Goal: Task Accomplishment & Management: Complete application form

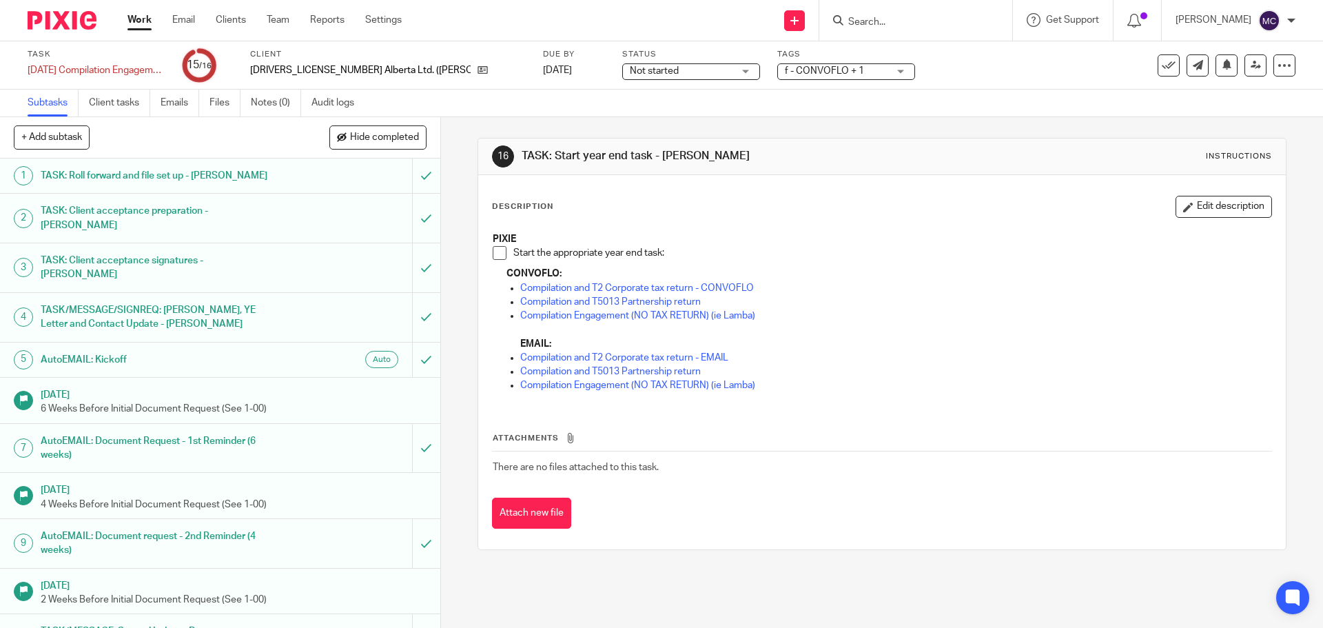
scroll to position [227, 0]
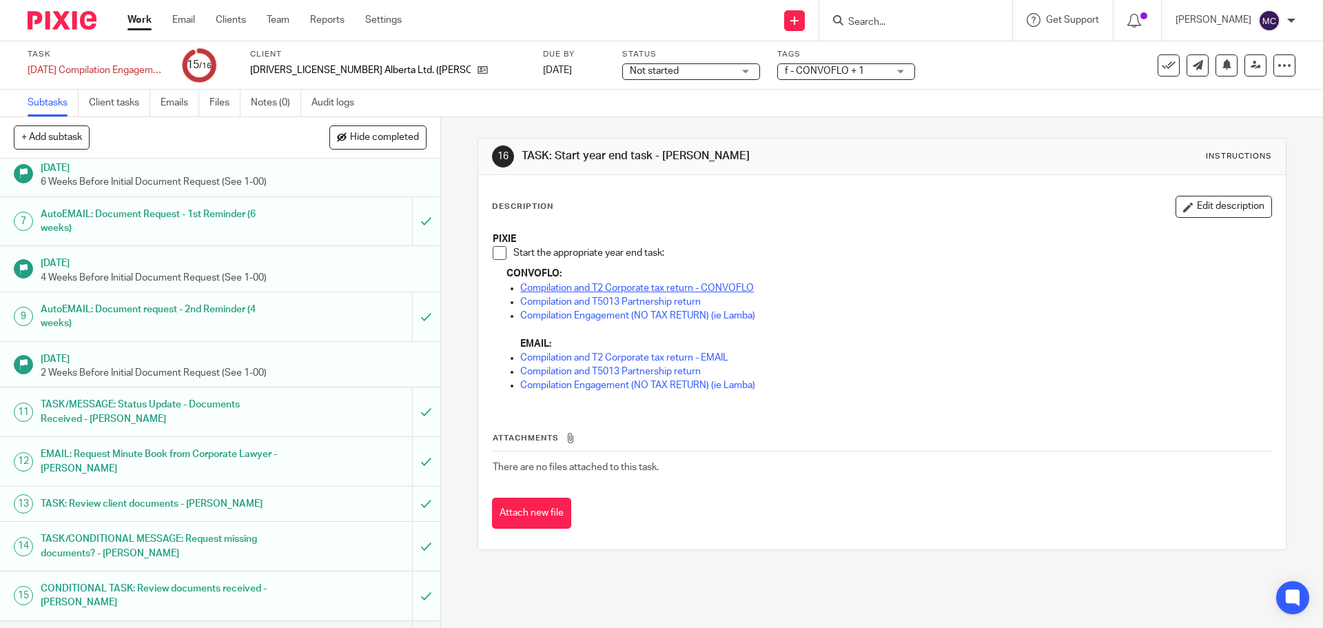
click at [709, 286] on link "Compilation and T2 Corporate tax return - CONVOFLO" at bounding box center [637, 288] width 234 height 10
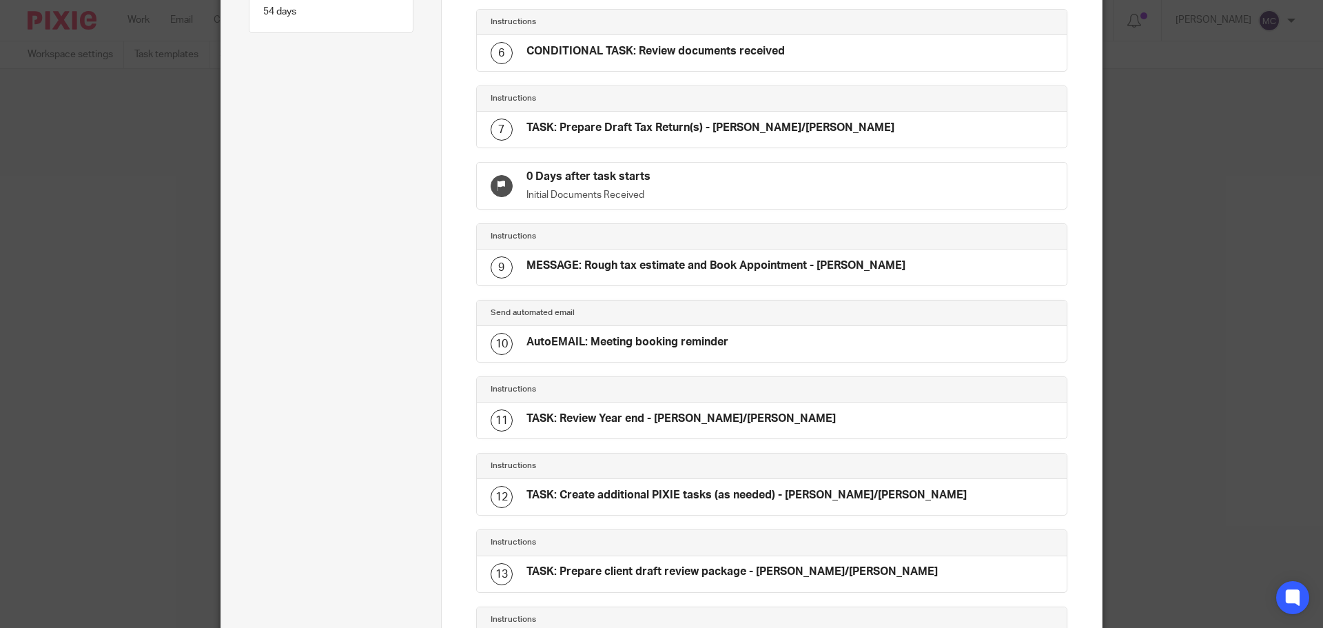
scroll to position [756, 0]
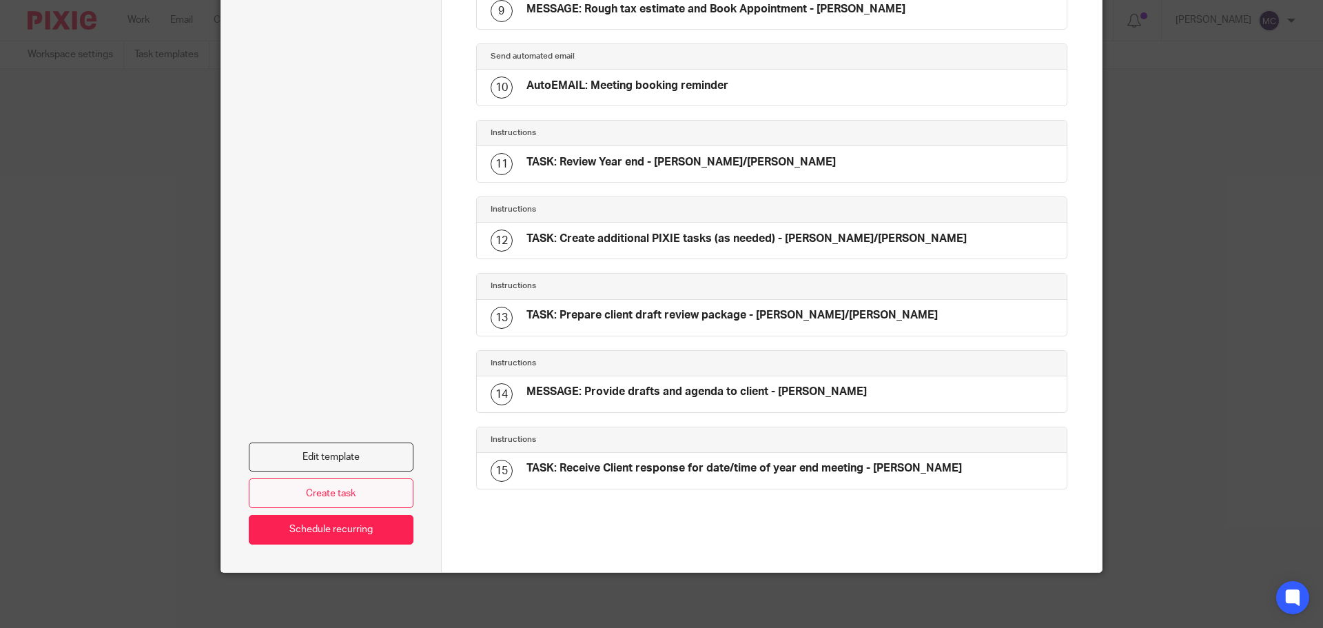
click at [359, 491] on link "Create task" at bounding box center [331, 493] width 165 height 30
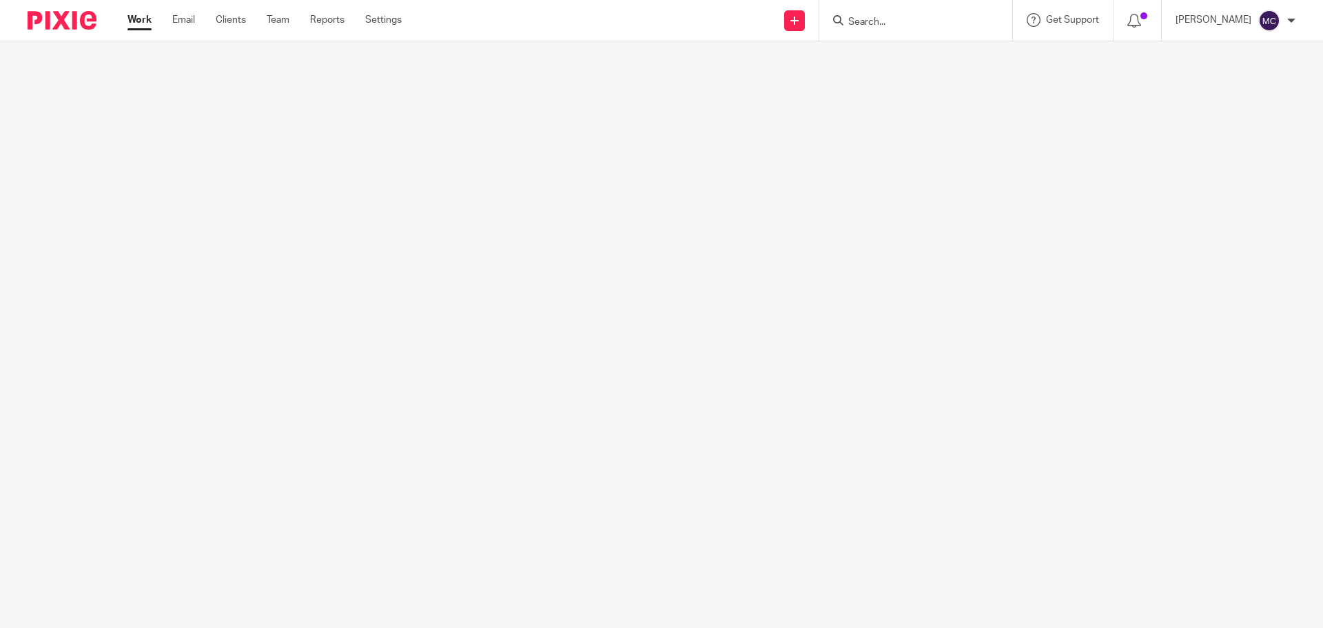
scroll to position [0, 125]
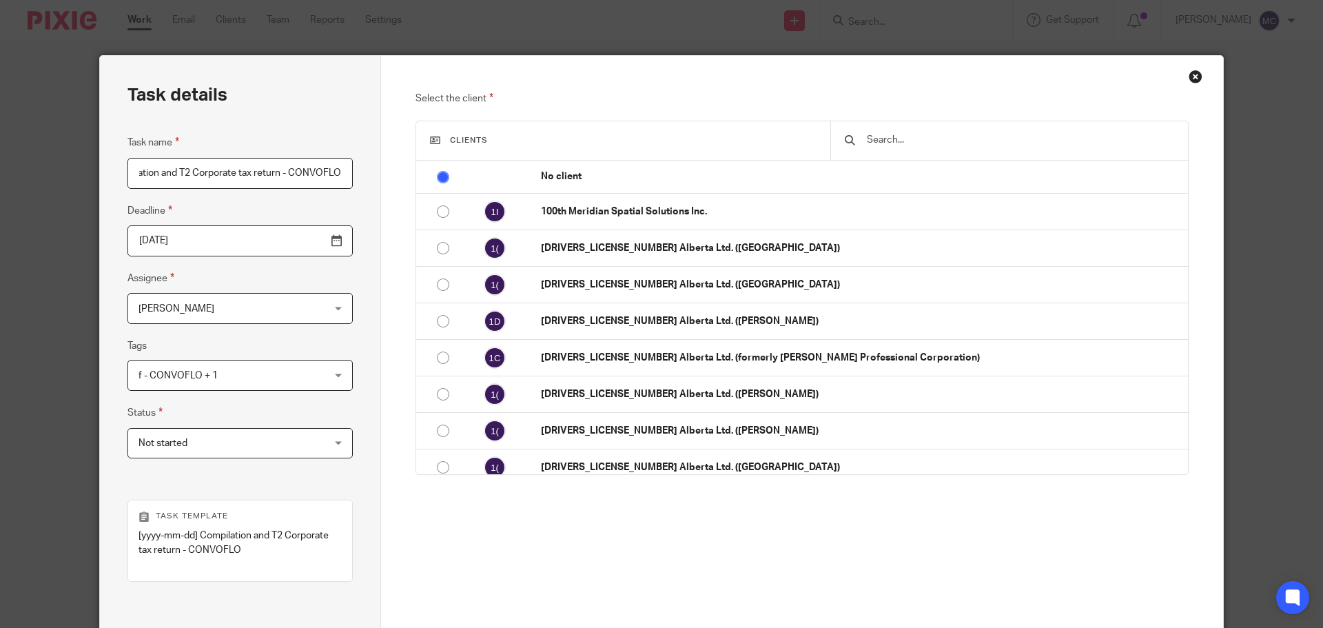
click at [919, 134] on input "text" at bounding box center [1020, 139] width 309 height 15
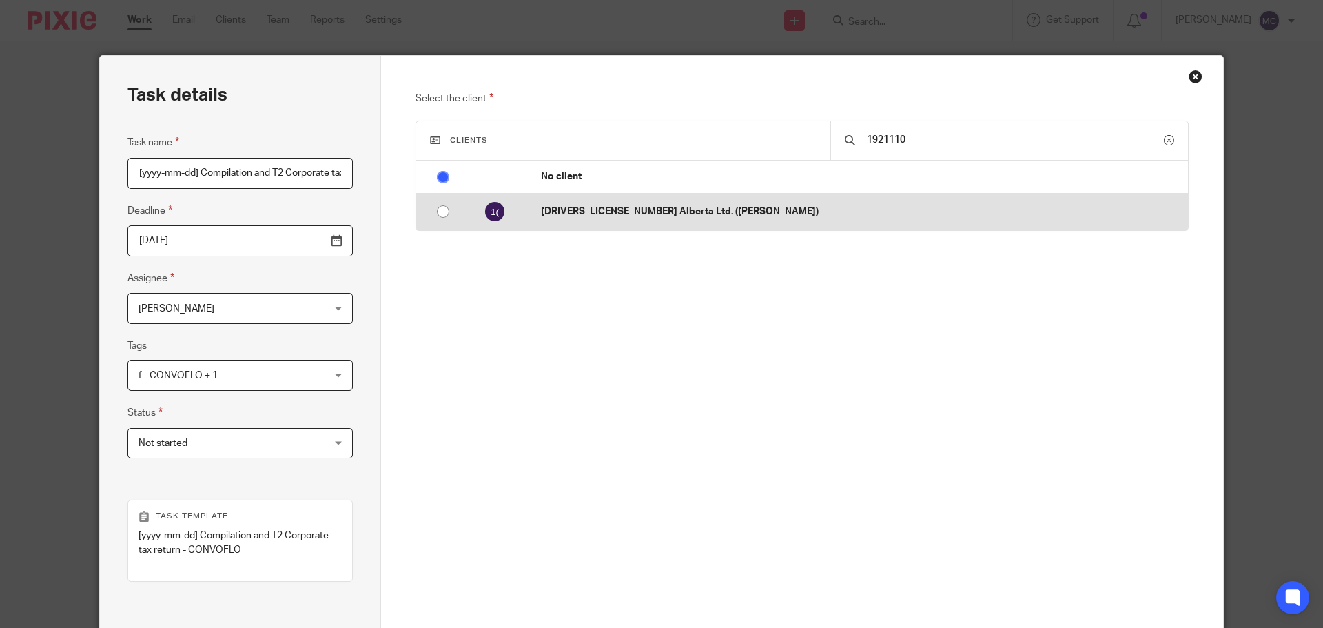
type input "1921110"
click at [678, 210] on p "[DRIVERS_LICENSE_NUMBER] Alberta Ltd. ([PERSON_NAME])" at bounding box center [861, 212] width 640 height 14
radio input "false"
radio input "true"
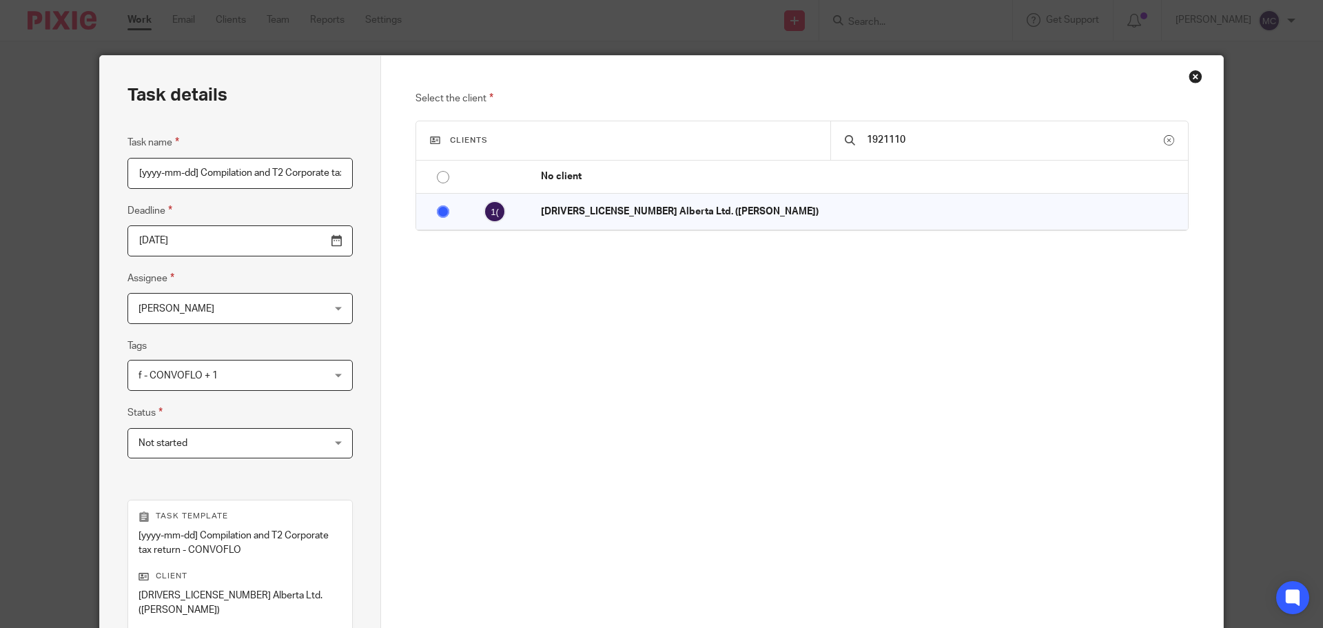
drag, startPoint x: 196, startPoint y: 172, endPoint x: 119, endPoint y: 174, distance: 77.9
click at [119, 174] on div "Task details Task name [yyyy-mm-dd] Compilation and T2 Corporate tax return - C…" at bounding box center [240, 421] width 281 height 731
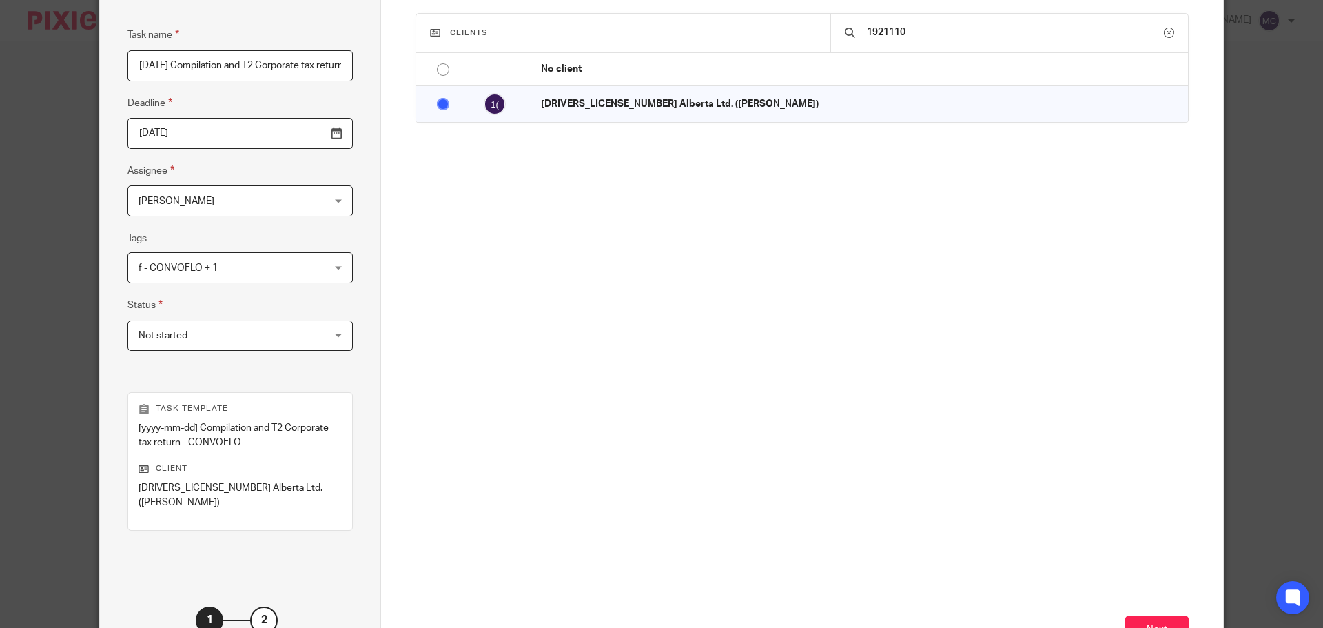
scroll to position [201, 0]
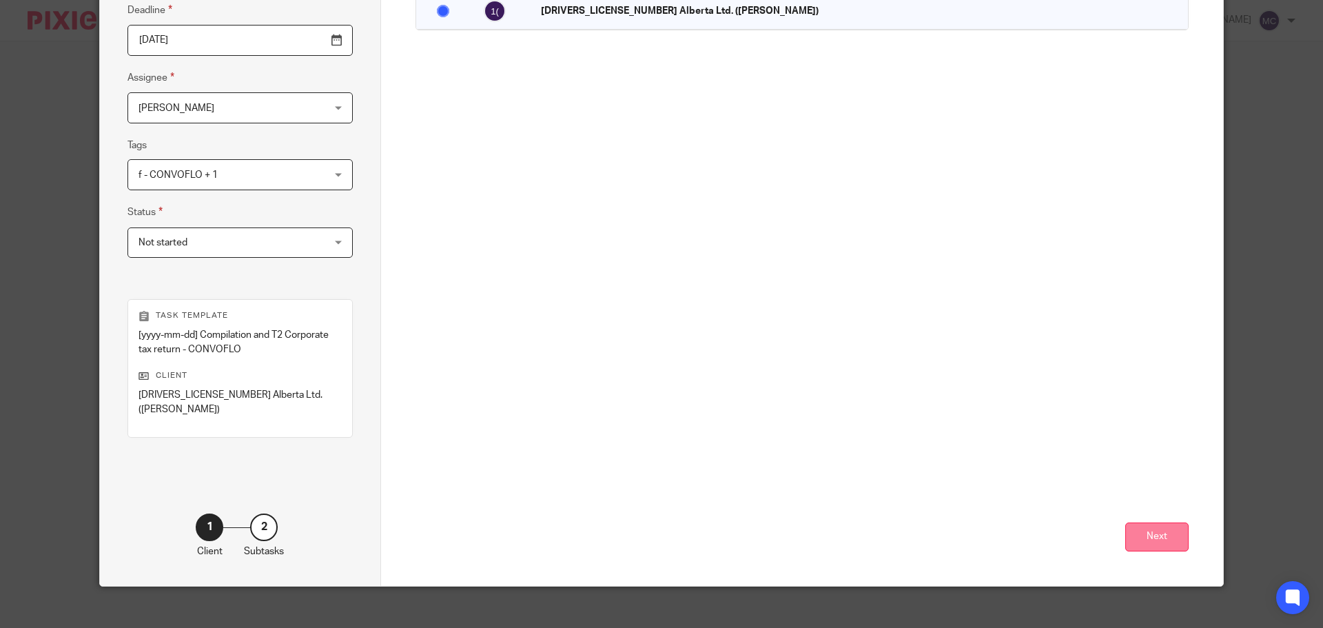
type input "2025-08-31 Compilation and T2 Corporate tax return - CONVOFLO"
click at [1165, 530] on button "Next" at bounding box center [1157, 537] width 63 height 30
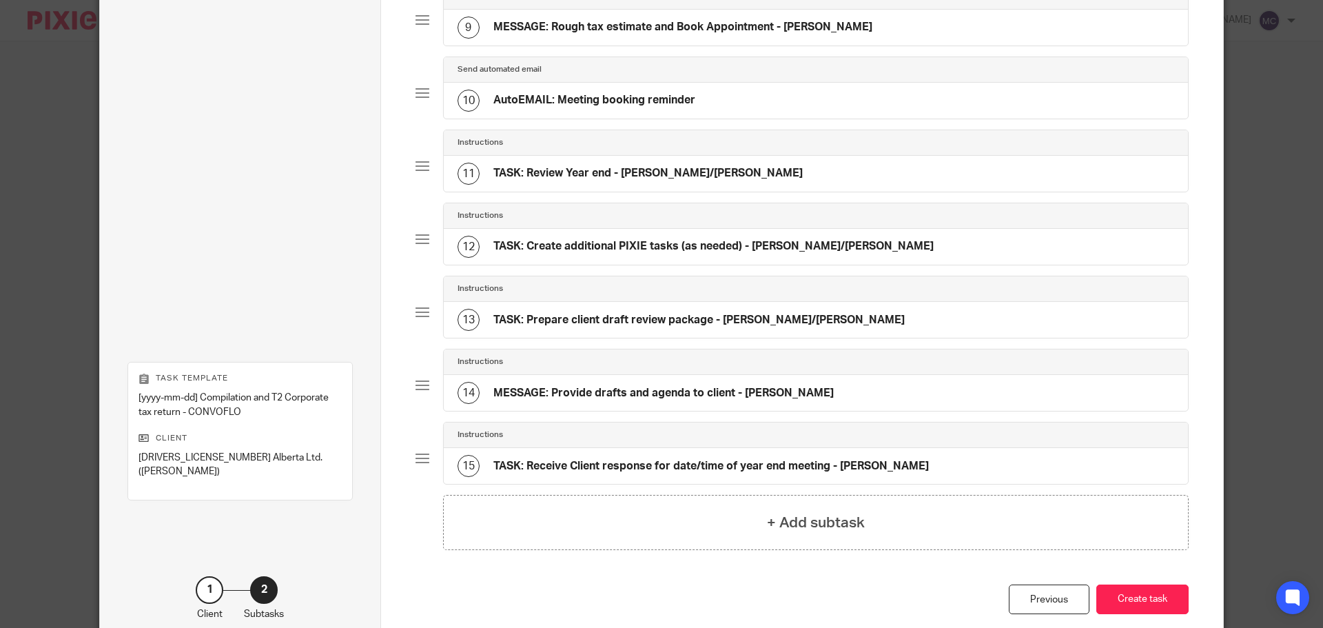
scroll to position [793, 0]
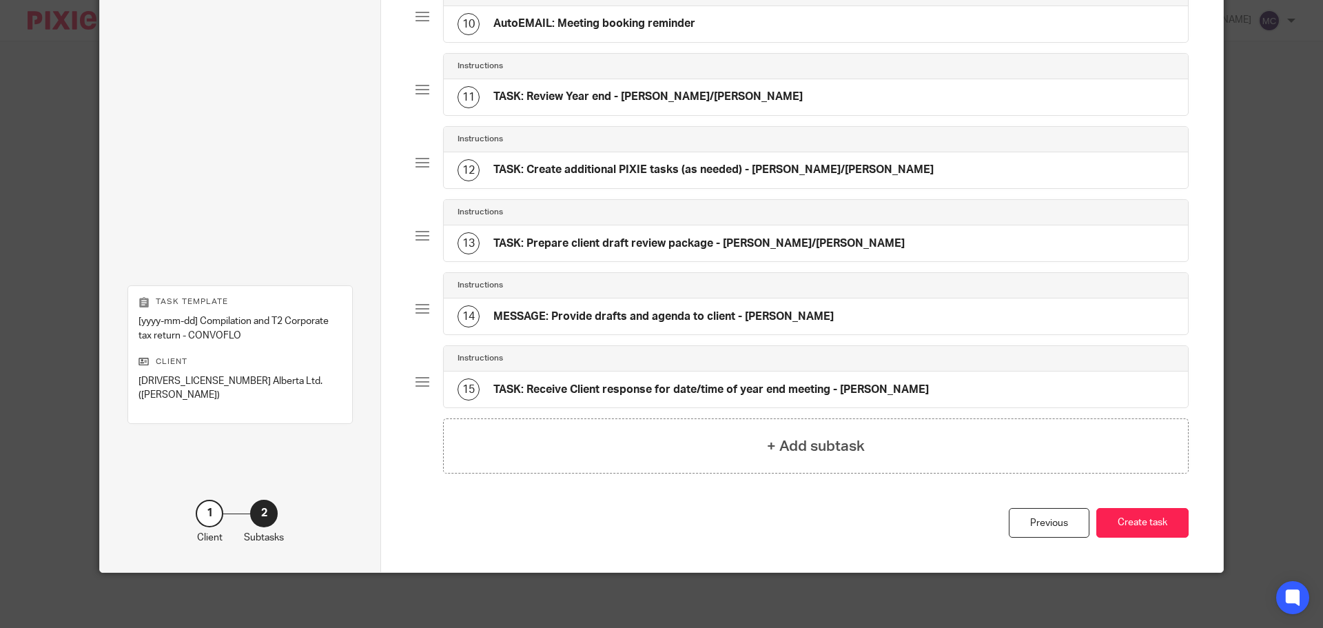
click at [1165, 530] on button "Create task" at bounding box center [1143, 523] width 92 height 30
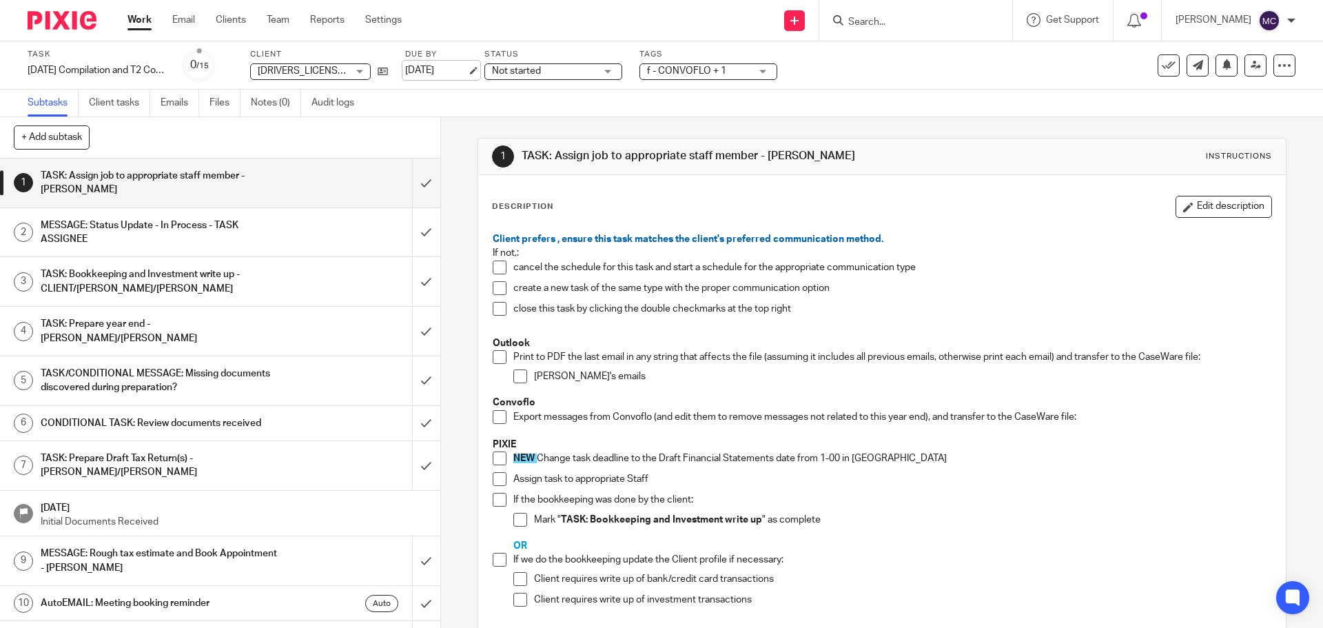
click at [443, 68] on link "Dec 7, 2025" at bounding box center [436, 70] width 62 height 14
click at [498, 459] on span at bounding box center [500, 458] width 14 height 14
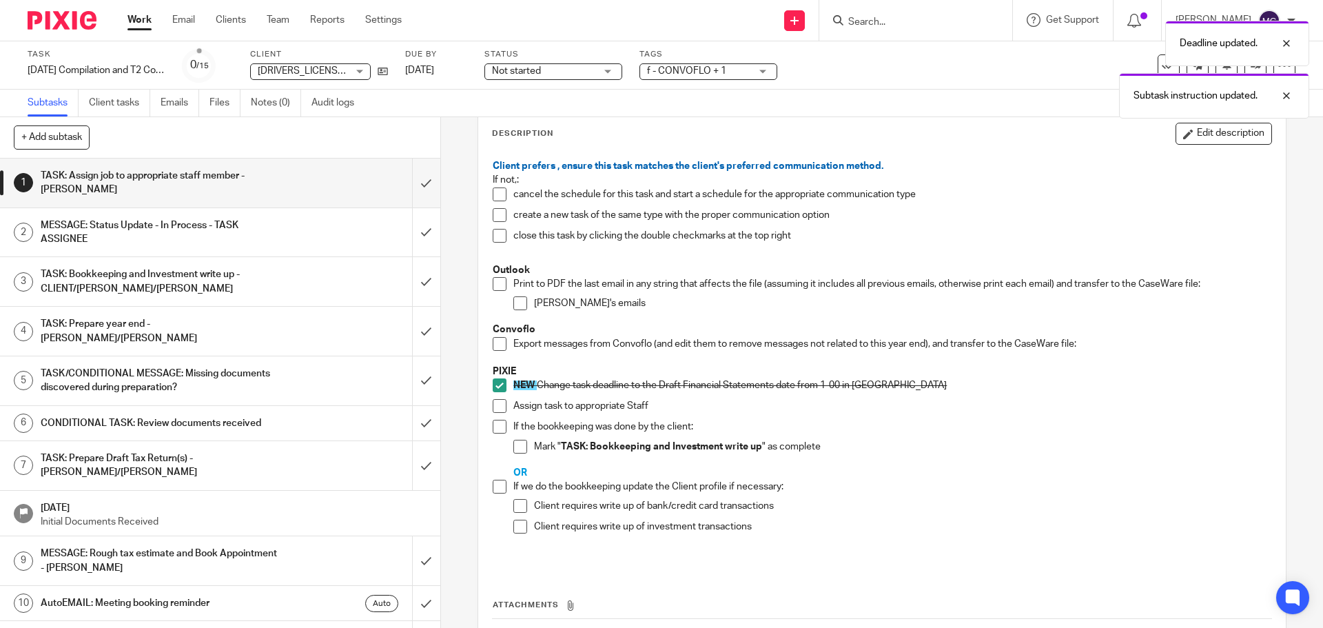
scroll to position [121, 0]
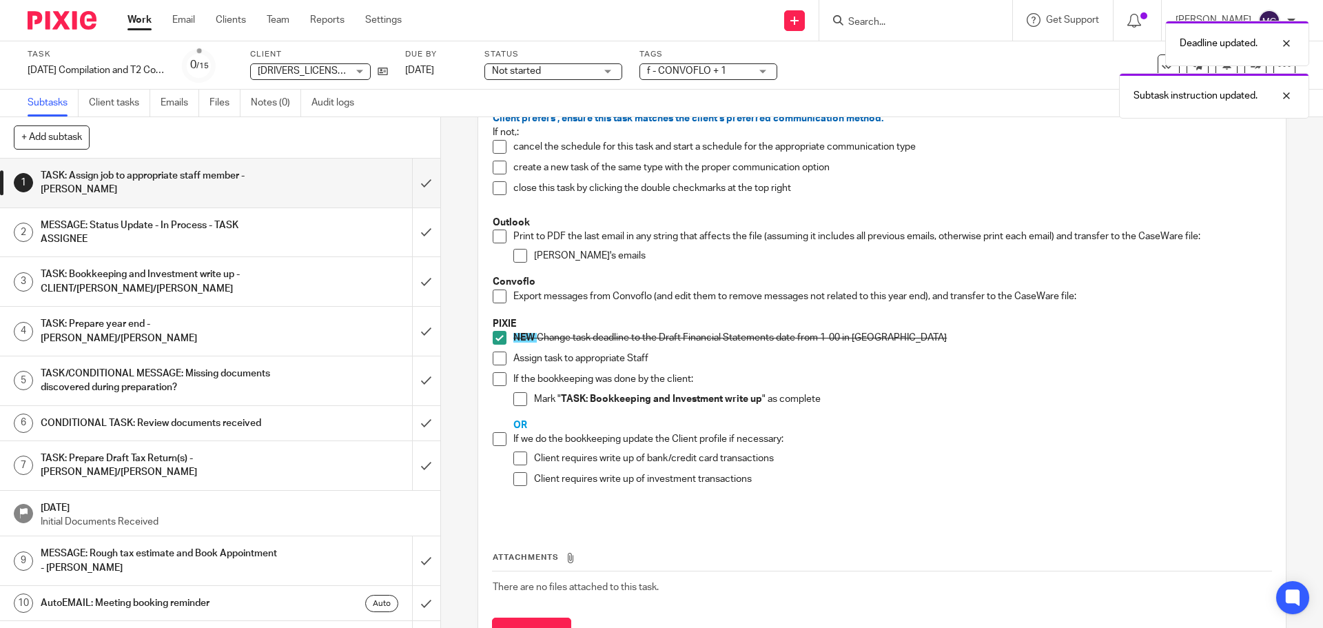
click at [497, 359] on span at bounding box center [500, 359] width 14 height 14
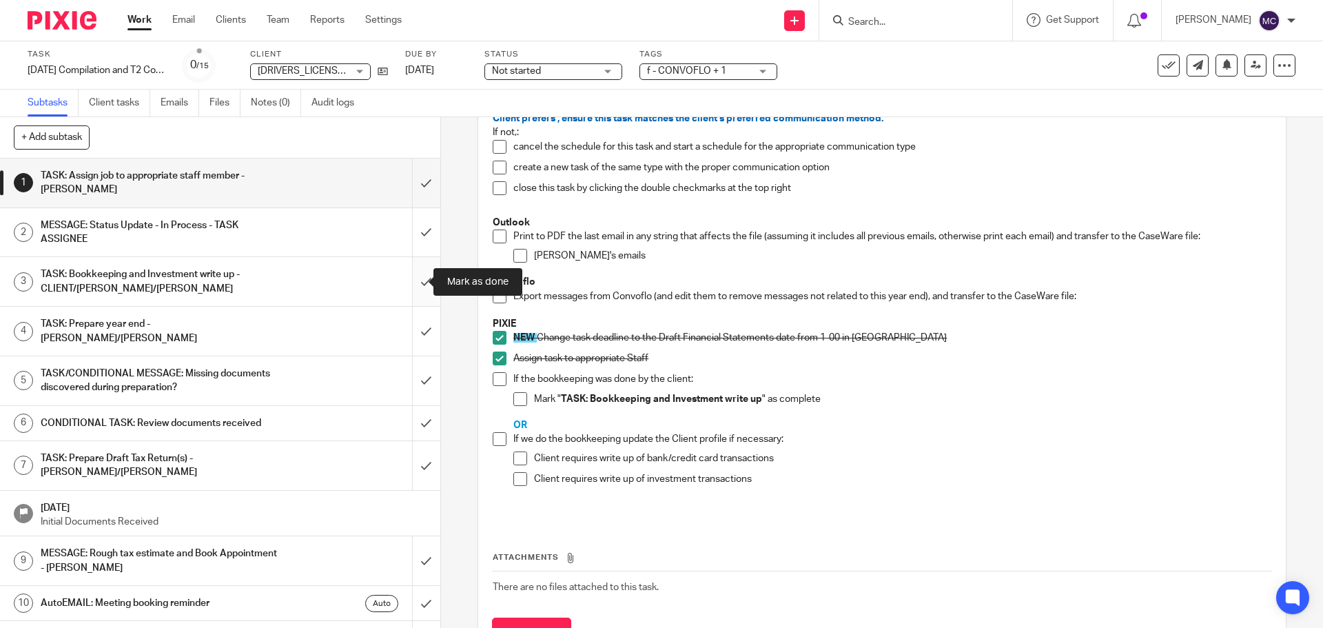
click at [414, 281] on input "submit" at bounding box center [220, 281] width 440 height 49
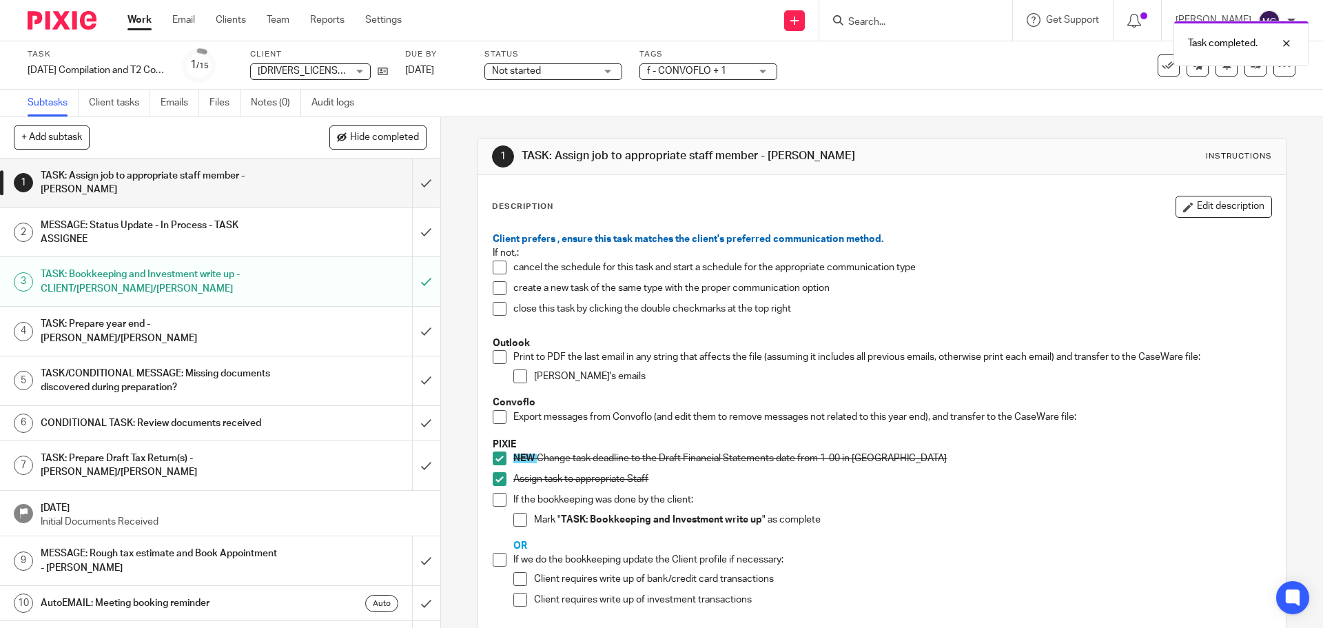
click at [517, 519] on span at bounding box center [521, 520] width 14 height 14
click at [496, 498] on span at bounding box center [500, 500] width 14 height 14
click at [416, 183] on input "submit" at bounding box center [220, 183] width 440 height 49
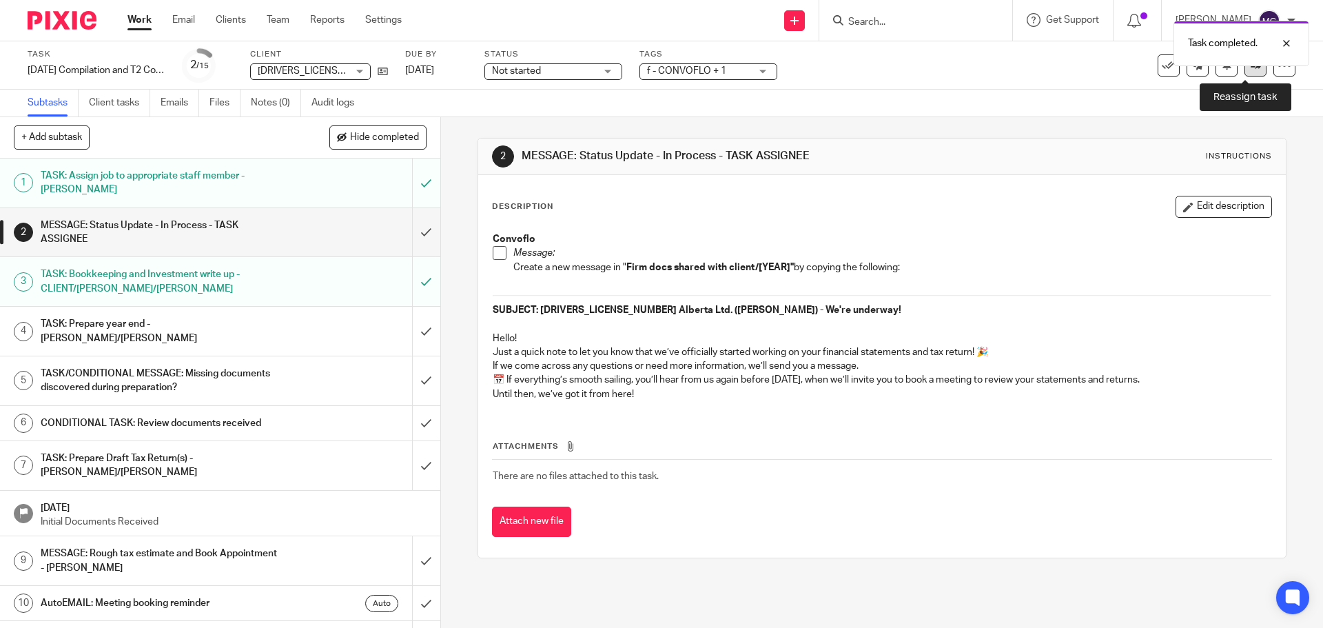
click at [1245, 74] on link at bounding box center [1256, 65] width 22 height 22
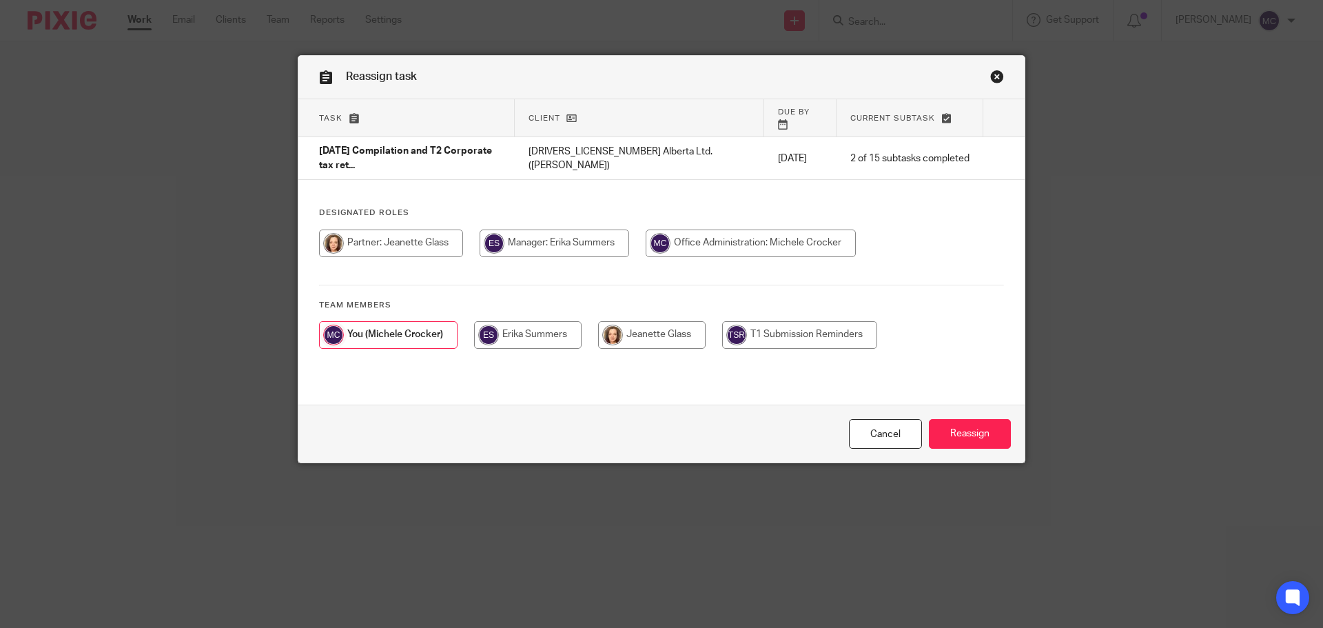
click at [539, 321] on input "radio" at bounding box center [528, 335] width 108 height 28
radio input "true"
click at [971, 432] on input "Reassign" at bounding box center [970, 434] width 82 height 30
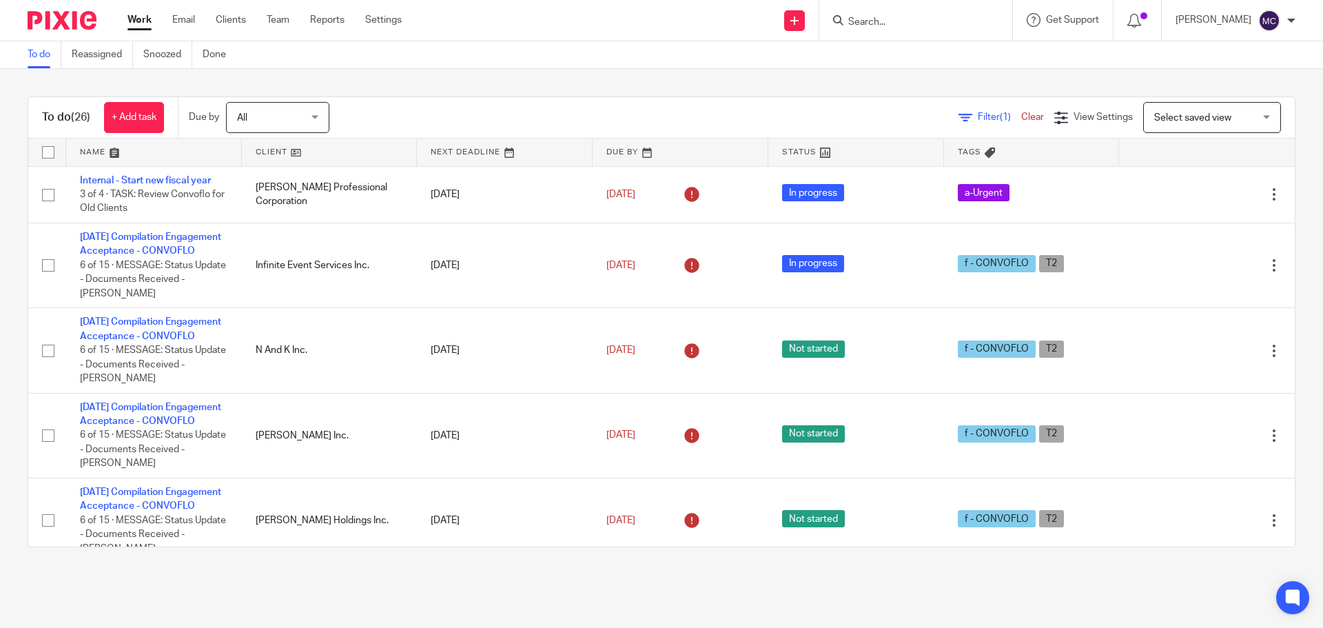
click at [908, 18] on input "Search" at bounding box center [909, 23] width 124 height 12
type input "1921110"
click button "submit" at bounding box center [0, 0] width 0 height 0
click at [984, 59] on link at bounding box center [960, 59] width 233 height 32
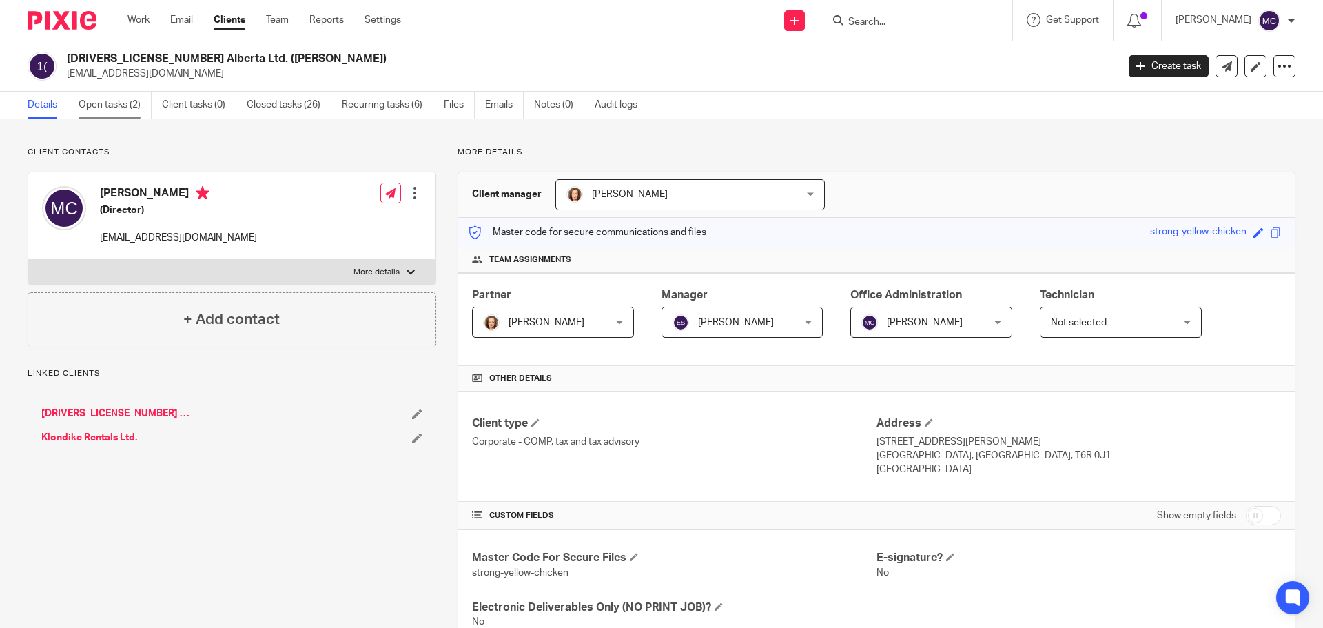
click at [112, 94] on link "Open tasks (2)" at bounding box center [115, 105] width 73 height 27
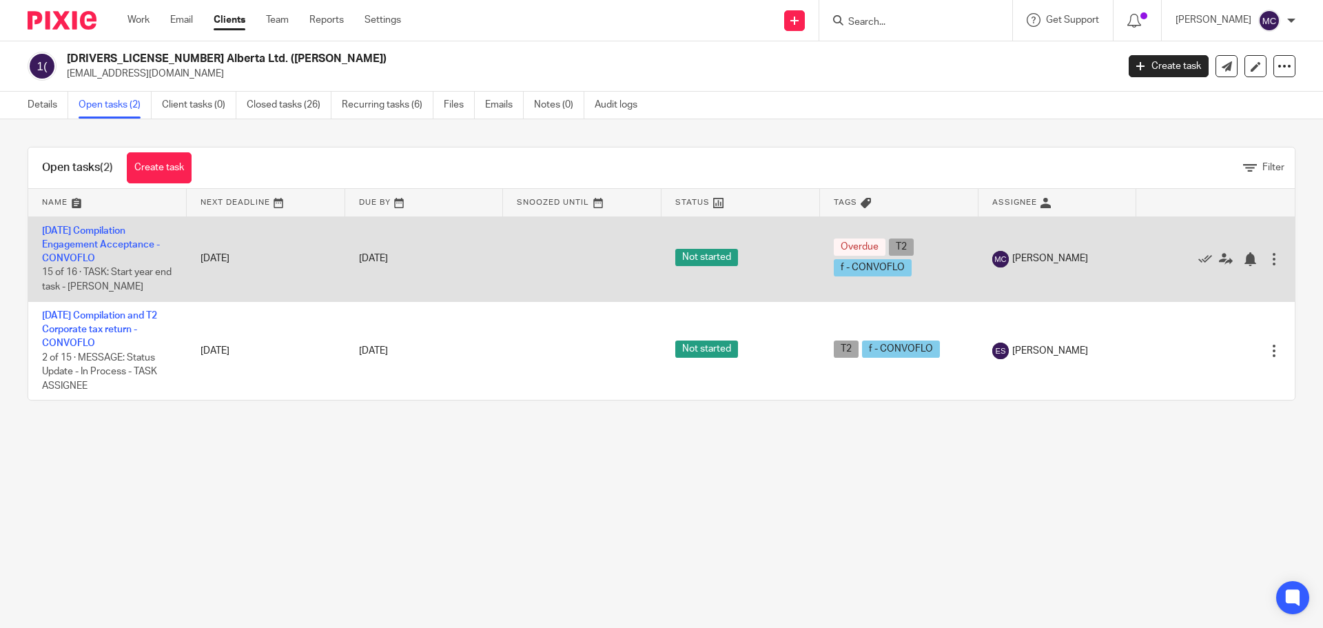
click at [127, 237] on td "2025-08-31 Compilation Engagement Acceptance - CONVOFLO 15 of 16 · TASK: Start …" at bounding box center [107, 258] width 159 height 85
click at [126, 241] on link "[DATE] Compilation Engagement Acceptance - CONVOFLO" at bounding box center [101, 245] width 118 height 38
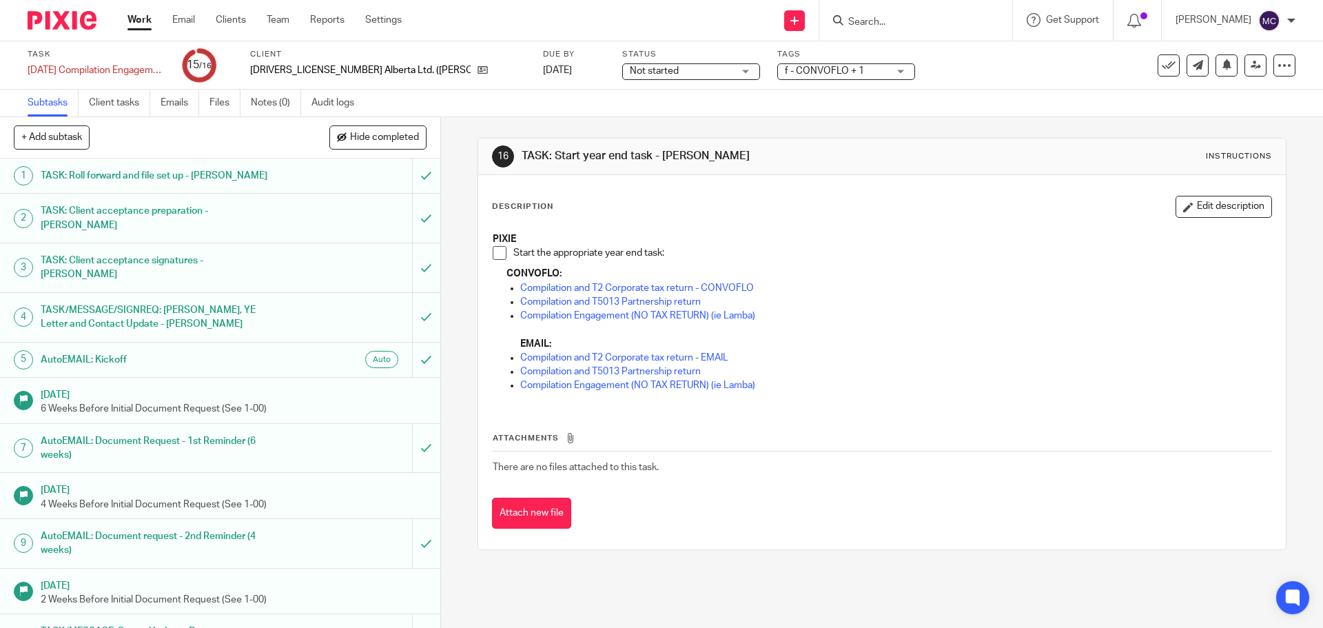
scroll to position [227, 0]
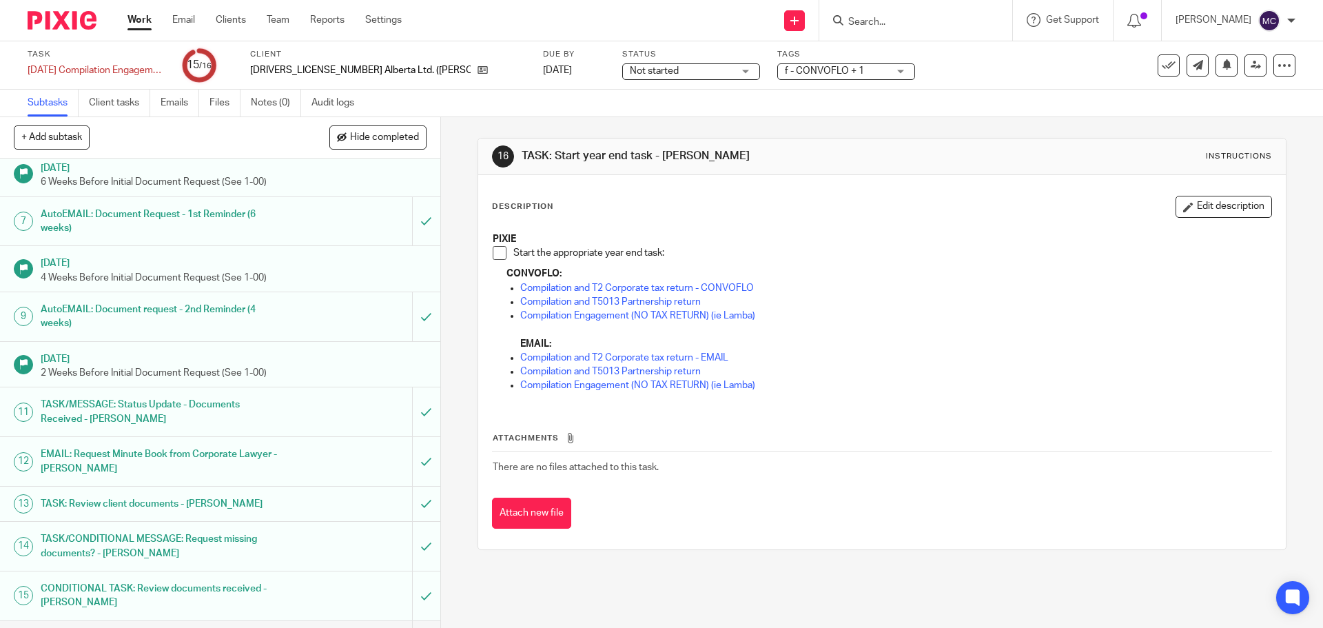
click at [493, 251] on span at bounding box center [500, 253] width 14 height 14
click at [408, 621] on input "submit" at bounding box center [220, 638] width 440 height 34
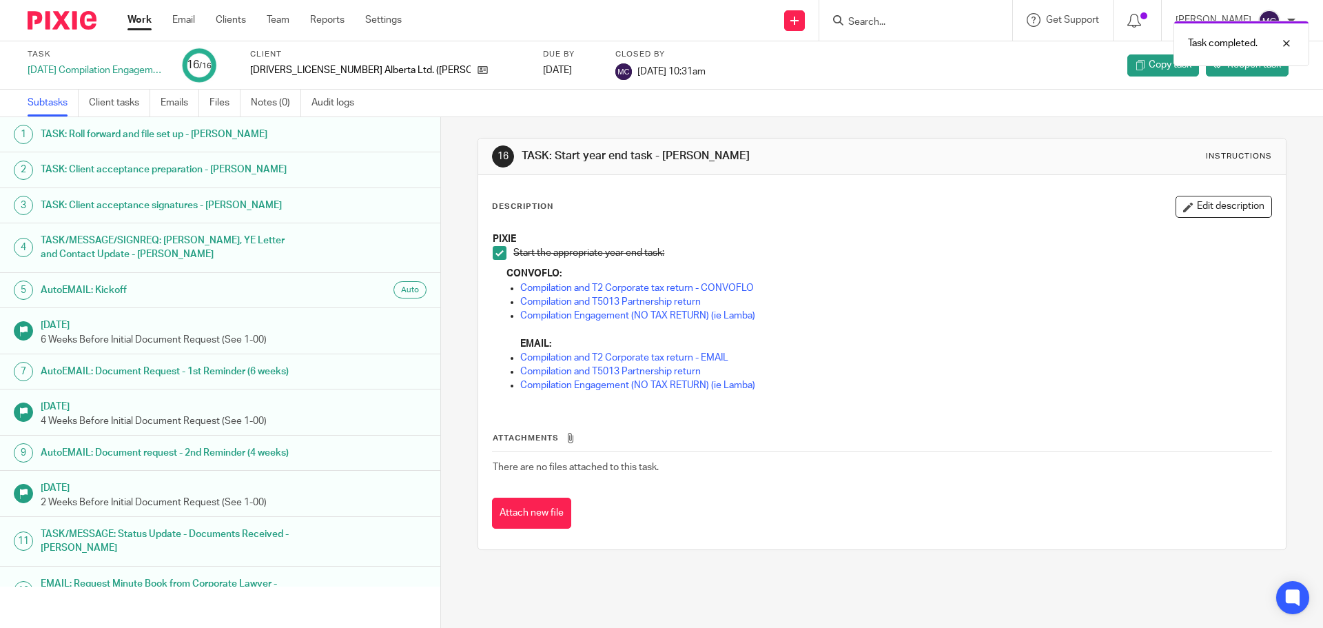
click at [149, 14] on link "Work" at bounding box center [140, 20] width 24 height 14
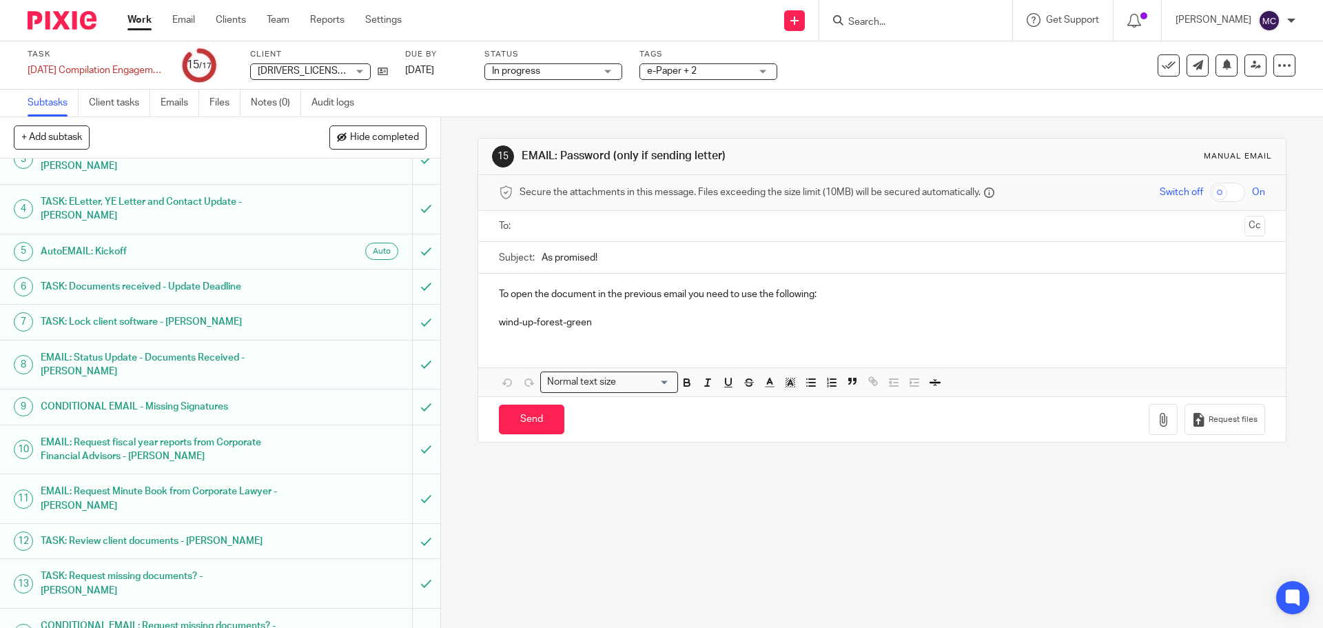
scroll to position [216, 0]
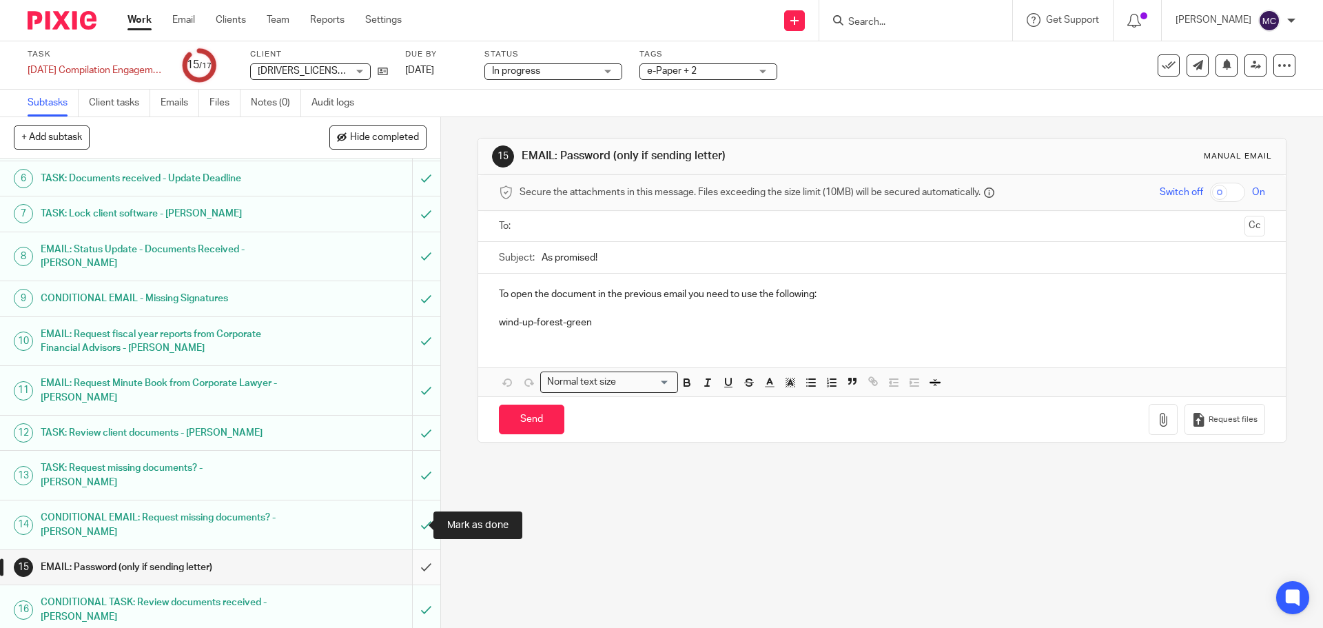
click at [410, 550] on input "submit" at bounding box center [220, 567] width 440 height 34
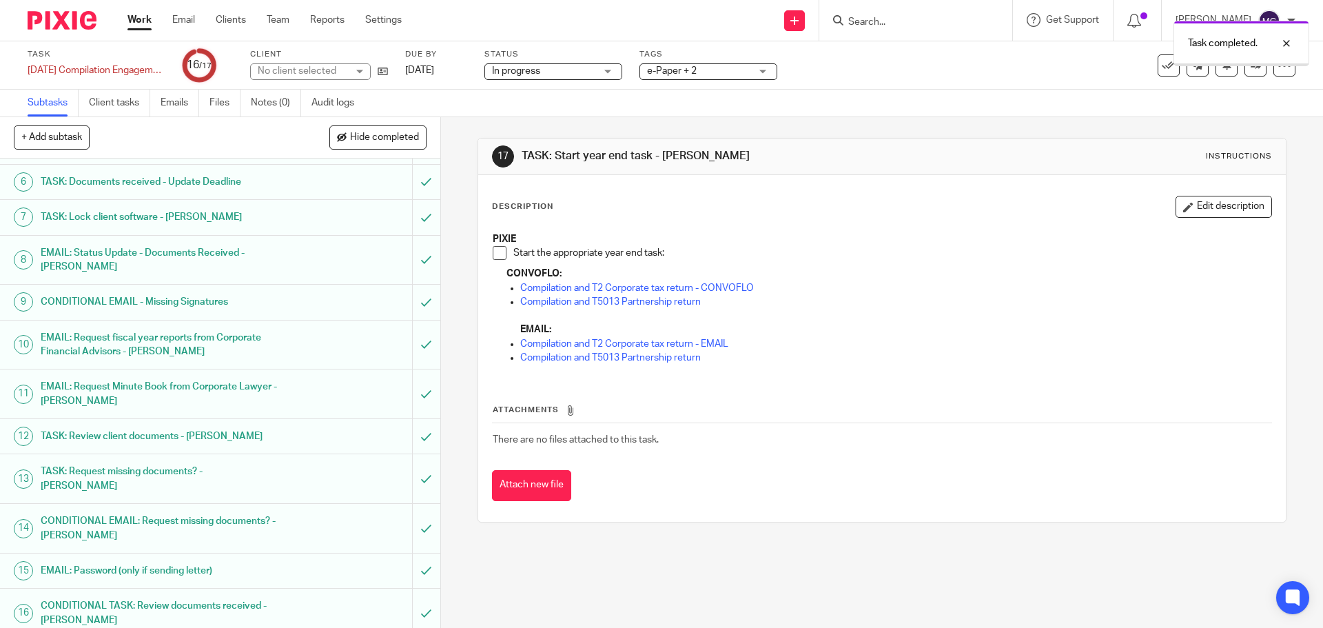
scroll to position [216, 0]
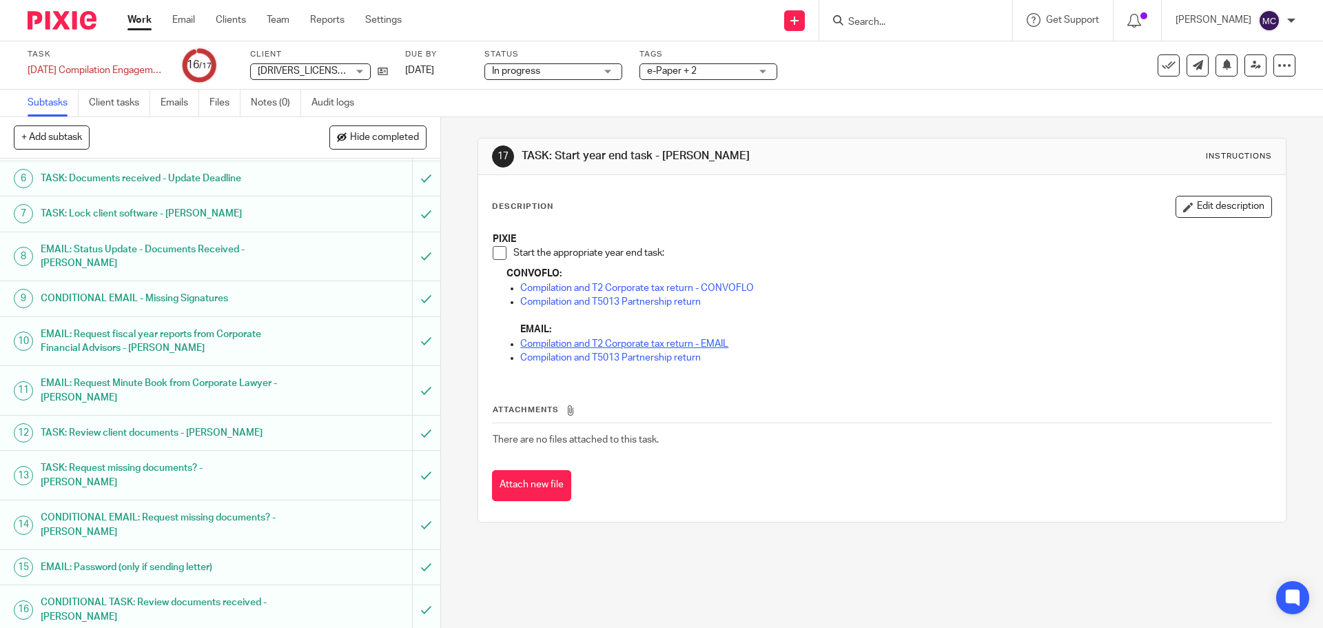
click at [713, 344] on link "Compilation and T2 Corporate tax return - EMAIL" at bounding box center [624, 344] width 208 height 10
click at [496, 258] on span at bounding box center [500, 253] width 14 height 14
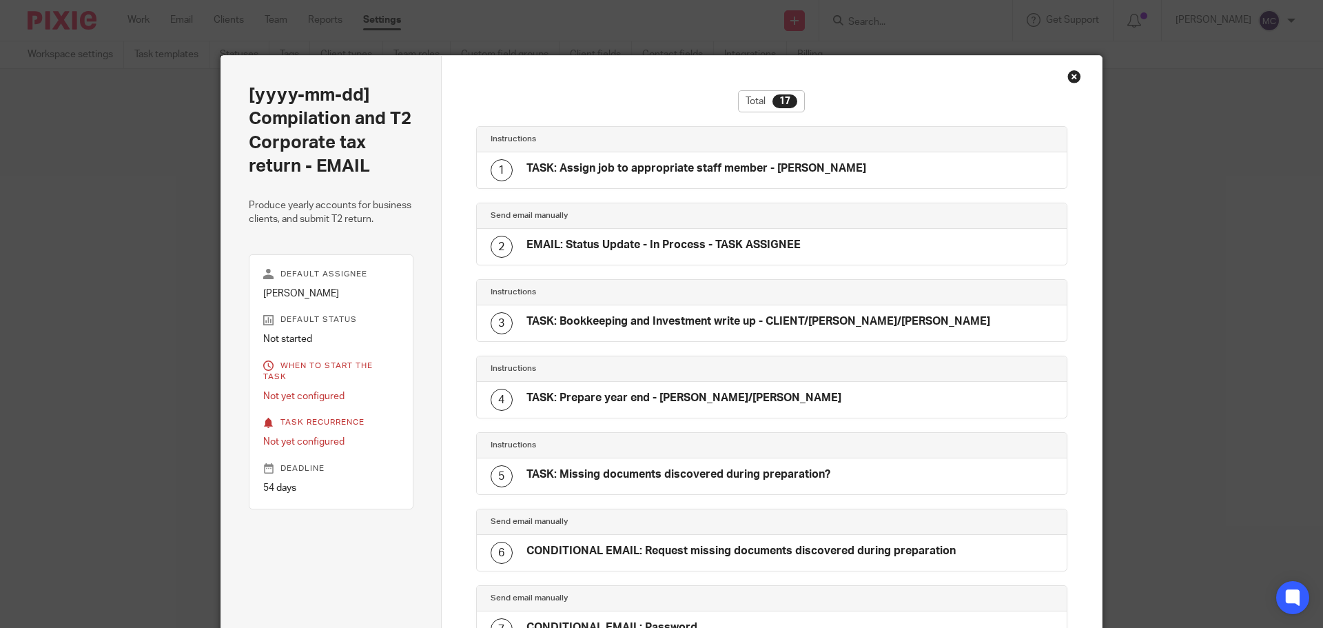
scroll to position [909, 0]
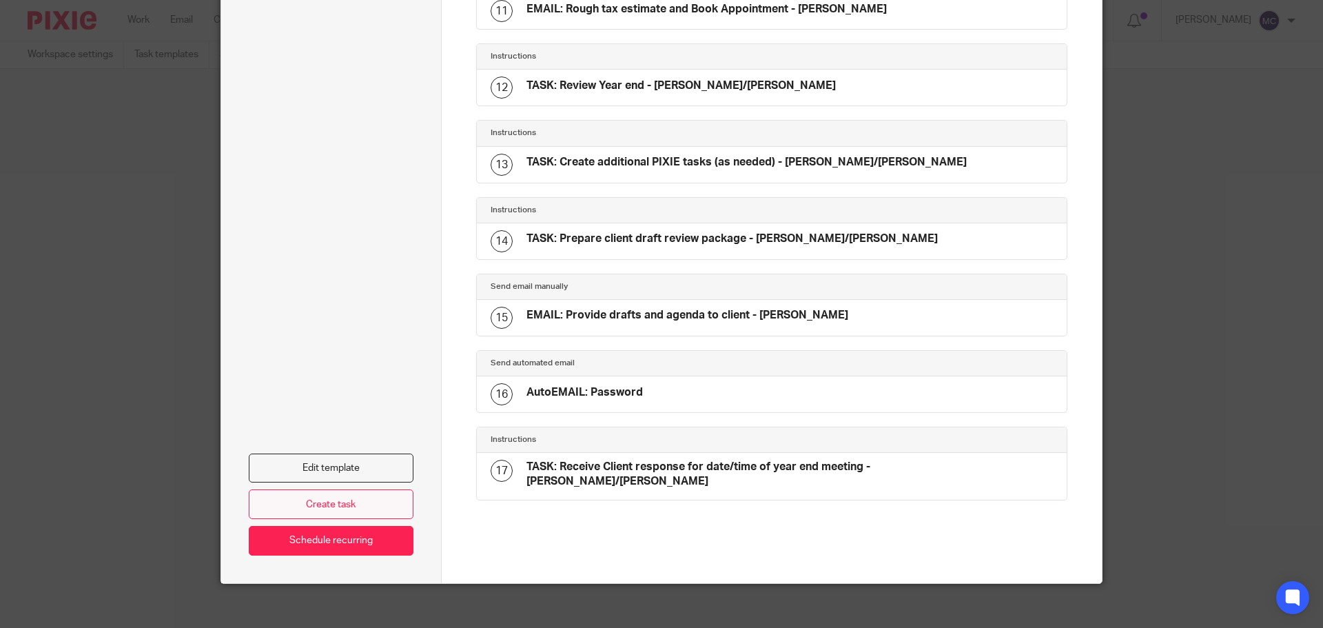
click at [340, 489] on link "Create task" at bounding box center [331, 504] width 165 height 30
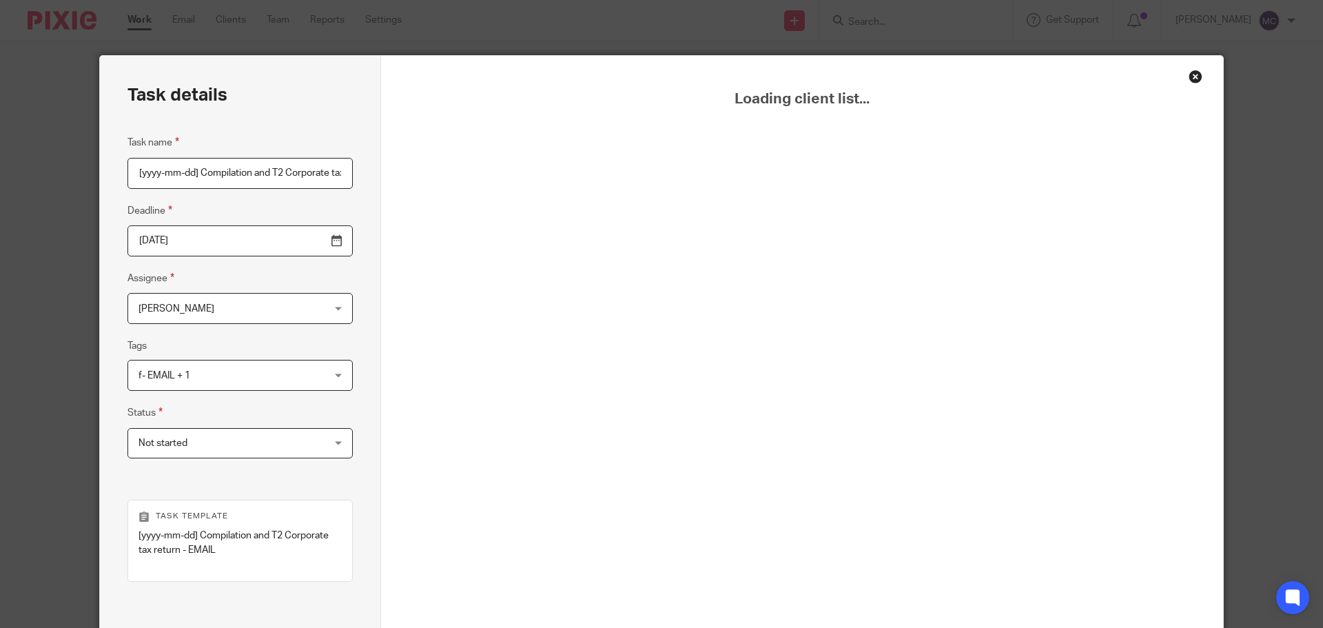
scroll to position [0, 101]
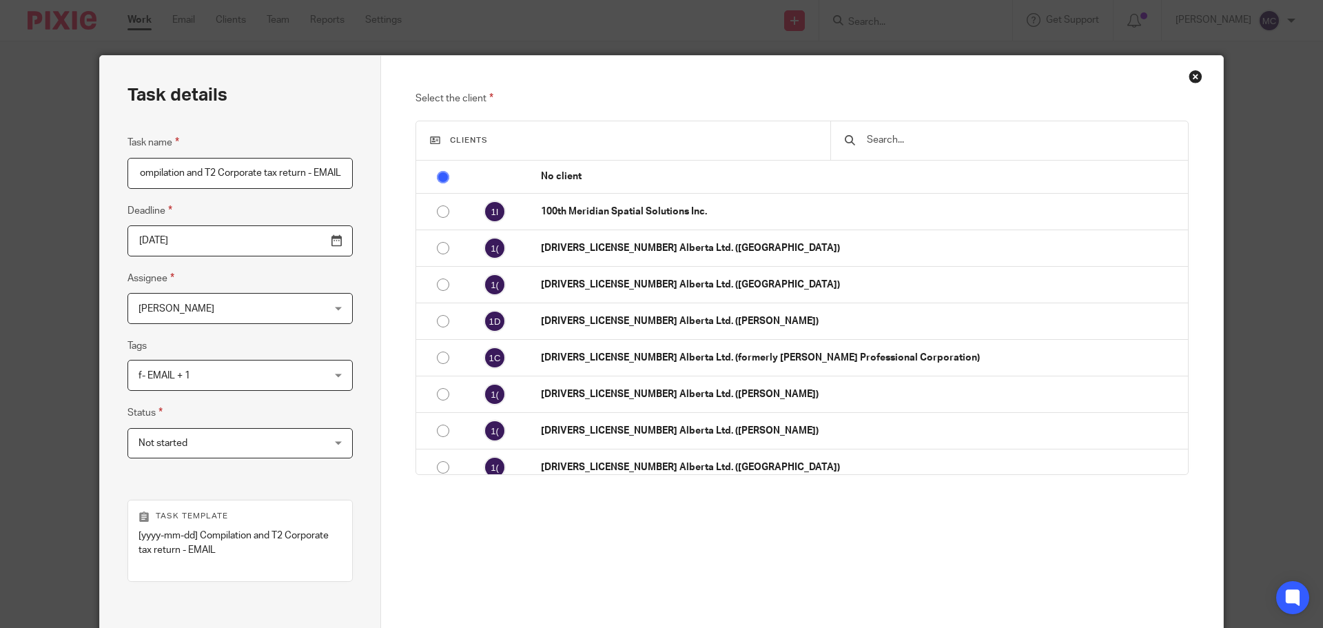
click at [908, 139] on input "text" at bounding box center [1020, 139] width 309 height 15
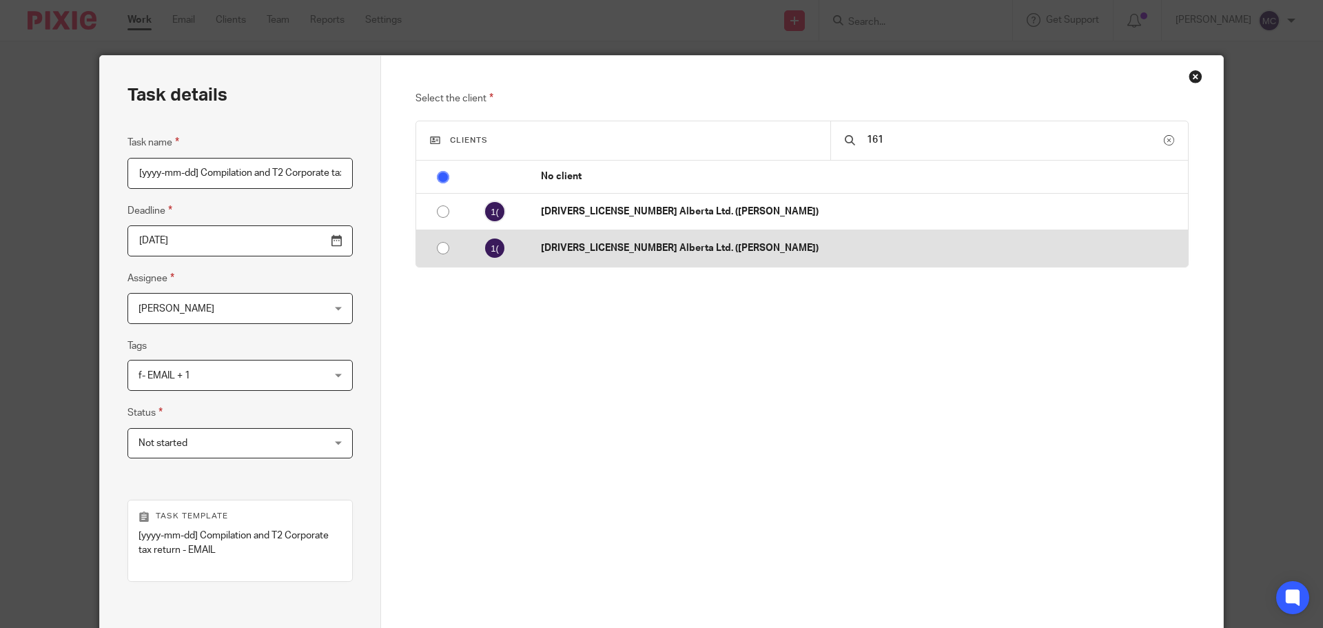
type input "161"
click at [694, 247] on p "1616574 Alberta Ltd. (McBride)" at bounding box center [861, 248] width 640 height 14
radio input "false"
radio input "true"
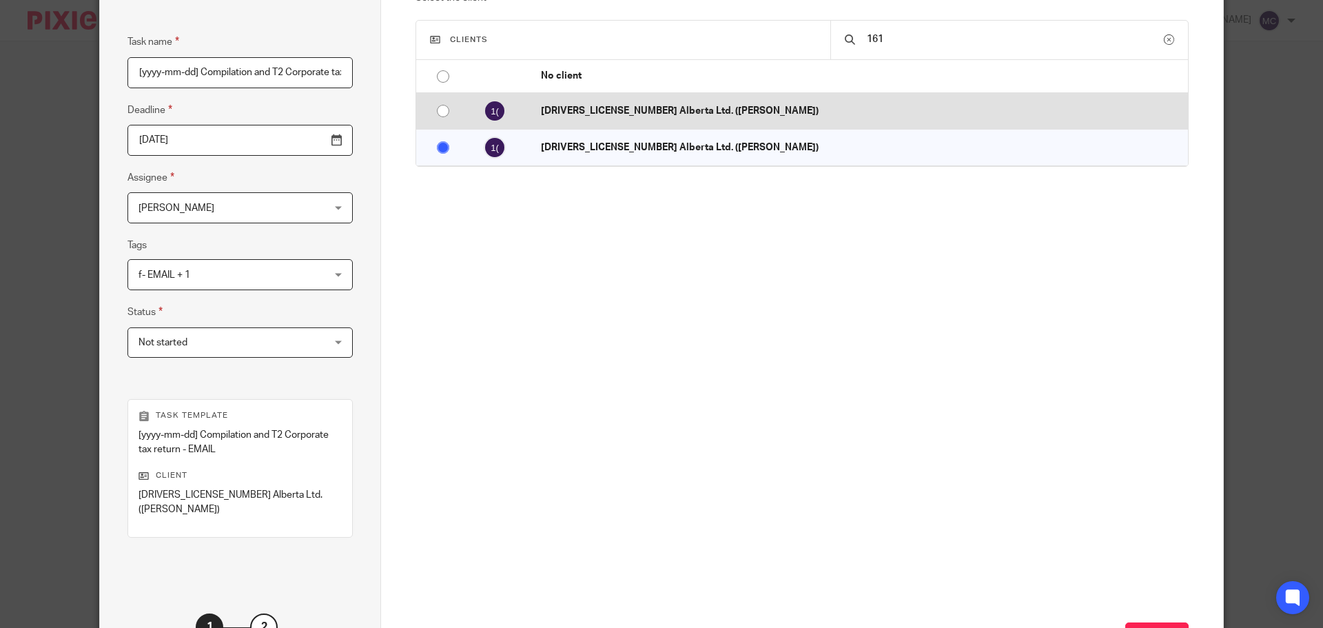
scroll to position [103, 0]
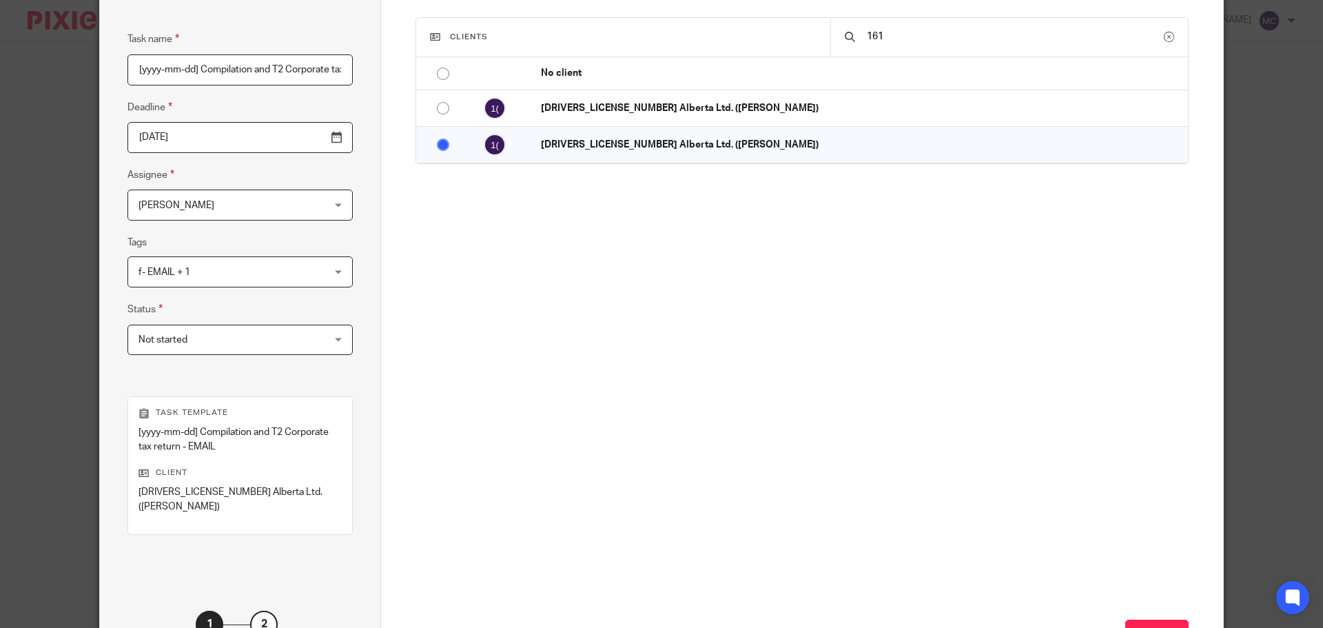
drag, startPoint x: 196, startPoint y: 68, endPoint x: 112, endPoint y: 71, distance: 83.5
click at [112, 71] on div "Task details Task name [yyyy-mm-dd] Compilation and T2 Corporate tax return - E…" at bounding box center [240, 317] width 281 height 731
type input "2028-08-31 Compilation and T2 Corporate tax return - EMAIL"
click at [1149, 622] on button "Next" at bounding box center [1157, 635] width 63 height 30
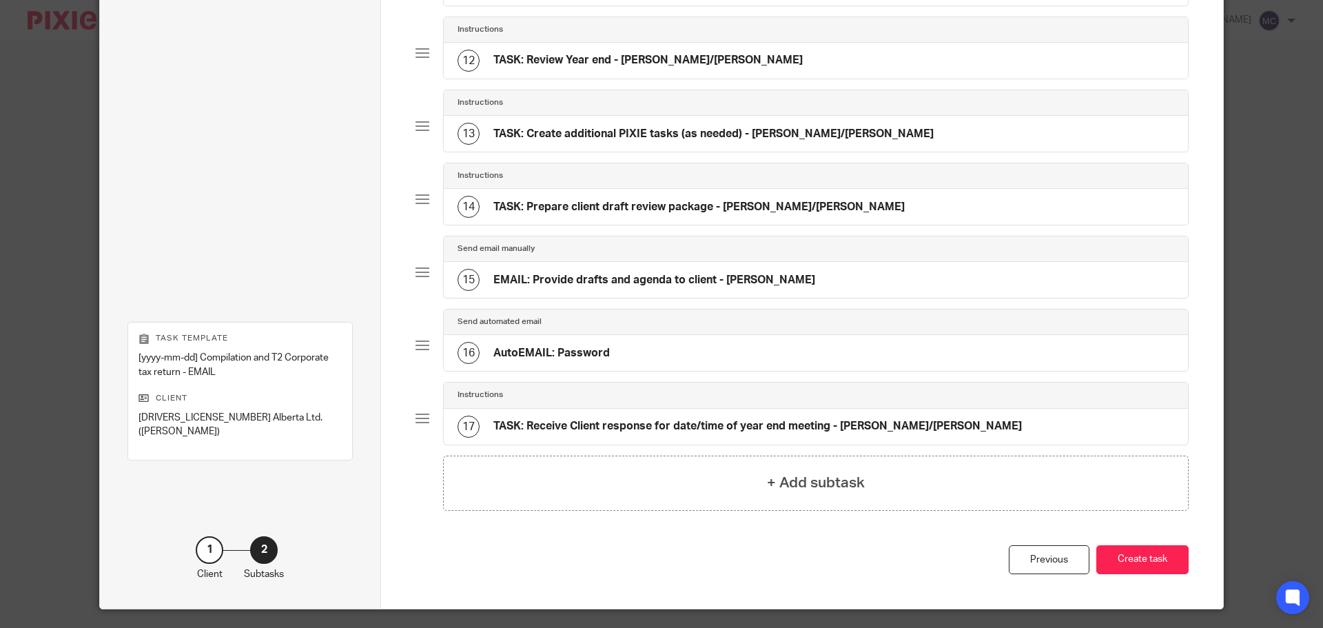
scroll to position [939, 0]
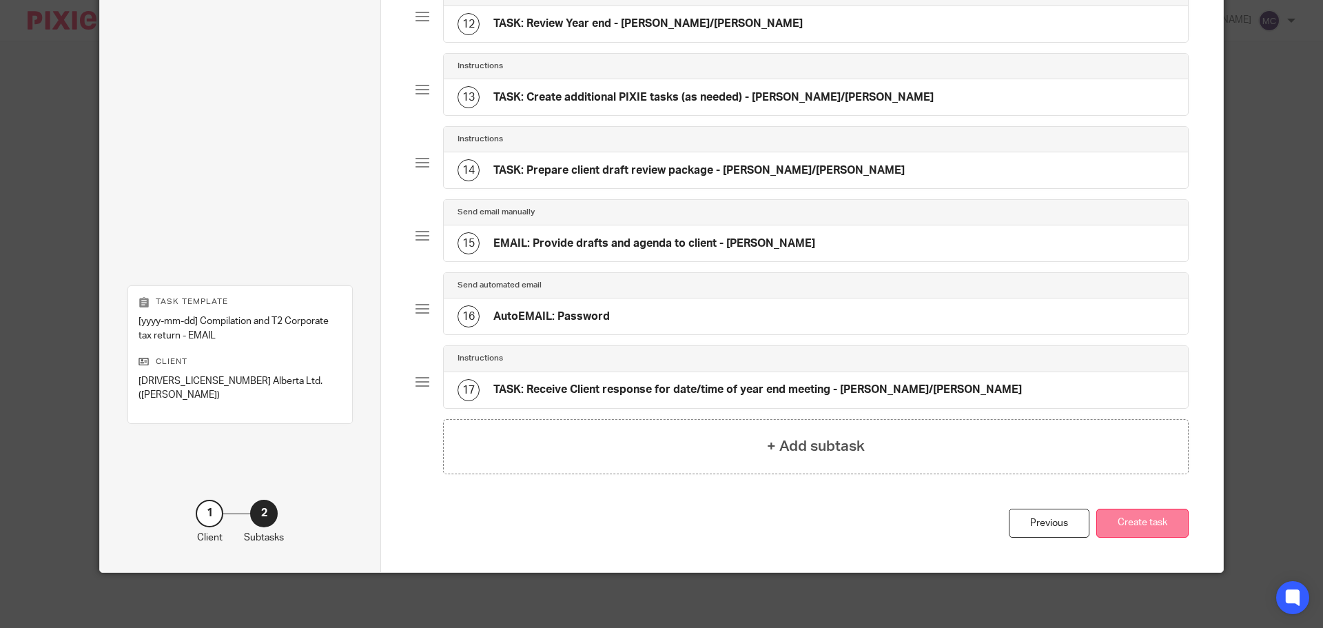
click at [1128, 525] on button "Create task" at bounding box center [1143, 524] width 92 height 30
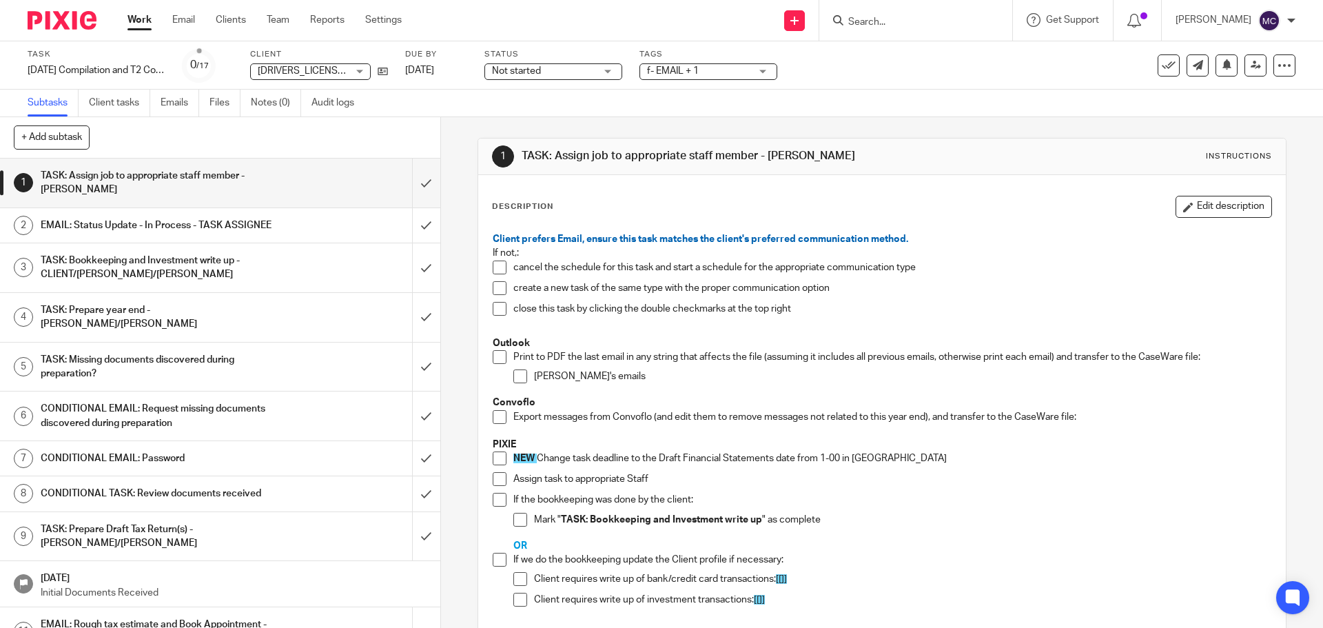
click at [428, 62] on div "Due by Dec 7, 2025" at bounding box center [436, 65] width 62 height 33
click at [428, 68] on link "Dec 7, 2025" at bounding box center [436, 70] width 62 height 14
click at [494, 456] on span at bounding box center [500, 458] width 14 height 14
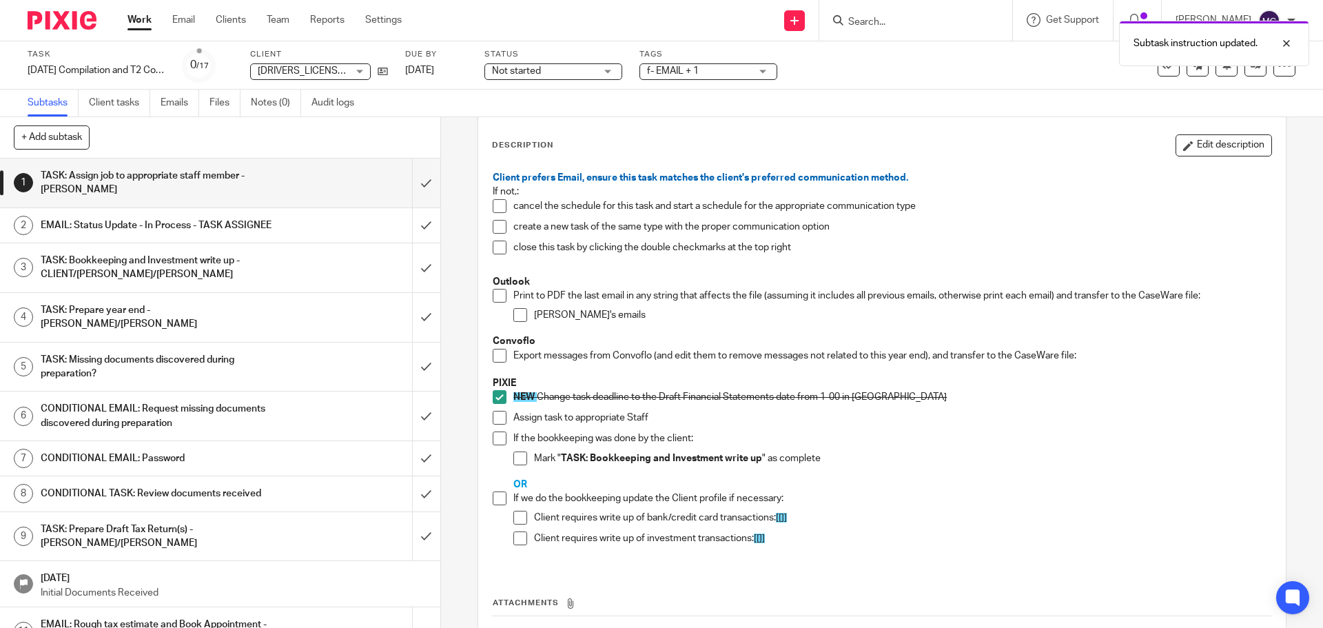
scroll to position [69, 0]
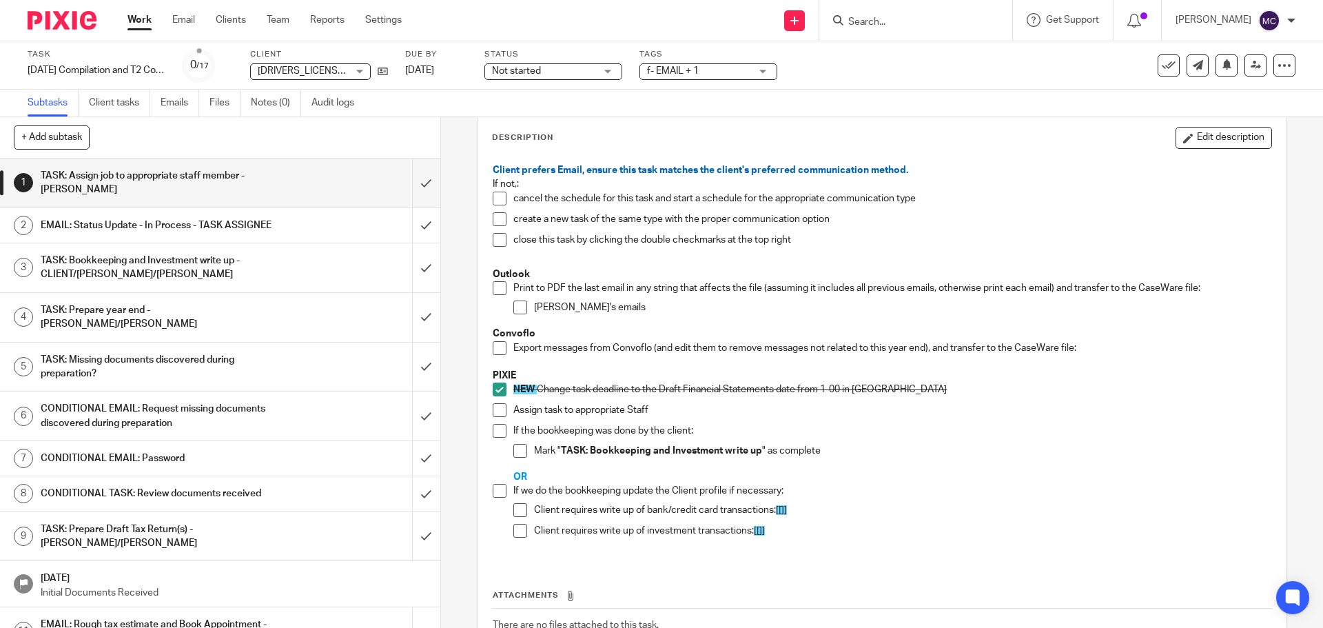
click at [497, 487] on span at bounding box center [500, 491] width 14 height 14
click at [517, 514] on span at bounding box center [521, 510] width 14 height 14
click at [516, 527] on span at bounding box center [521, 531] width 14 height 14
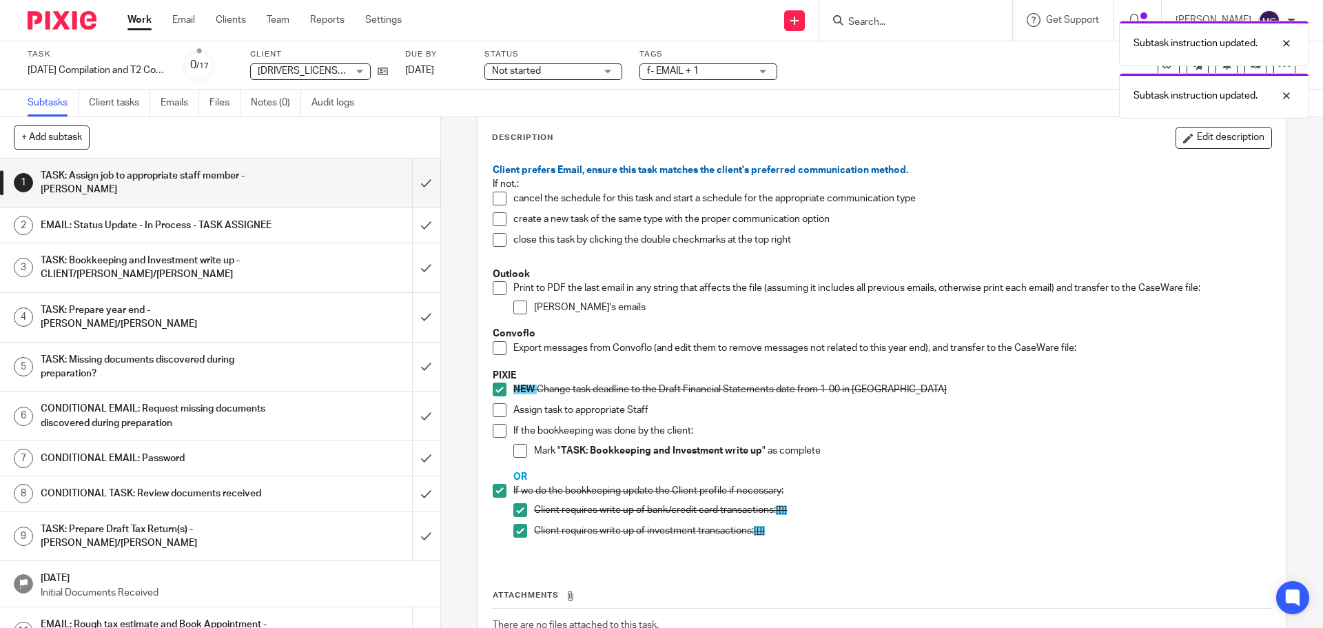
click at [499, 412] on span at bounding box center [500, 410] width 14 height 14
click at [415, 182] on input "submit" at bounding box center [220, 183] width 440 height 49
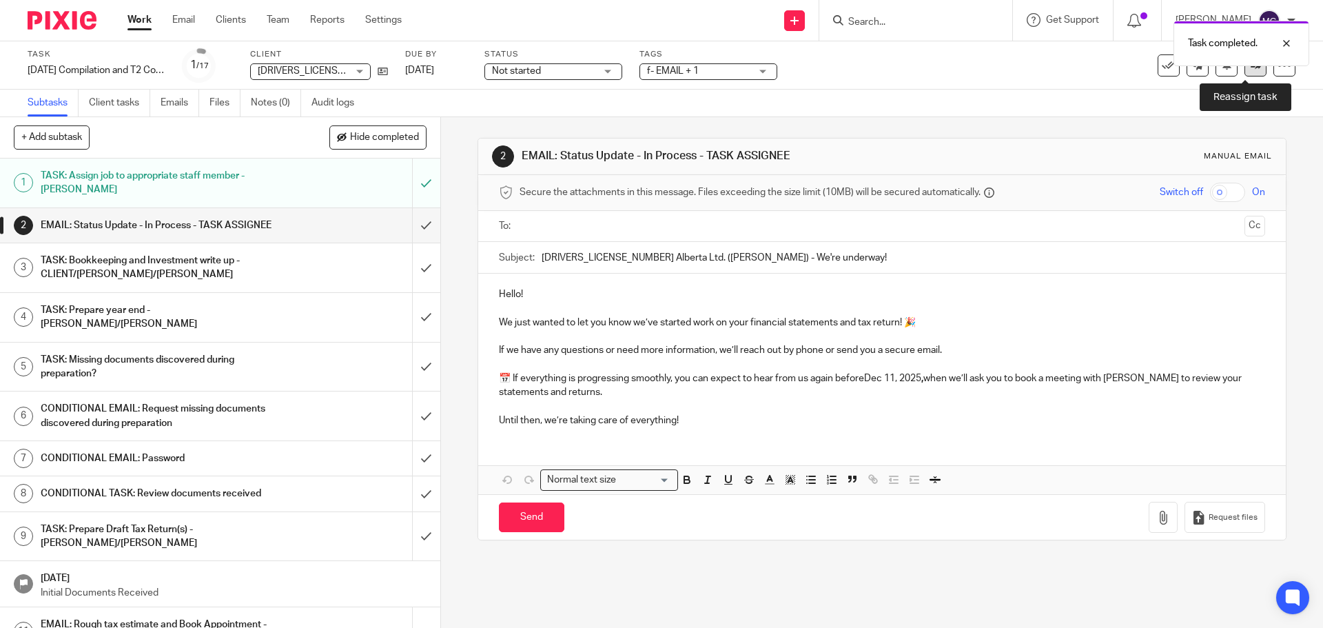
click at [1245, 73] on link at bounding box center [1256, 65] width 22 height 22
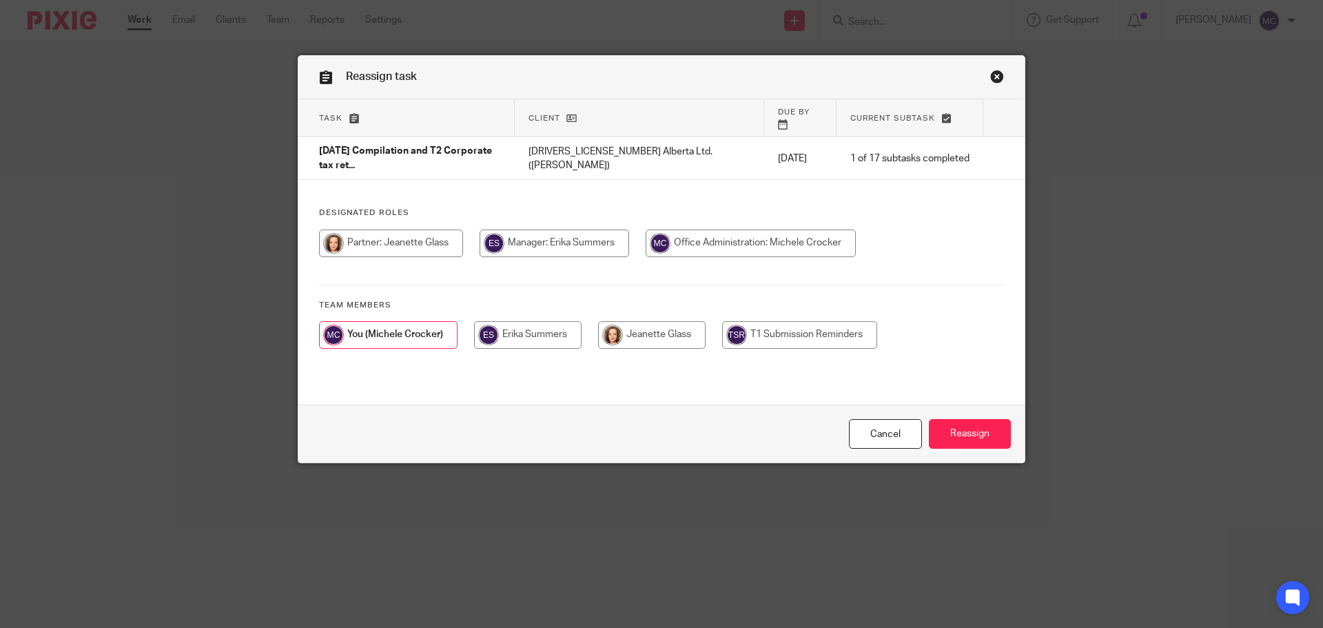
click at [551, 321] on input "radio" at bounding box center [528, 335] width 108 height 28
radio input "true"
click at [972, 430] on input "Reassign" at bounding box center [970, 434] width 82 height 30
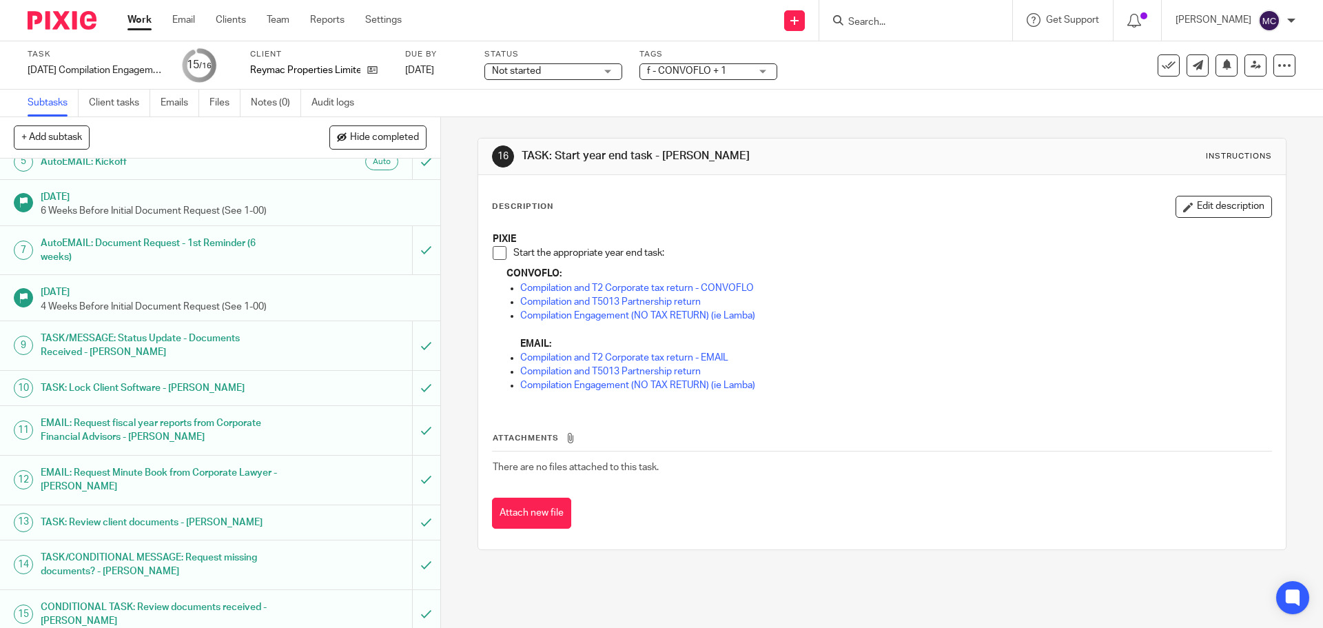
scroll to position [216, 0]
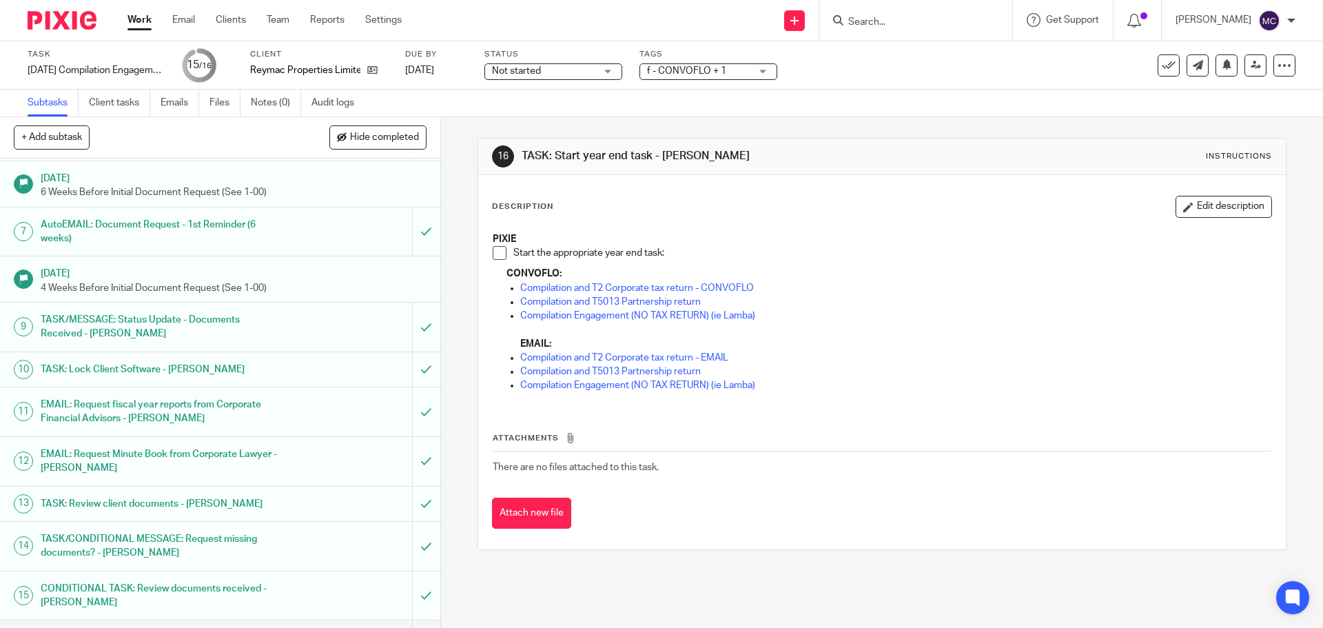
click at [495, 256] on span at bounding box center [500, 253] width 14 height 14
click at [728, 290] on link "Compilation and T2 Corporate tax return - CONVOFLO" at bounding box center [637, 288] width 234 height 10
click at [412, 620] on input "submit" at bounding box center [220, 637] width 440 height 34
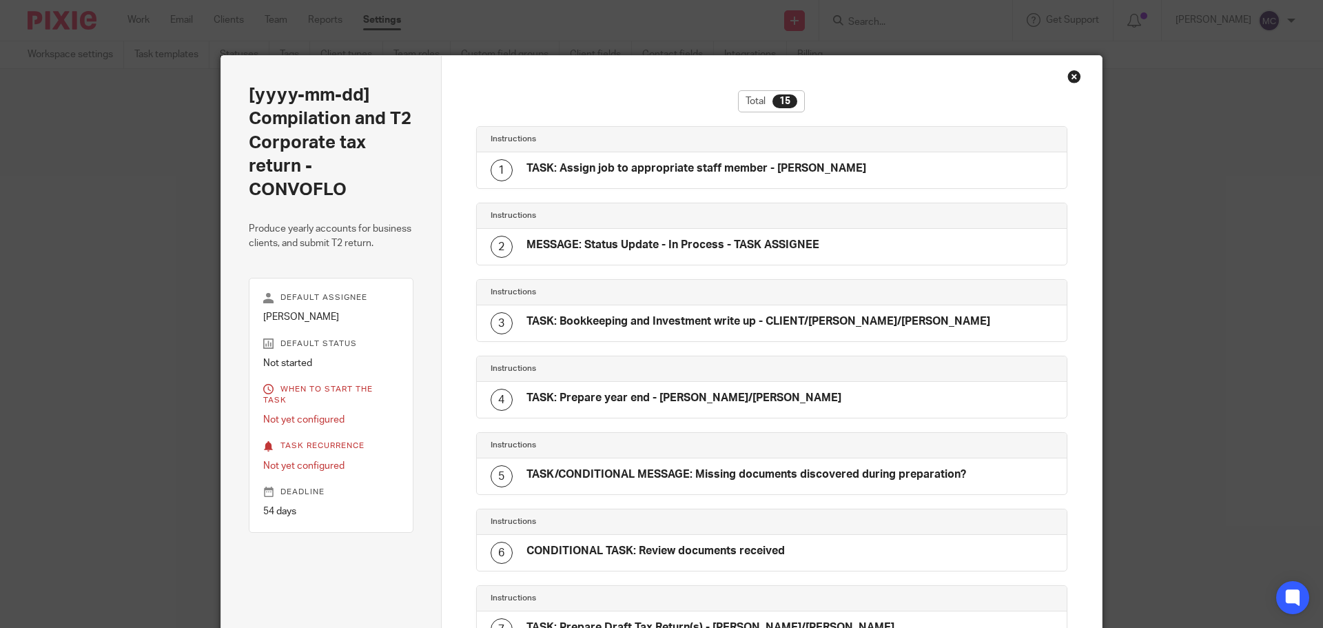
scroll to position [756, 0]
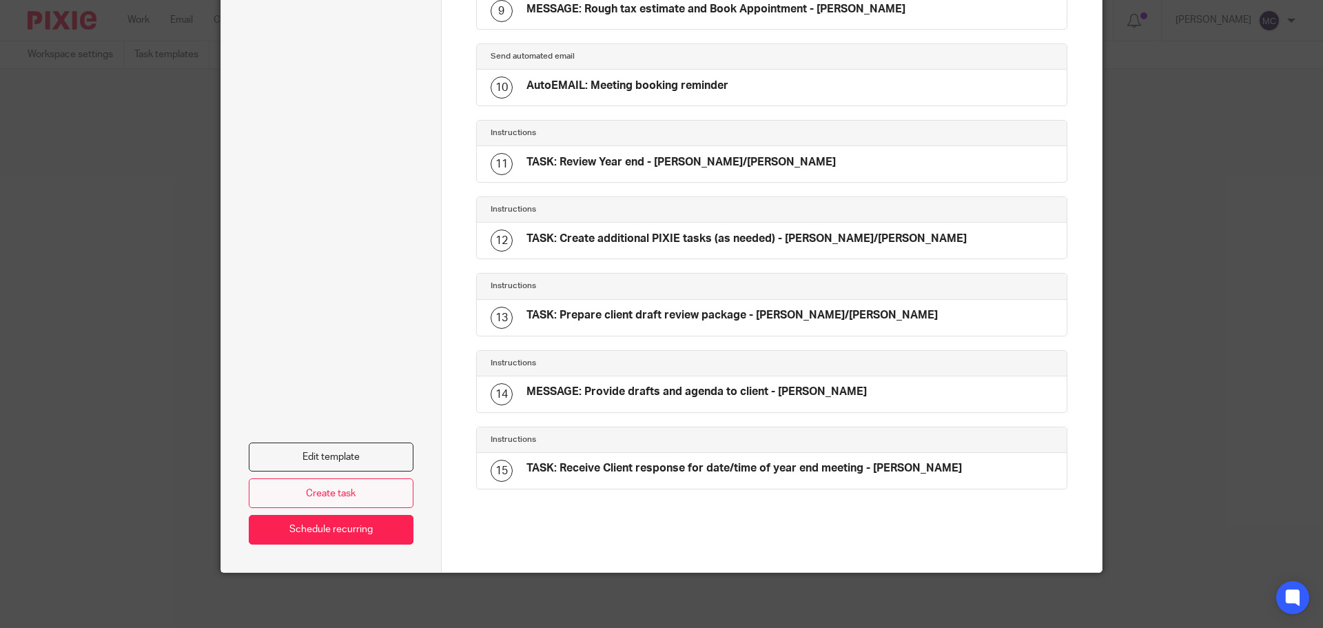
click at [320, 495] on link "Create task" at bounding box center [331, 493] width 165 height 30
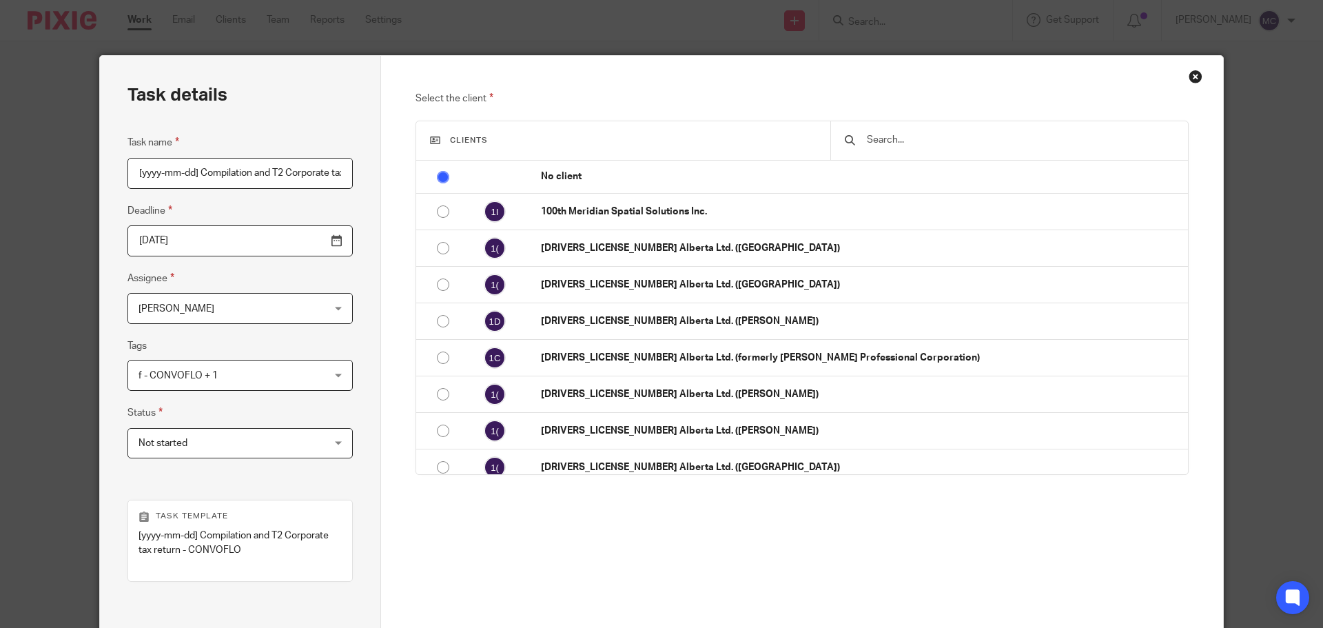
scroll to position [0, 125]
click at [954, 137] on input "text" at bounding box center [1020, 139] width 309 height 15
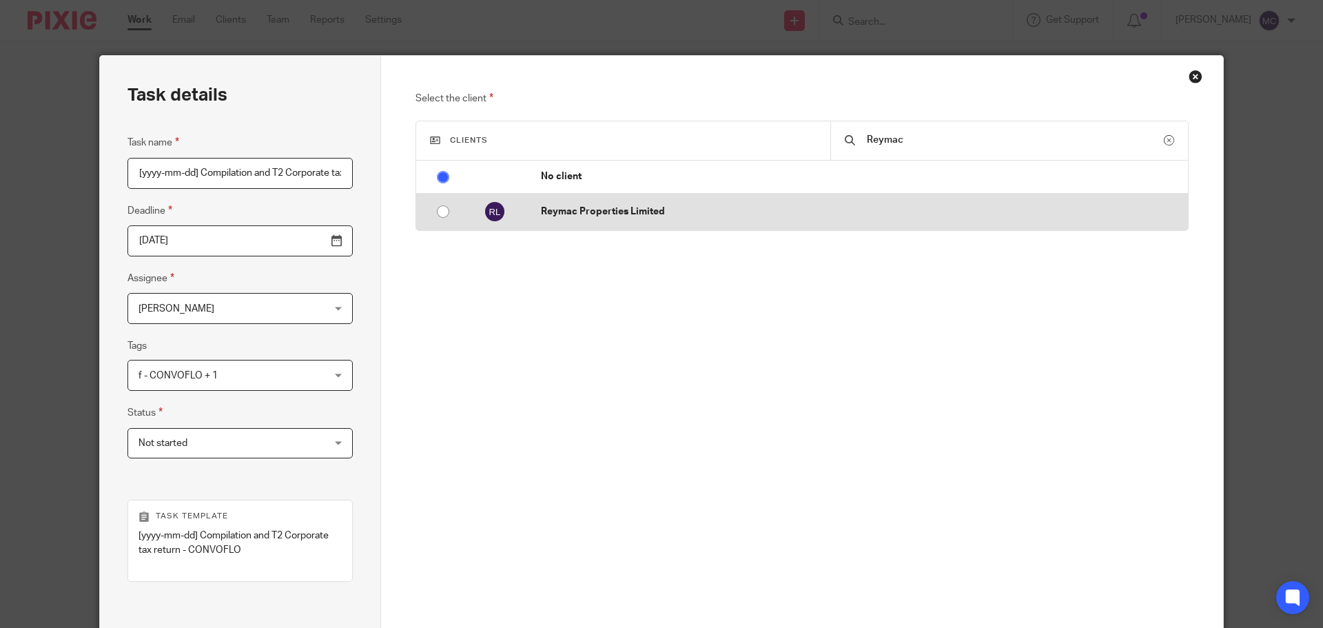
type input "Reymac"
click at [619, 205] on p "Reymac Properties Limited" at bounding box center [861, 212] width 640 height 14
radio input "false"
radio input "true"
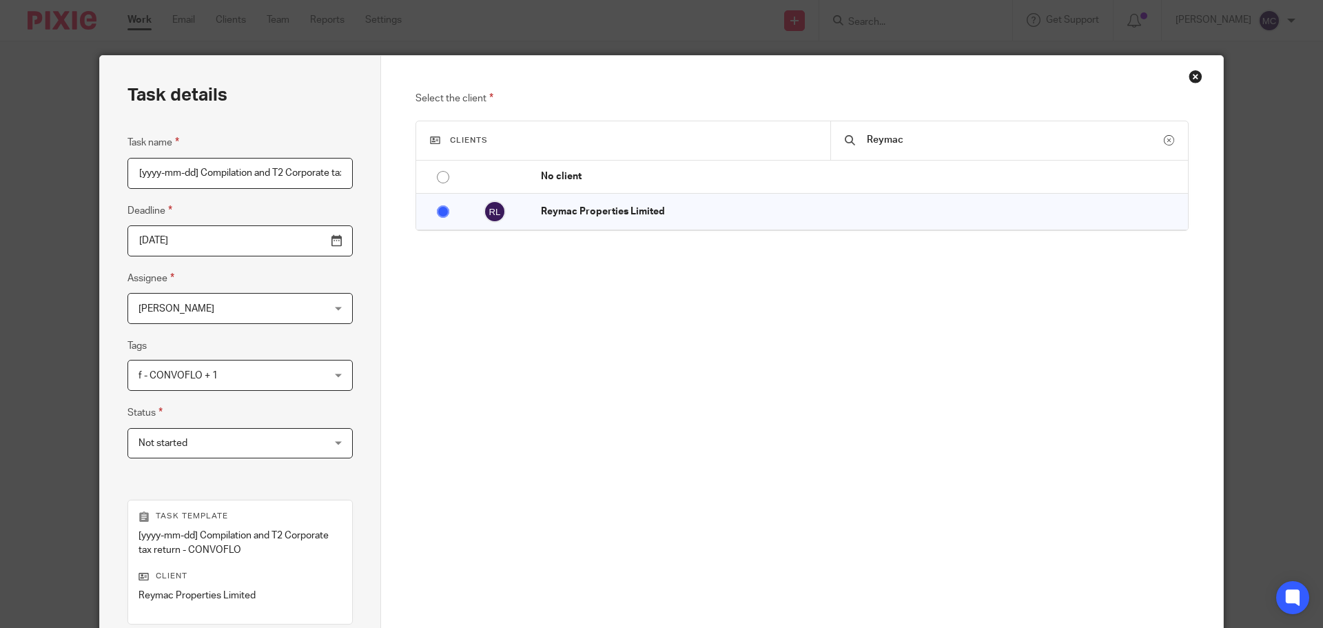
drag, startPoint x: 196, startPoint y: 171, endPoint x: 123, endPoint y: 173, distance: 72.4
click at [128, 173] on input "[yyyy-mm-dd] Compilation and T2 Corporate tax return - CONVOFLO" at bounding box center [240, 173] width 225 height 31
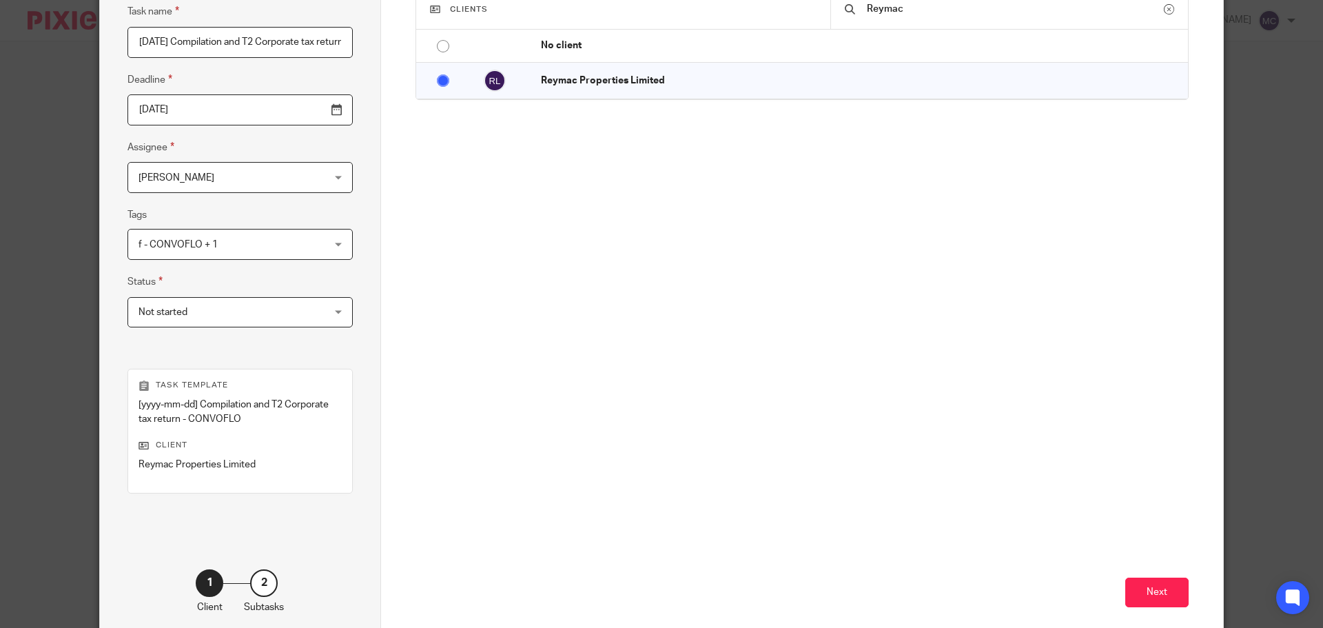
scroll to position [201, 0]
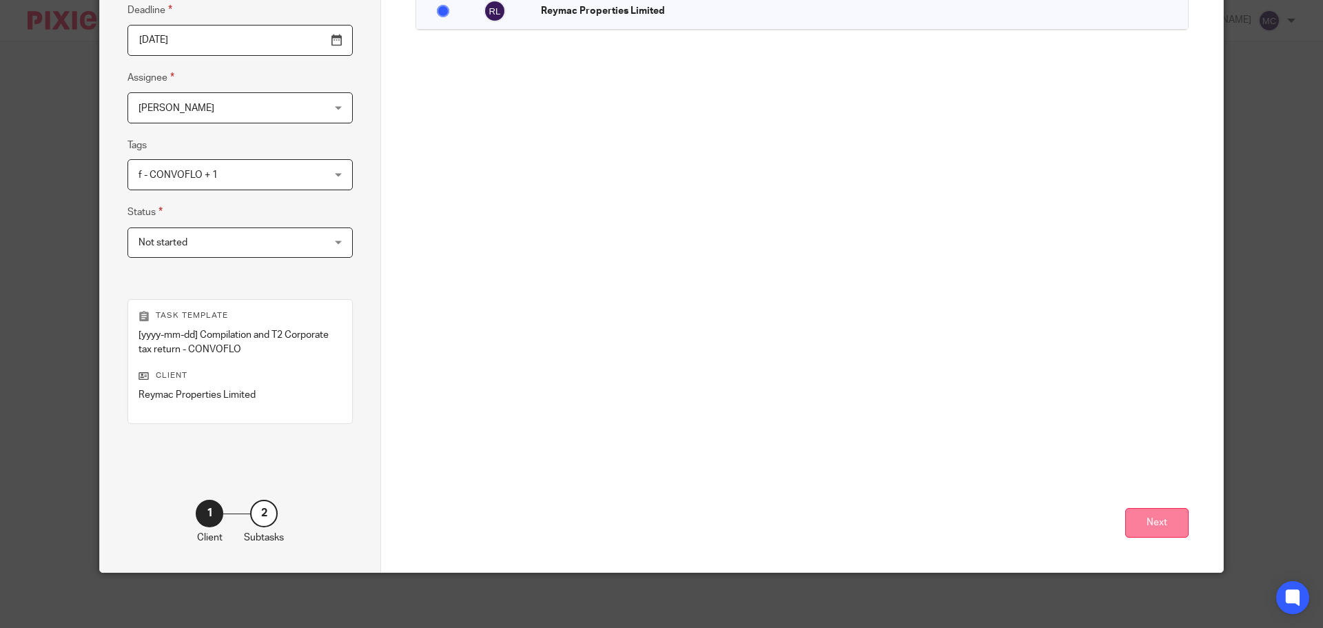
type input "2025-08-31 Compilation and T2 Corporate tax return - CONVOFLO"
click at [1158, 531] on button "Next" at bounding box center [1157, 523] width 63 height 30
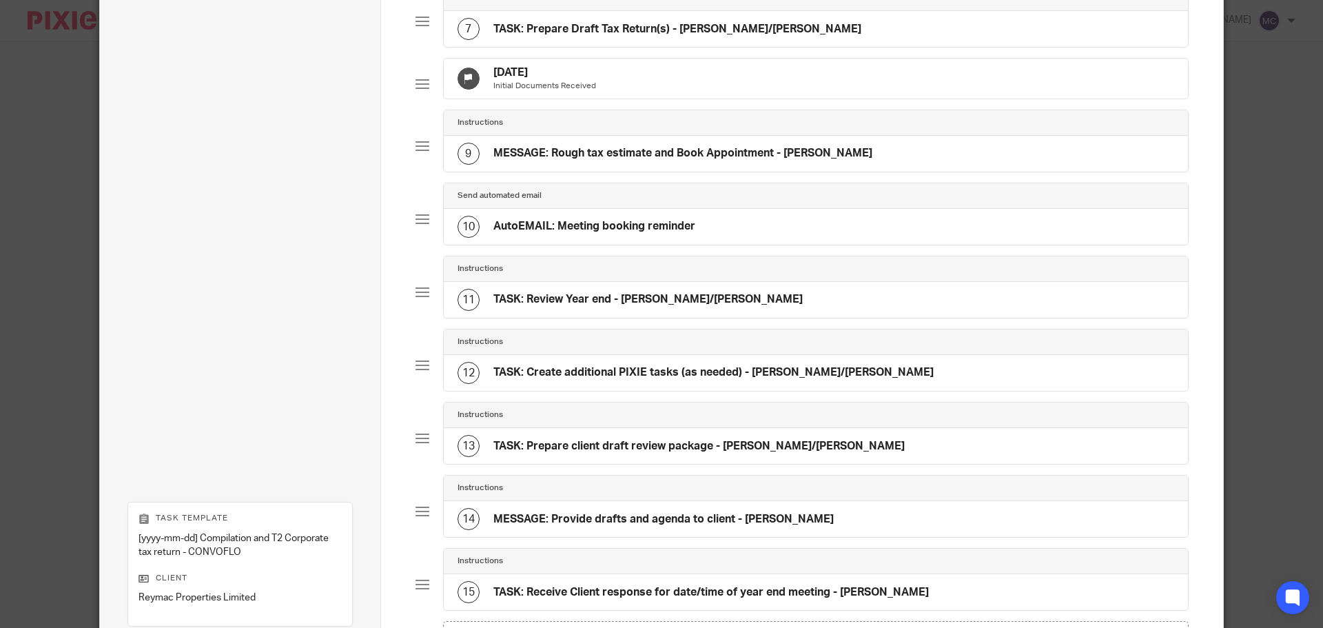
scroll to position [793, 0]
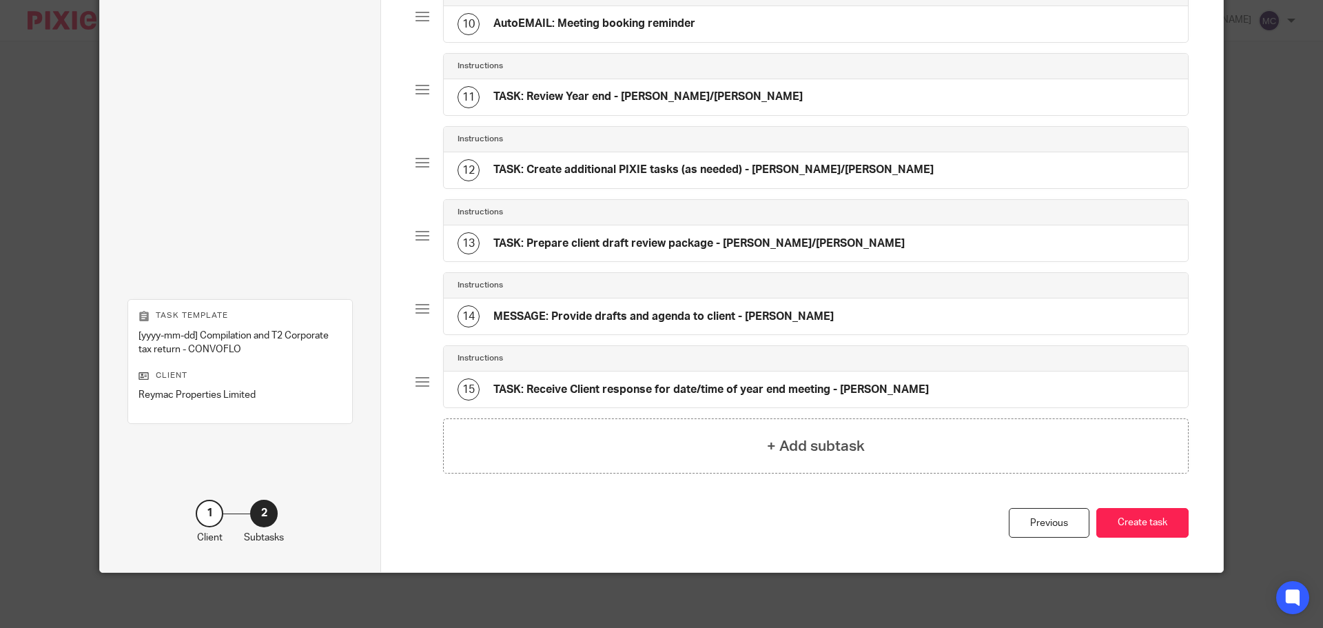
click at [1158, 531] on button "Create task" at bounding box center [1143, 523] width 92 height 30
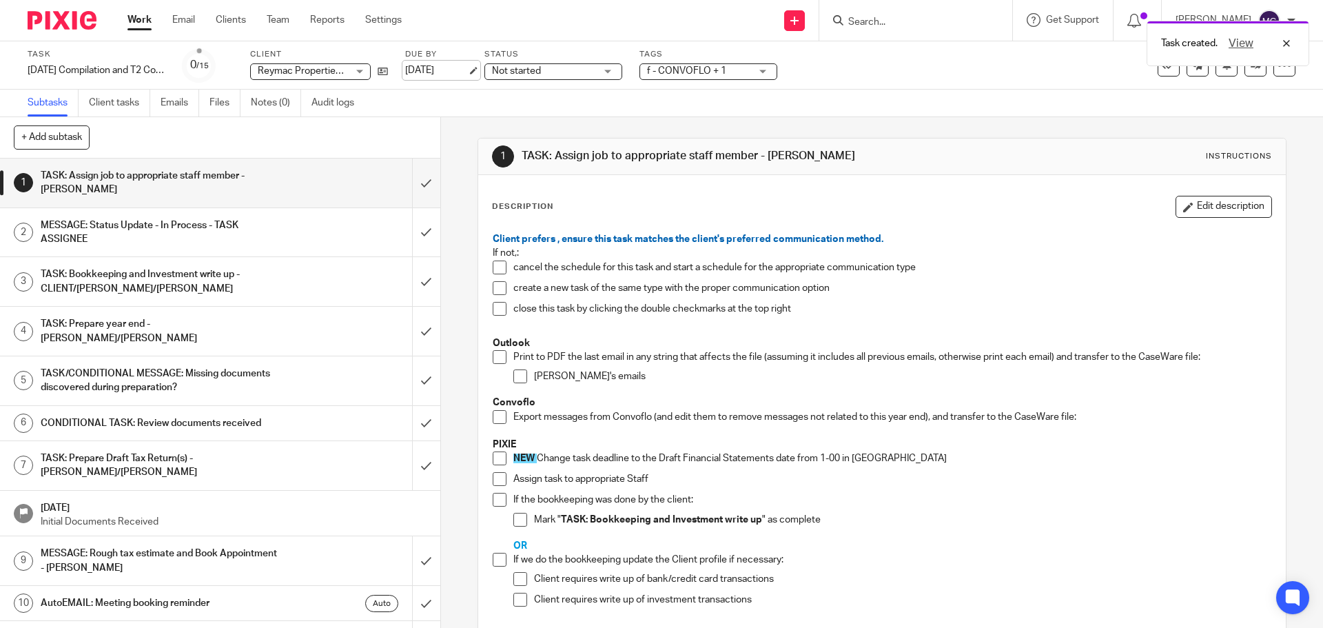
click at [434, 72] on link "[DATE]" at bounding box center [436, 70] width 62 height 14
click at [500, 456] on span at bounding box center [500, 458] width 14 height 14
click at [497, 482] on span at bounding box center [500, 479] width 14 height 14
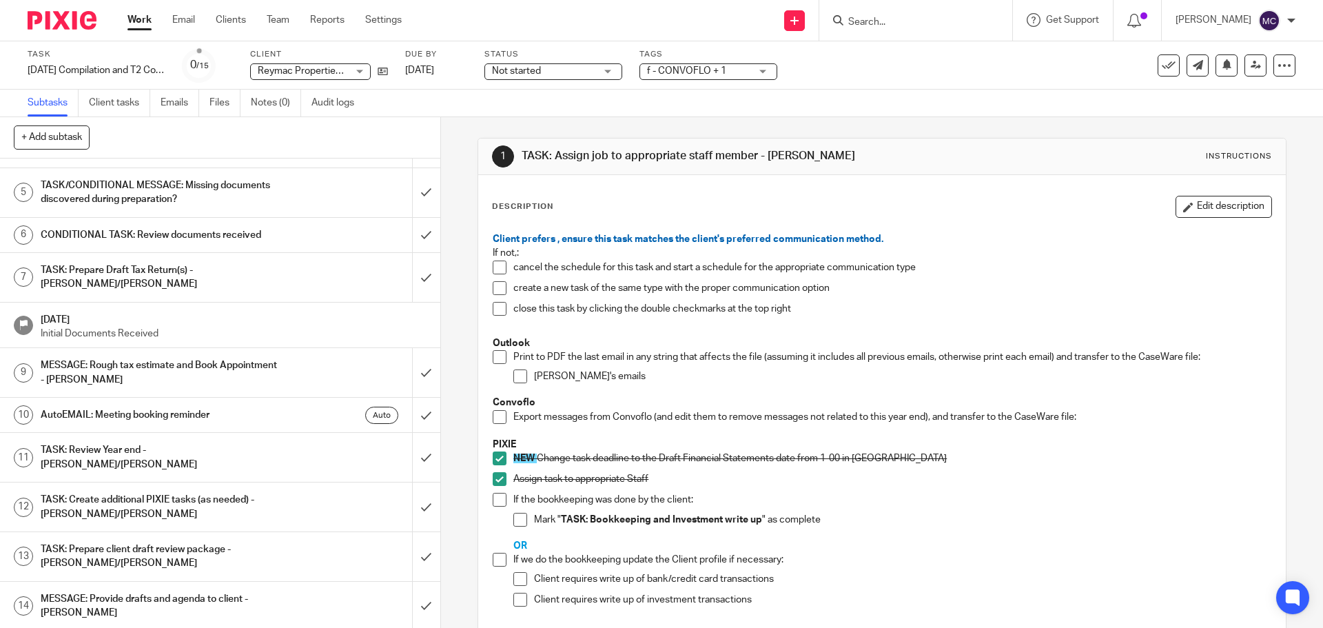
scroll to position [212, 0]
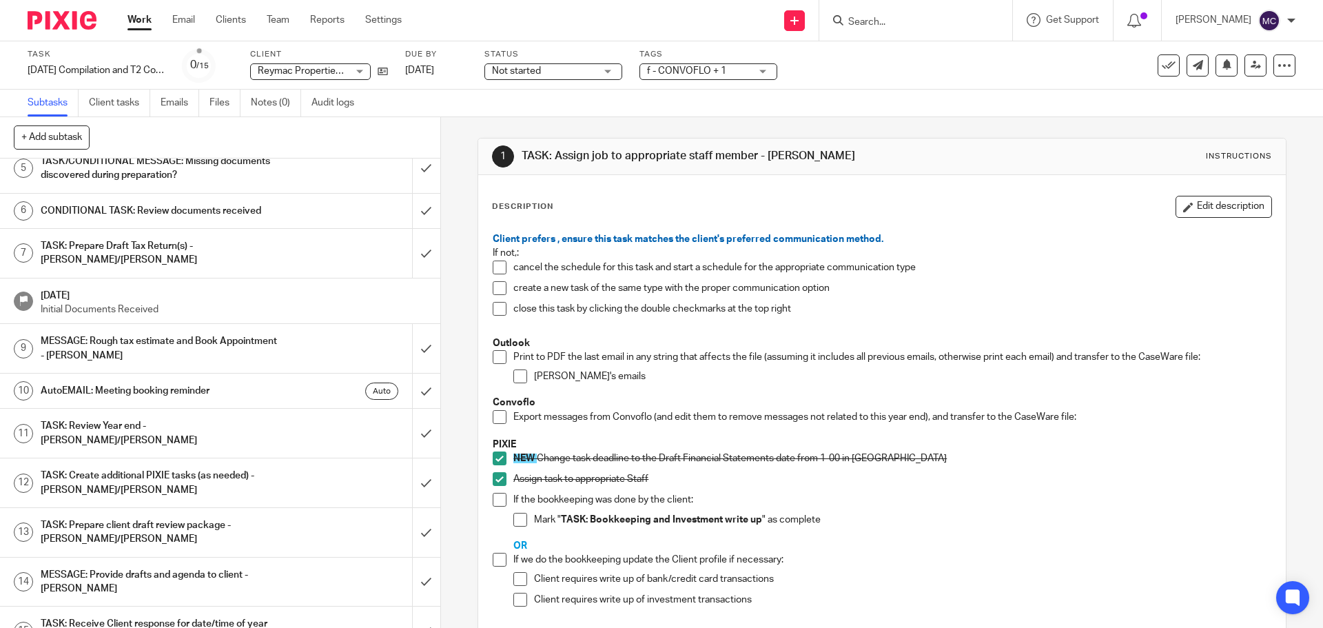
drag, startPoint x: 496, startPoint y: 555, endPoint x: 499, endPoint y: 562, distance: 8.3
click at [496, 555] on span at bounding box center [500, 560] width 14 height 14
click at [514, 578] on span at bounding box center [521, 579] width 14 height 14
click at [518, 598] on span at bounding box center [521, 600] width 14 height 14
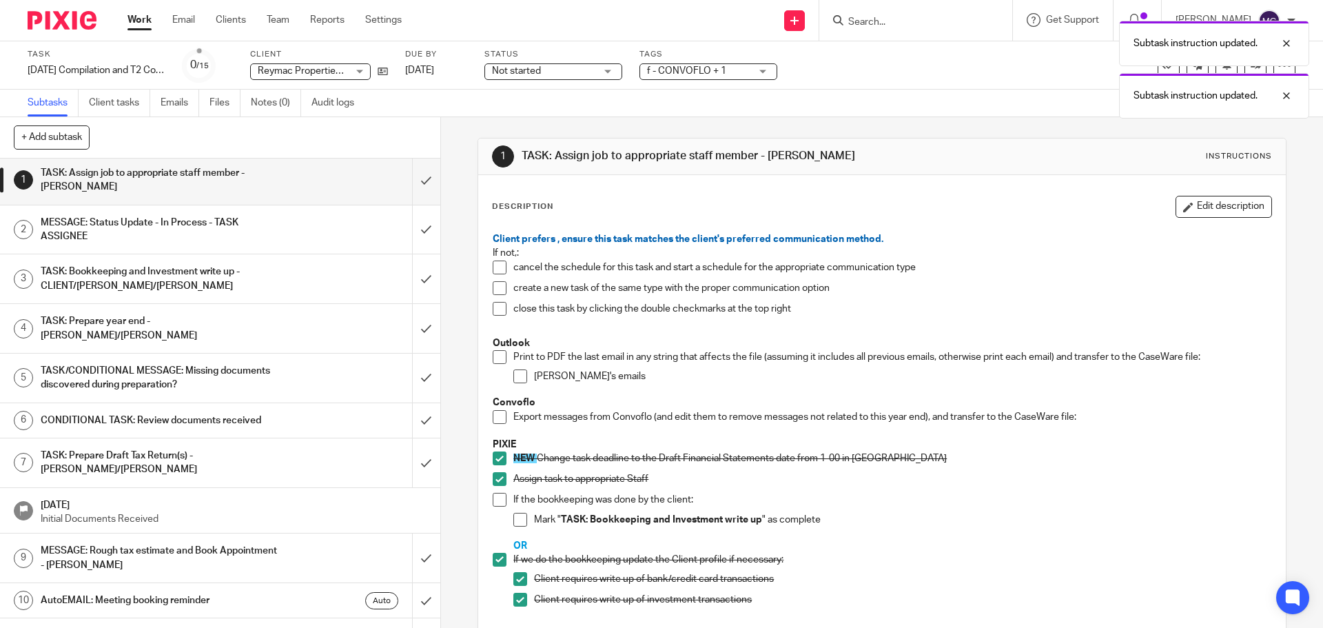
scroll to position [0, 0]
click at [416, 184] on input "submit" at bounding box center [220, 183] width 440 height 49
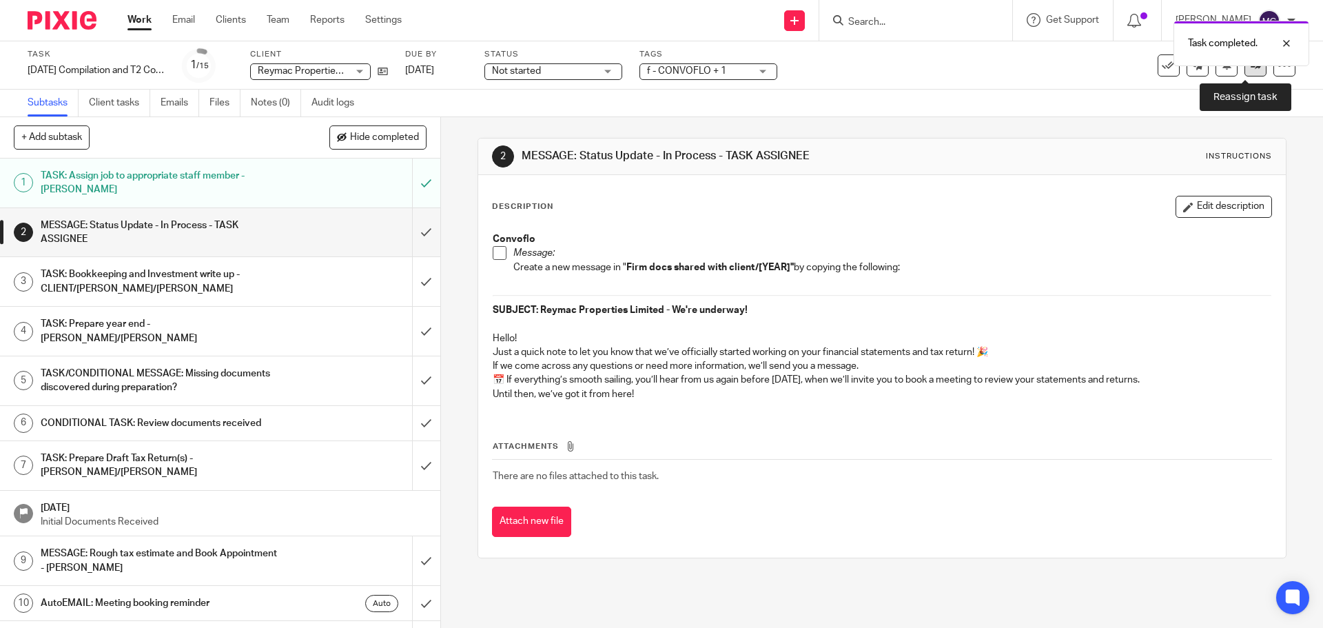
click at [1251, 72] on link at bounding box center [1256, 65] width 22 height 22
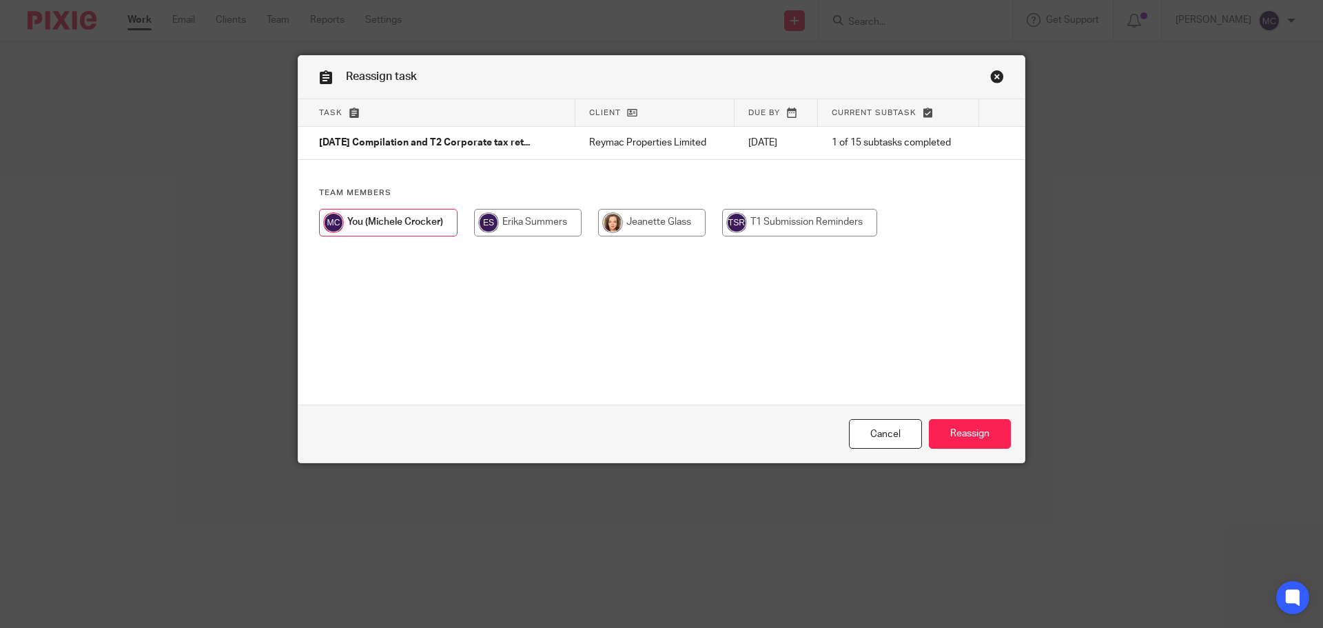
click at [531, 227] on input "radio" at bounding box center [528, 223] width 108 height 28
radio input "true"
click at [969, 427] on input "Reassign" at bounding box center [970, 434] width 82 height 30
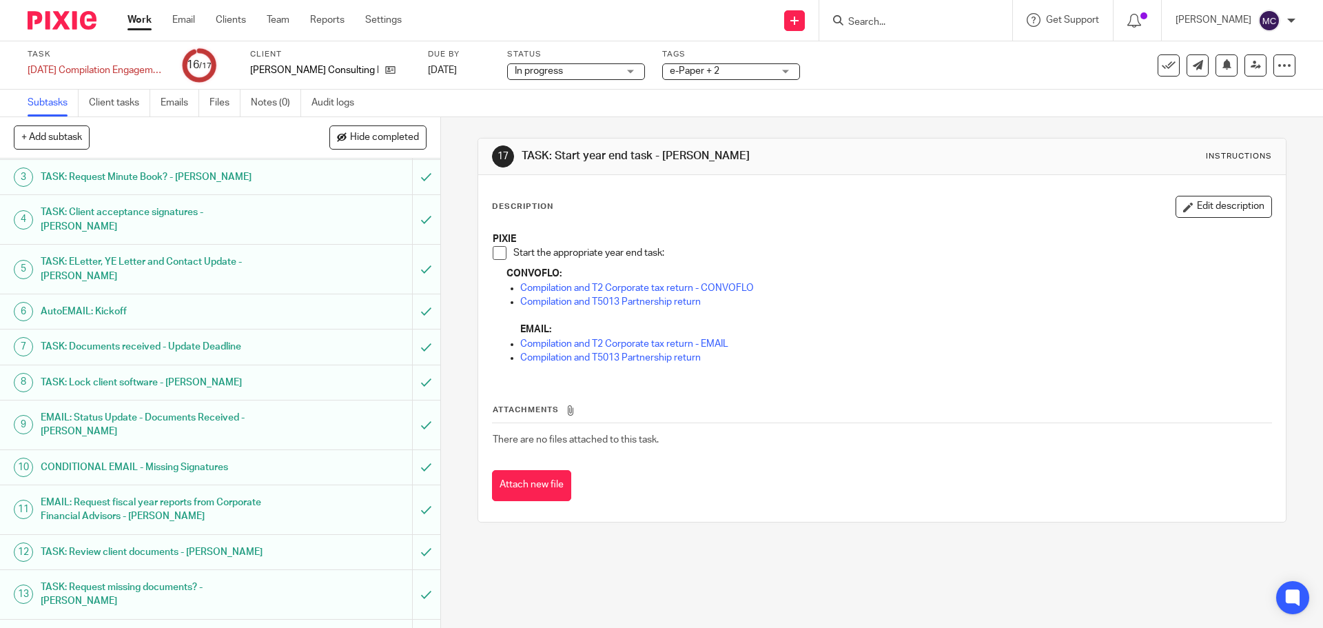
scroll to position [203, 0]
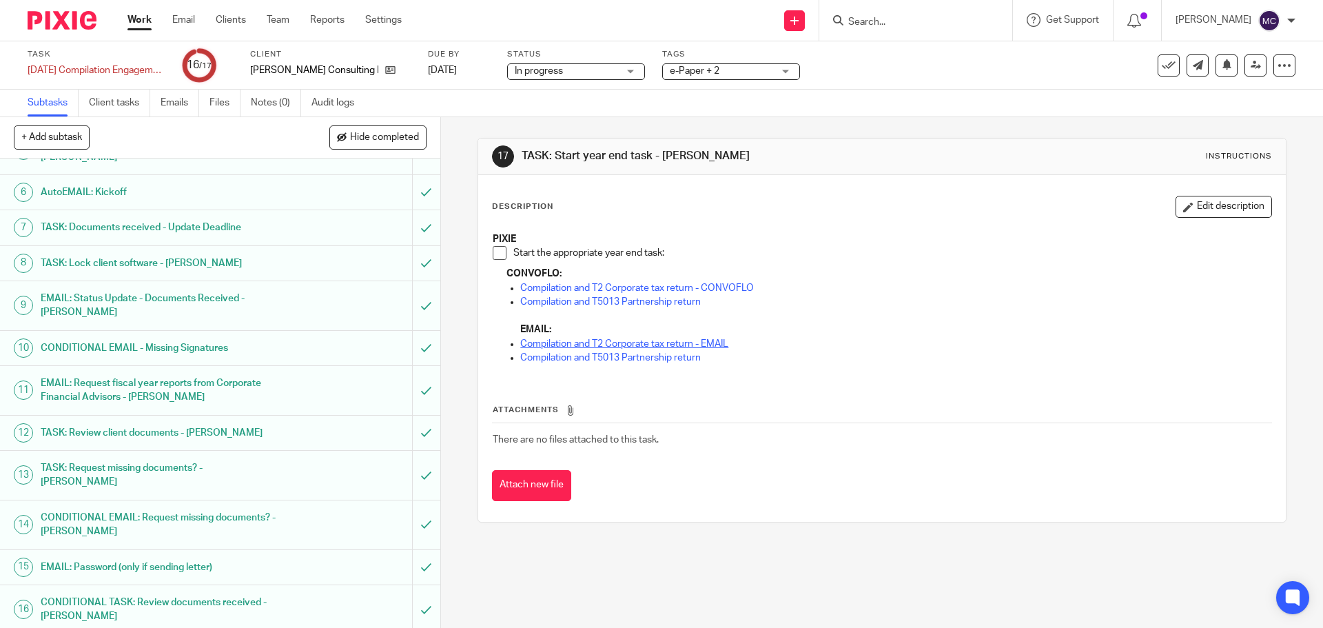
click at [587, 343] on link "Compilation and T2 Corporate tax return - EMAIL" at bounding box center [624, 344] width 208 height 10
click at [493, 252] on span at bounding box center [500, 253] width 14 height 14
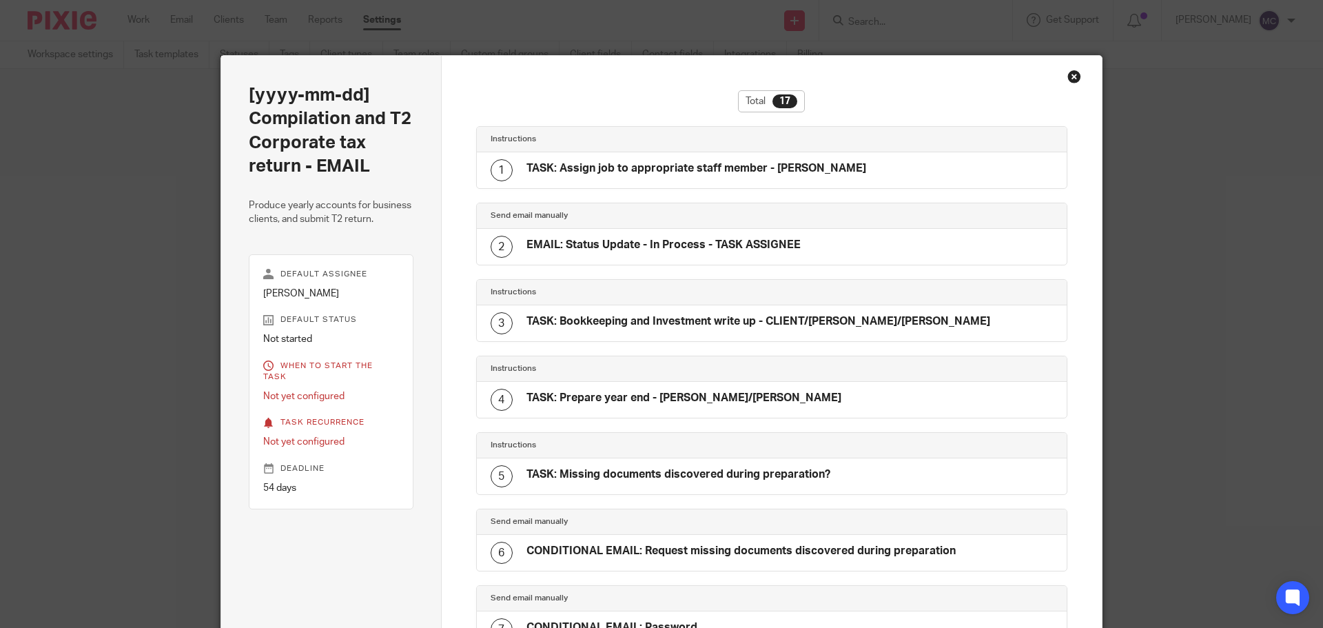
scroll to position [909, 0]
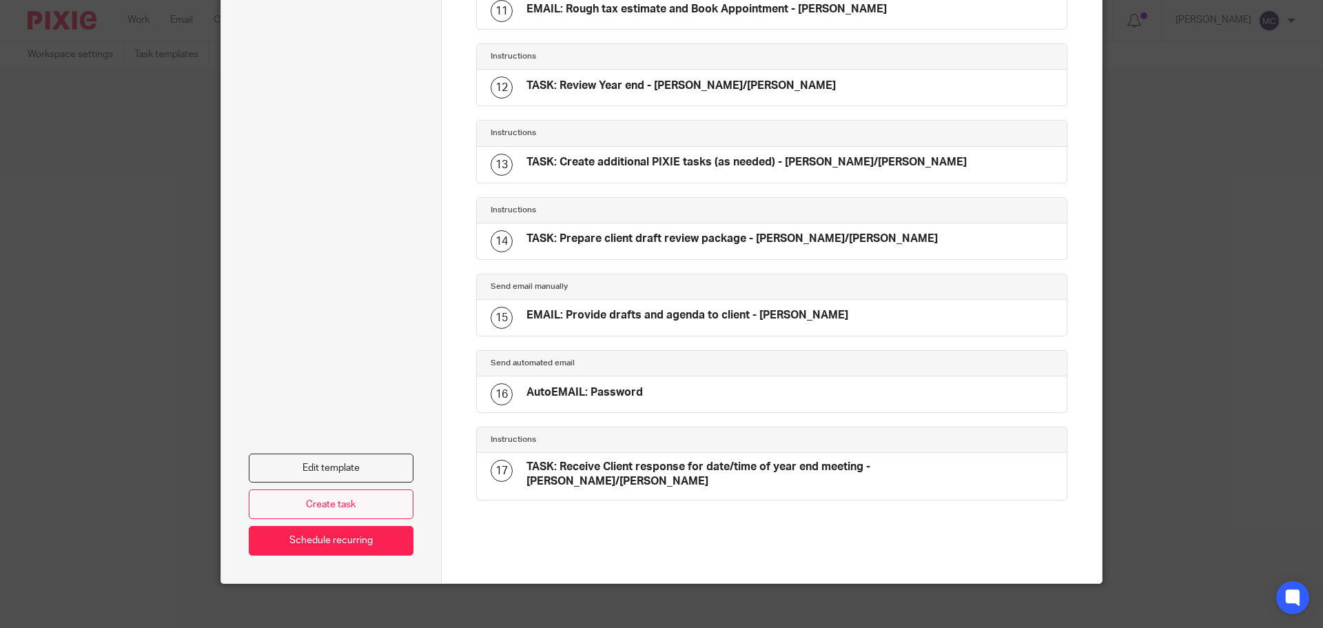
click at [322, 489] on link "Create task" at bounding box center [331, 504] width 165 height 30
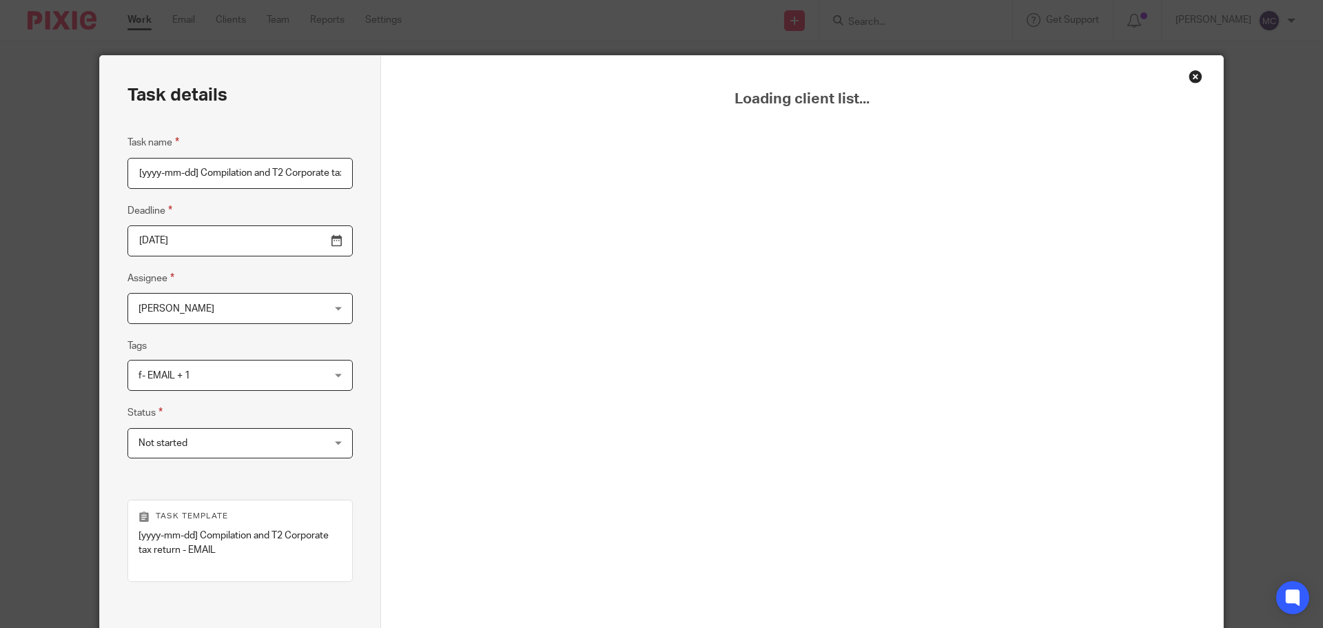
scroll to position [0, 101]
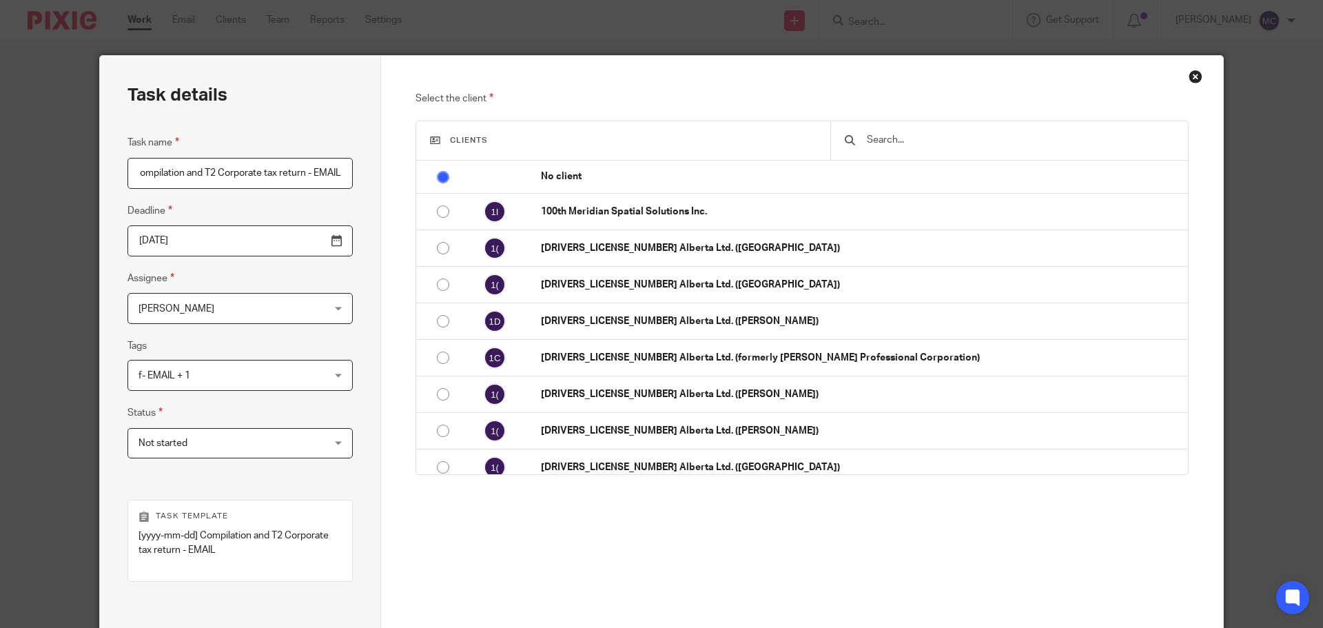
click at [936, 142] on input "text" at bounding box center [1020, 139] width 309 height 15
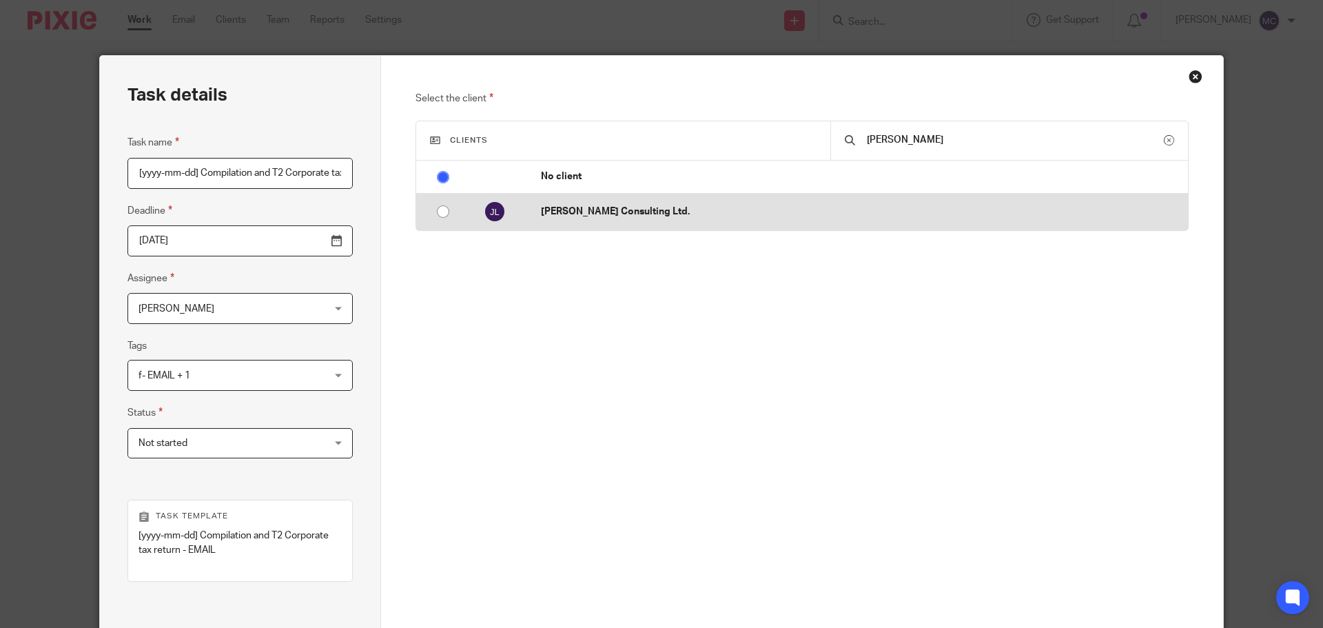
type input "Jenel"
click at [624, 216] on p "[PERSON_NAME] Consulting Ltd." at bounding box center [861, 212] width 640 height 14
radio input "false"
radio input "true"
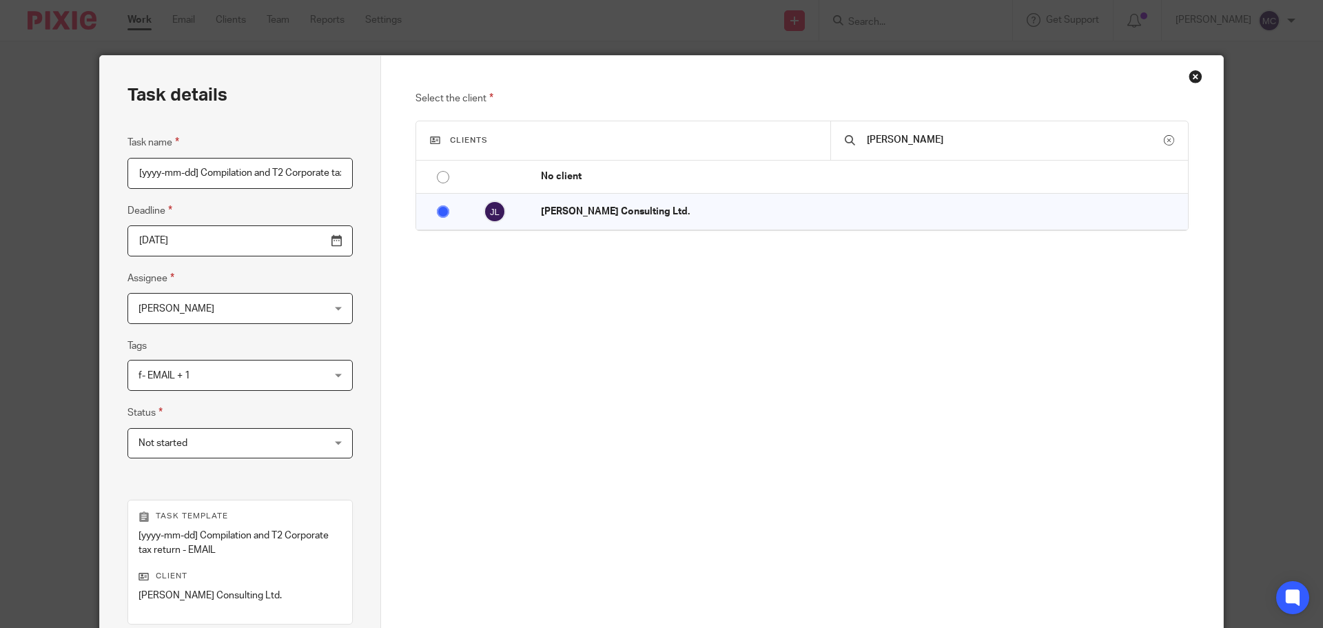
drag, startPoint x: 194, startPoint y: 174, endPoint x: 98, endPoint y: 172, distance: 96.5
click at [100, 172] on div "Task details Task name [yyyy-mm-dd] Compilation and T2 Corporate tax return - E…" at bounding box center [240, 414] width 281 height 717
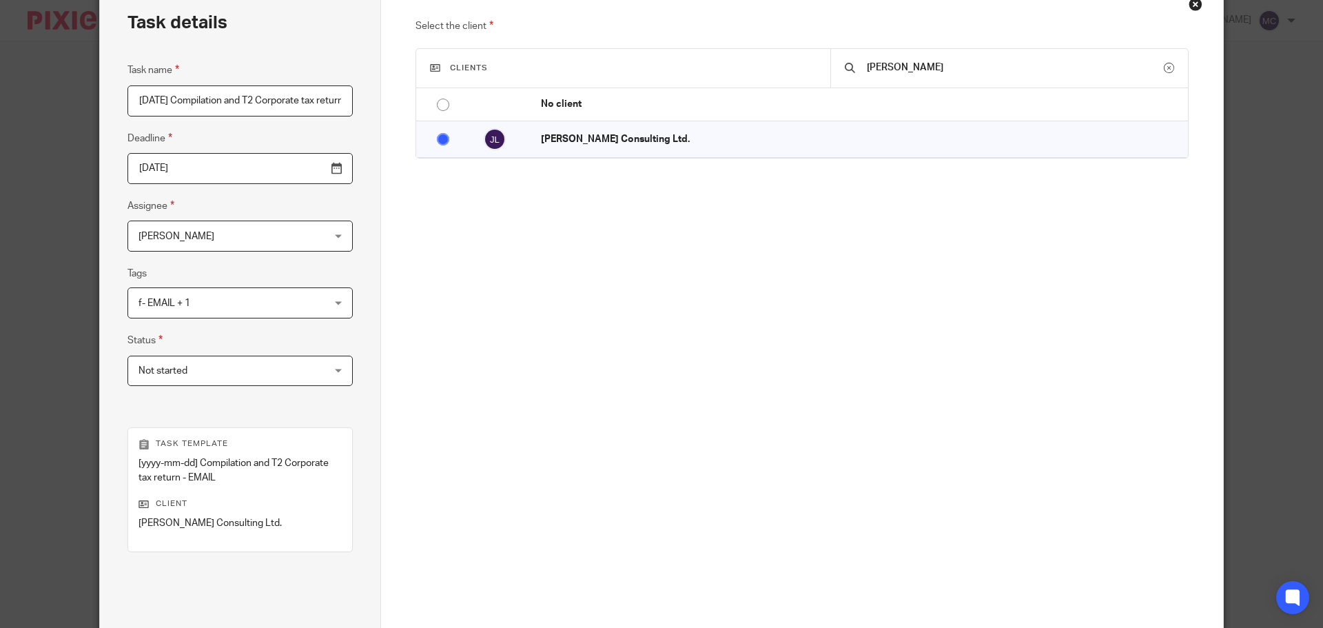
scroll to position [201, 0]
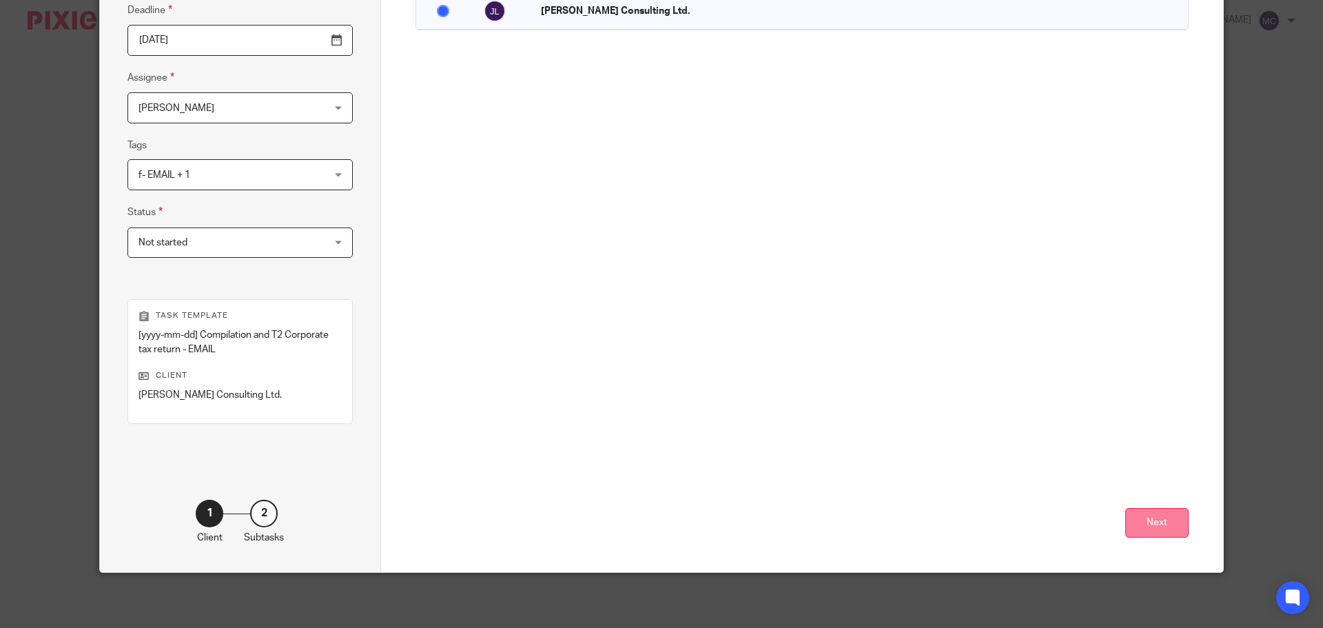
type input "2025-08-31 Compilation and T2 Corporate tax return - EMAIL"
click at [1150, 514] on button "Next" at bounding box center [1157, 523] width 63 height 30
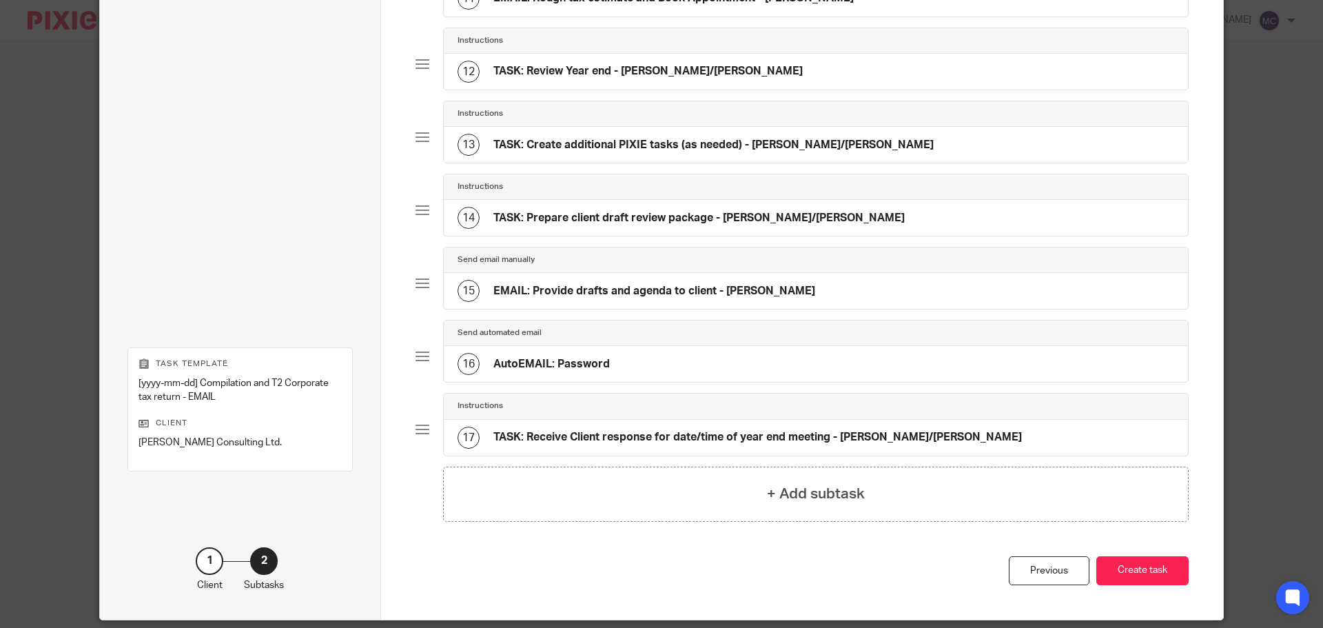
scroll to position [939, 0]
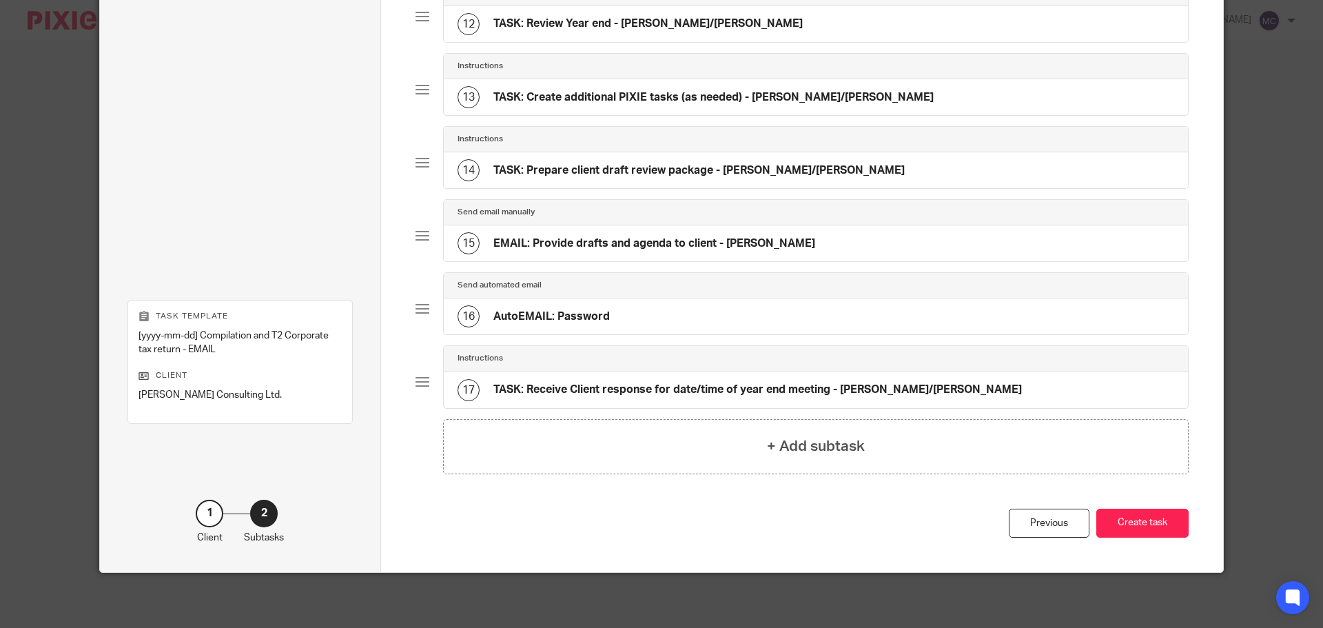
click at [1150, 514] on button "Create task" at bounding box center [1143, 524] width 92 height 30
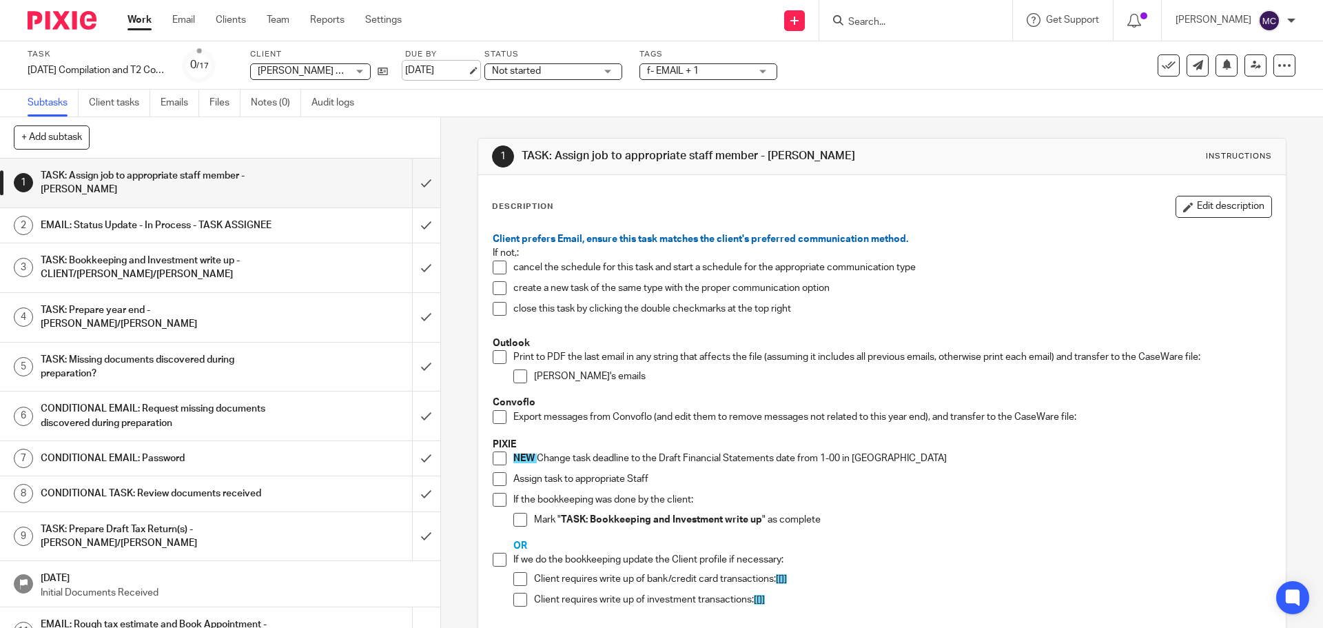
click at [437, 70] on link "Dec 7, 2025" at bounding box center [436, 70] width 62 height 14
click at [494, 457] on span at bounding box center [500, 458] width 14 height 14
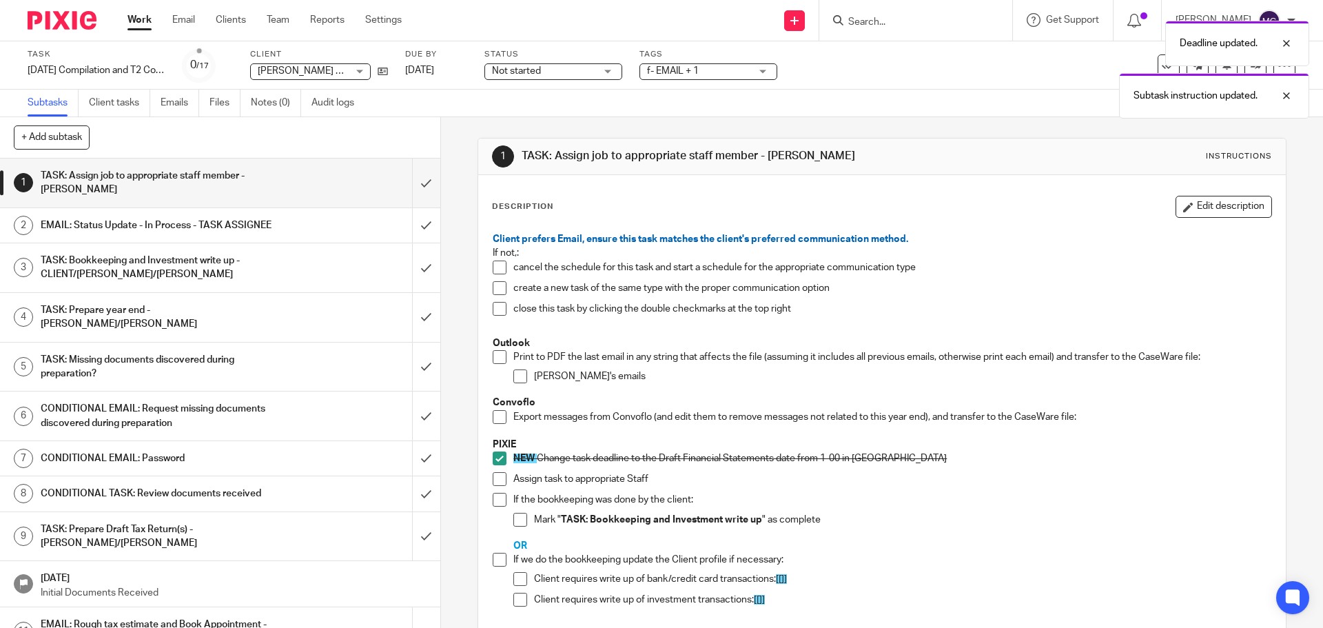
click at [497, 478] on span at bounding box center [500, 479] width 14 height 14
click at [501, 560] on span at bounding box center [500, 560] width 14 height 14
click at [516, 582] on span at bounding box center [521, 579] width 14 height 14
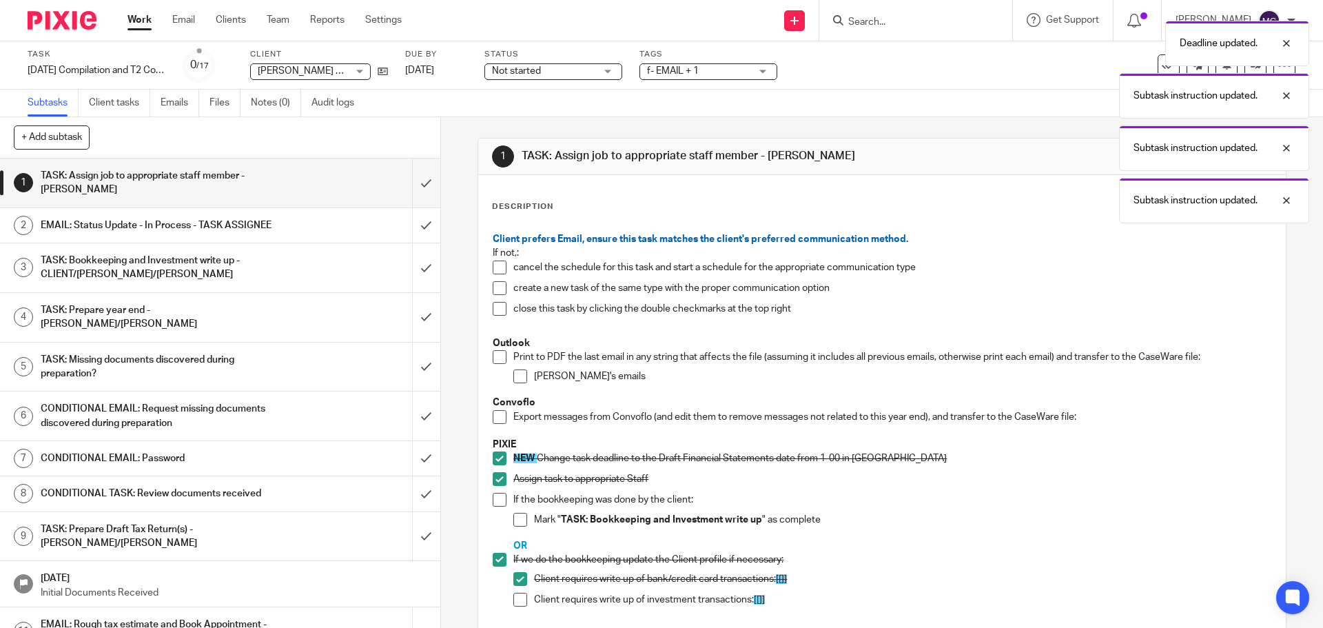
click at [521, 598] on span at bounding box center [521, 600] width 14 height 14
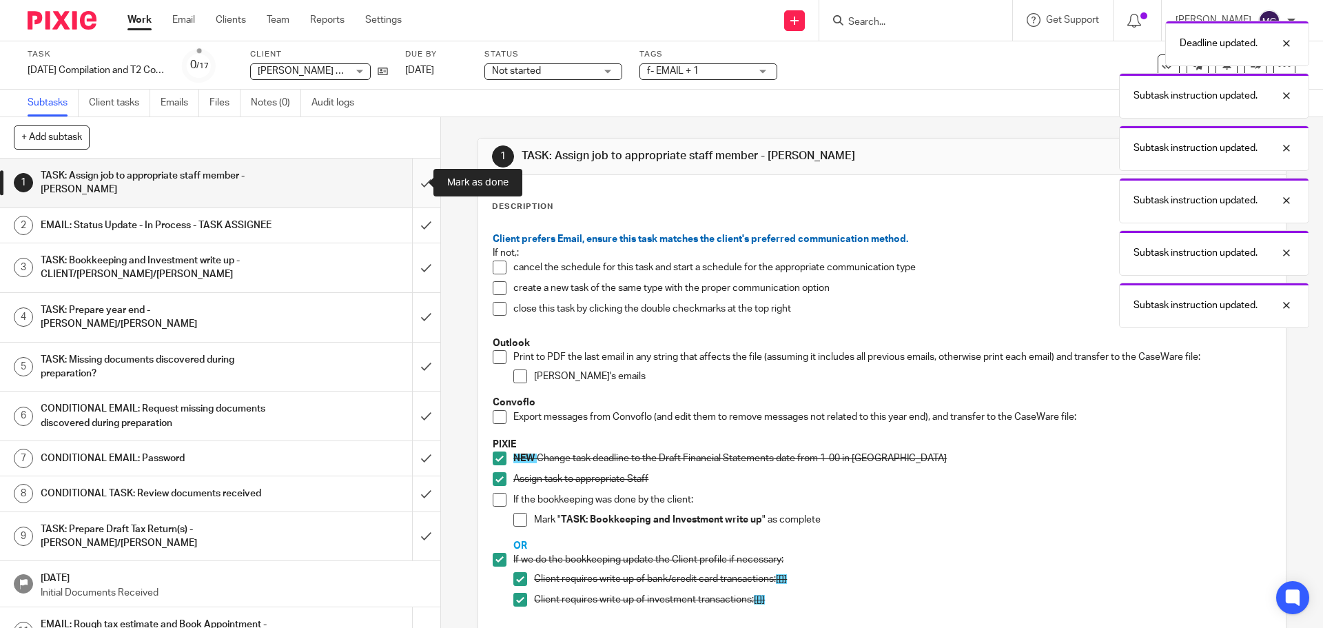
click at [416, 178] on input "submit" at bounding box center [220, 183] width 440 height 49
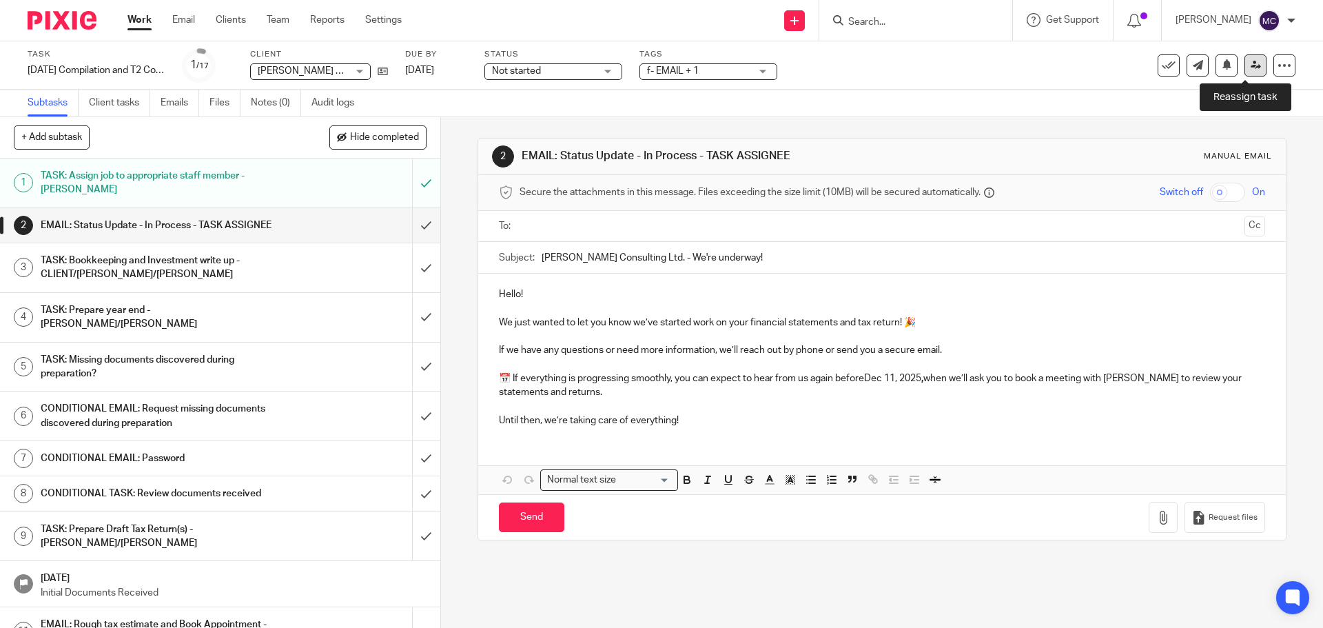
click at [1248, 72] on link at bounding box center [1256, 65] width 22 height 22
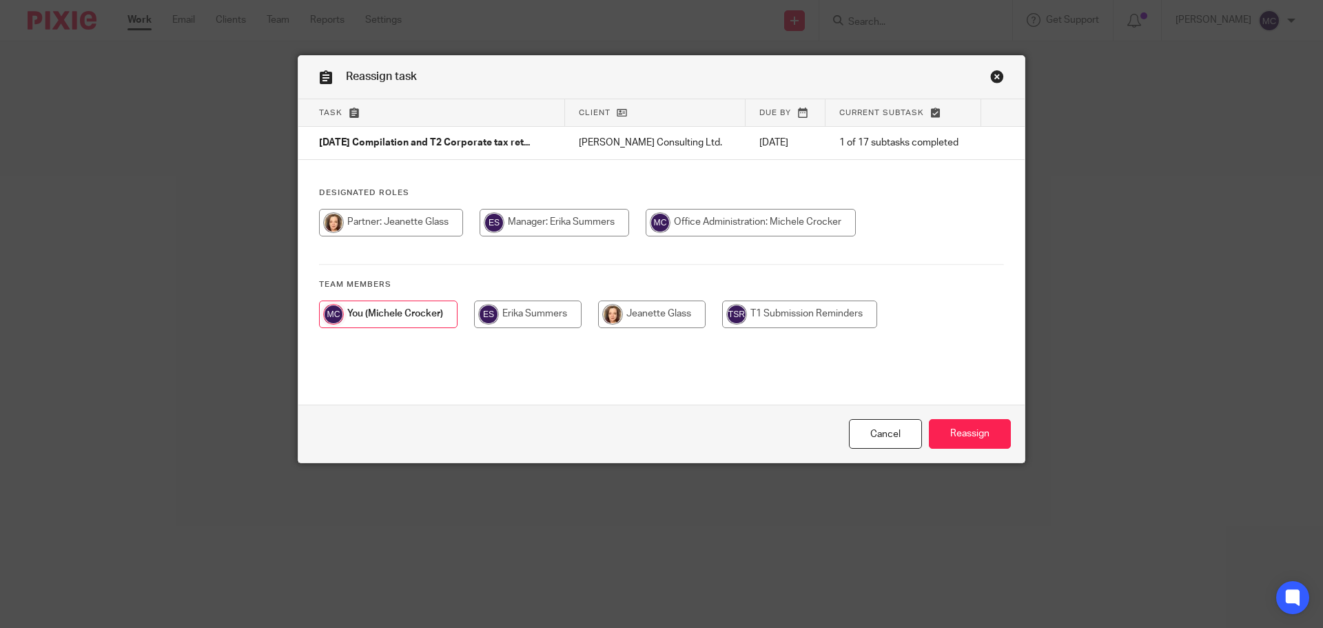
click at [514, 317] on input "radio" at bounding box center [528, 315] width 108 height 28
radio input "true"
click at [974, 440] on input "Reassign" at bounding box center [970, 434] width 82 height 30
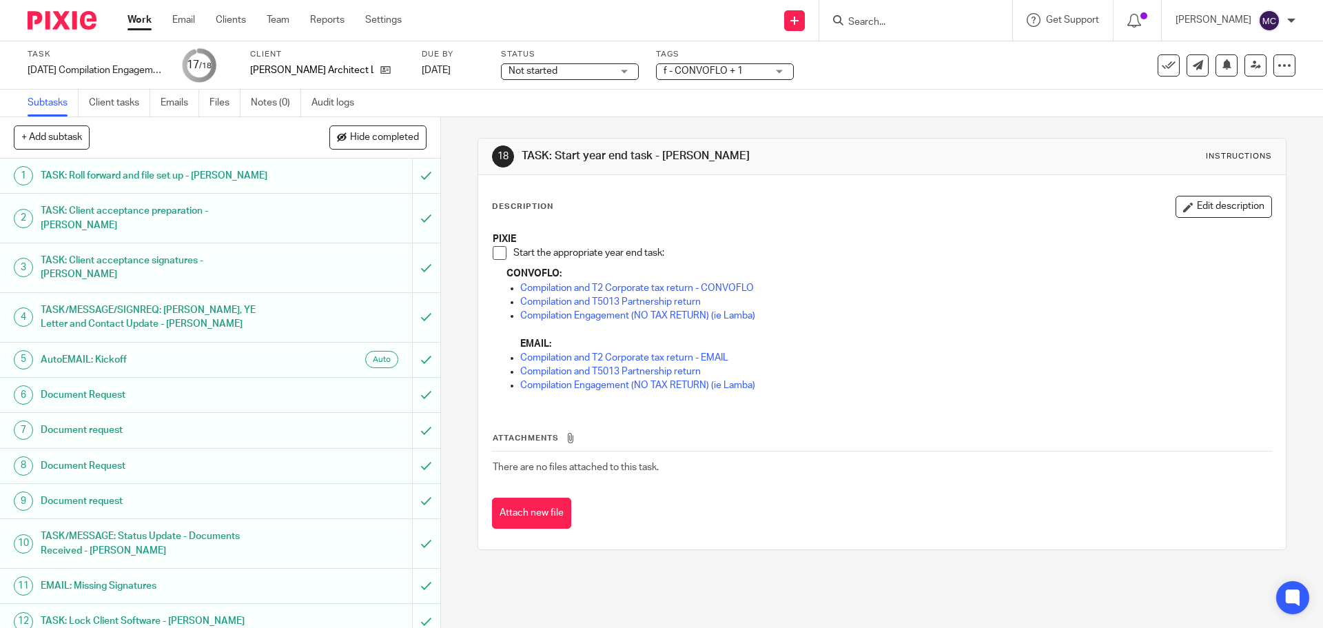
scroll to position [252, 0]
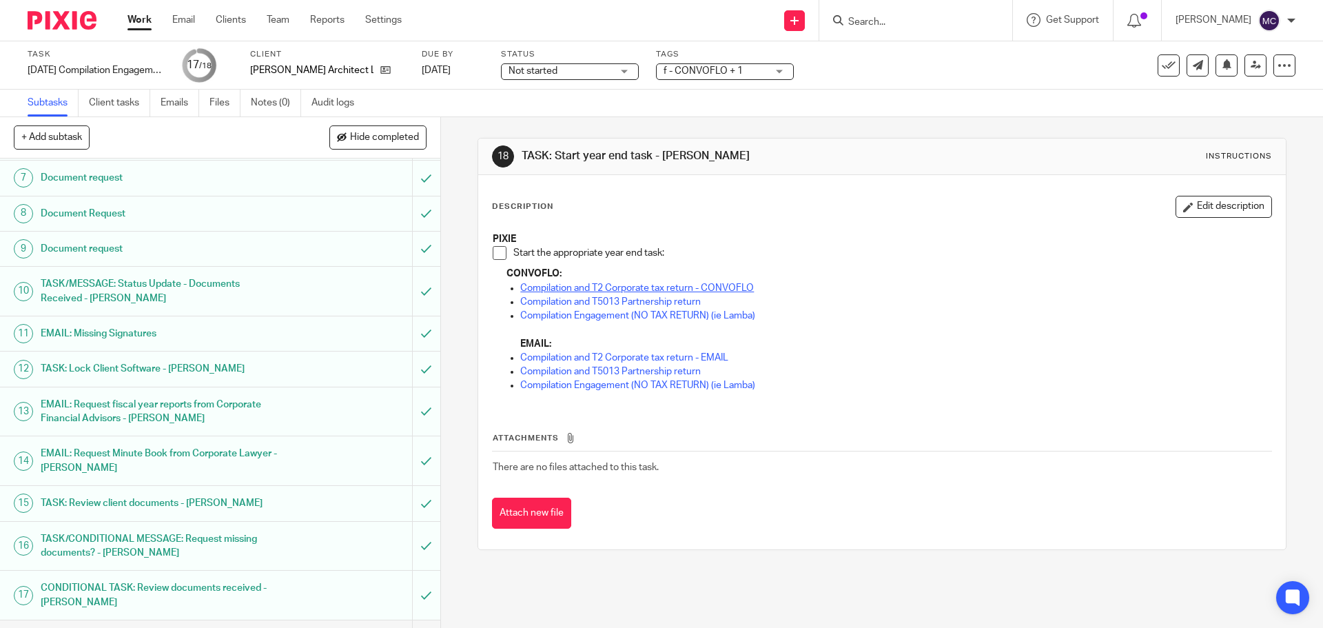
click at [561, 285] on link "Compilation and T2 Corporate tax return - CONVOFLO" at bounding box center [637, 288] width 234 height 10
click at [496, 253] on span at bounding box center [500, 253] width 14 height 14
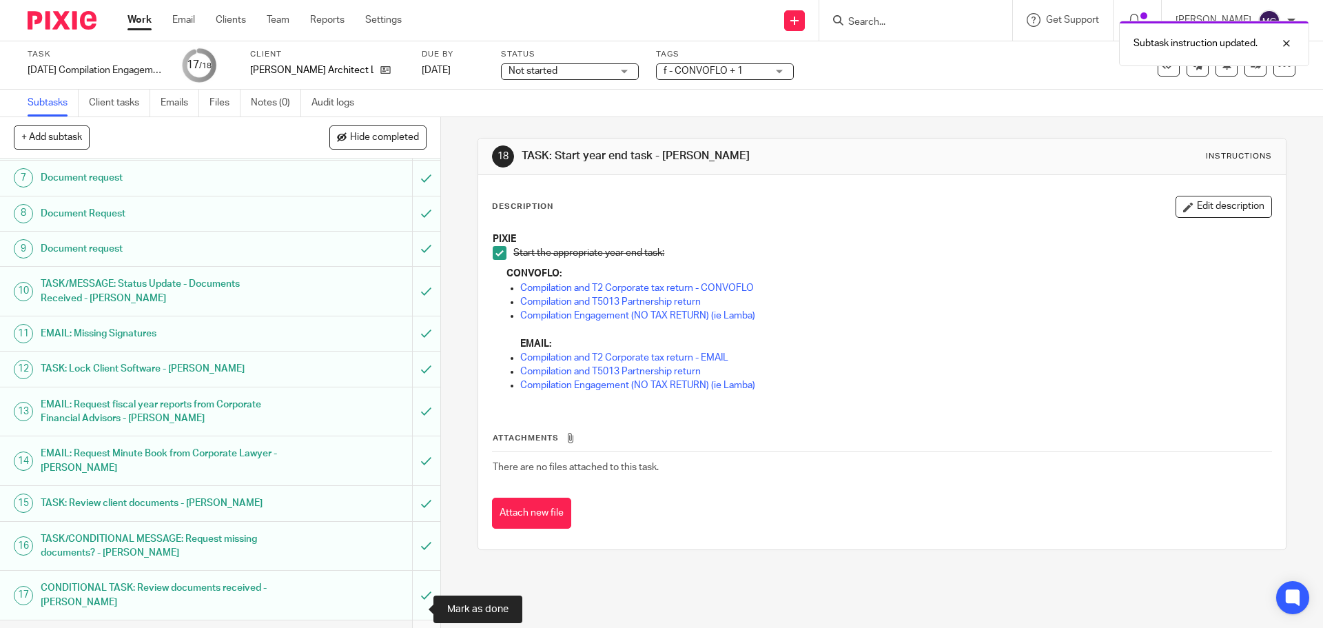
click at [409, 620] on input "submit" at bounding box center [220, 637] width 440 height 34
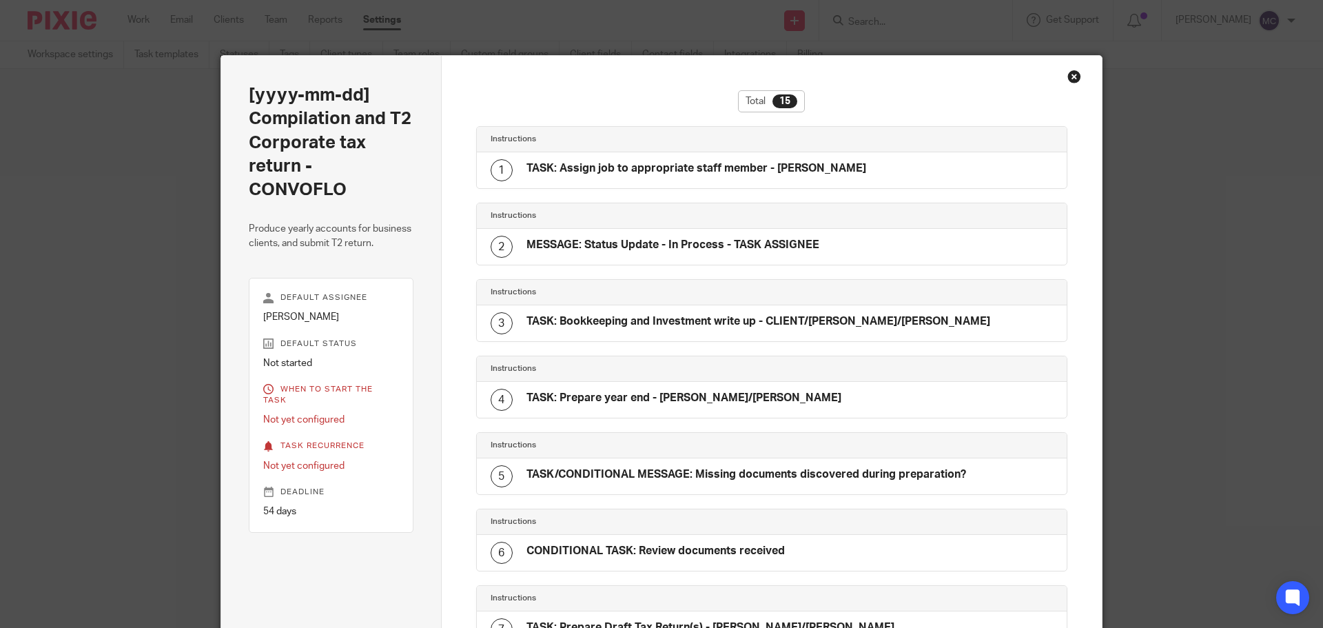
scroll to position [756, 0]
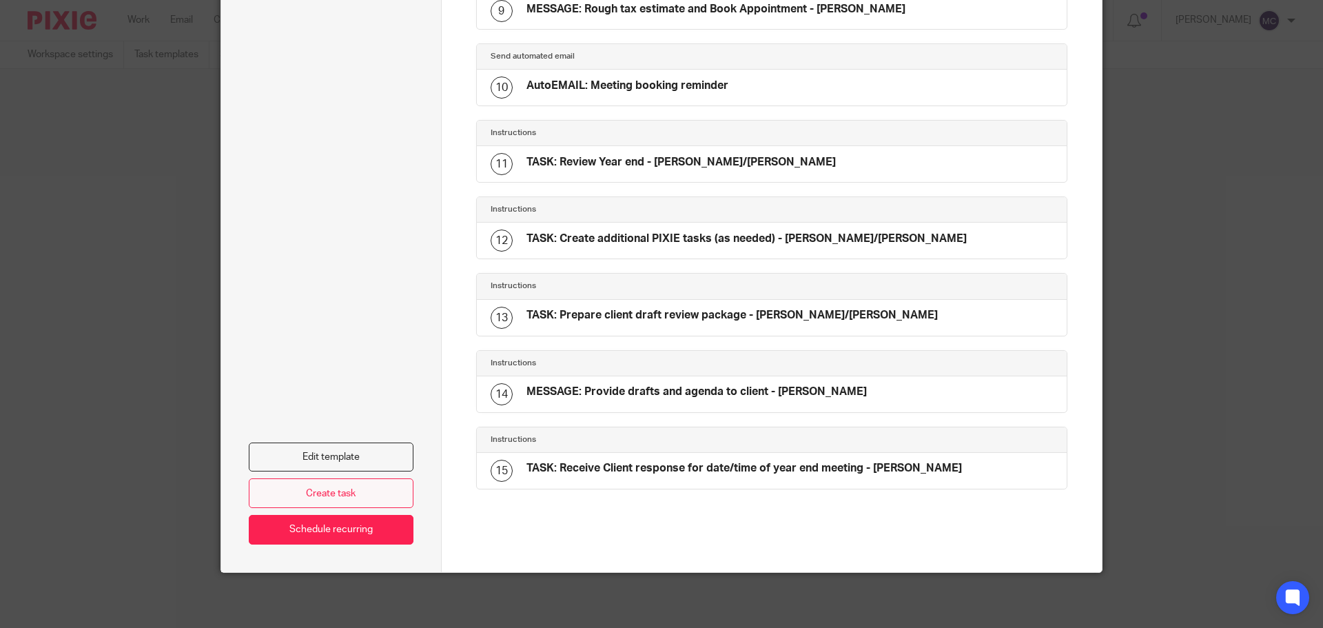
click at [372, 486] on link "Create task" at bounding box center [331, 493] width 165 height 30
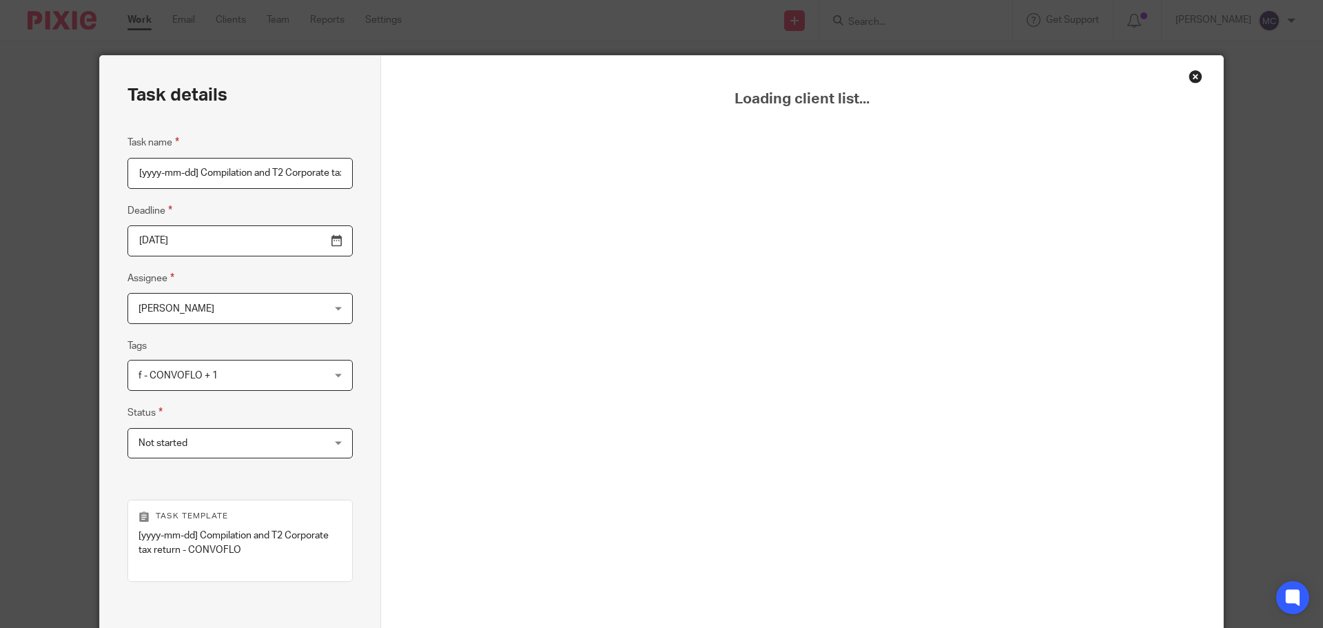
scroll to position [0, 125]
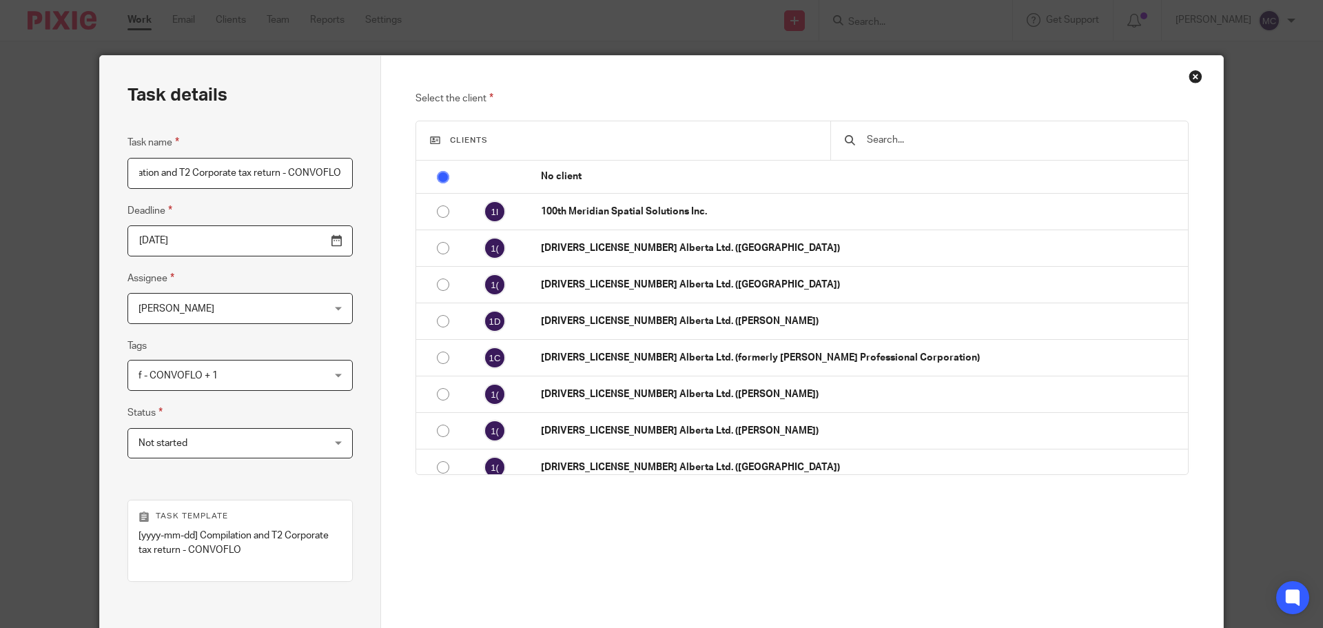
click at [906, 140] on input "text" at bounding box center [1020, 139] width 309 height 15
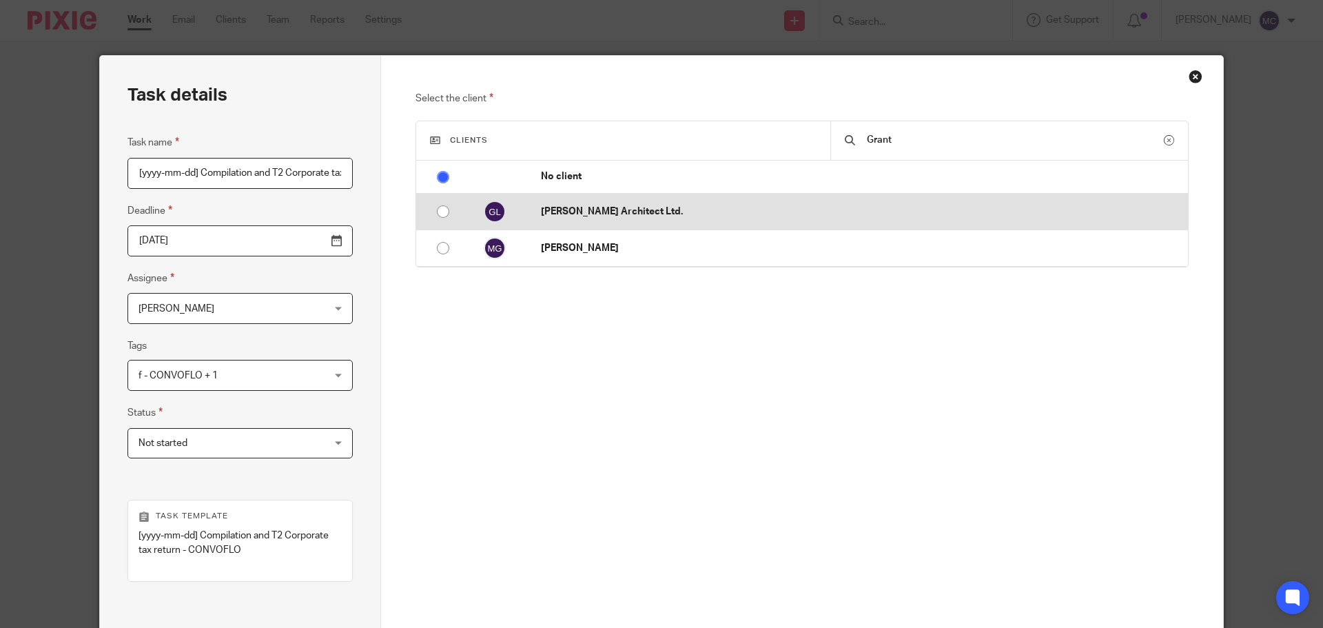
type input "Grant"
click at [608, 206] on p "[PERSON_NAME] Architect Ltd." at bounding box center [861, 212] width 640 height 14
radio input "false"
radio input "true"
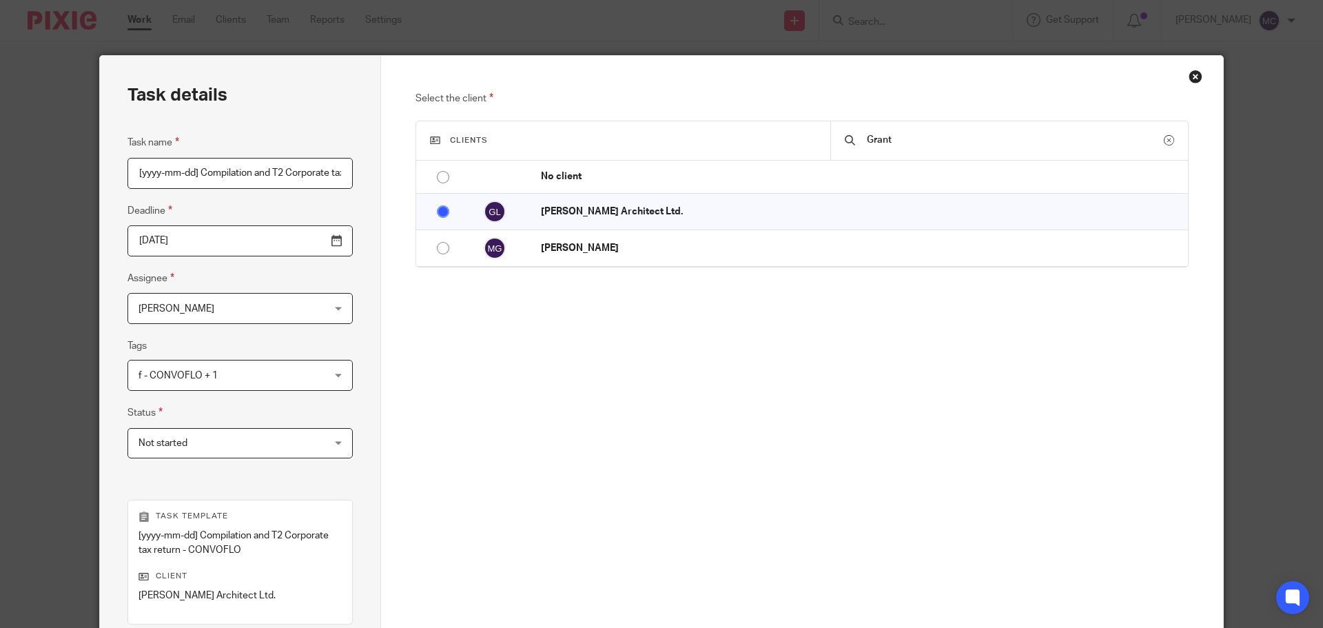
drag, startPoint x: 196, startPoint y: 174, endPoint x: 72, endPoint y: 172, distance: 124.8
click at [72, 172] on div "Task details Task name [yyyy-mm-dd] Compilation and T2 Corporate tax return - C…" at bounding box center [661, 314] width 1323 height 628
type input "[DATE] Compilation and T2 Corporate tax return - CONVOFLO"
click at [753, 502] on div "Next" at bounding box center [803, 634] width 774 height 278
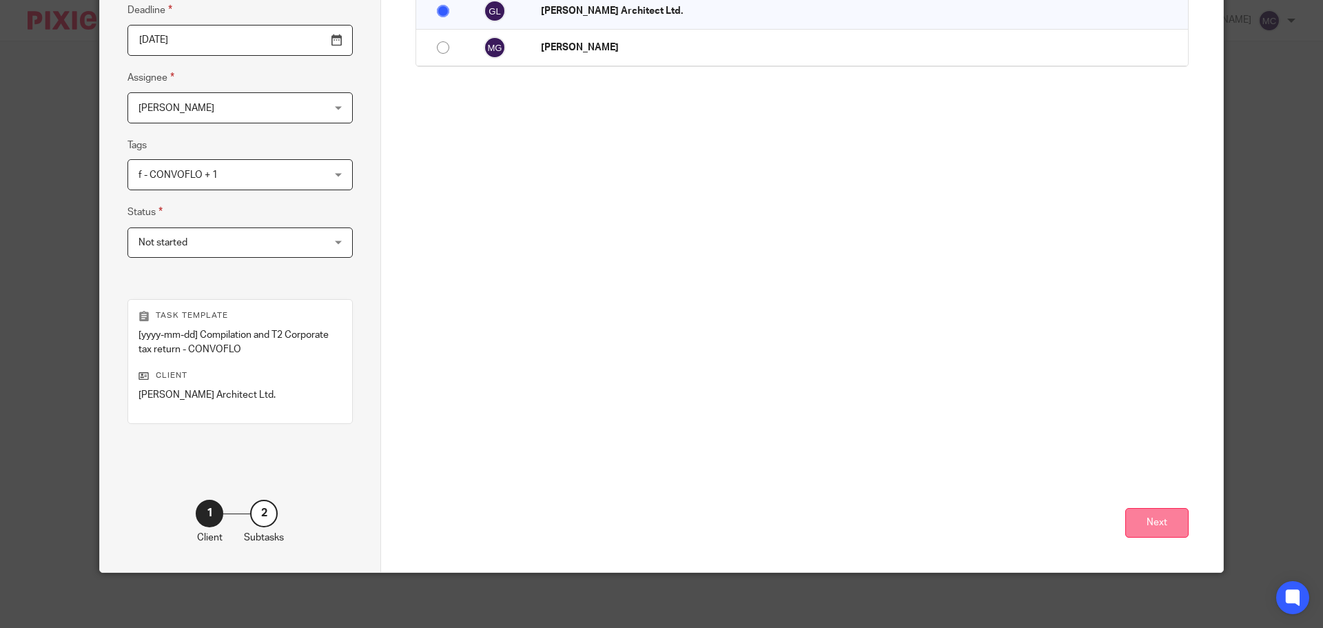
click at [1167, 524] on button "Next" at bounding box center [1157, 523] width 63 height 30
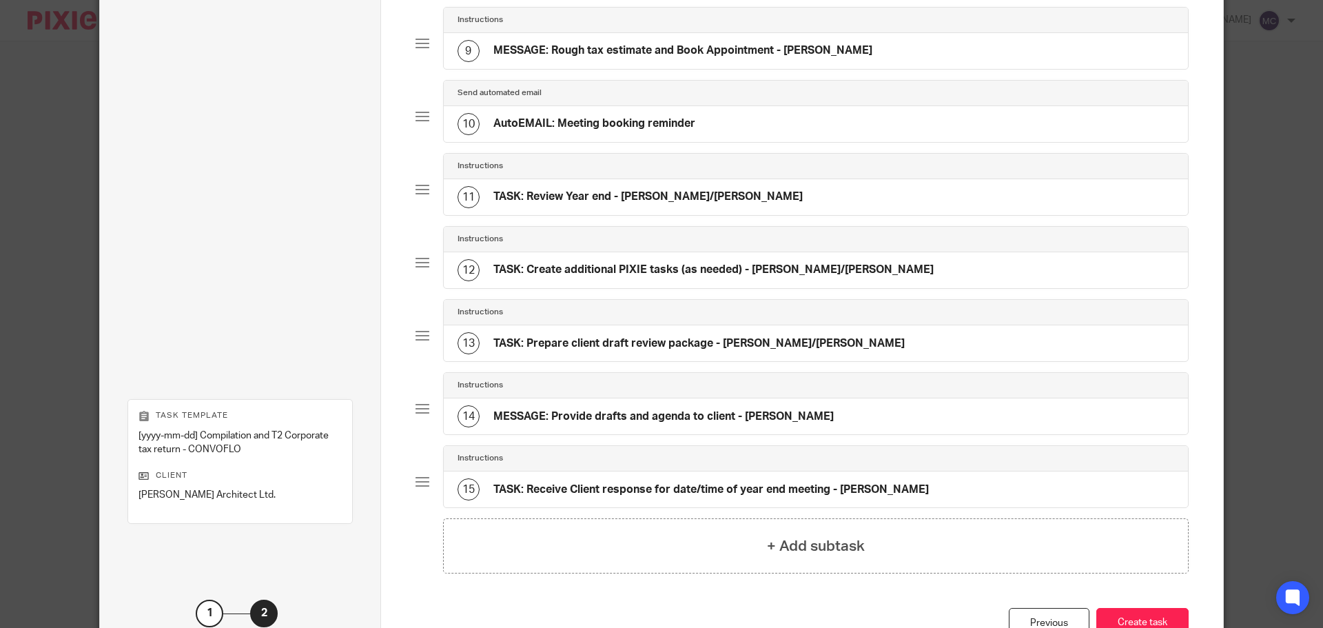
scroll to position [683, 0]
click at [1148, 623] on button "Create task" at bounding box center [1143, 622] width 92 height 30
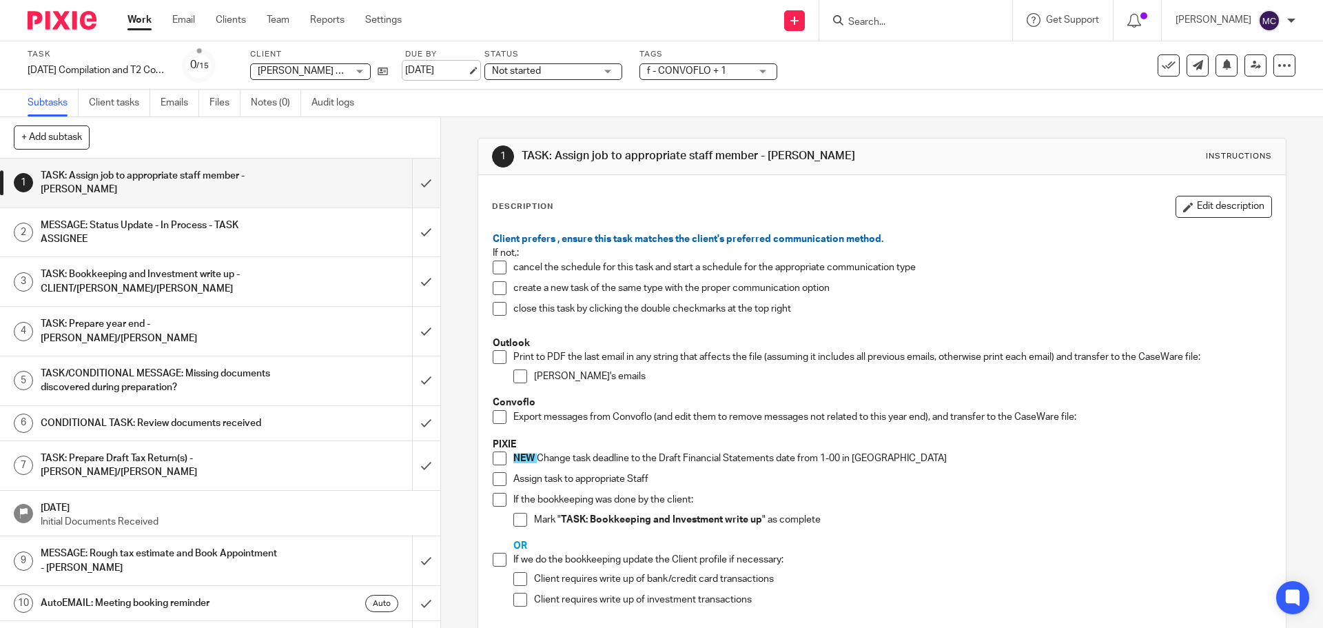
click at [421, 68] on link "[DATE]" at bounding box center [436, 70] width 62 height 14
click at [493, 456] on span at bounding box center [500, 458] width 14 height 14
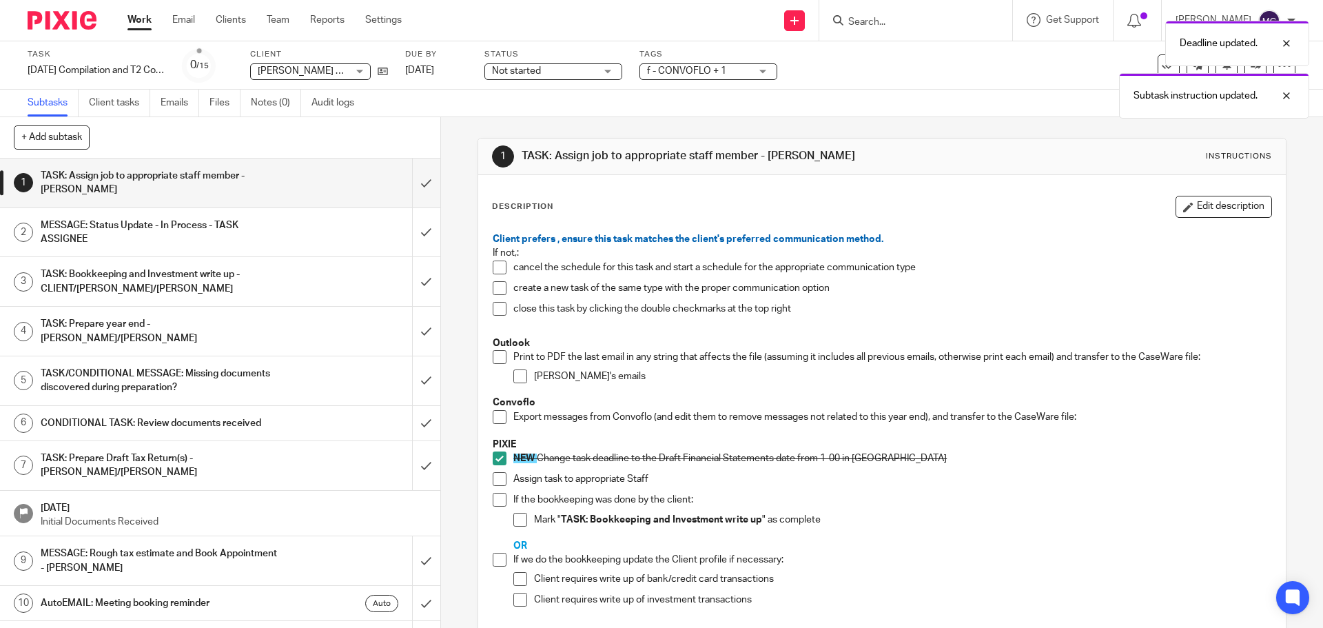
click at [494, 479] on span at bounding box center [500, 479] width 14 height 14
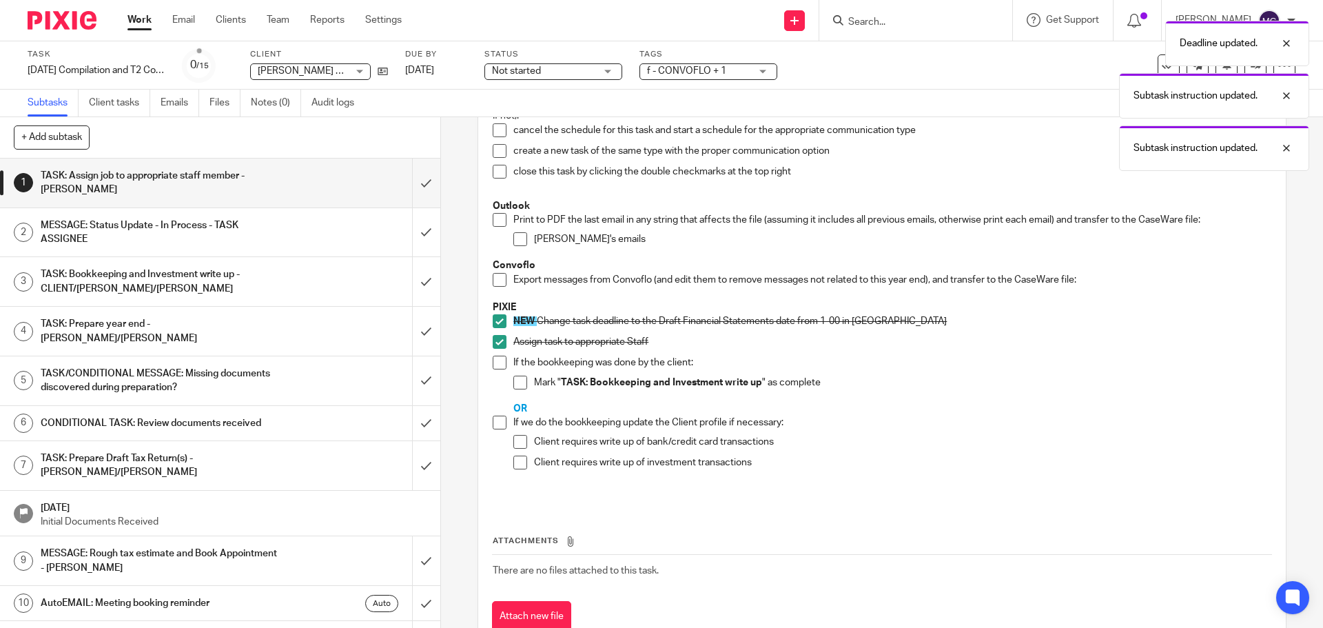
scroll to position [183, 0]
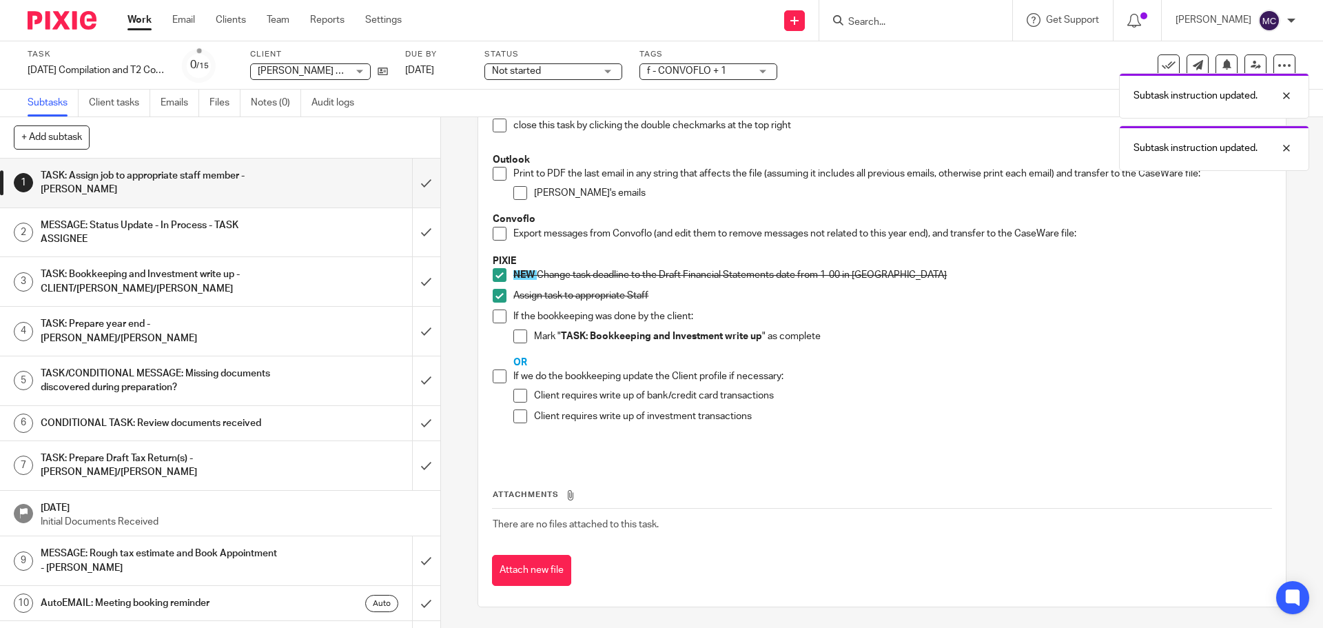
click at [493, 317] on span at bounding box center [500, 316] width 14 height 14
click at [518, 336] on span at bounding box center [521, 336] width 14 height 14
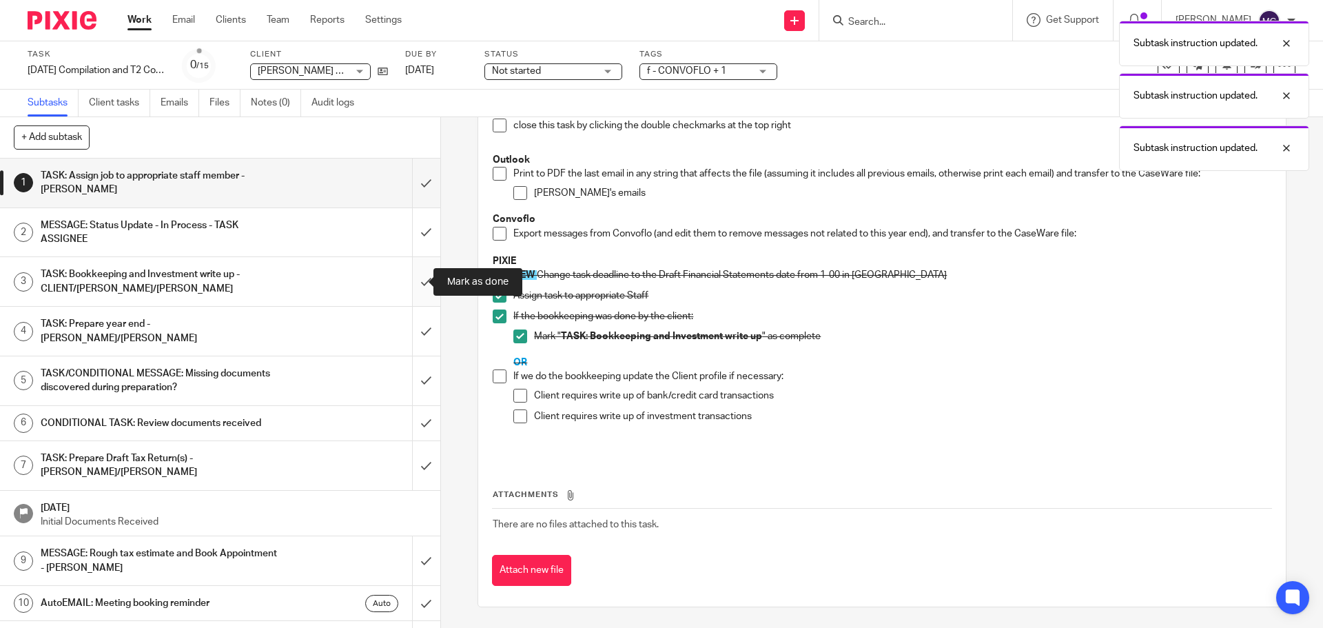
click at [416, 284] on input "submit" at bounding box center [220, 281] width 440 height 49
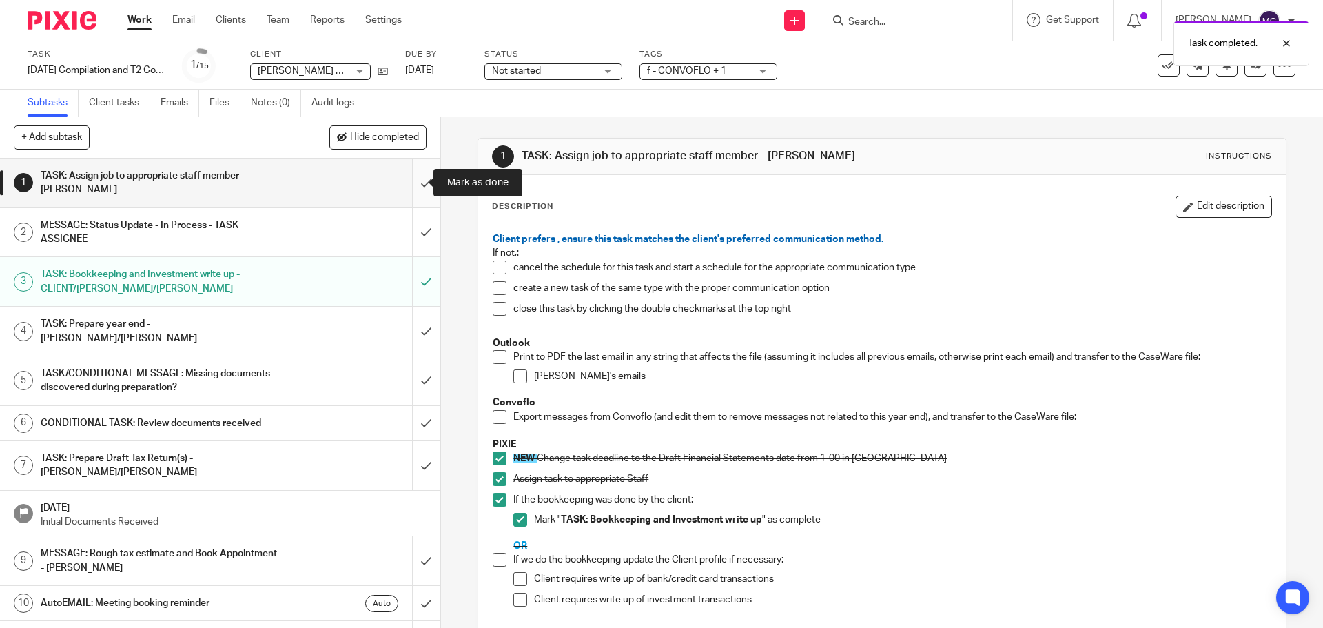
click at [407, 183] on input "submit" at bounding box center [220, 183] width 440 height 49
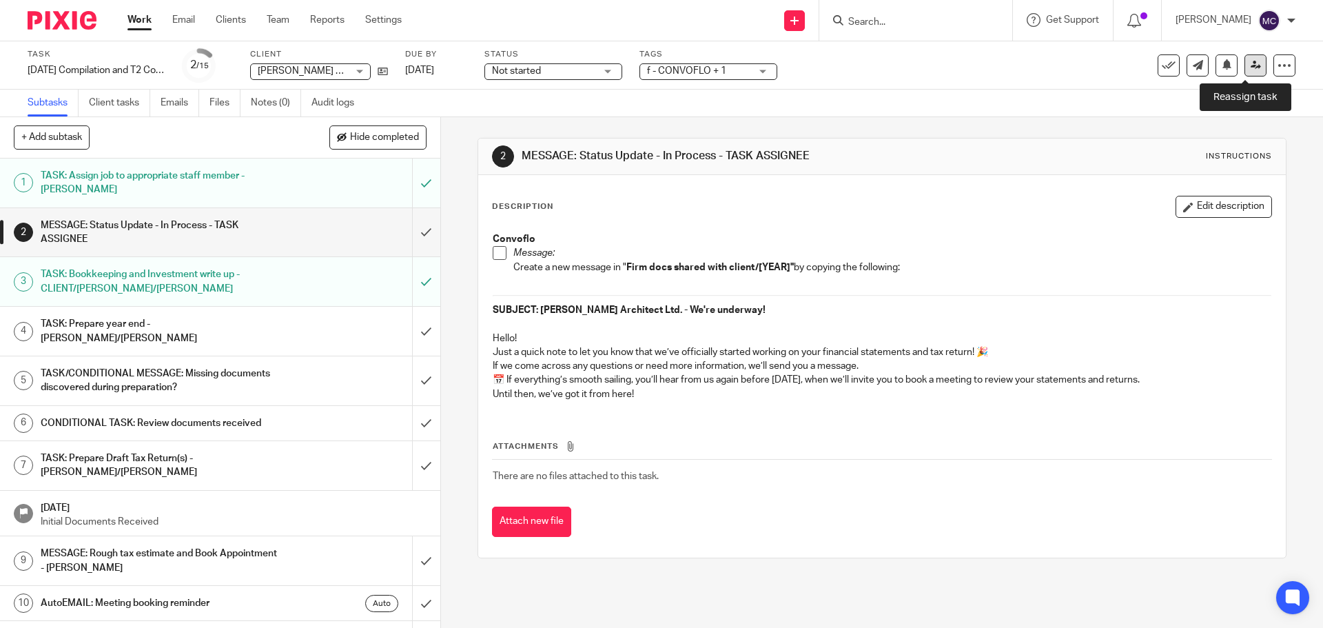
click at [1251, 68] on icon at bounding box center [1256, 65] width 10 height 10
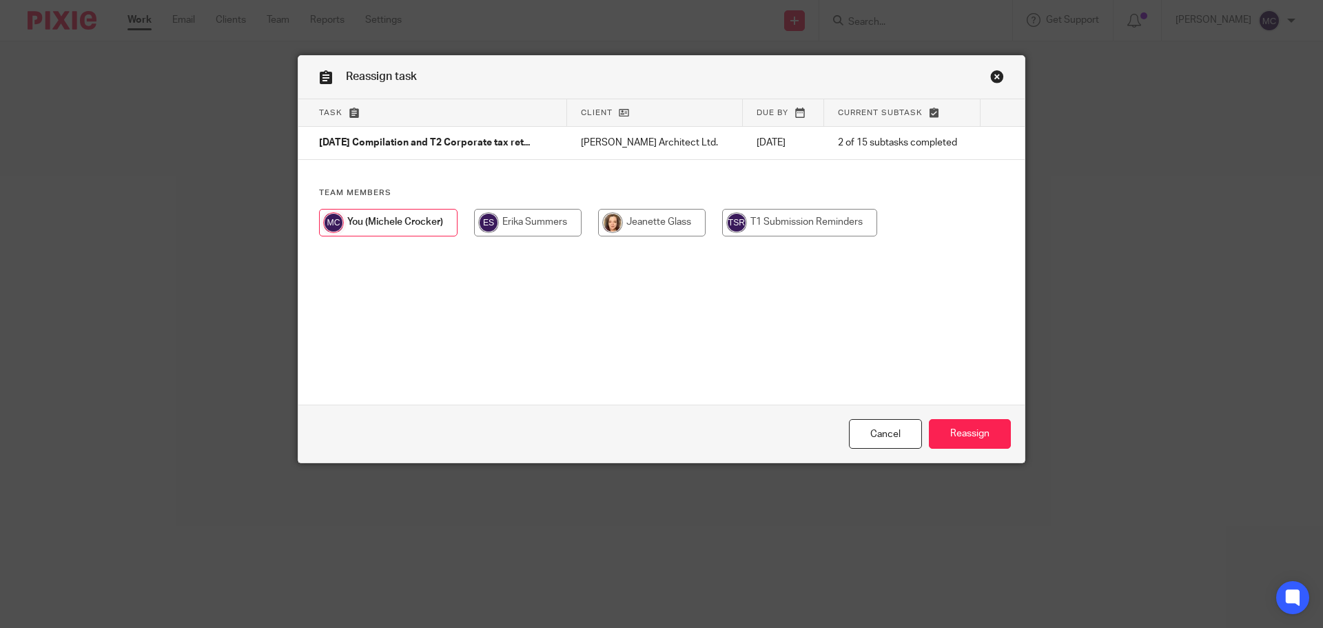
click at [567, 227] on input "radio" at bounding box center [528, 223] width 108 height 28
radio input "true"
click at [973, 433] on input "Reassign" at bounding box center [970, 434] width 82 height 30
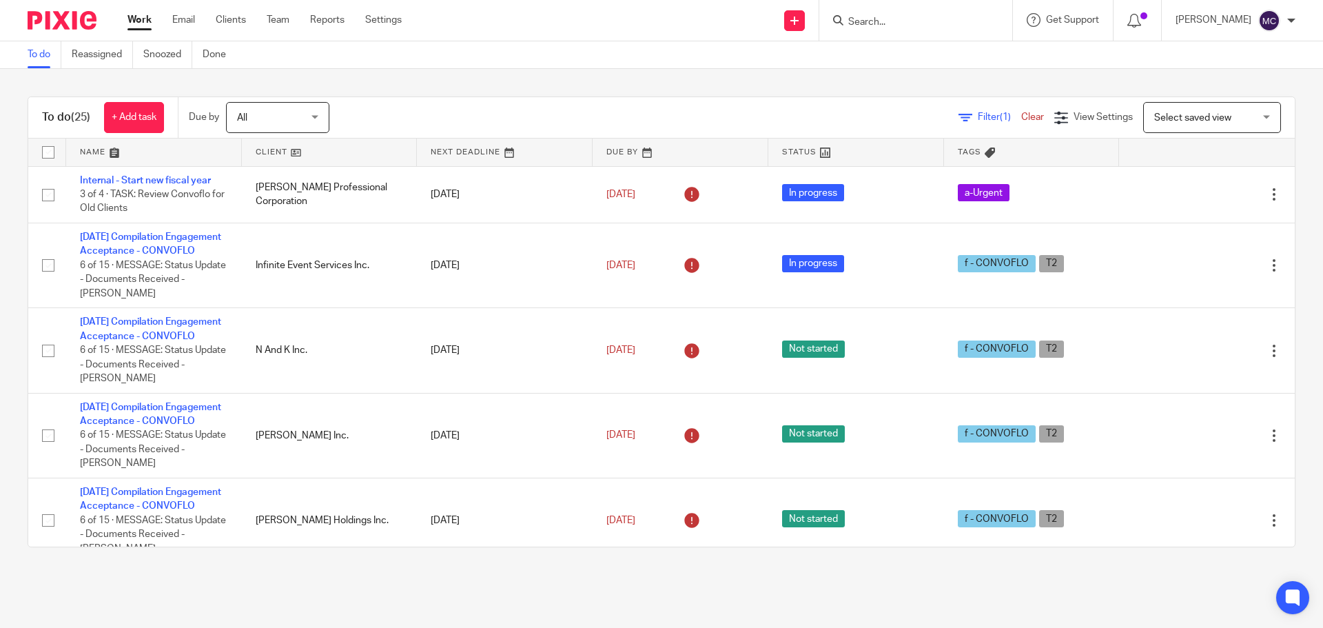
click at [892, 27] on input "Search" at bounding box center [909, 23] width 124 height 12
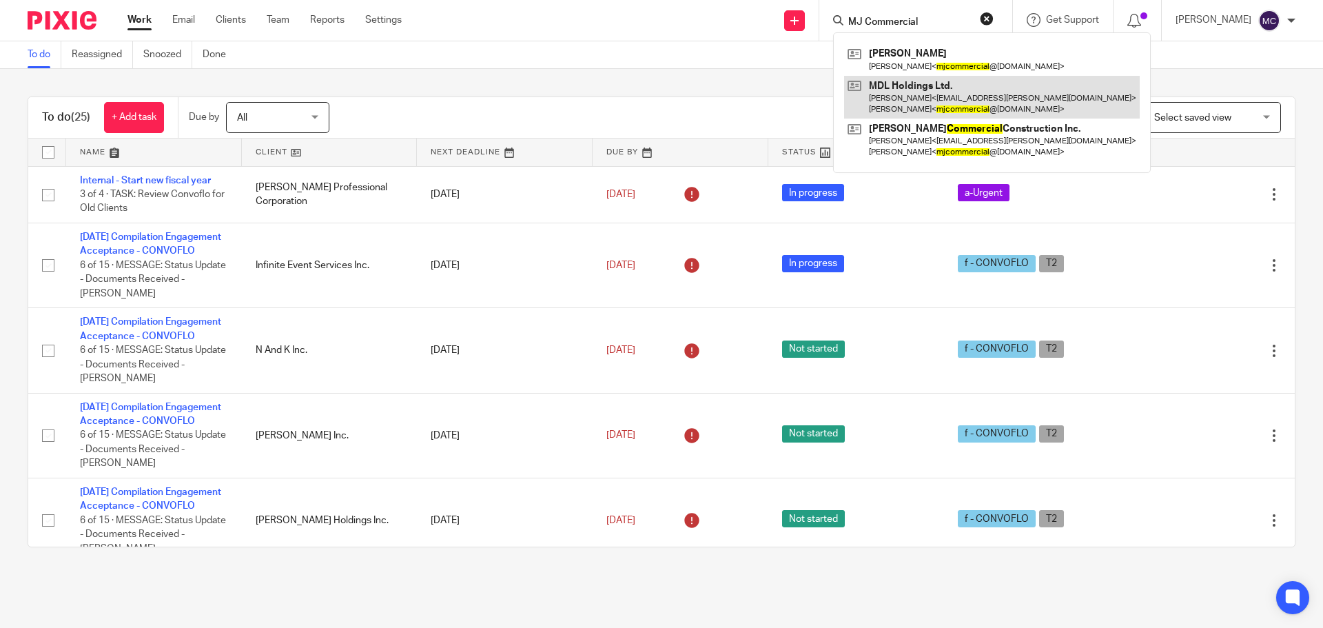
type input "MJ Commercial"
click at [927, 118] on link at bounding box center [992, 97] width 296 height 43
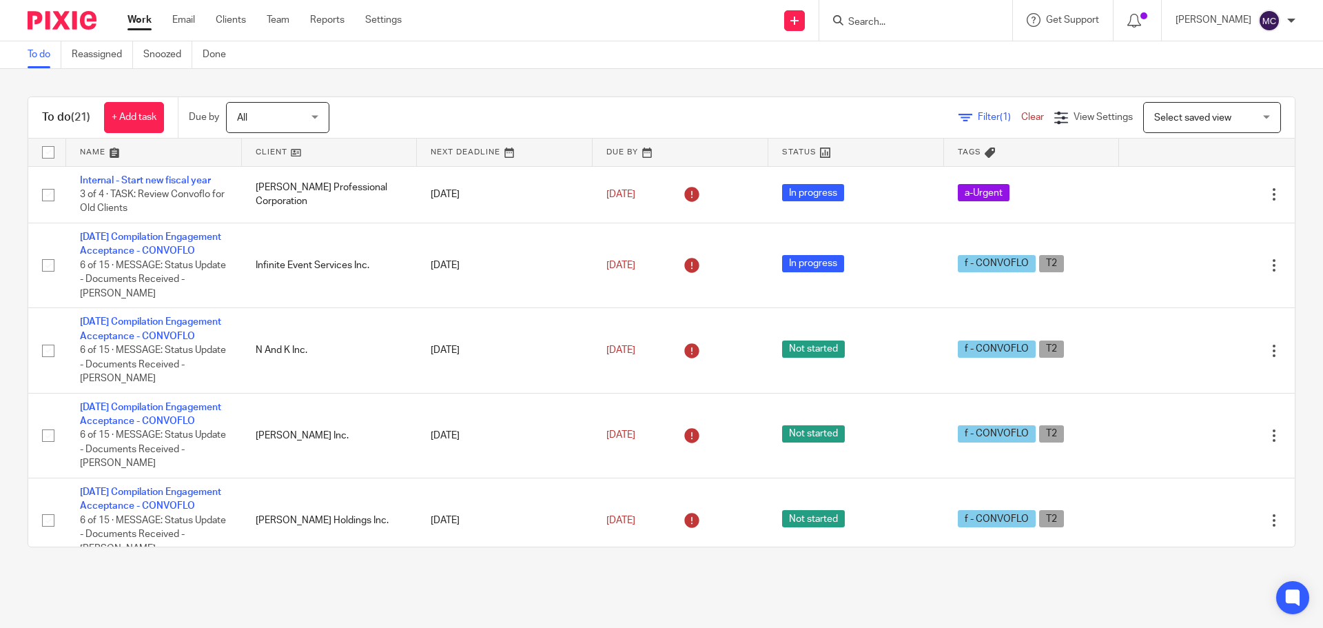
click at [908, 20] on input "Search" at bounding box center [909, 23] width 124 height 12
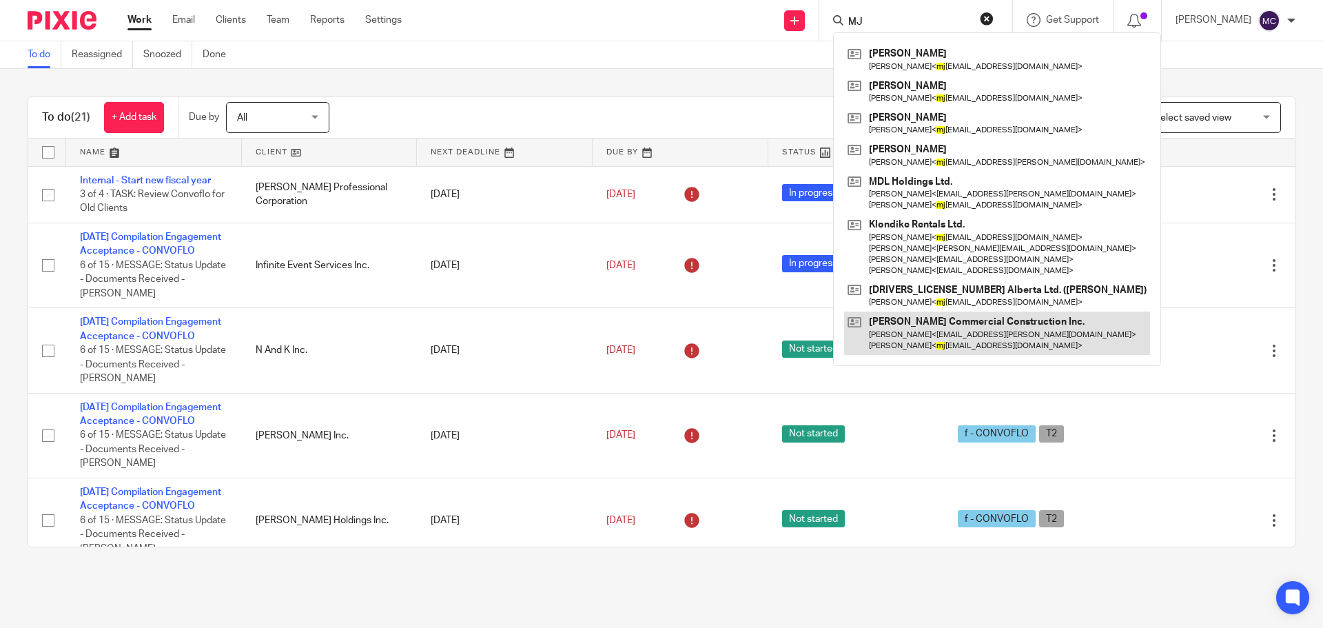
type input "MJ"
click at [894, 318] on link at bounding box center [997, 333] width 306 height 43
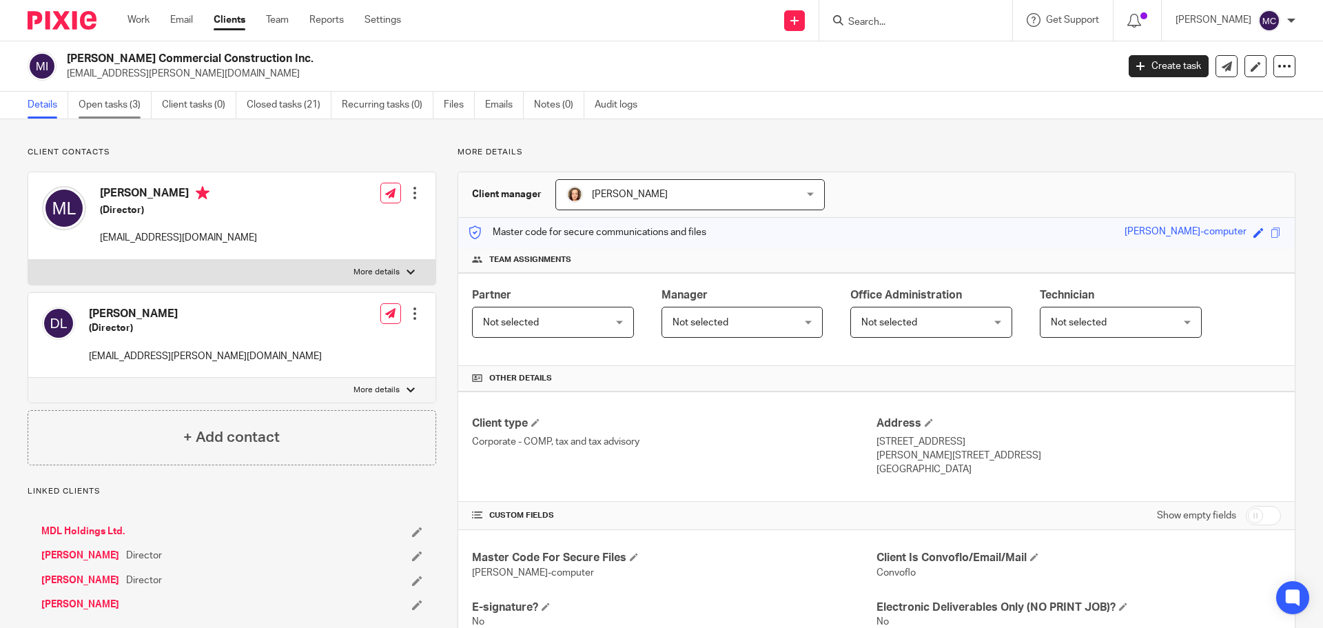
click at [108, 102] on link "Open tasks (3)" at bounding box center [115, 105] width 73 height 27
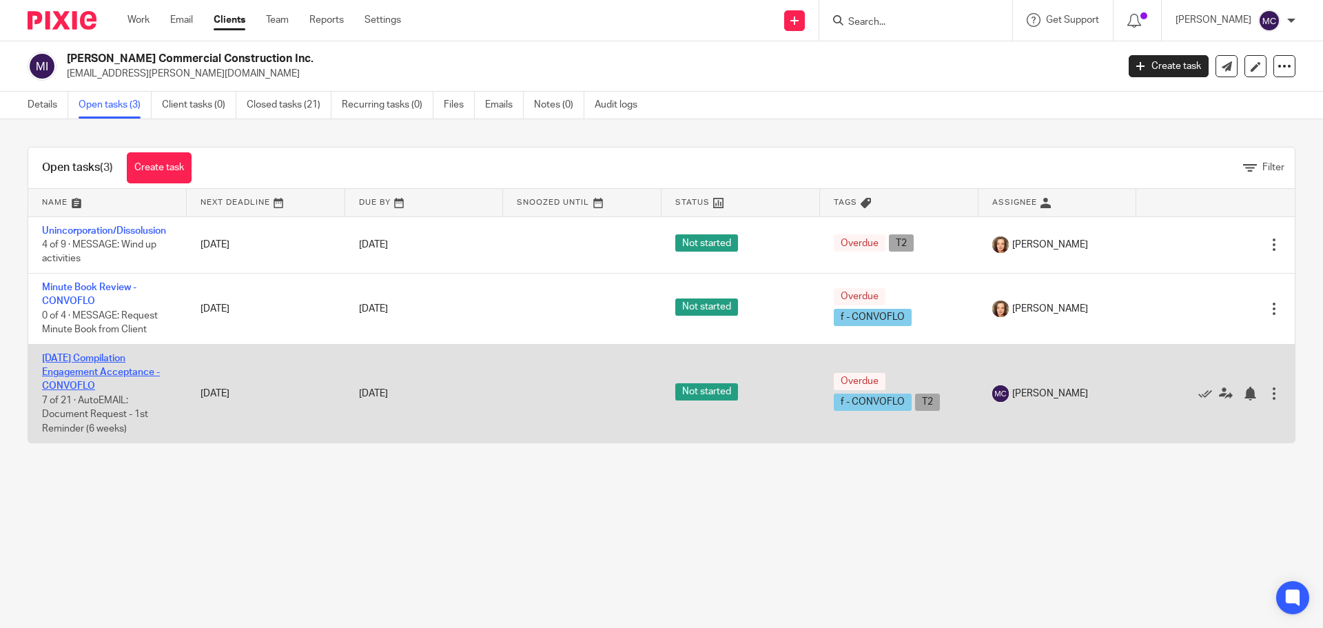
click at [146, 371] on link "[DATE] Compilation Engagement Acceptance - CONVOFLO" at bounding box center [101, 373] width 118 height 38
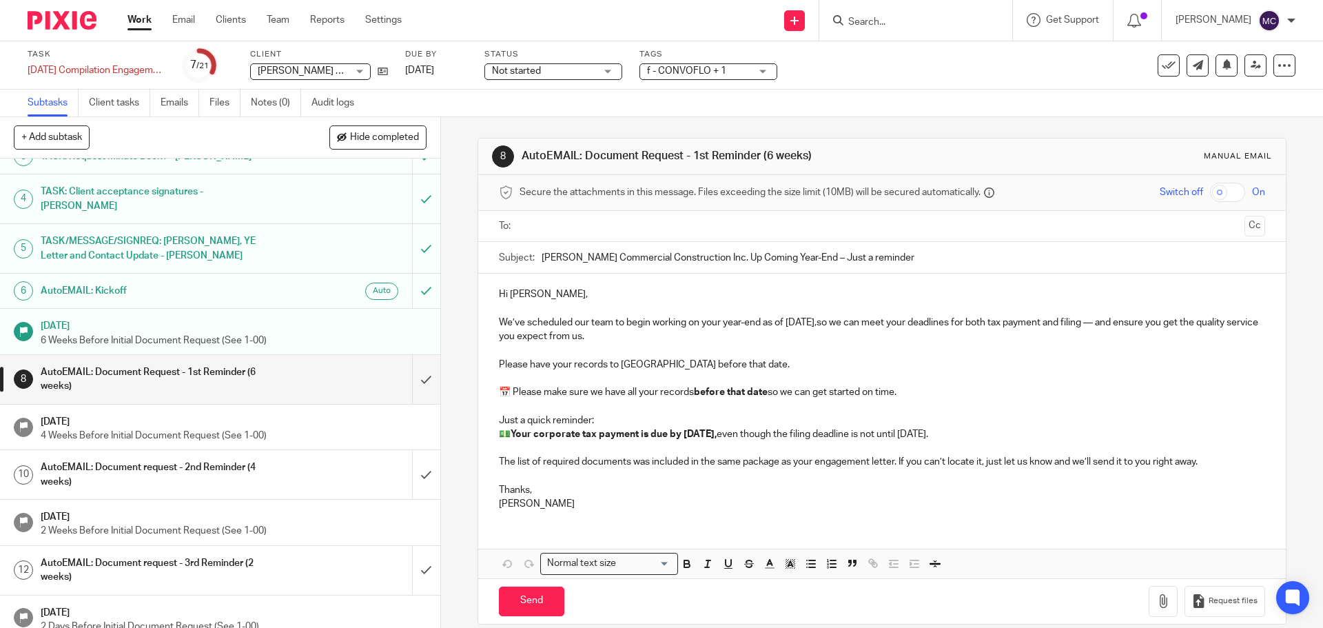
scroll to position [138, 0]
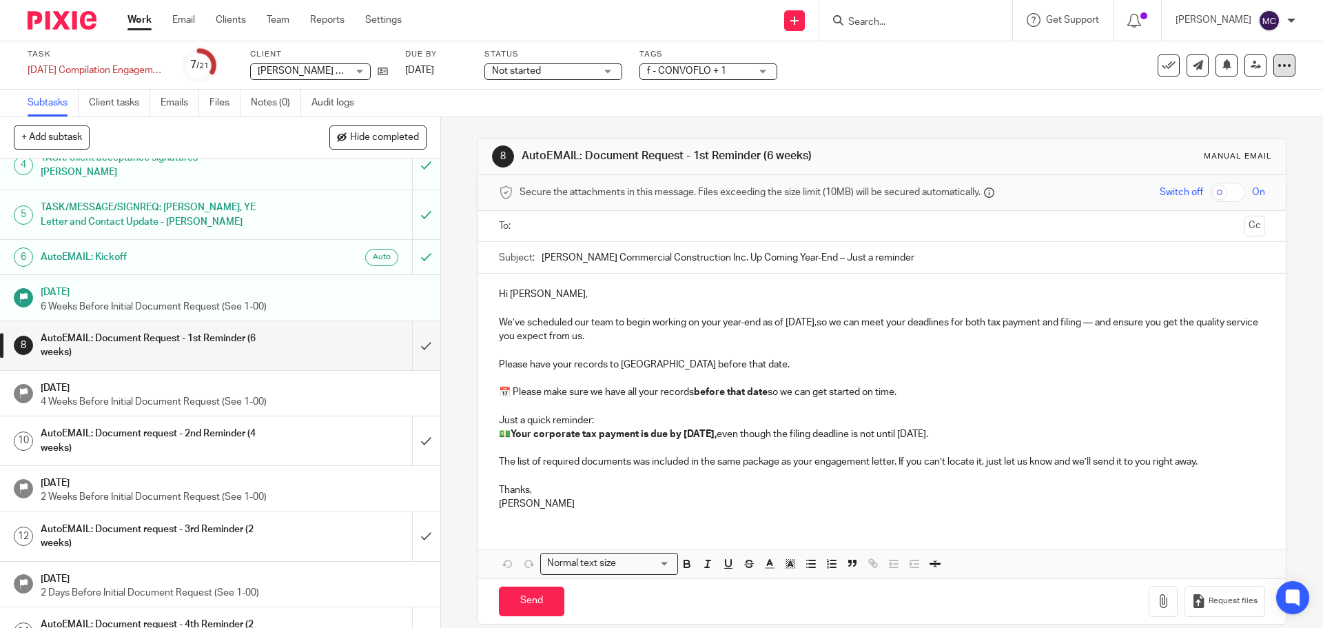
click at [1278, 71] on icon at bounding box center [1285, 66] width 14 height 14
click at [1233, 114] on li "Advanced task editor" at bounding box center [1222, 121] width 110 height 20
click at [1205, 119] on link "Advanced task editor" at bounding box center [1231, 121] width 91 height 10
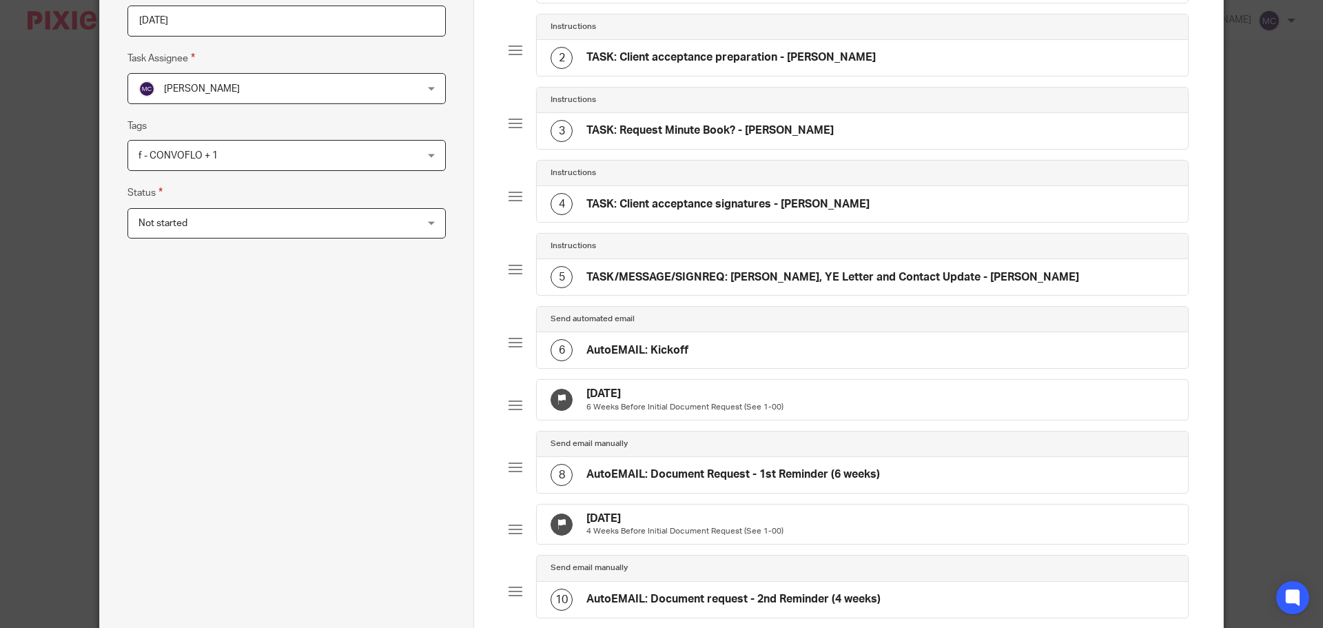
scroll to position [258, 0]
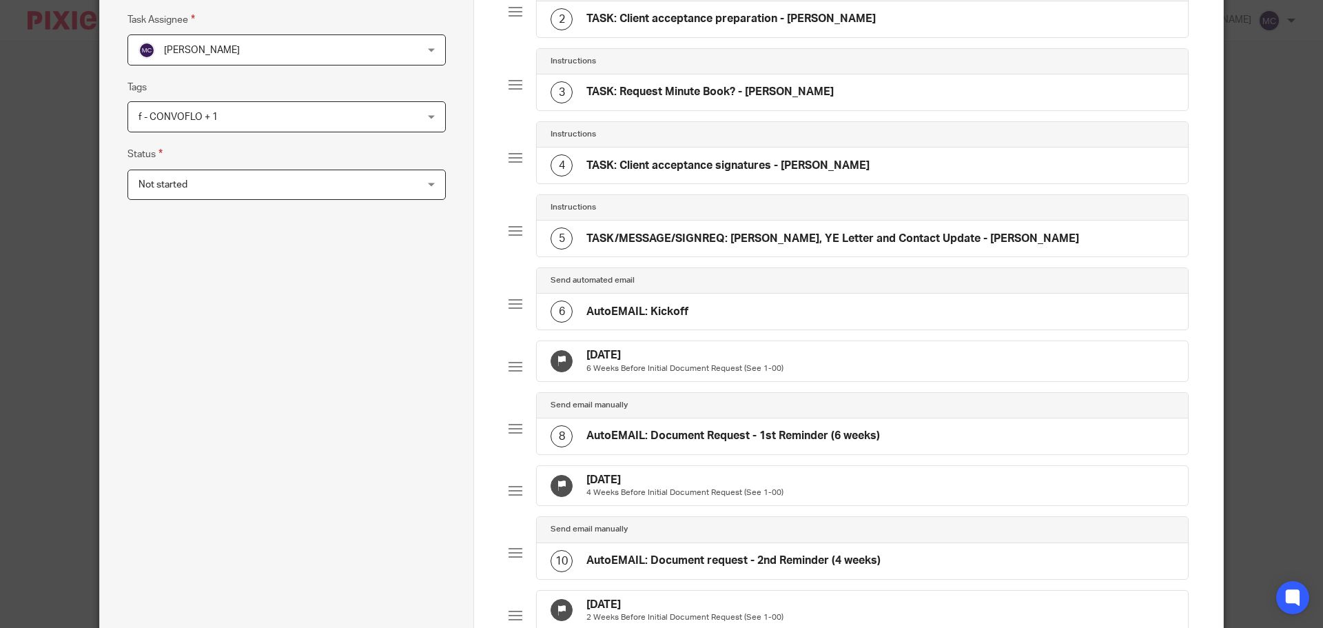
click at [636, 443] on h4 "AutoEMAIL: Document Request - 1st Reminder (6 weeks)" at bounding box center [734, 436] width 294 height 14
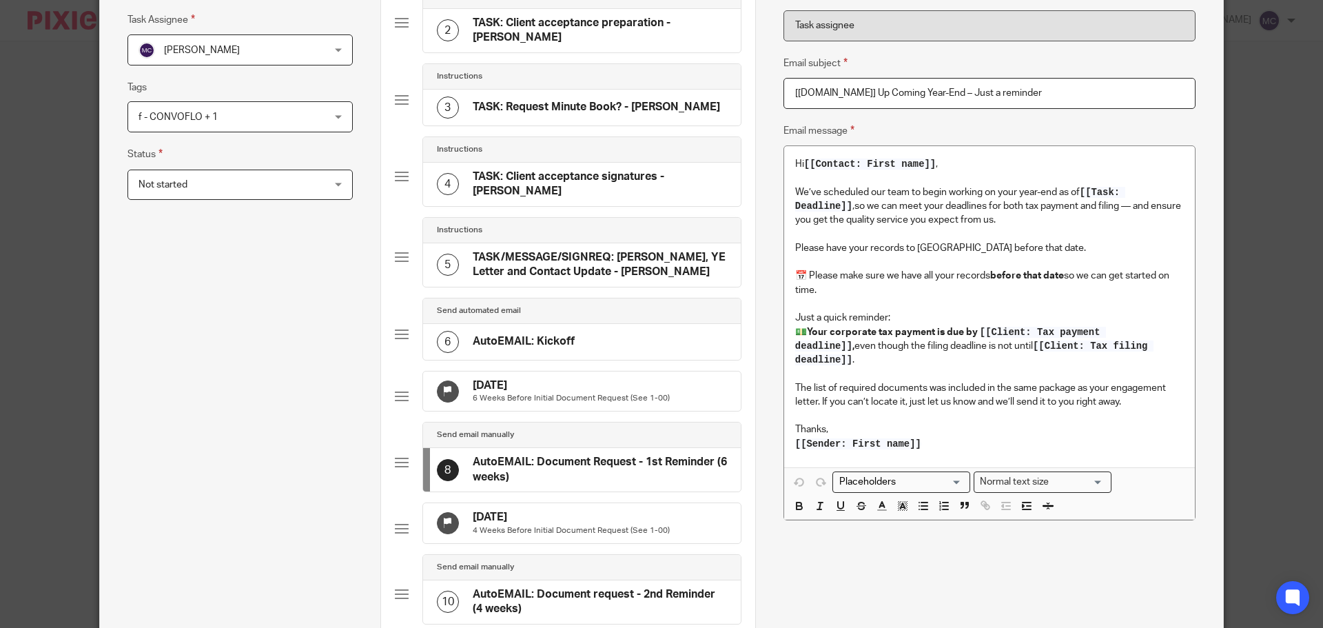
scroll to position [0, 0]
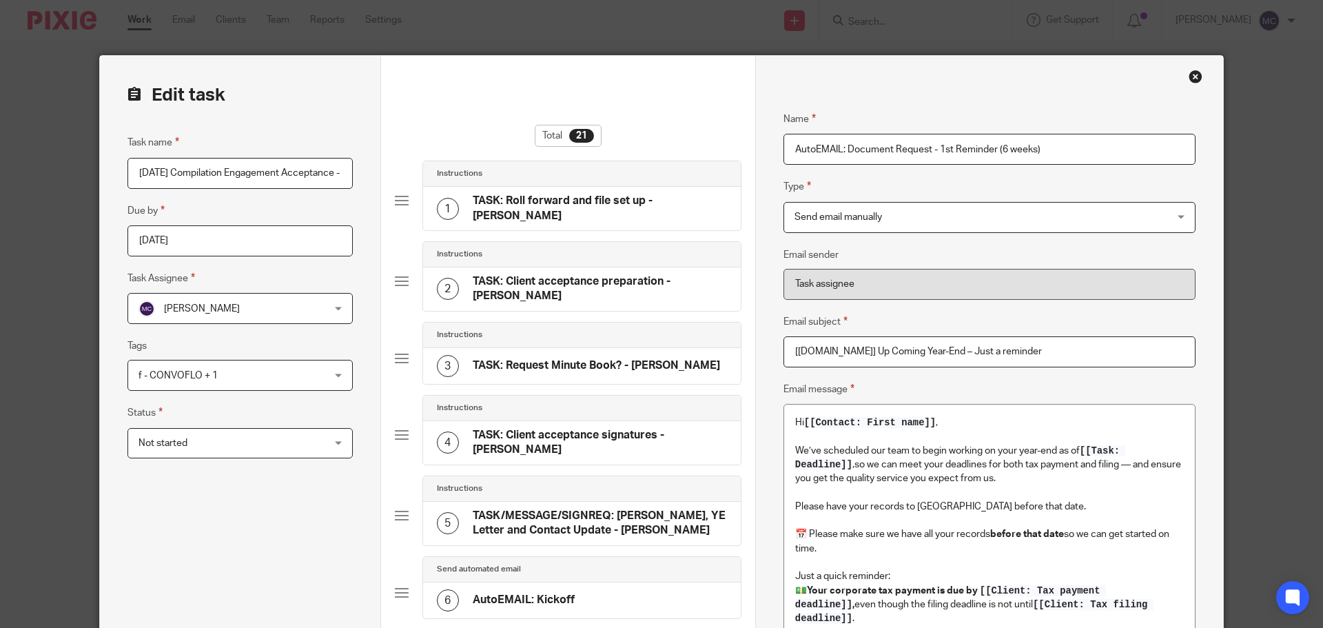
click at [1191, 74] on div "Close this dialog window" at bounding box center [1196, 77] width 14 height 14
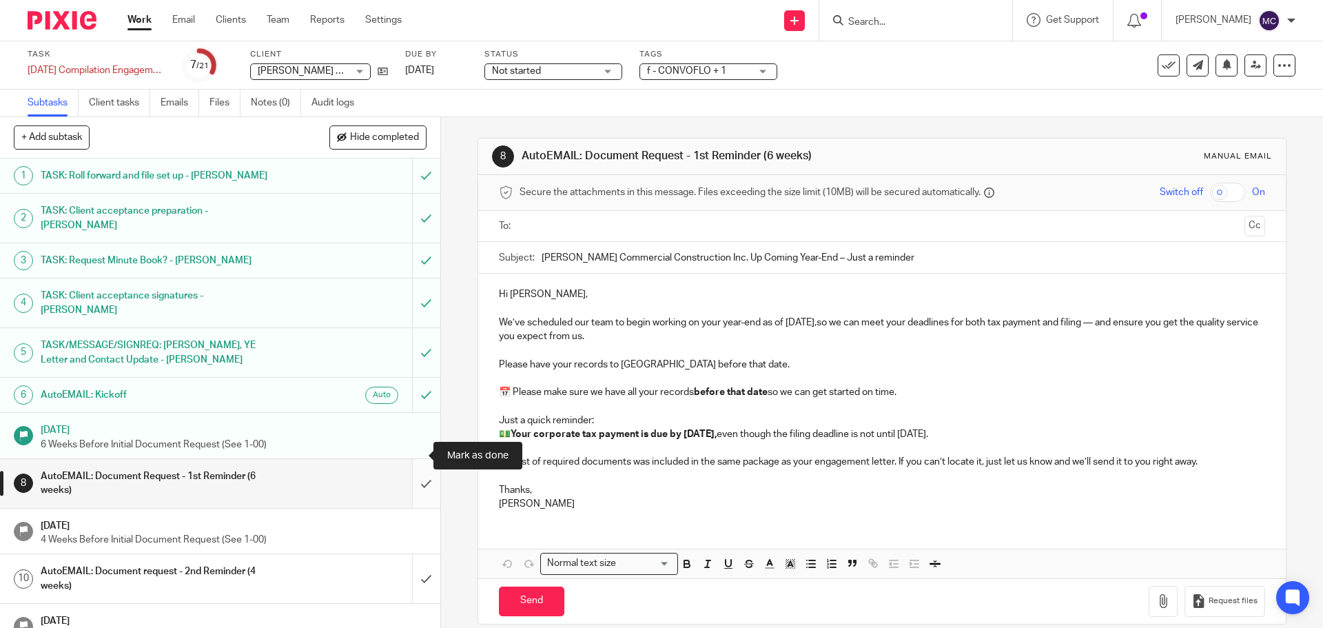
click at [410, 459] on input "submit" at bounding box center [220, 483] width 440 height 49
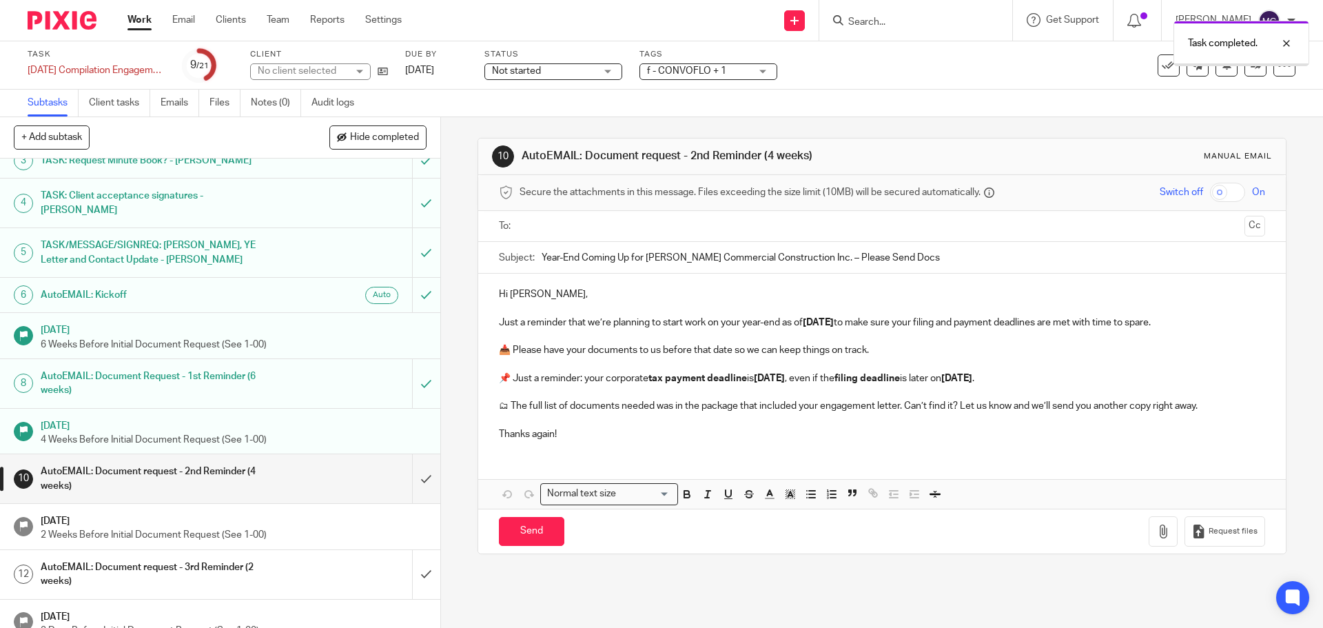
scroll to position [138, 0]
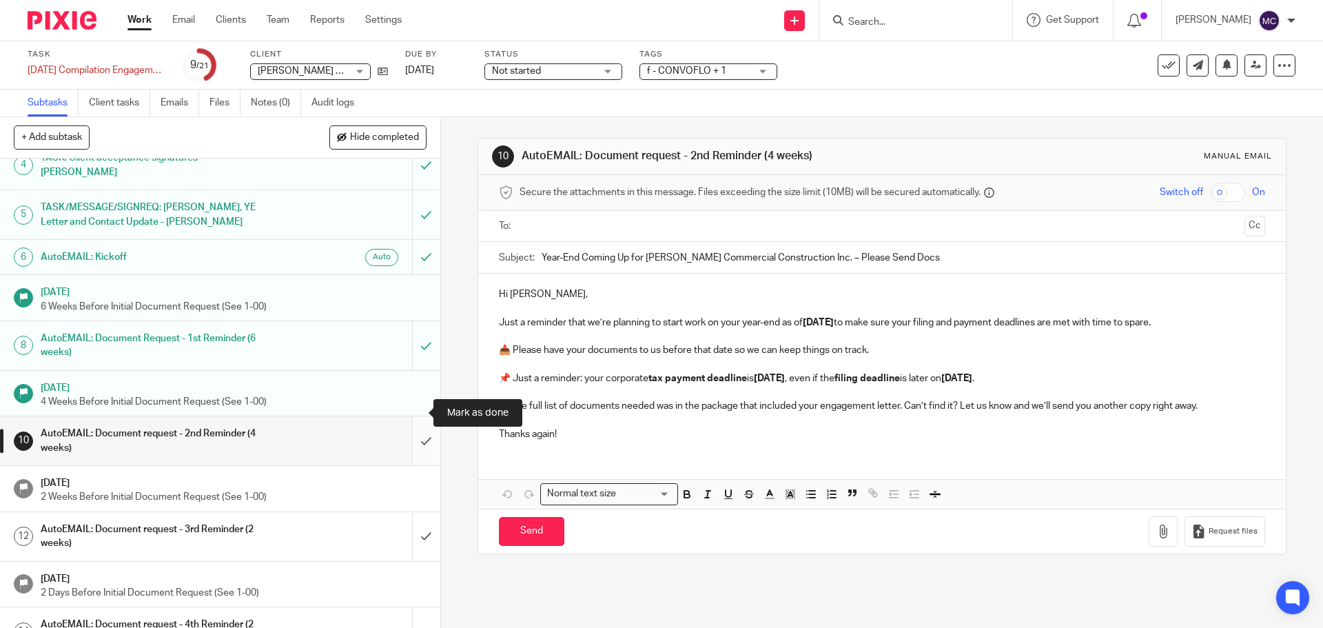
click at [411, 416] on input "submit" at bounding box center [220, 440] width 440 height 49
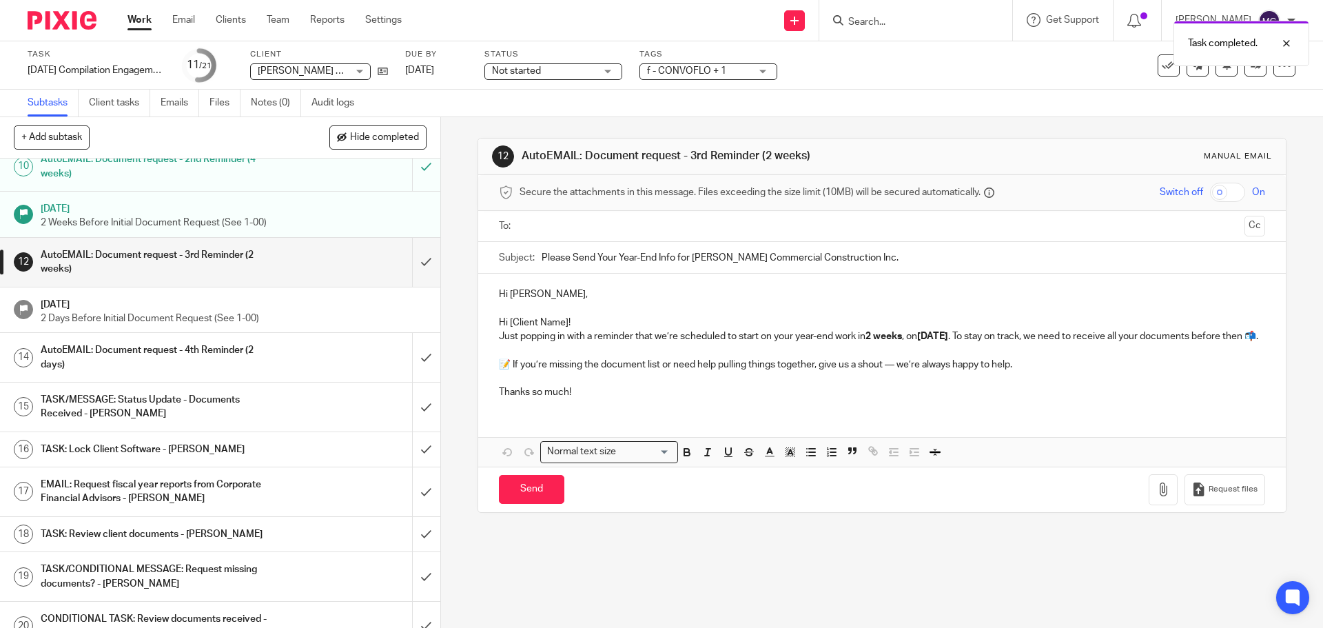
scroll to position [339, 0]
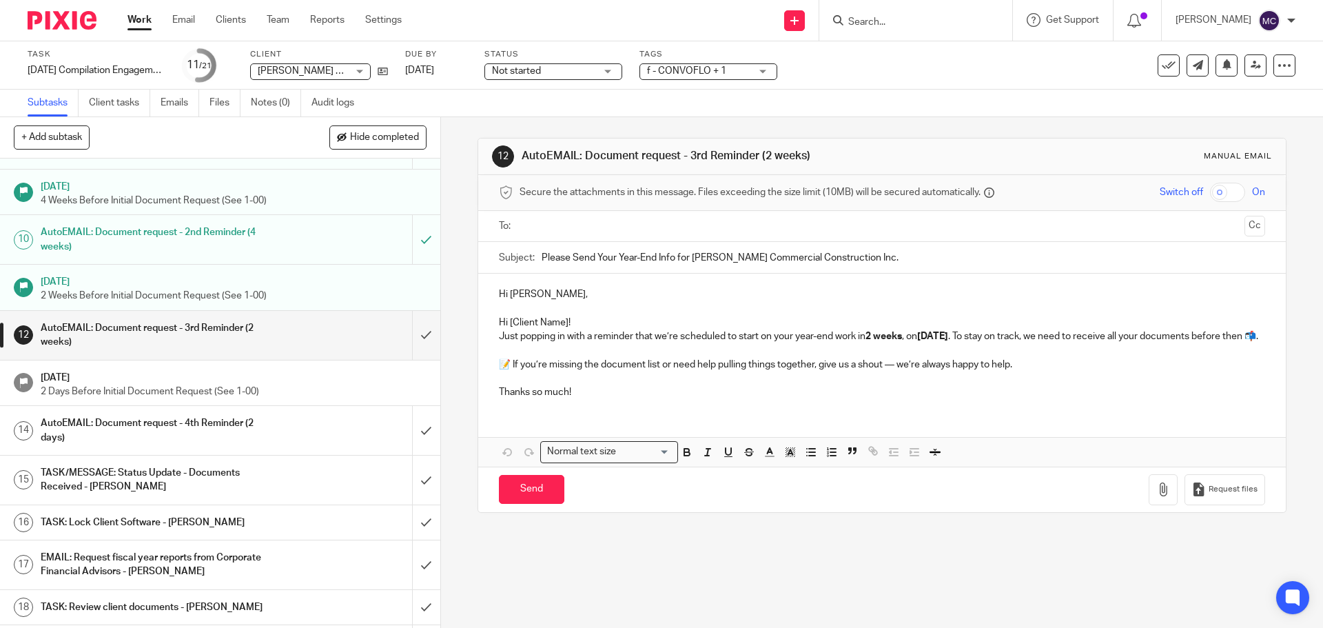
click at [562, 224] on input "text" at bounding box center [882, 227] width 714 height 16
click at [645, 231] on input "text" at bounding box center [939, 227] width 599 height 27
click at [583, 321] on p "Hi [Client Name]!" at bounding box center [882, 325] width 766 height 14
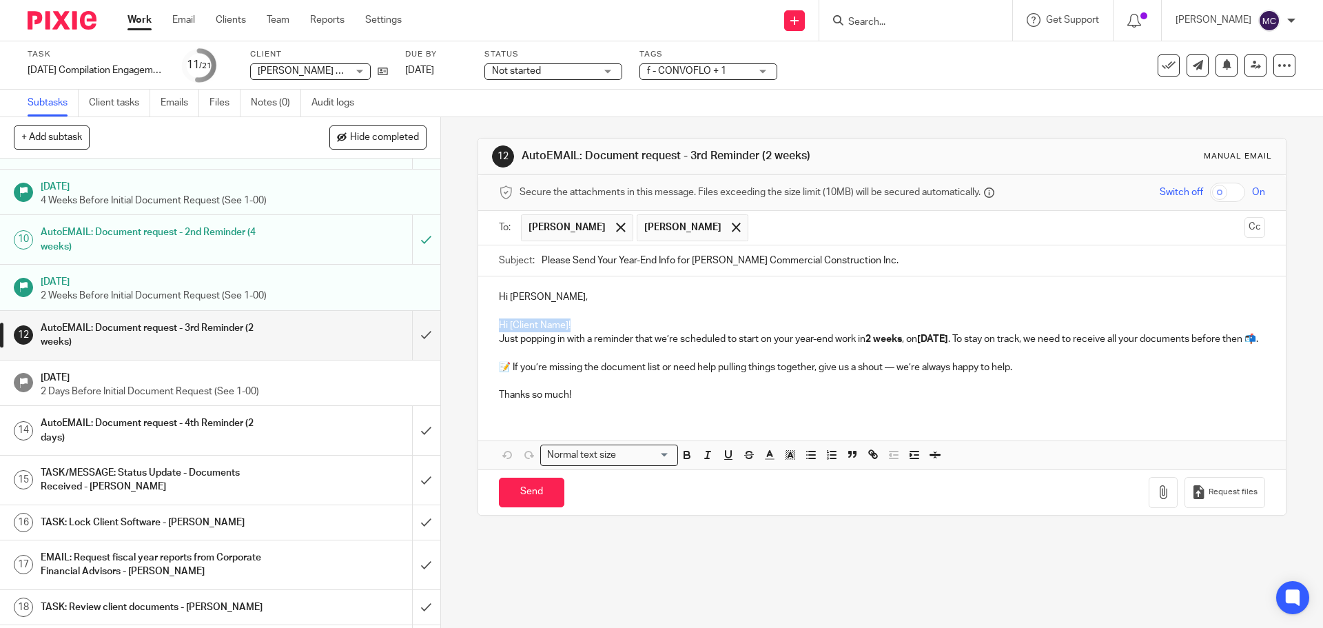
drag, startPoint x: 581, startPoint y: 323, endPoint x: 482, endPoint y: 325, distance: 99.3
click at [482, 325] on div "Hi [PERSON_NAME], Hi [Client Name]! Just popping in with a reminder that we’re …" at bounding box center [881, 344] width 807 height 136
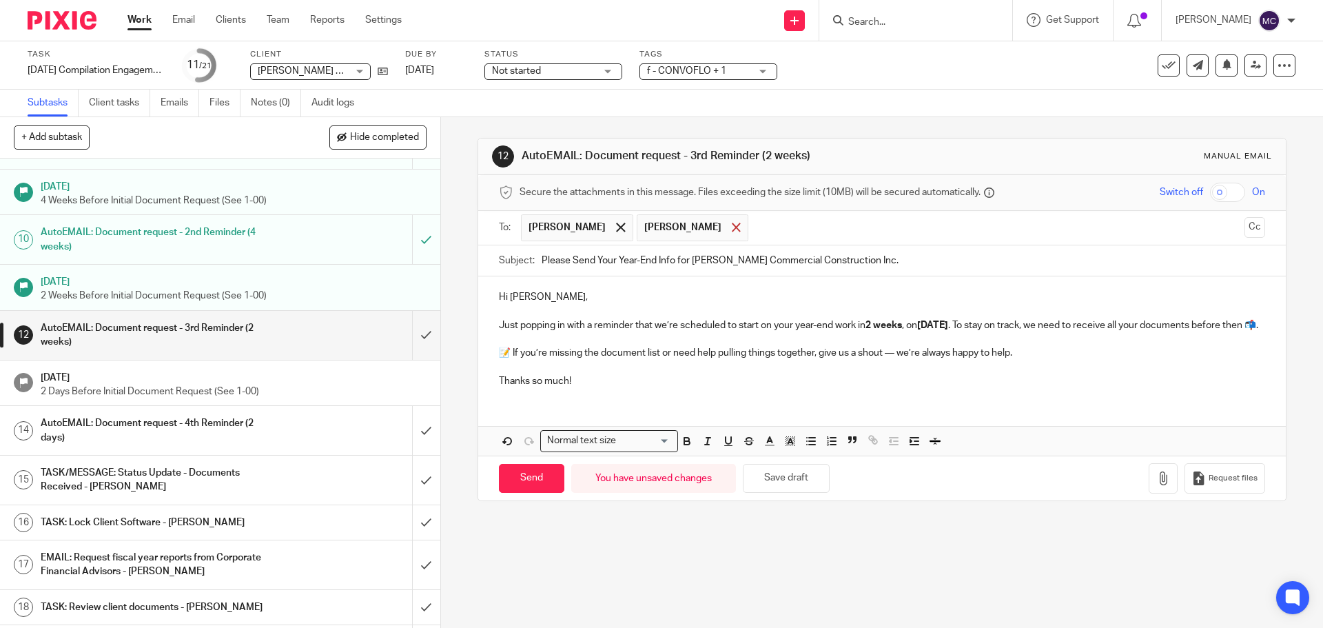
click at [732, 230] on span at bounding box center [736, 227] width 9 height 9
click at [616, 225] on span at bounding box center [620, 227] width 9 height 9
click at [143, 413] on h1 "AutoEMAIL: Document request - 4th Reminder (2 days)" at bounding box center [160, 430] width 238 height 35
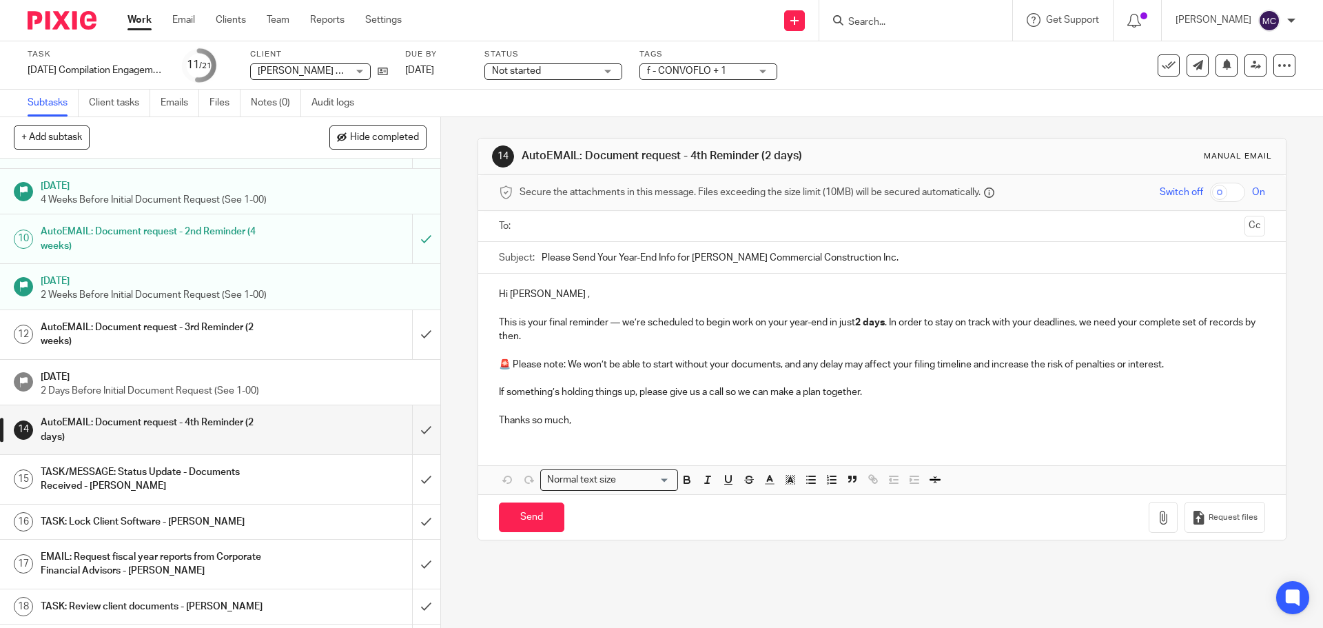
scroll to position [414, 0]
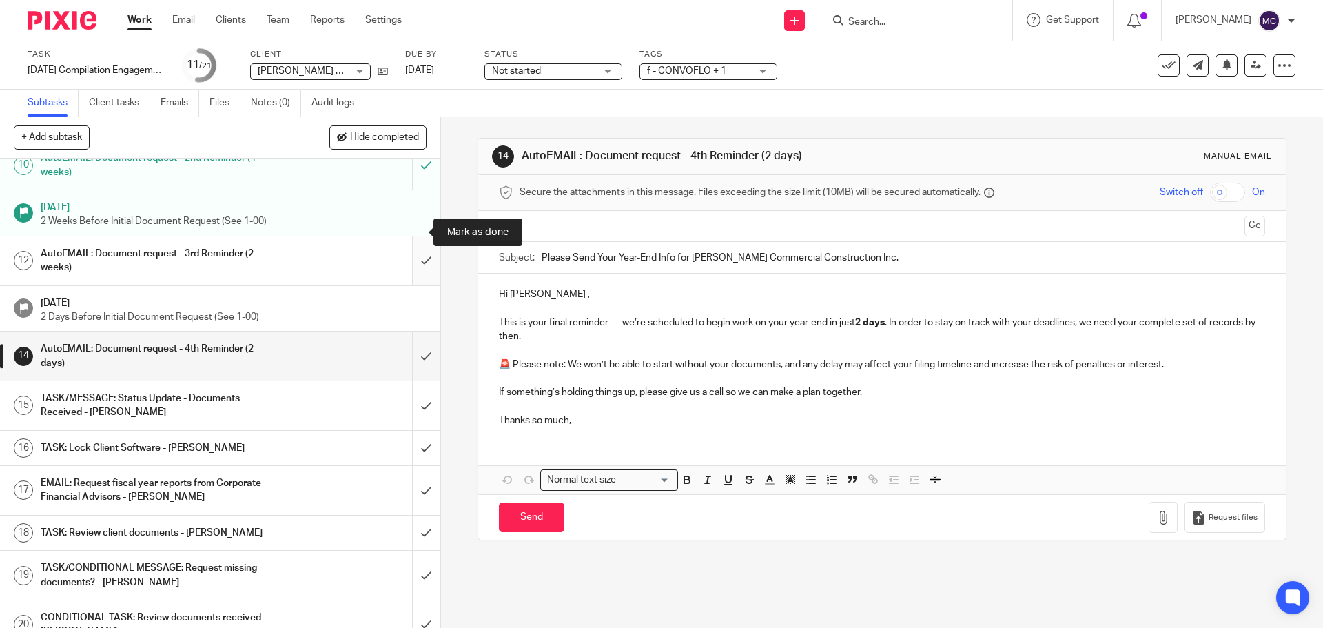
click at [417, 236] on input "submit" at bounding box center [220, 260] width 440 height 49
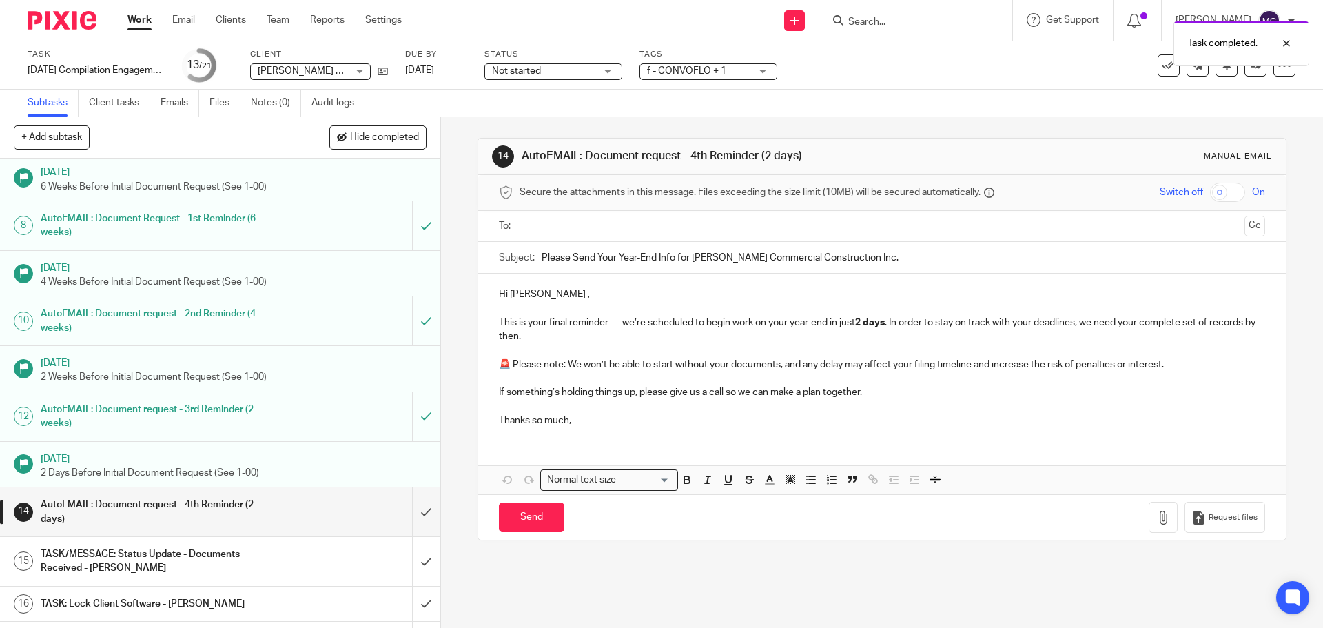
scroll to position [293, 0]
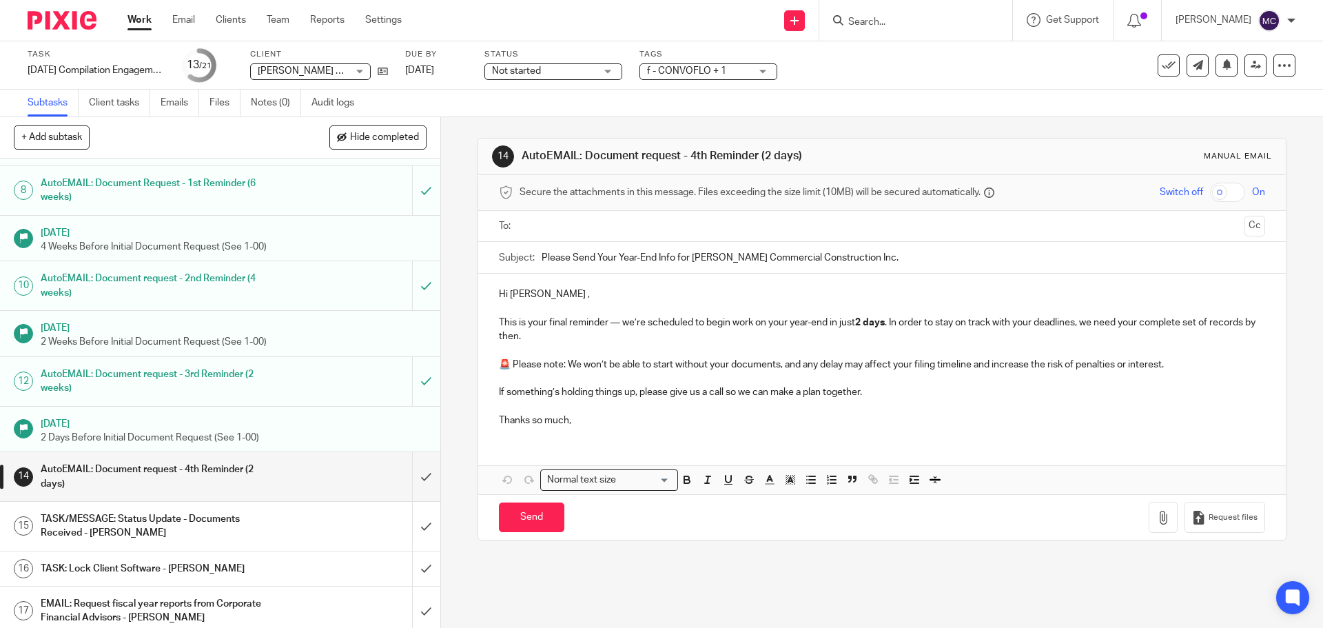
click at [631, 298] on p "Hi Michael ," at bounding box center [882, 294] width 766 height 14
click at [558, 225] on input "text" at bounding box center [882, 227] width 714 height 16
click at [667, 212] on ul "[PERSON_NAME]" at bounding box center [882, 228] width 723 height 34
click at [669, 232] on input "text" at bounding box center [939, 227] width 599 height 27
click at [535, 329] on p "This is your final reminder — we’re scheduled to begin work on your year-end in…" at bounding box center [882, 332] width 766 height 28
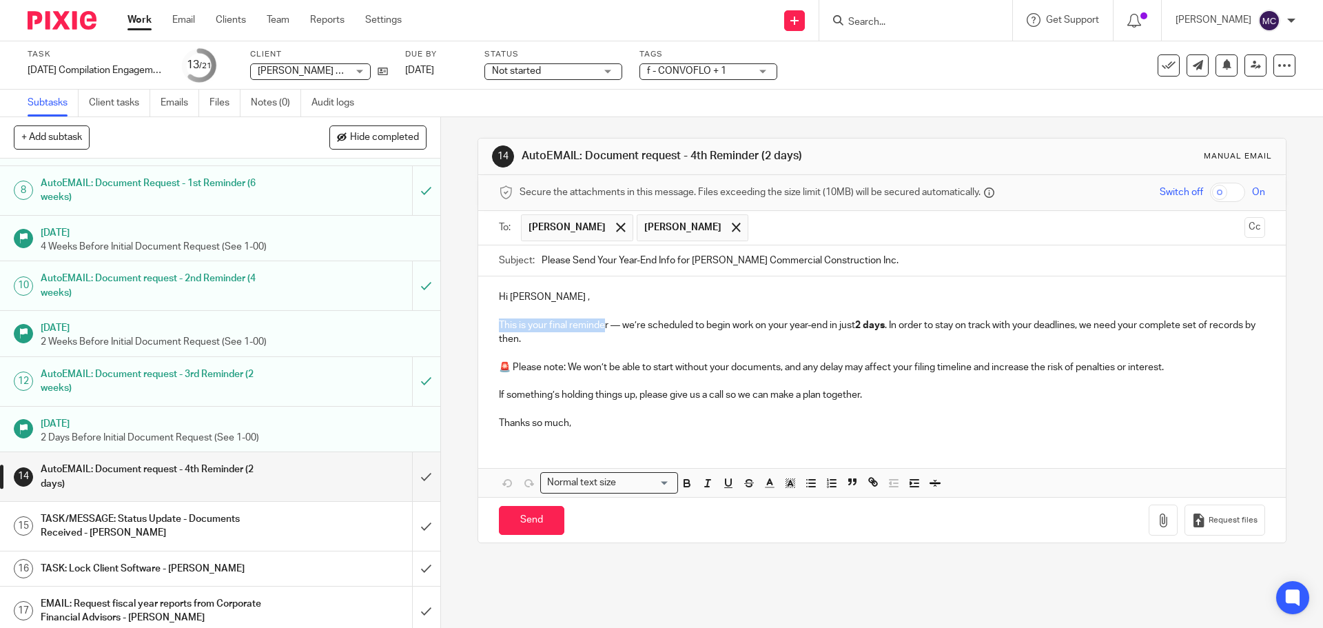
drag, startPoint x: 495, startPoint y: 324, endPoint x: 600, endPoint y: 327, distance: 104.8
click at [600, 327] on p "This is your final reminder — we’re scheduled to begin work on your year-end in…" at bounding box center [882, 332] width 766 height 28
click at [576, 352] on p at bounding box center [882, 353] width 766 height 14
click at [141, 364] on h1 "AutoEMAIL: Document request - 3rd Reminder (2 weeks)" at bounding box center [160, 381] width 238 height 35
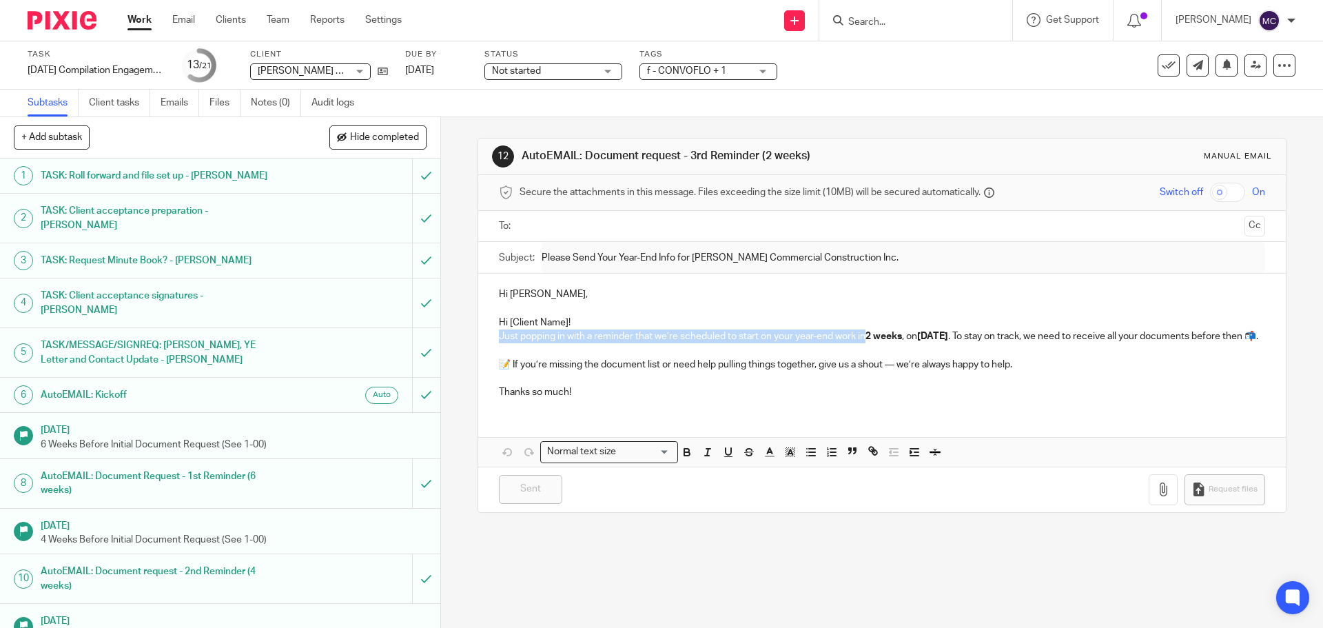
drag, startPoint x: 496, startPoint y: 335, endPoint x: 865, endPoint y: 342, distance: 369.5
click at [865, 342] on p "Just popping in with a reminder that we’re scheduled to start on your year-end …" at bounding box center [882, 336] width 766 height 14
copy p "Just popping in with a reminder that we’re scheduled to start on your year-end …"
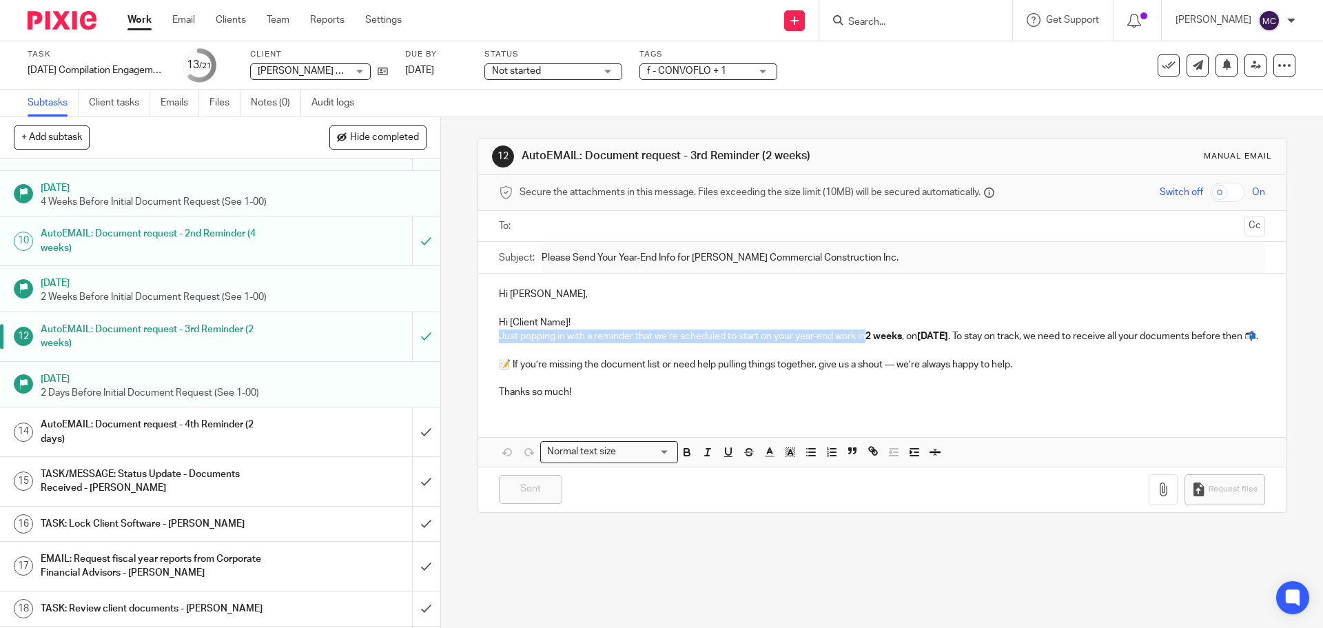
scroll to position [396, 0]
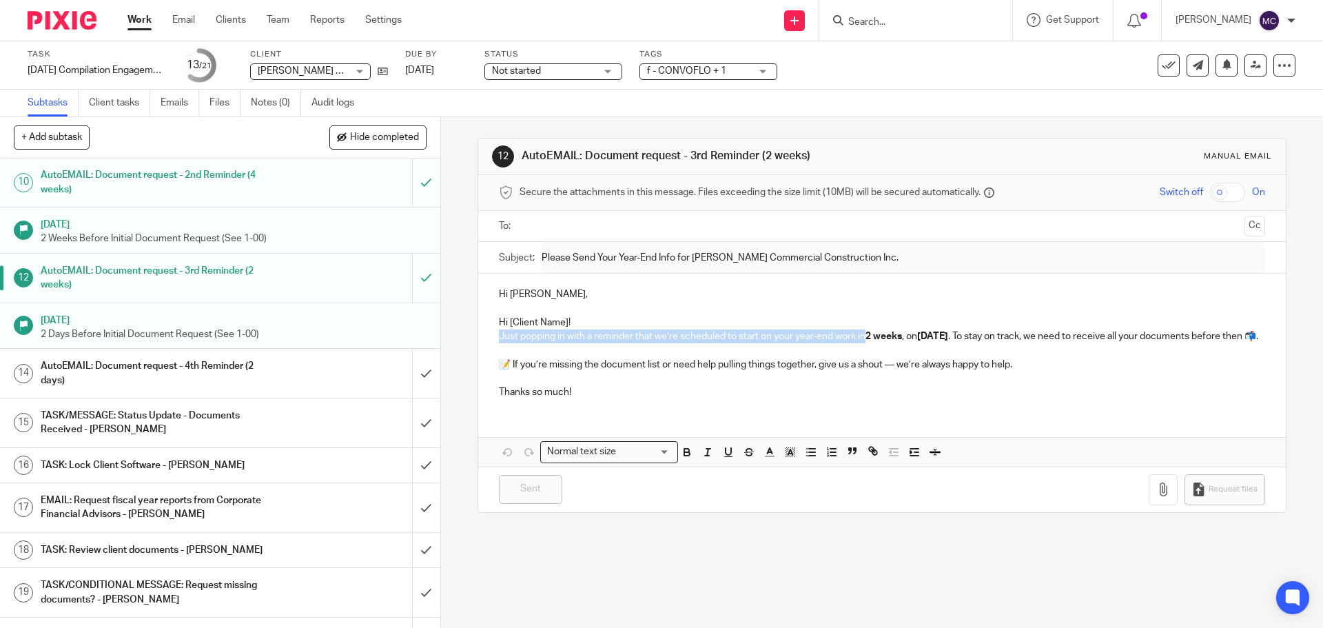
click at [252, 356] on h1 "AutoEMAIL: Document request - 4th Reminder (2 days)" at bounding box center [160, 373] width 238 height 35
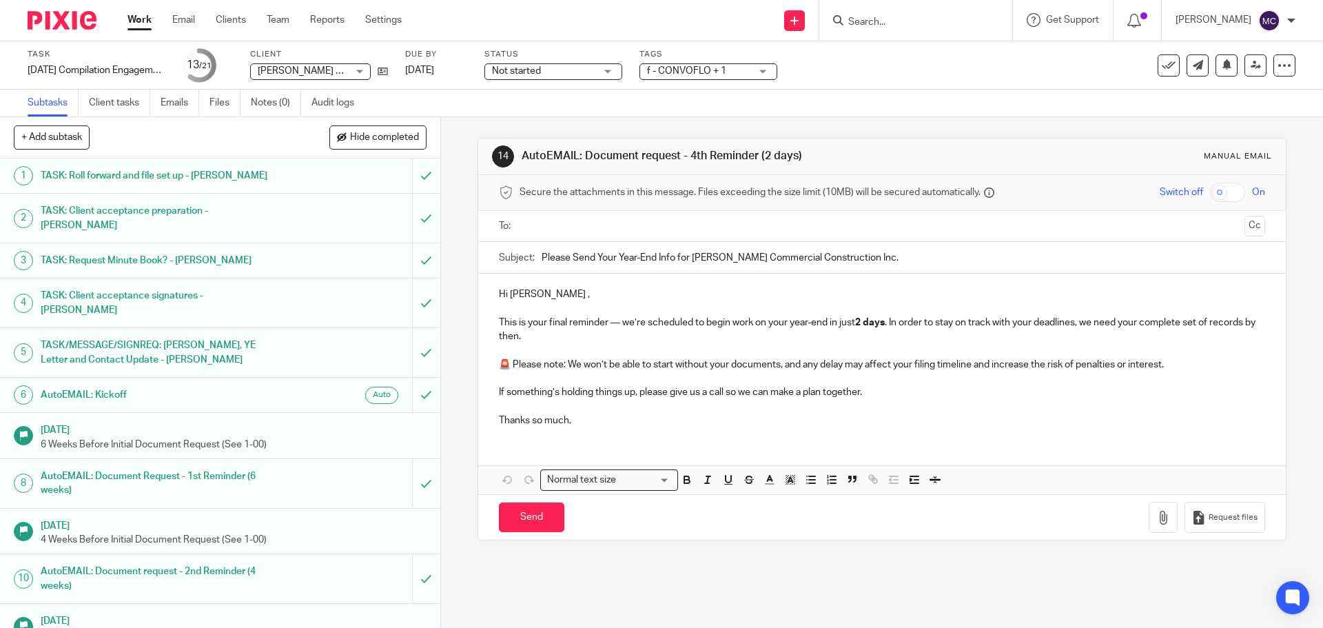
click at [499, 325] on p "This is your final reminder — we’re scheduled to begin work on your year-end in…" at bounding box center [882, 330] width 766 height 28
drag, startPoint x: 494, startPoint y: 319, endPoint x: 837, endPoint y: 325, distance: 343.3
click at [837, 325] on div "Hi [PERSON_NAME] , This is your final reminder — we’re scheduled to begin work …" at bounding box center [881, 356] width 807 height 164
click at [596, 232] on input "text" at bounding box center [882, 227] width 714 height 16
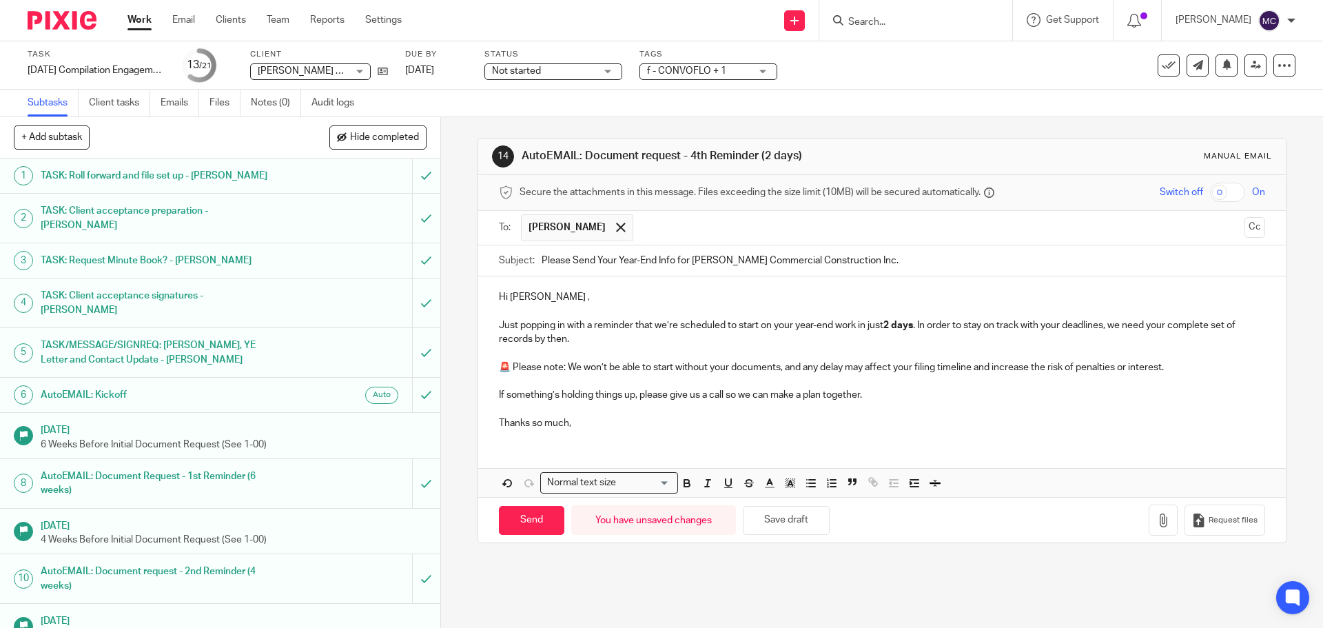
click at [659, 219] on input "text" at bounding box center [939, 227] width 599 height 27
click at [560, 379] on p at bounding box center [882, 381] width 766 height 14
click at [534, 524] on input "Send" at bounding box center [531, 521] width 65 height 30
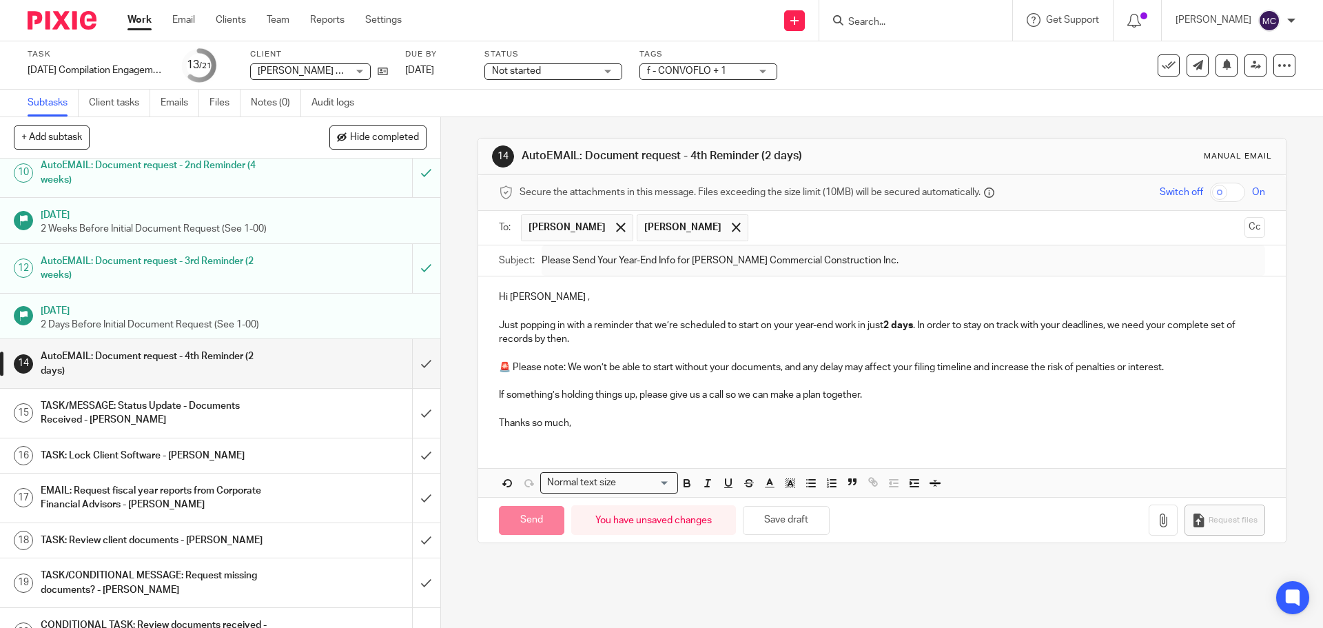
scroll to position [443, 0]
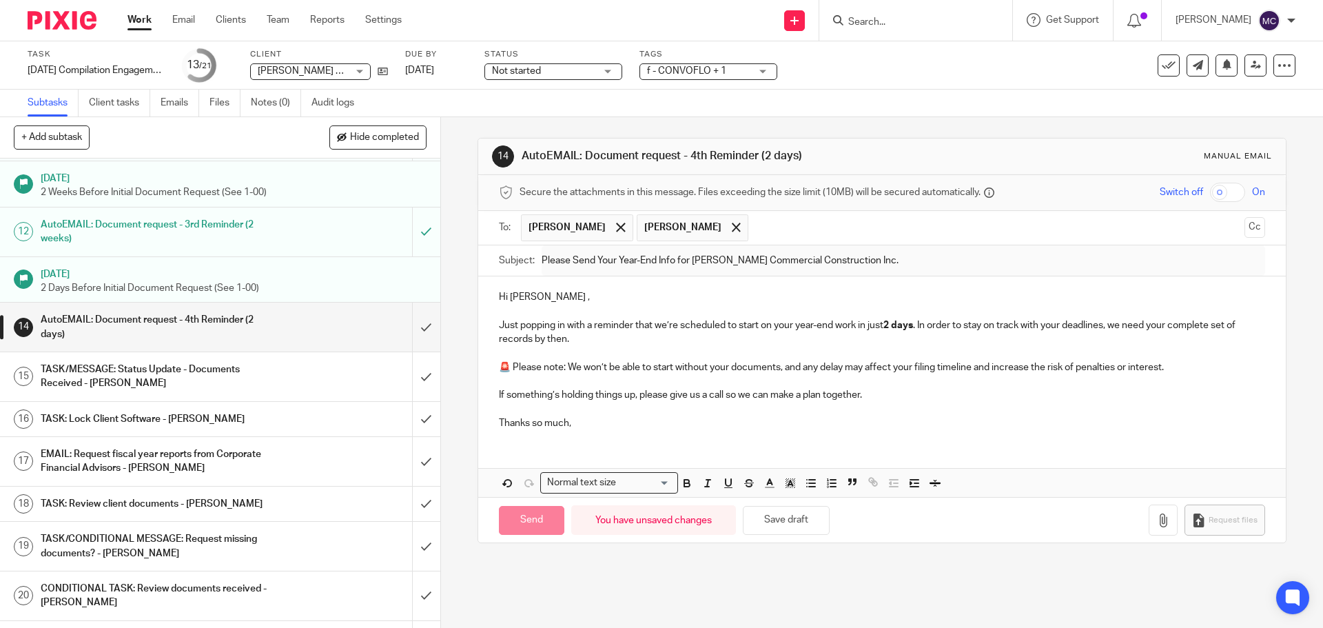
type input "Sent"
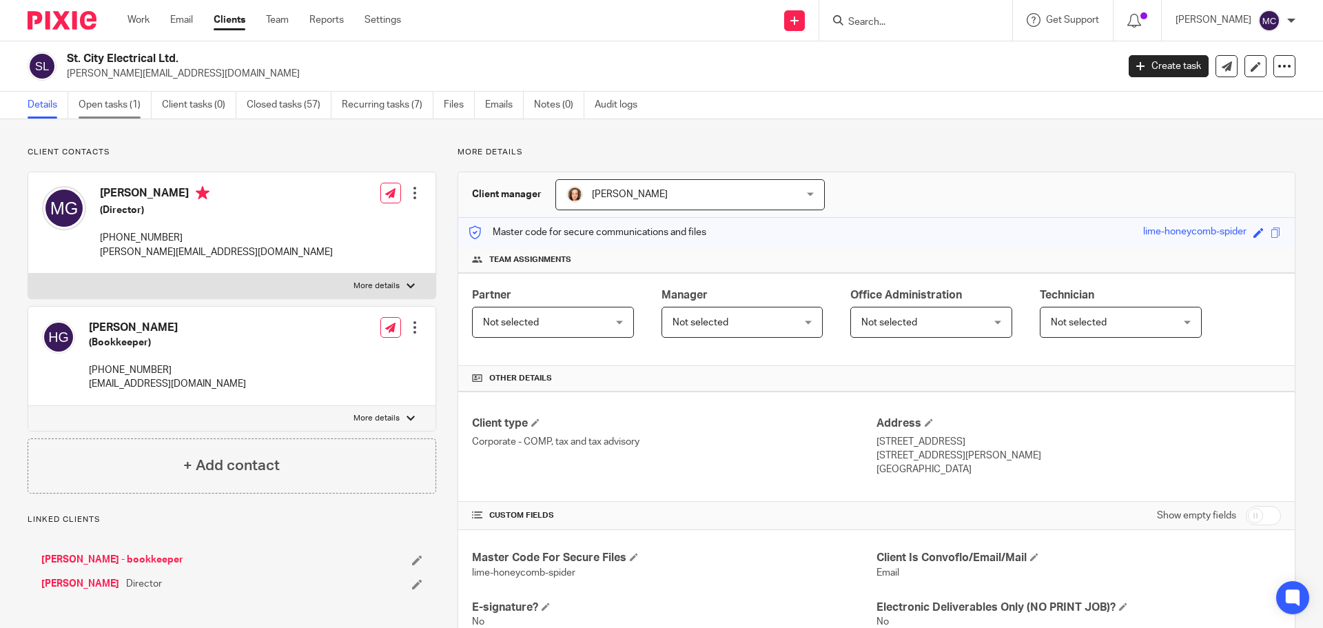
click at [107, 99] on link "Open tasks (1)" at bounding box center [115, 105] width 73 height 27
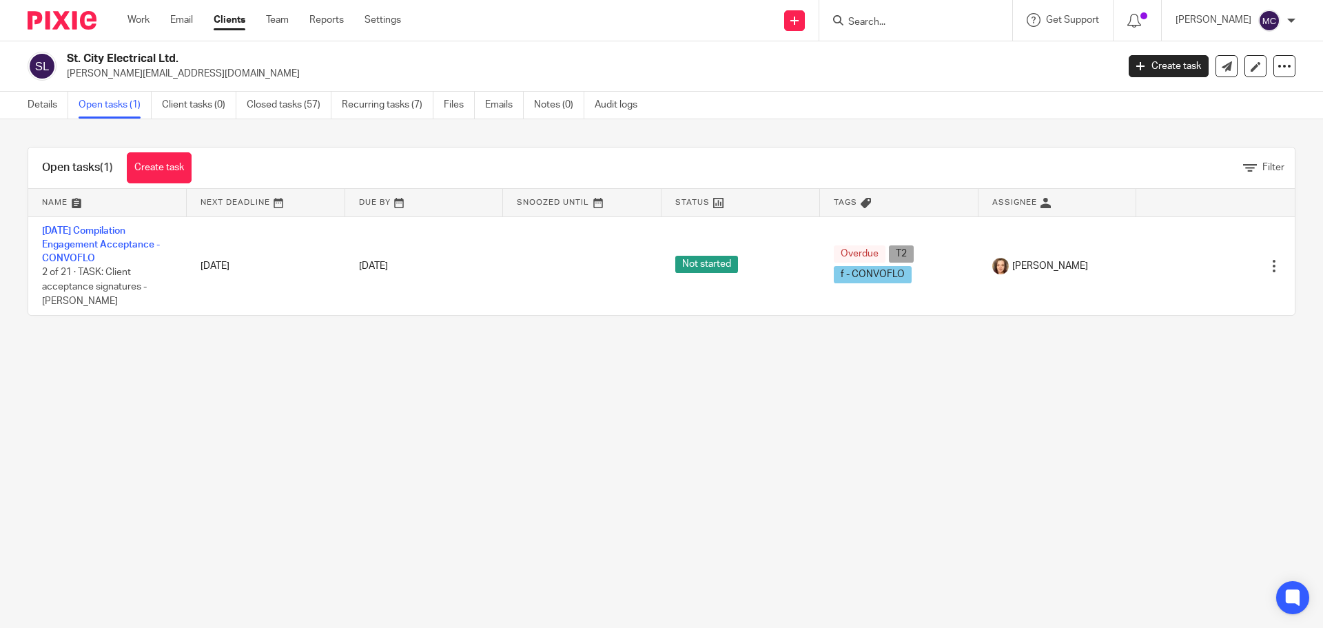
click at [83, 566] on main "St. City Electrical Ltd. [PERSON_NAME][EMAIL_ADDRESS][DOMAIN_NAME] Create task …" at bounding box center [661, 314] width 1323 height 628
click at [1140, 73] on link "Create task" at bounding box center [1169, 66] width 80 height 22
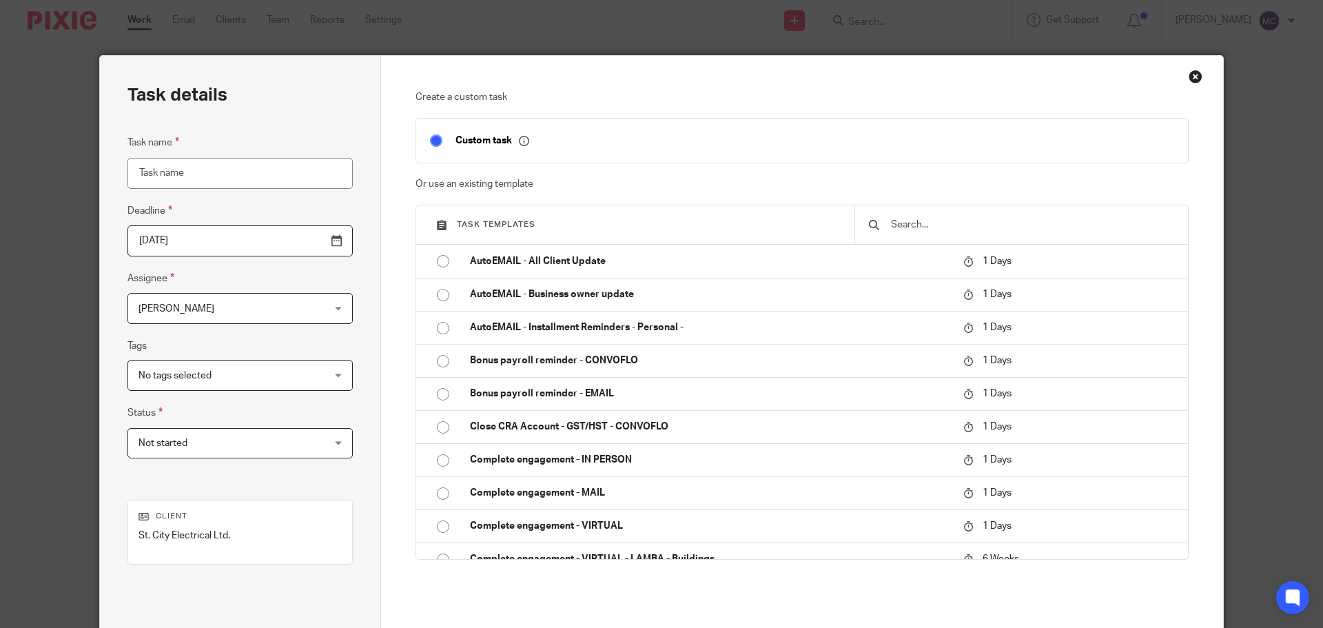
click at [942, 224] on input "text" at bounding box center [1032, 224] width 285 height 15
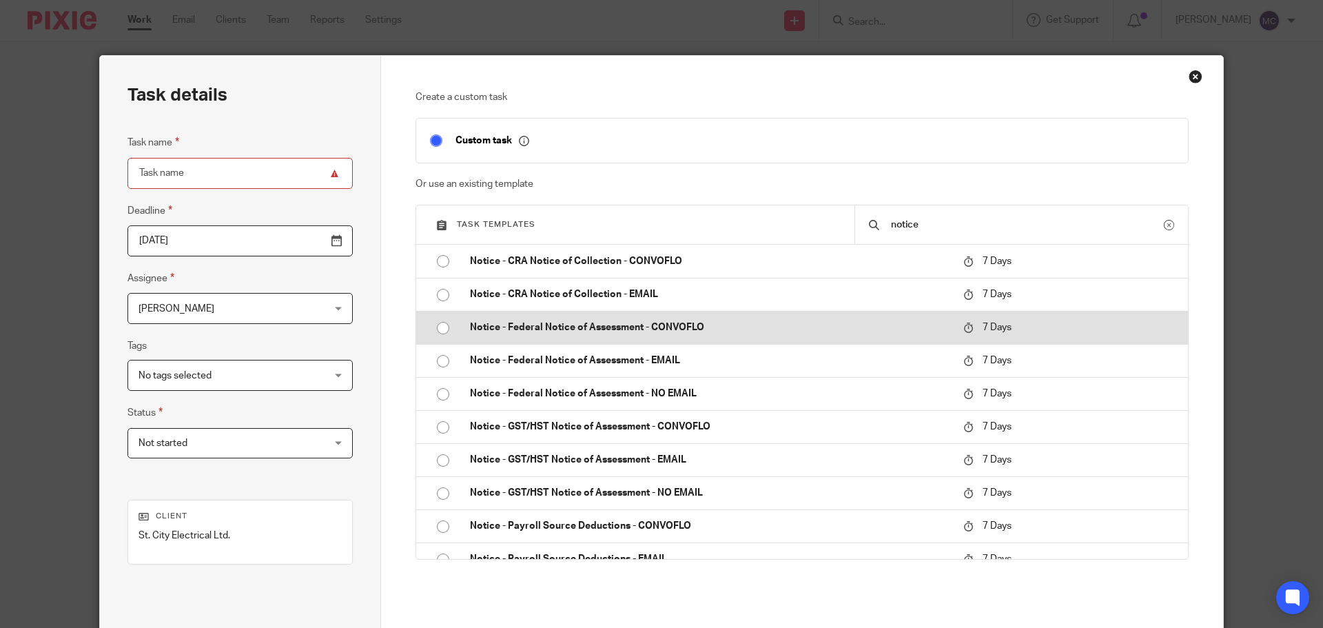
type input "notice"
click at [636, 332] on p "Notice - Federal Notice of Assessment - CONVOFLO" at bounding box center [710, 328] width 480 height 14
type input "2025-10-21"
type input "Notice - Federal Notice of Assessment - CONVOFLO"
checkbox input "false"
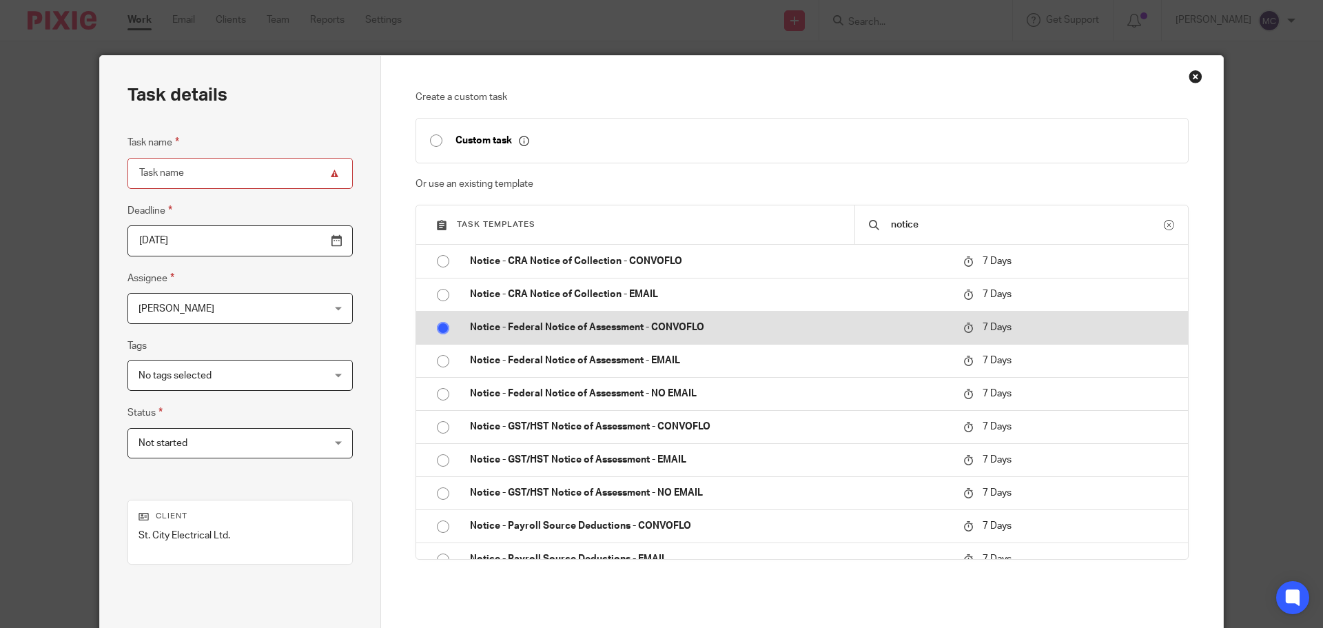
radio input "true"
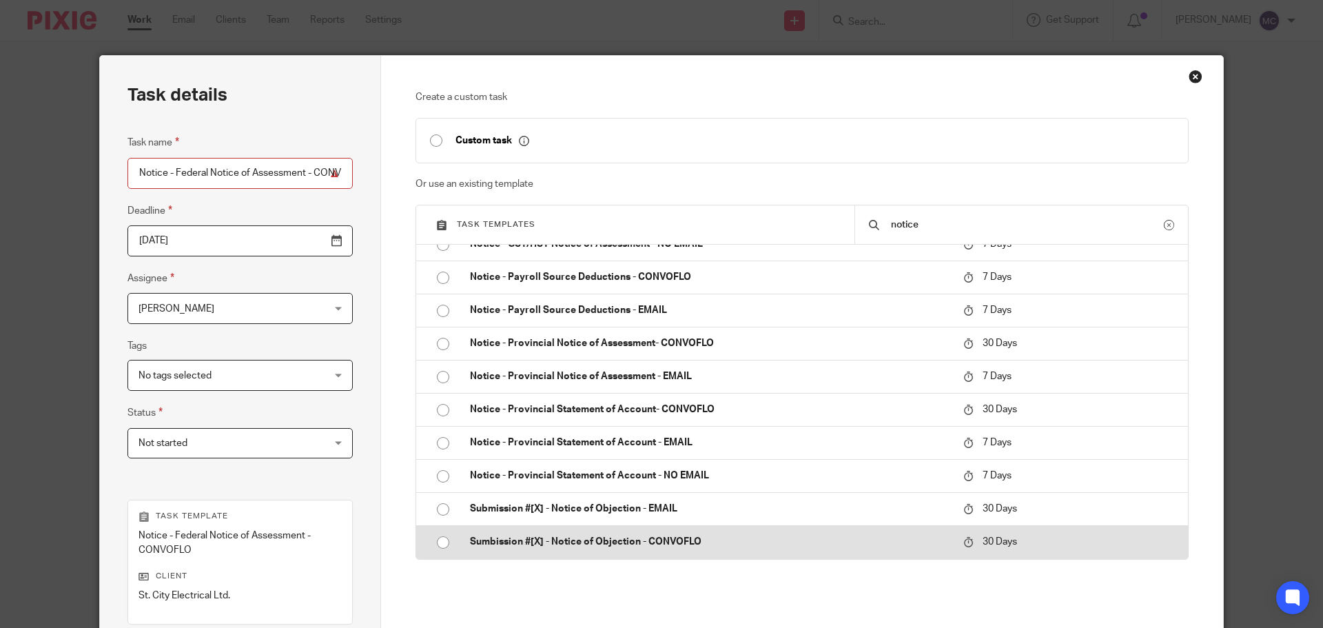
scroll to position [201, 0]
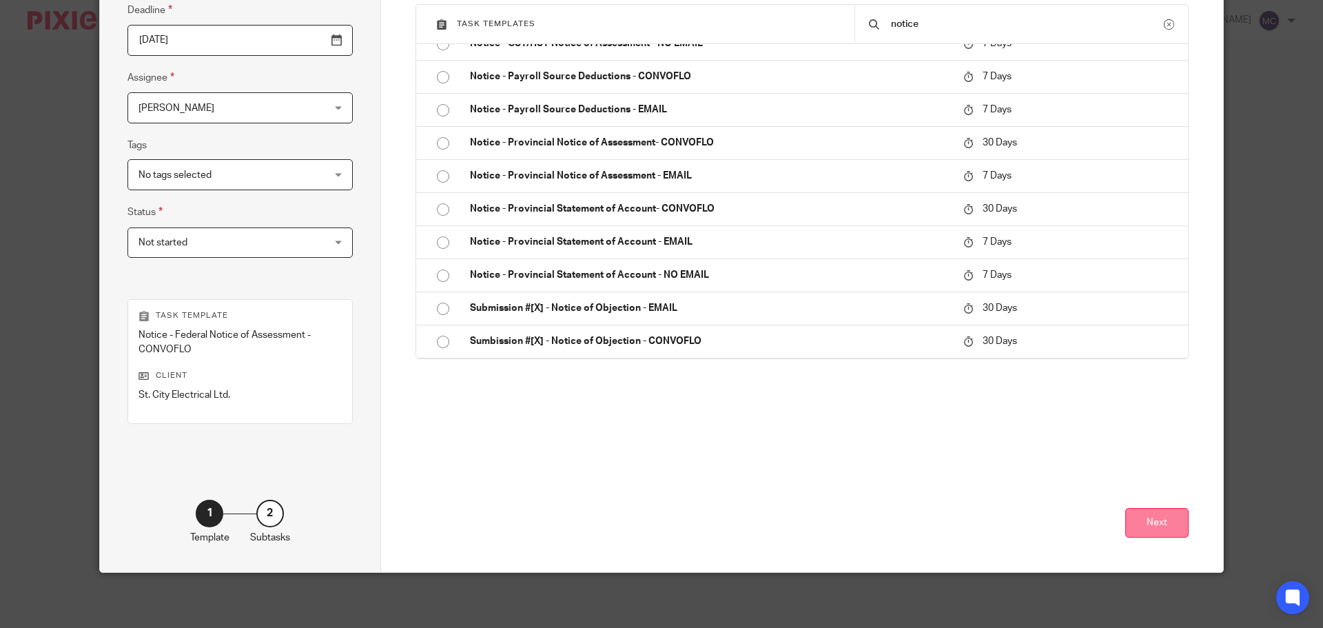
click at [1146, 511] on button "Next" at bounding box center [1157, 523] width 63 height 30
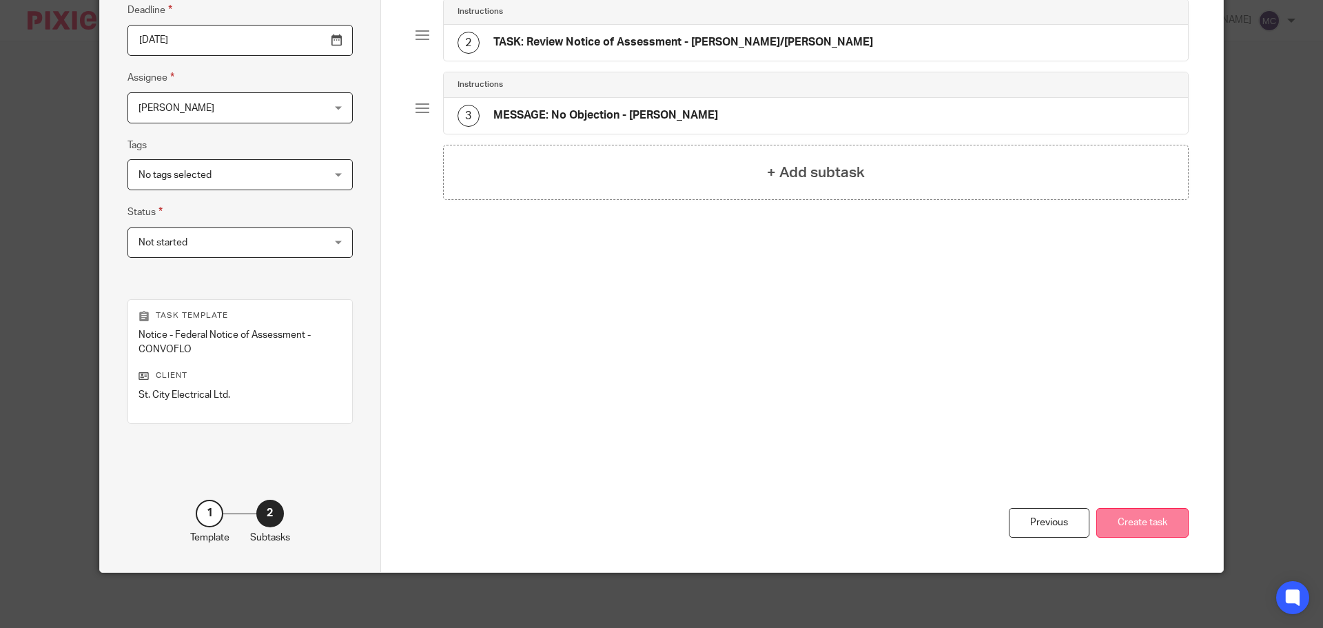
click at [1142, 522] on button "Create task" at bounding box center [1143, 523] width 92 height 30
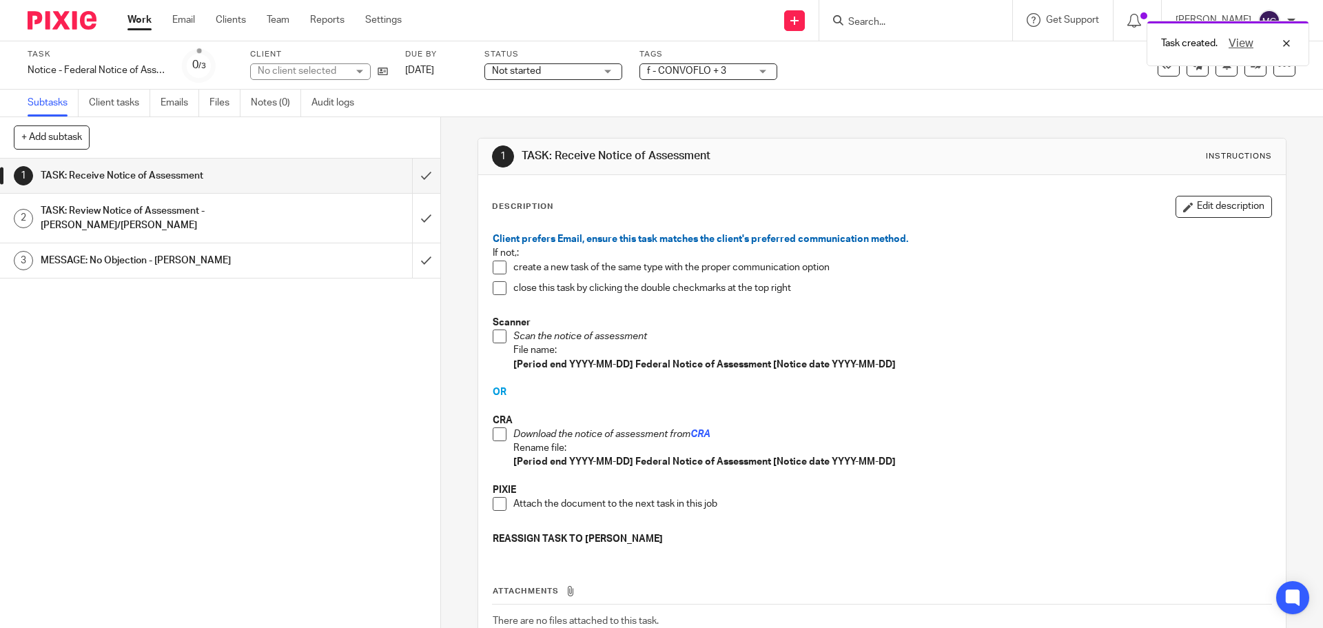
click at [493, 437] on span at bounding box center [500, 434] width 14 height 14
click at [499, 509] on span at bounding box center [500, 504] width 14 height 14
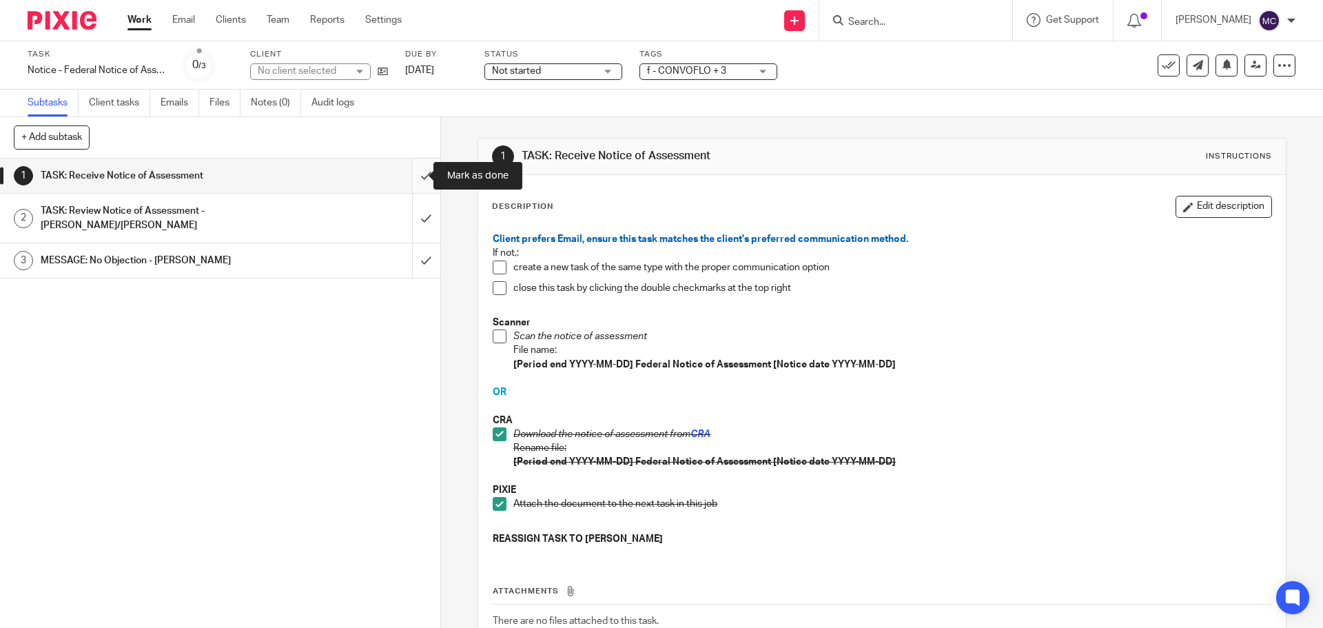
click at [423, 174] on input "submit" at bounding box center [220, 176] width 440 height 34
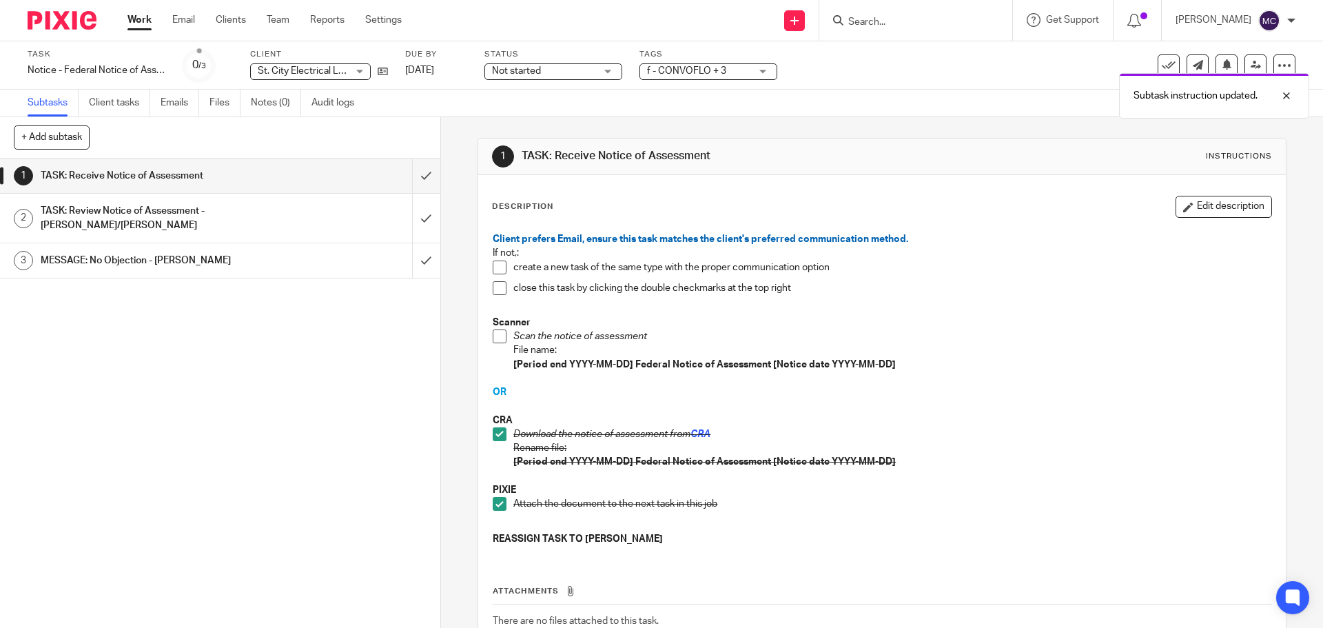
click at [1118, 429] on p "Download the notice of assessment from CRA" at bounding box center [893, 434] width 758 height 14
click at [284, 216] on div "TASK: Review Notice of Assessment - JEANETTE/ERIKA" at bounding box center [220, 218] width 358 height 35
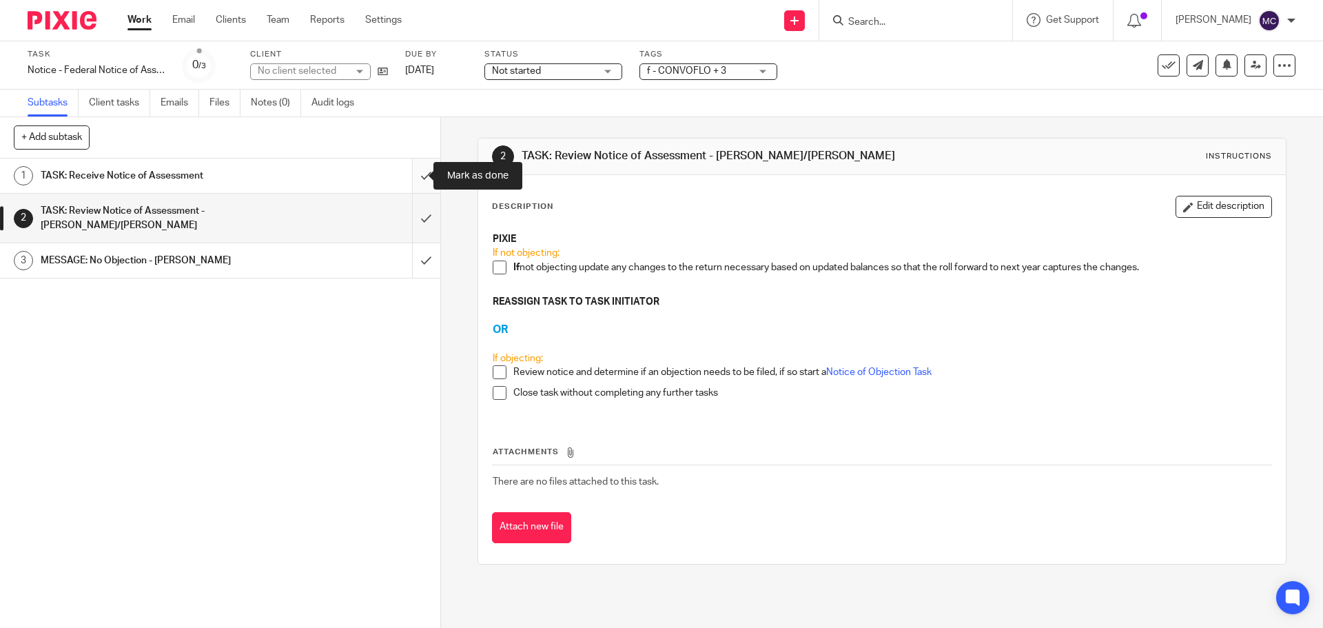
click at [414, 174] on input "submit" at bounding box center [220, 176] width 440 height 34
click at [864, 245] on p "PIXIE" at bounding box center [882, 239] width 778 height 14
click at [287, 170] on div "TASK: Receive Notice of Assessment" at bounding box center [220, 175] width 358 height 21
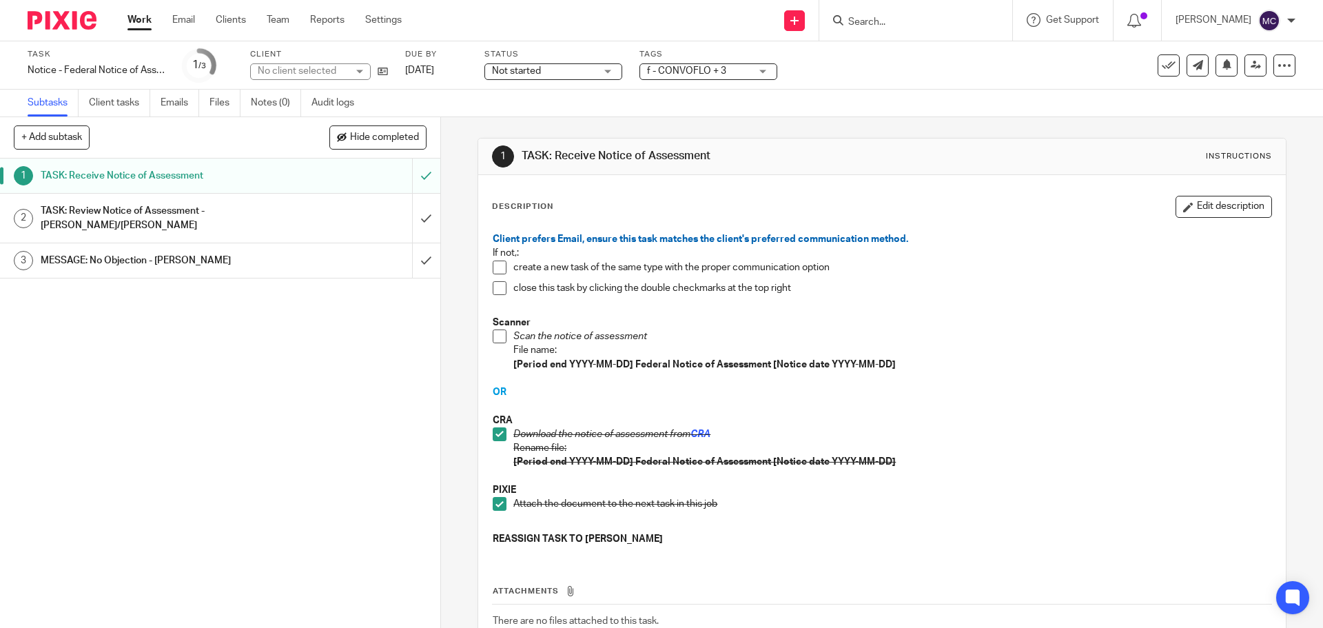
click at [318, 212] on div "TASK: Review Notice of Assessment - [PERSON_NAME]/[PERSON_NAME]" at bounding box center [220, 218] width 358 height 35
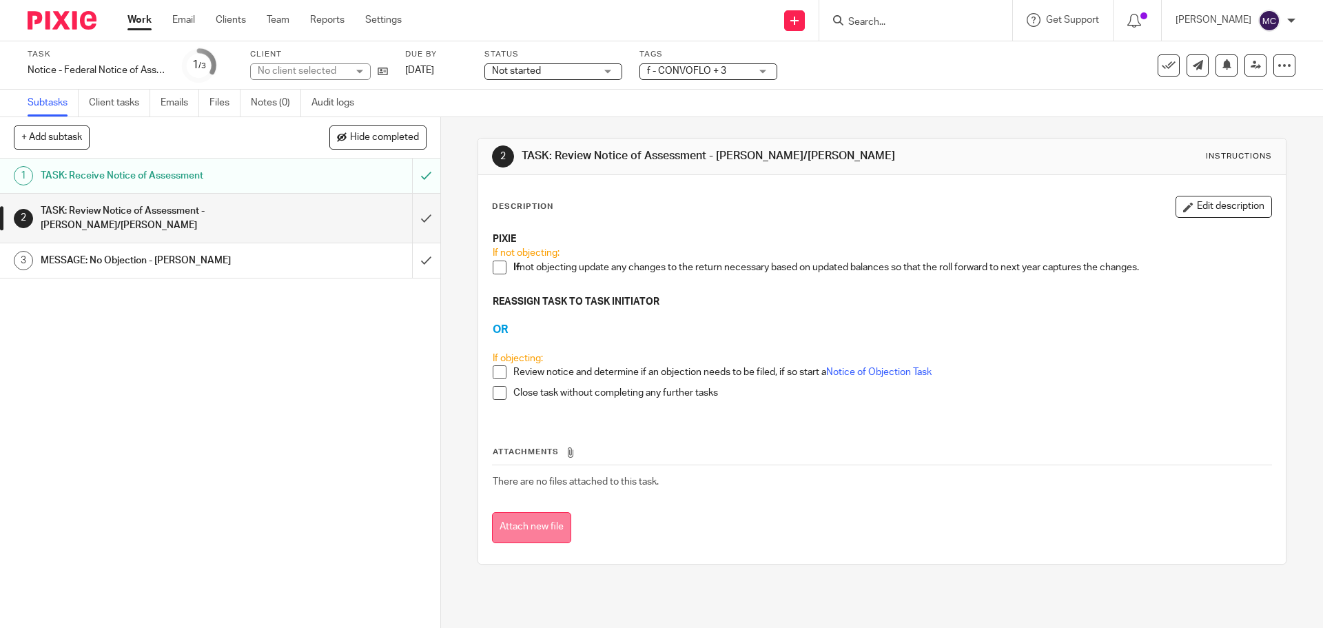
click at [527, 523] on button "Attach new file" at bounding box center [531, 527] width 79 height 31
click at [554, 526] on button "Attach new file" at bounding box center [531, 527] width 79 height 31
click at [552, 520] on button "Attach new file" at bounding box center [531, 527] width 79 height 31
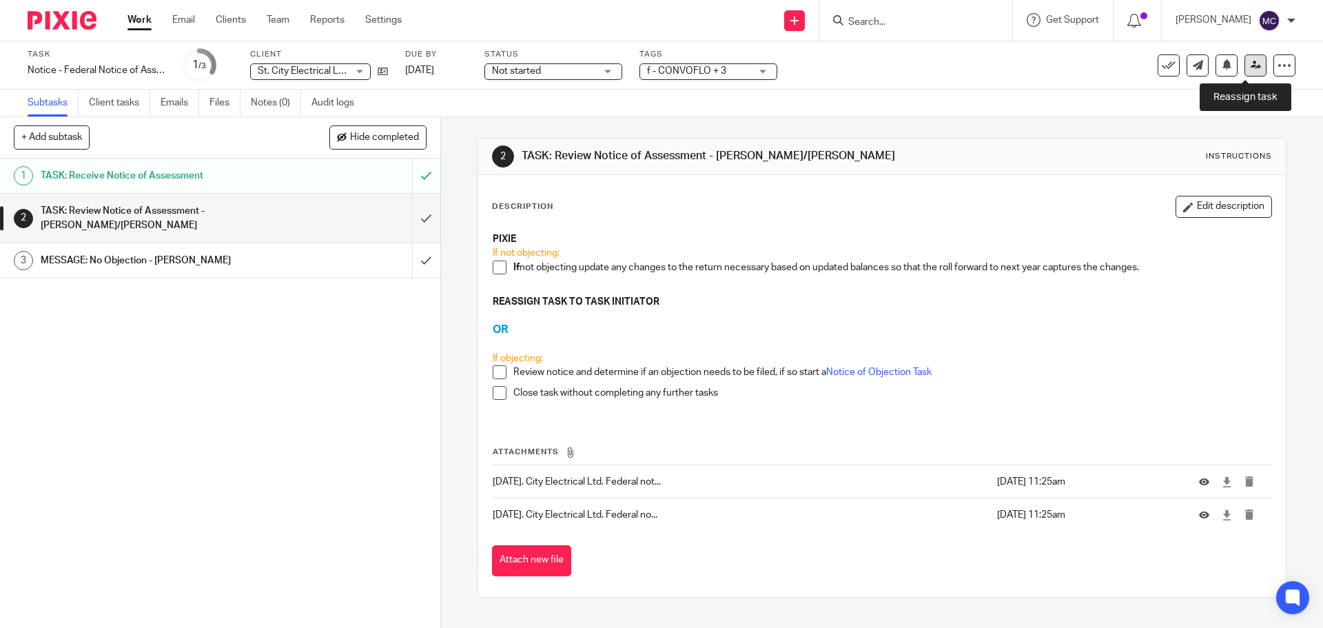
click at [1245, 71] on link at bounding box center [1256, 65] width 22 height 22
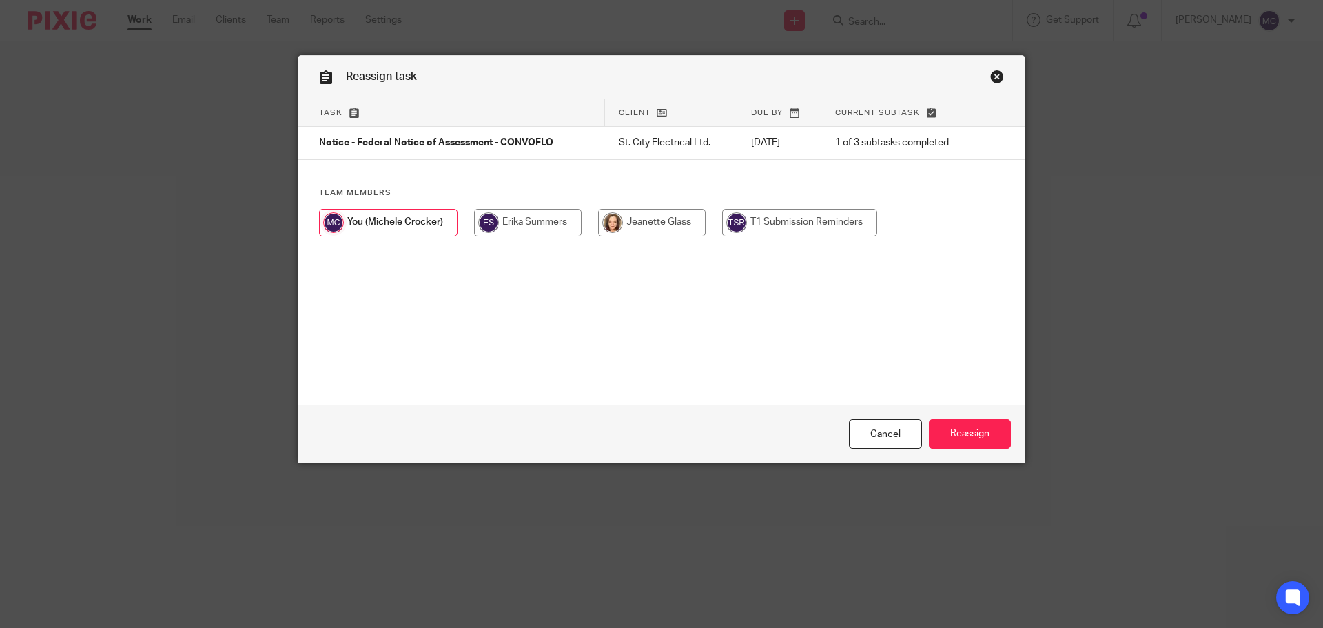
click at [670, 221] on input "radio" at bounding box center [652, 223] width 108 height 28
radio input "true"
click at [955, 429] on input "Reassign" at bounding box center [970, 434] width 82 height 30
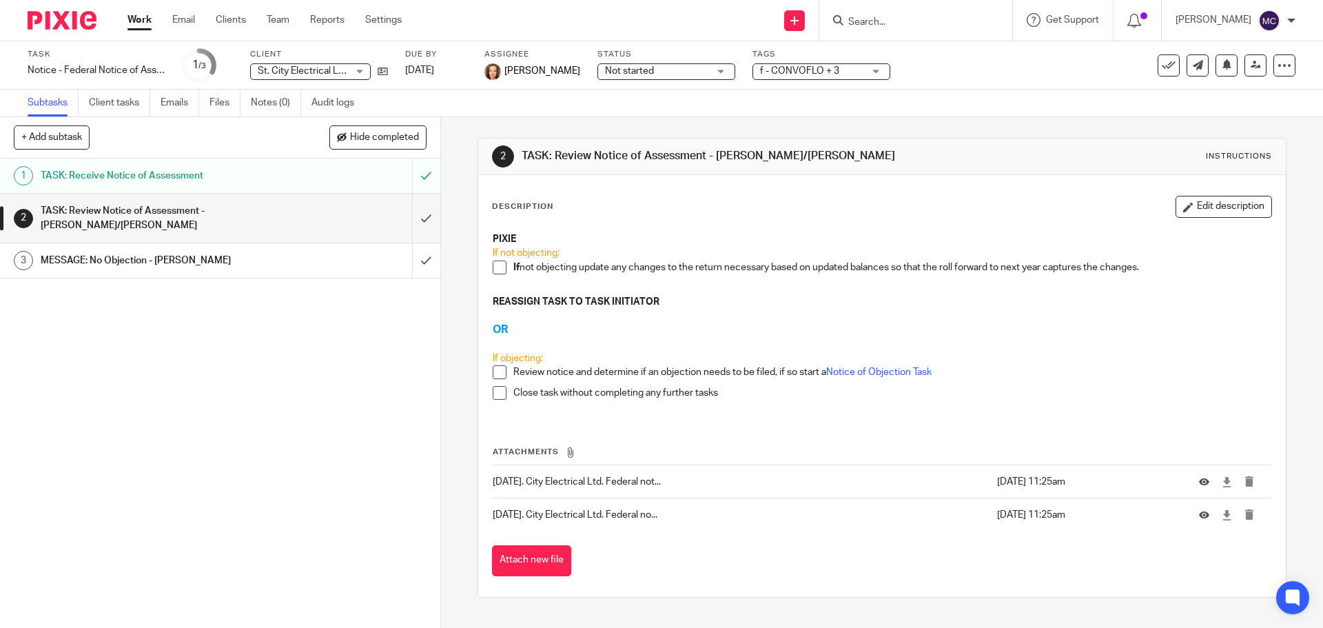
click at [915, 22] on input "Search" at bounding box center [909, 23] width 124 height 12
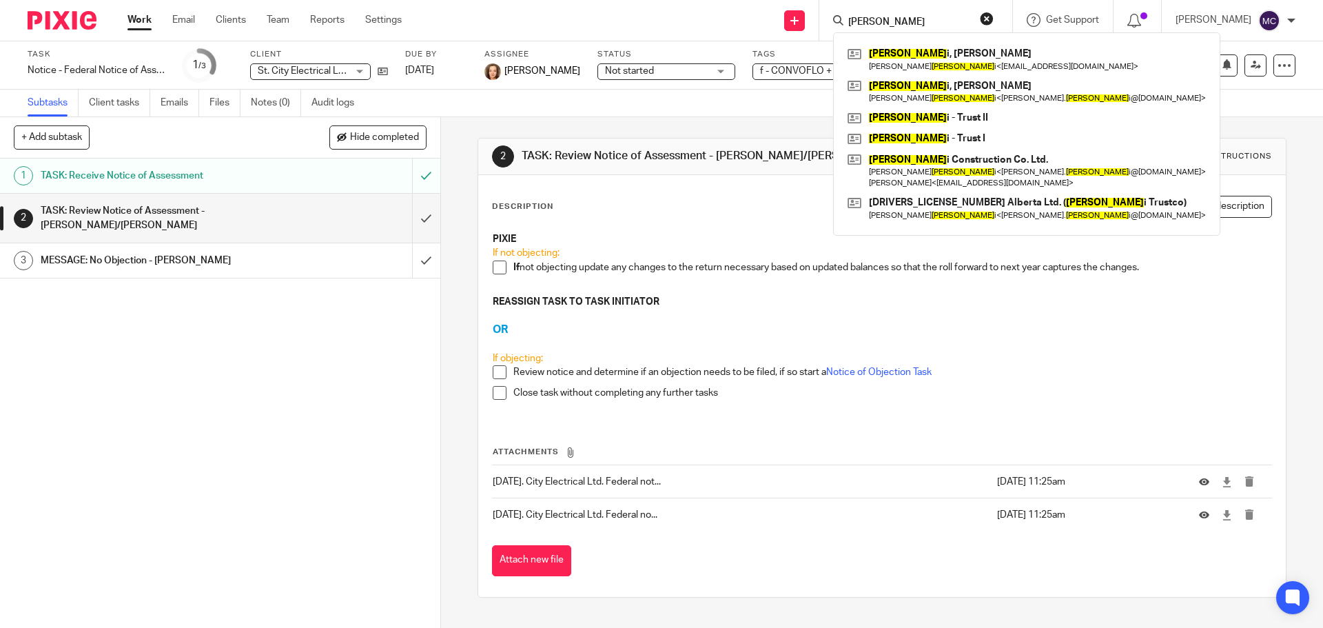
type input "[PERSON_NAME]"
click button "submit" at bounding box center [0, 0] width 0 height 0
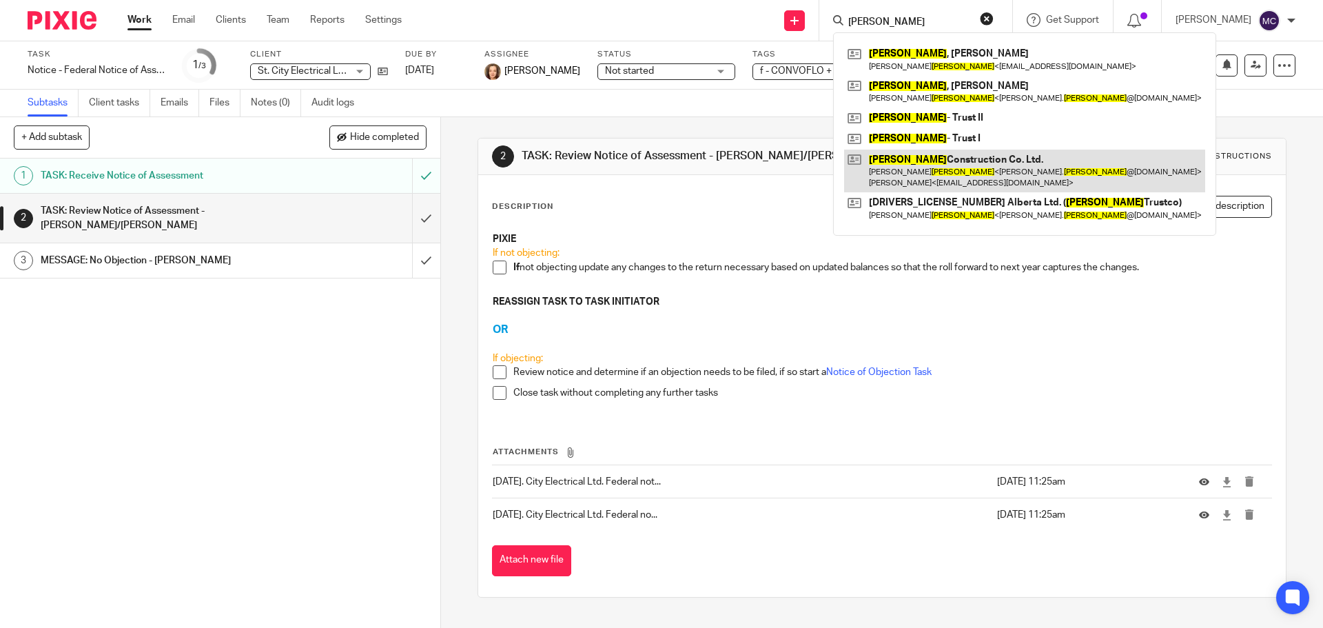
click at [908, 160] on link at bounding box center [1024, 171] width 361 height 43
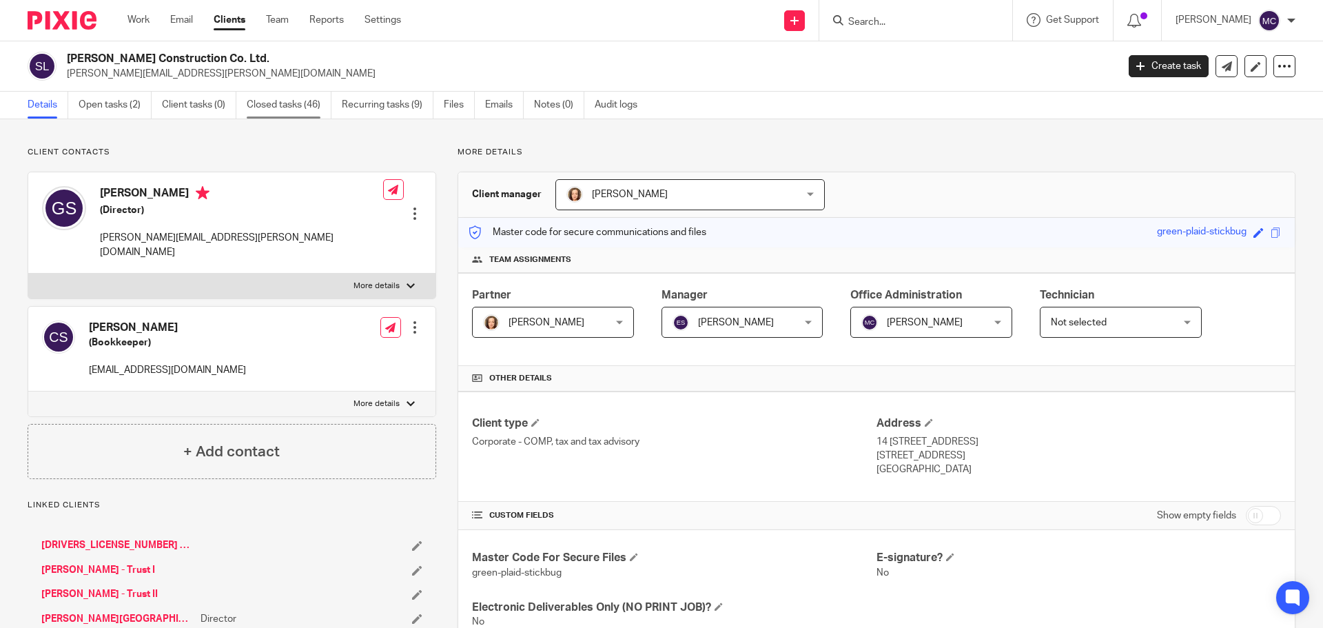
click at [277, 100] on link "Closed tasks (46)" at bounding box center [289, 105] width 85 height 27
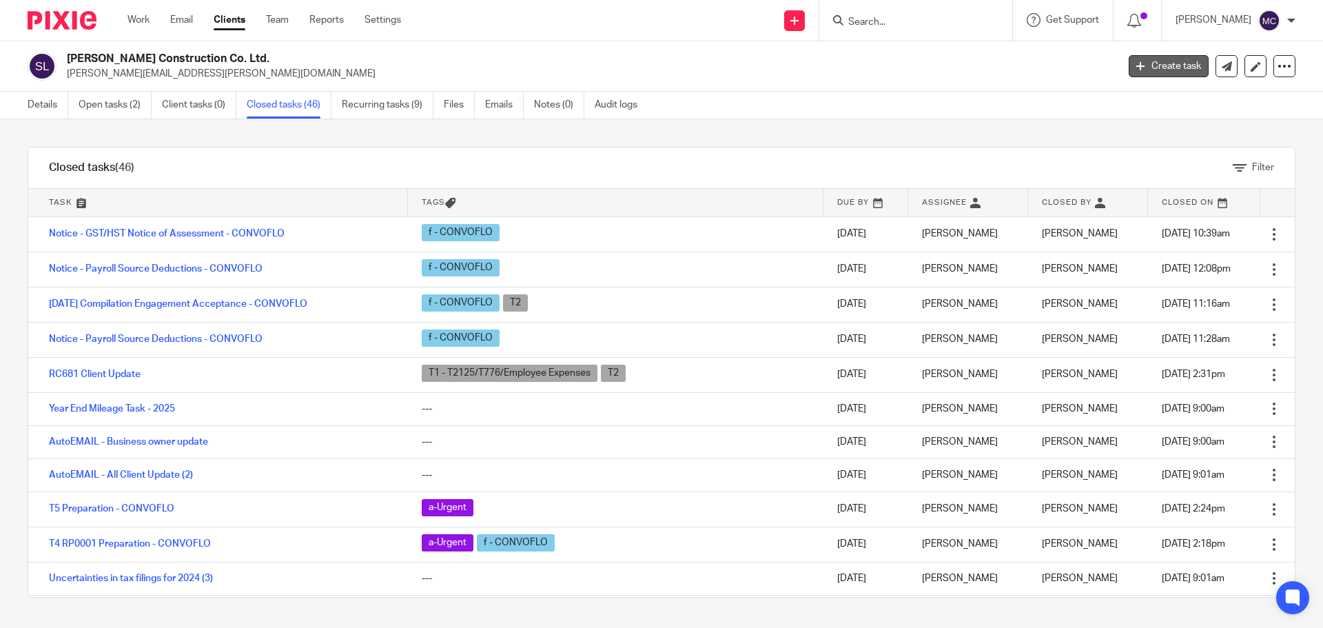
click at [1186, 72] on link "Create task" at bounding box center [1169, 66] width 80 height 22
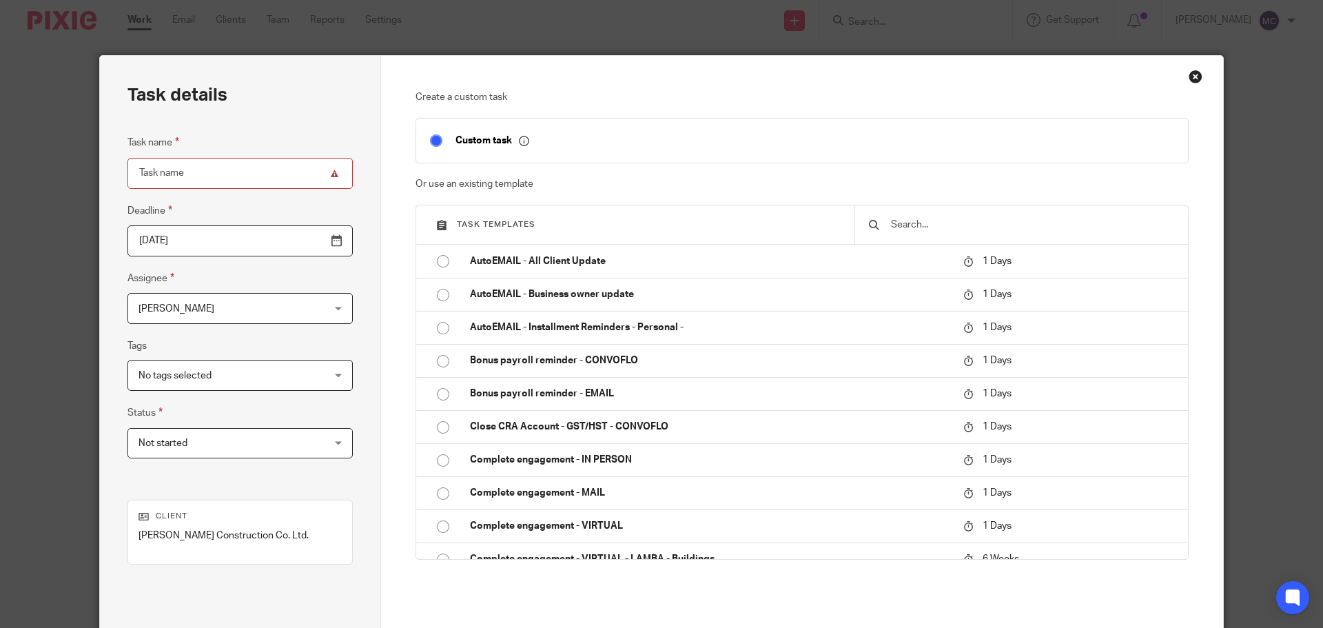
click at [1014, 218] on input "text" at bounding box center [1032, 224] width 285 height 15
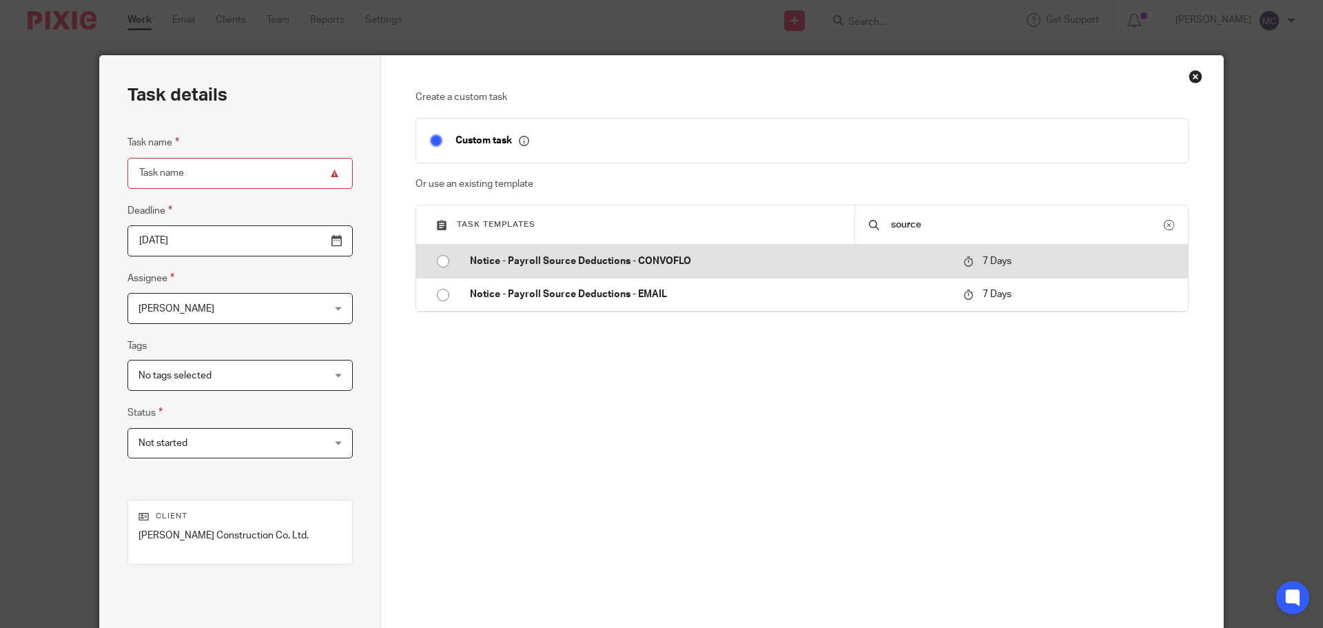
type input "source"
click at [653, 262] on p "Notice - Payroll Source Deductions - CONVOFLO" at bounding box center [710, 261] width 480 height 14
type input "2025-10-21"
type input "Notice - Payroll Source Deductions - CONVOFLO"
checkbox input "false"
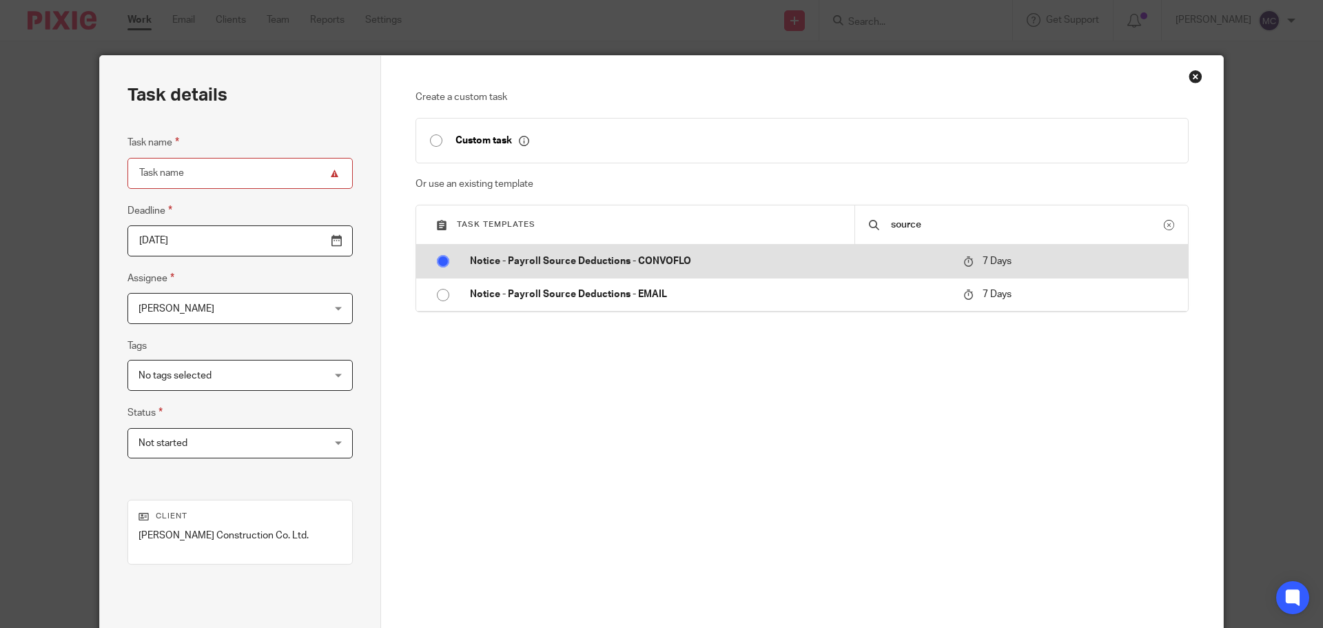
radio input "true"
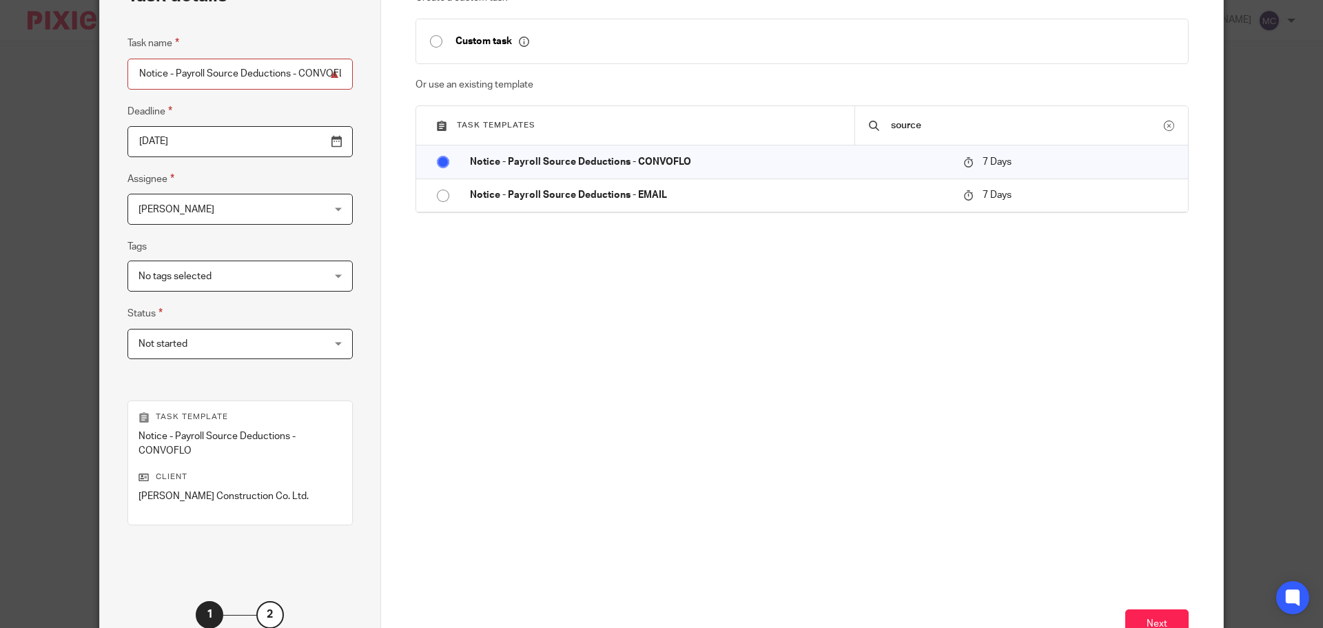
scroll to position [201, 0]
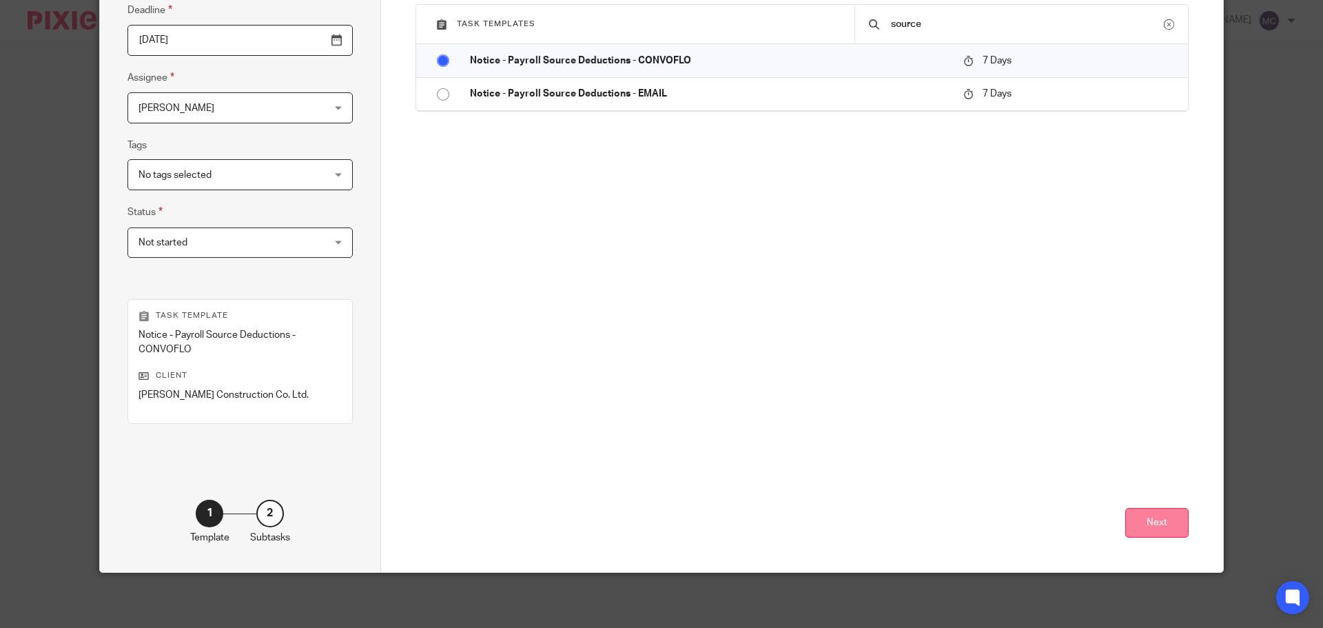
click at [1159, 523] on button "Next" at bounding box center [1157, 523] width 63 height 30
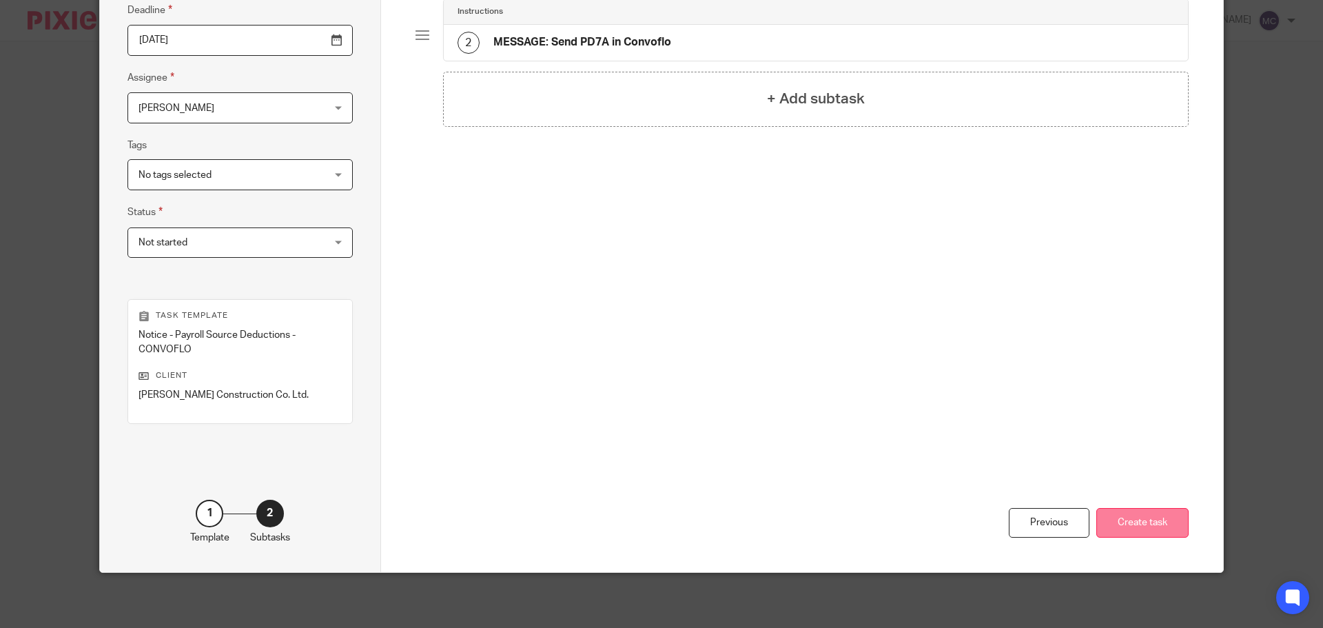
click at [1131, 532] on button "Create task" at bounding box center [1143, 523] width 92 height 30
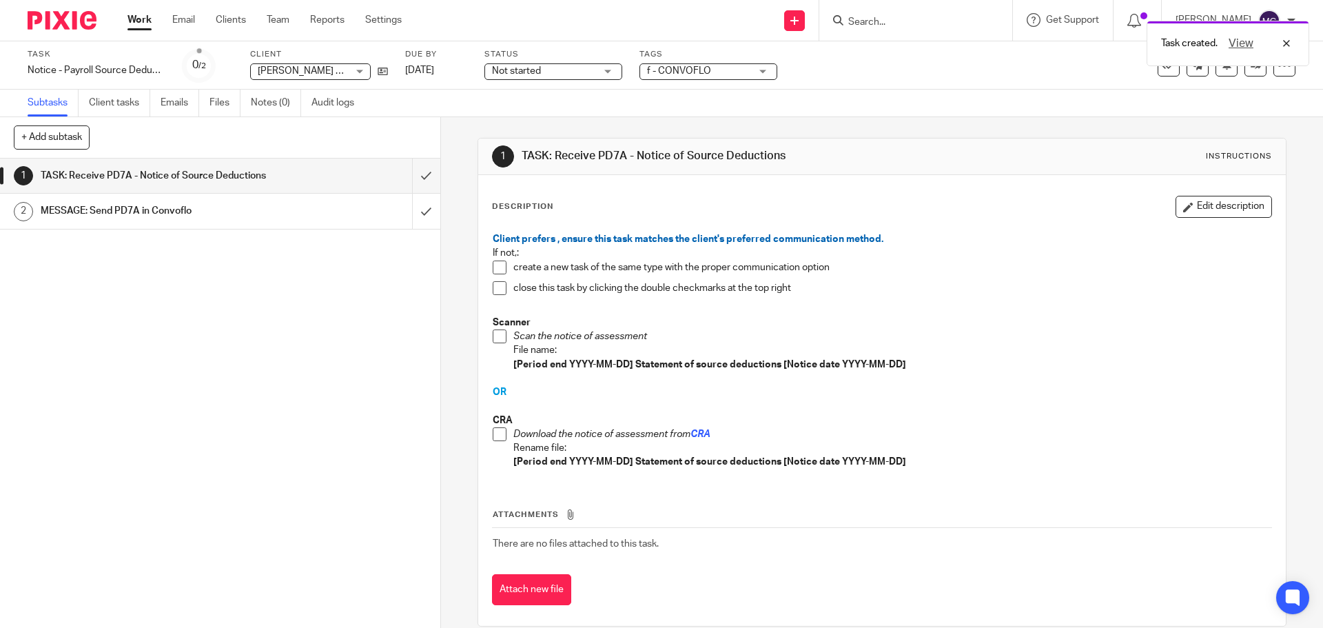
click at [493, 435] on span at bounding box center [500, 434] width 14 height 14
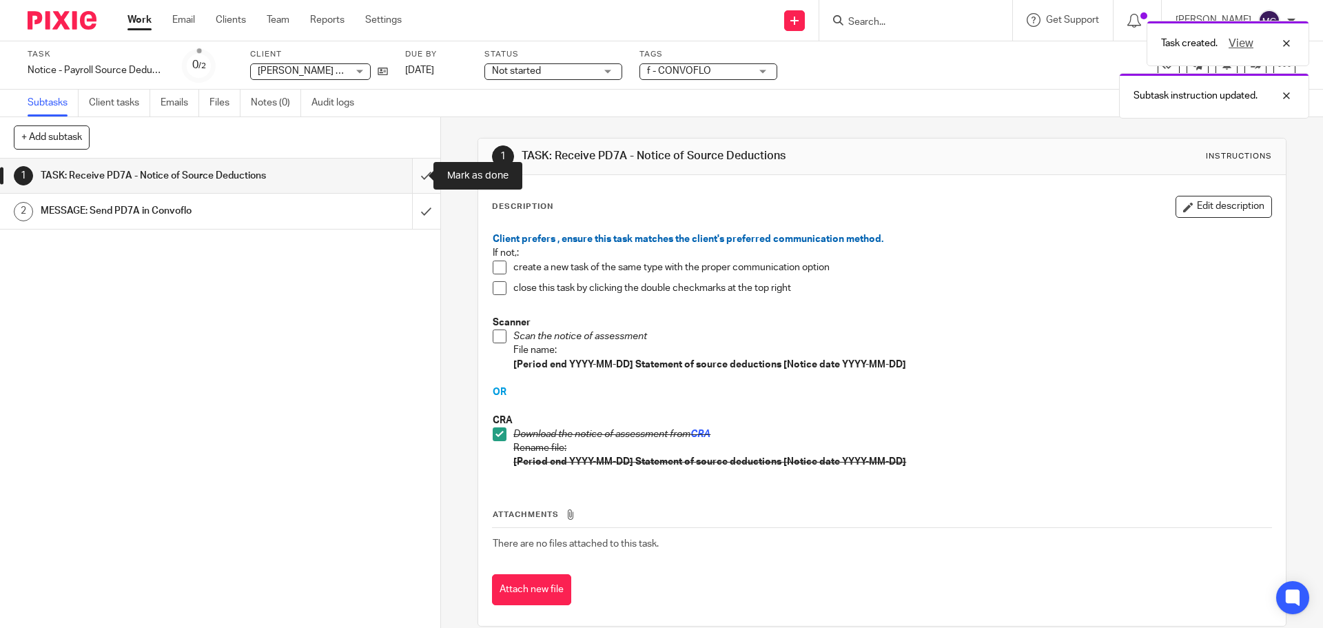
click at [412, 178] on input "submit" at bounding box center [220, 176] width 440 height 34
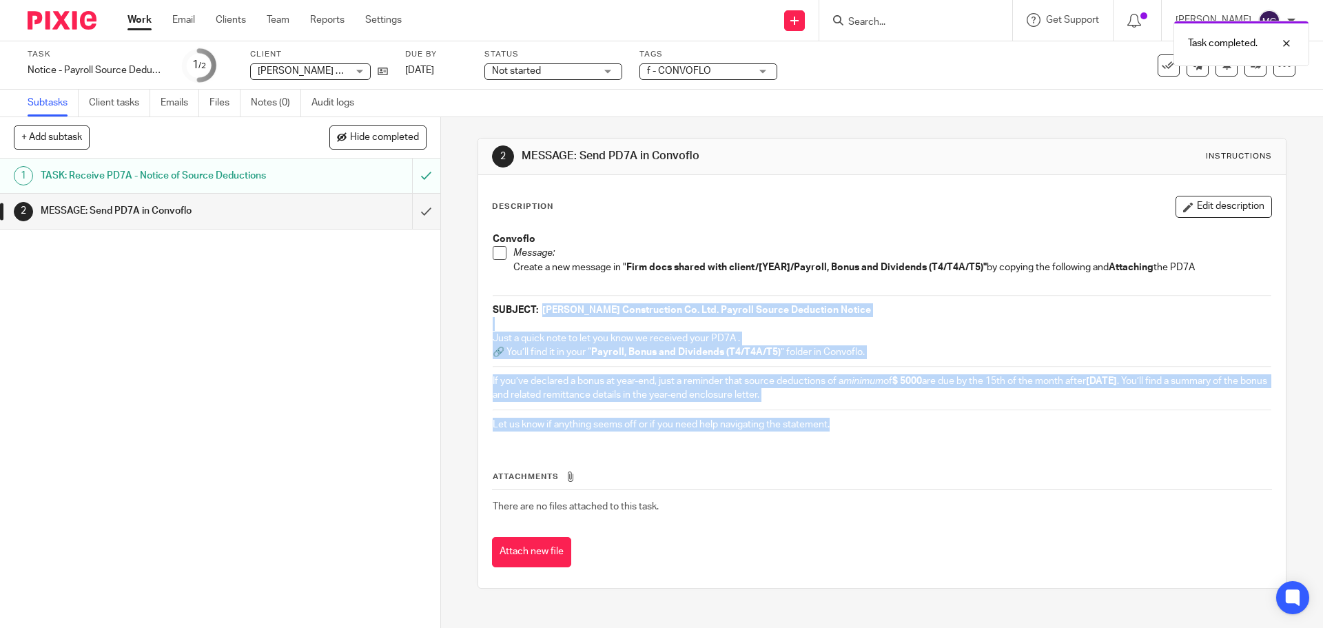
drag, startPoint x: 538, startPoint y: 309, endPoint x: 853, endPoint y: 428, distance: 336.6
click at [853, 428] on div "Convoflo Message: Create a new message in " Firm docs shared with client/[YEAR]…" at bounding box center [882, 333] width 792 height 216
copy div "[PERSON_NAME] Construction Co. Ltd. Payroll Source Deduction Notice Just a quic…"
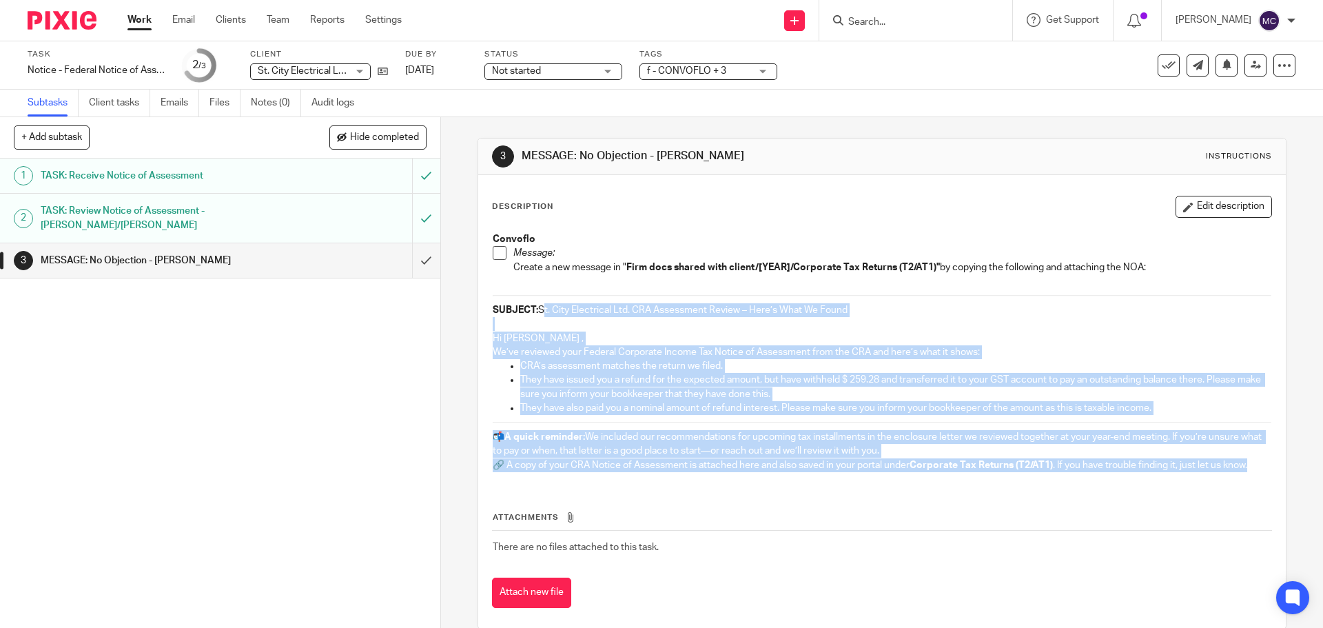
drag, startPoint x: 537, startPoint y: 309, endPoint x: 645, endPoint y: 498, distance: 217.7
click at [645, 498] on div "Description Edit description Convoflo Message: Create a new message in " Firm d…" at bounding box center [882, 402] width 780 height 412
copy div "St. City Electrical Ltd. CRA Assessment Review – Here’s What We Found Hi Mike ,…"
click at [738, 495] on div "Attachments There are no files attached to this task. Attach new file" at bounding box center [882, 545] width 780 height 125
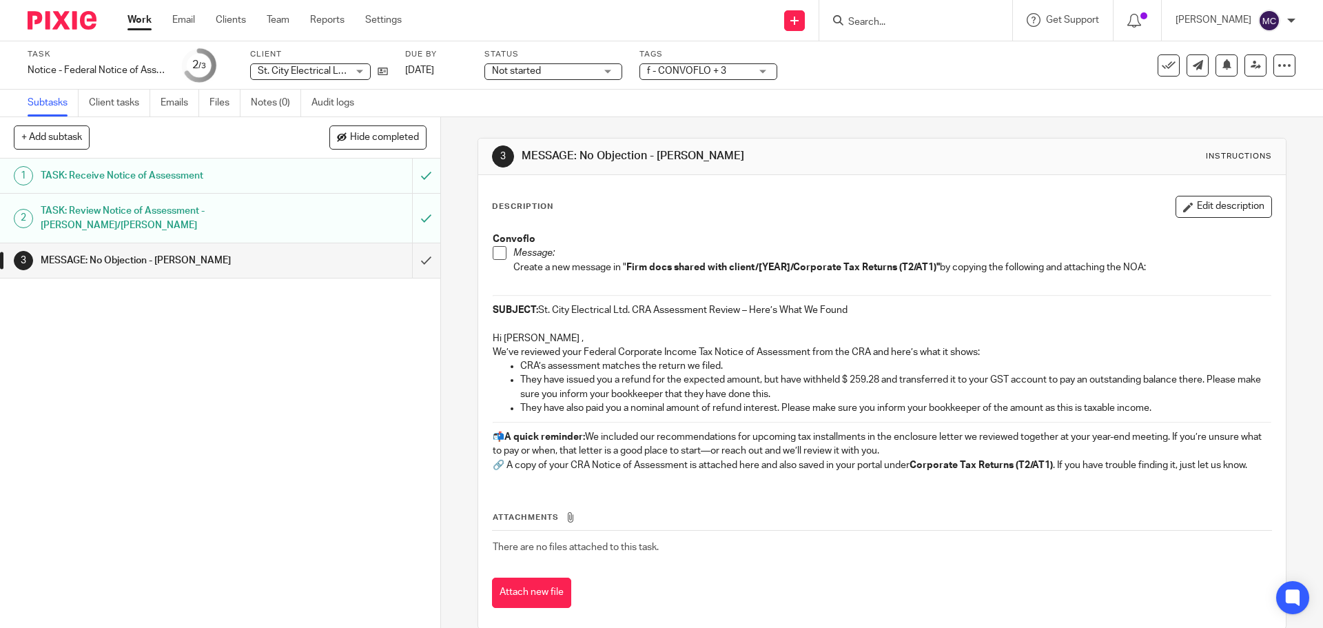
click at [873, 496] on div "Attachments There are no files attached to this task. Attach new file" at bounding box center [882, 545] width 780 height 125
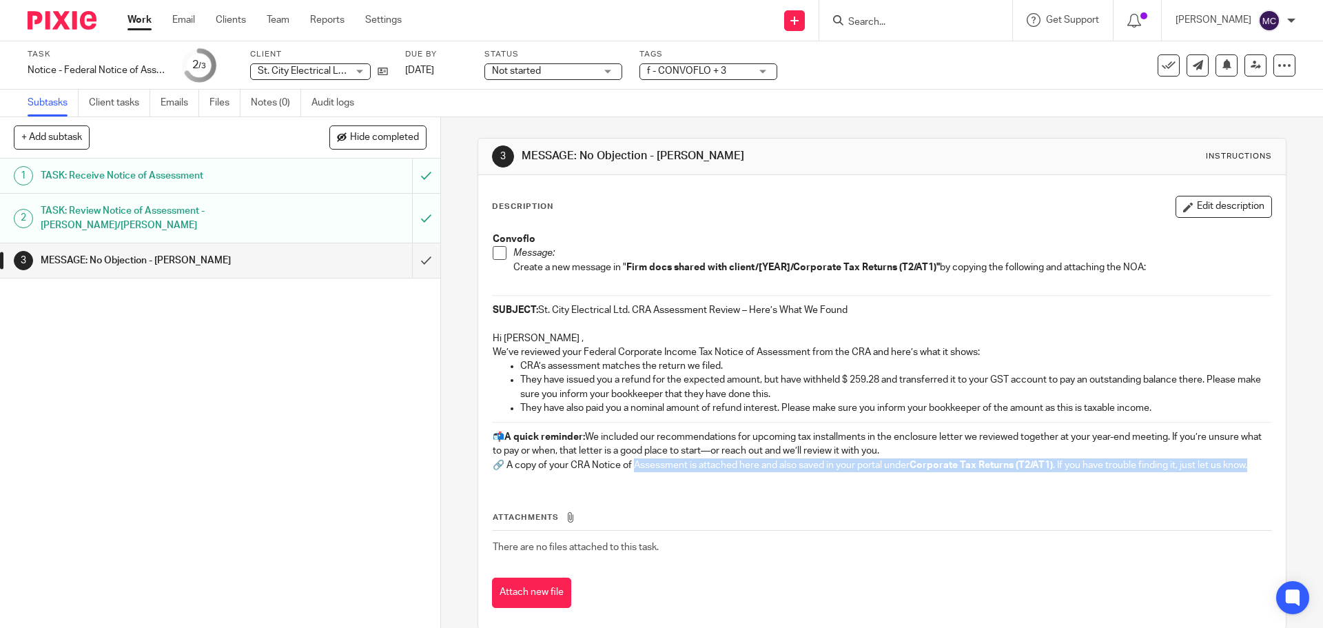
drag, startPoint x: 633, startPoint y: 467, endPoint x: 1261, endPoint y: 469, distance: 627.3
click at [1261, 469] on div "Description Edit description Convoflo Message: Create a new message in " Firm d…" at bounding box center [881, 402] width 807 height 454
copy p "ssessment is attached here and also saved in your portal under Corporate Tax Re…"
click at [502, 251] on span at bounding box center [500, 253] width 14 height 14
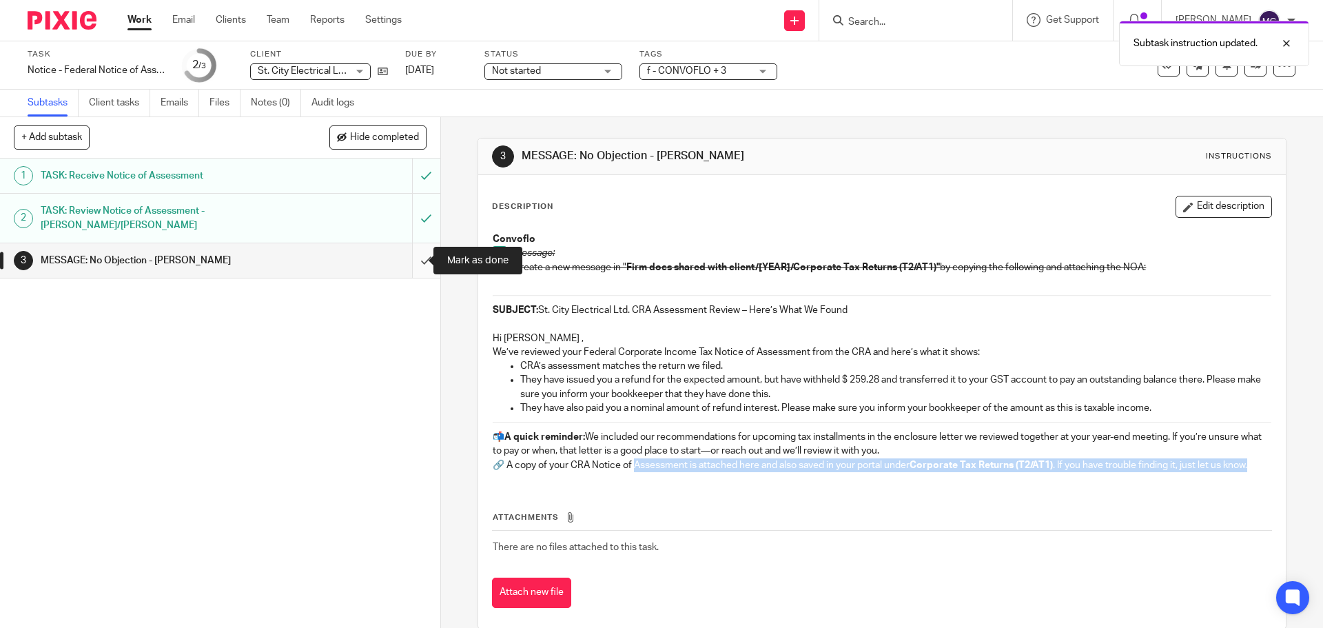
click at [416, 261] on input "submit" at bounding box center [220, 260] width 440 height 34
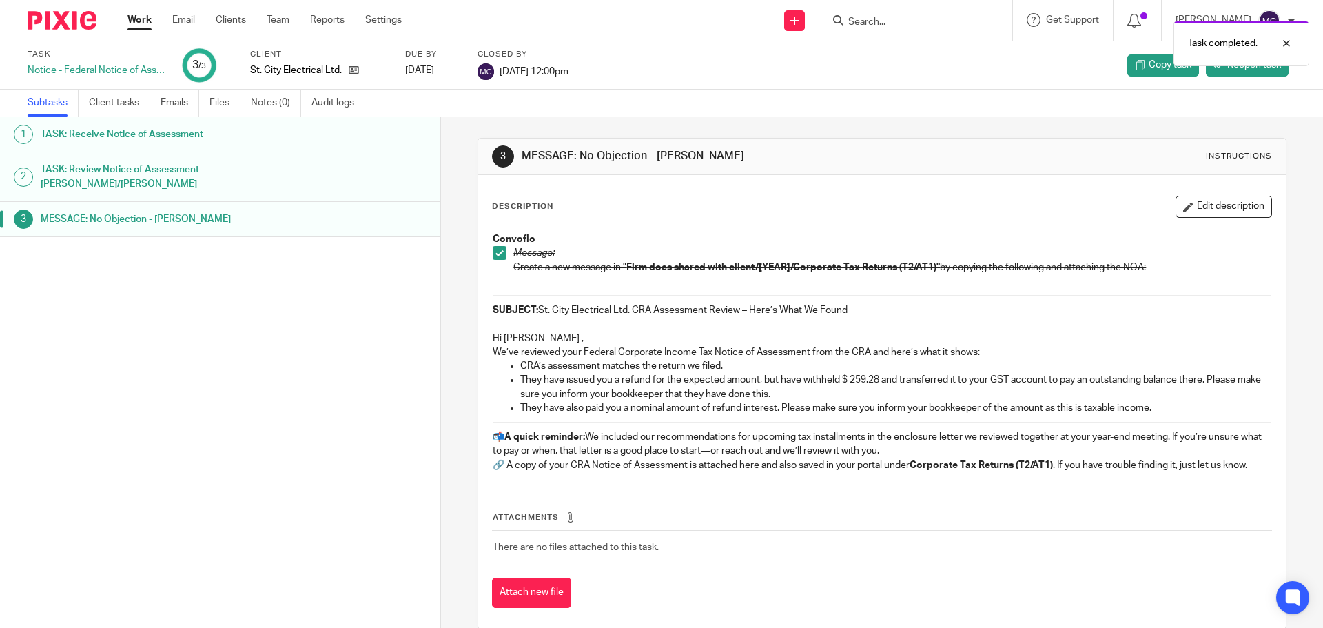
click at [915, 490] on div "Attachments There are no files attached to this task. Attach new file" at bounding box center [882, 545] width 780 height 125
